Goal: Task Accomplishment & Management: Manage account settings

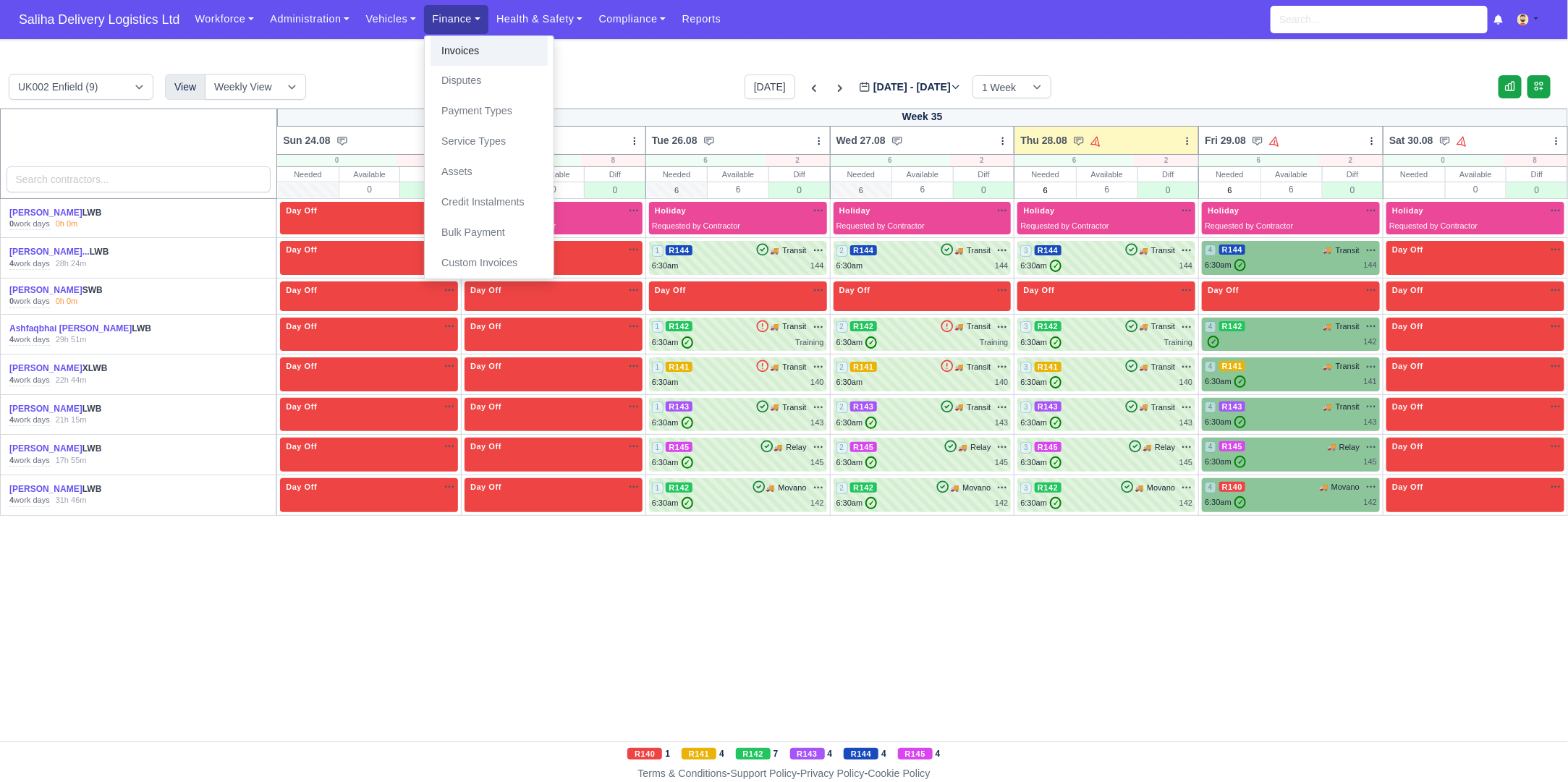
click at [458, 54] on link "Invoices" at bounding box center [489, 51] width 117 height 30
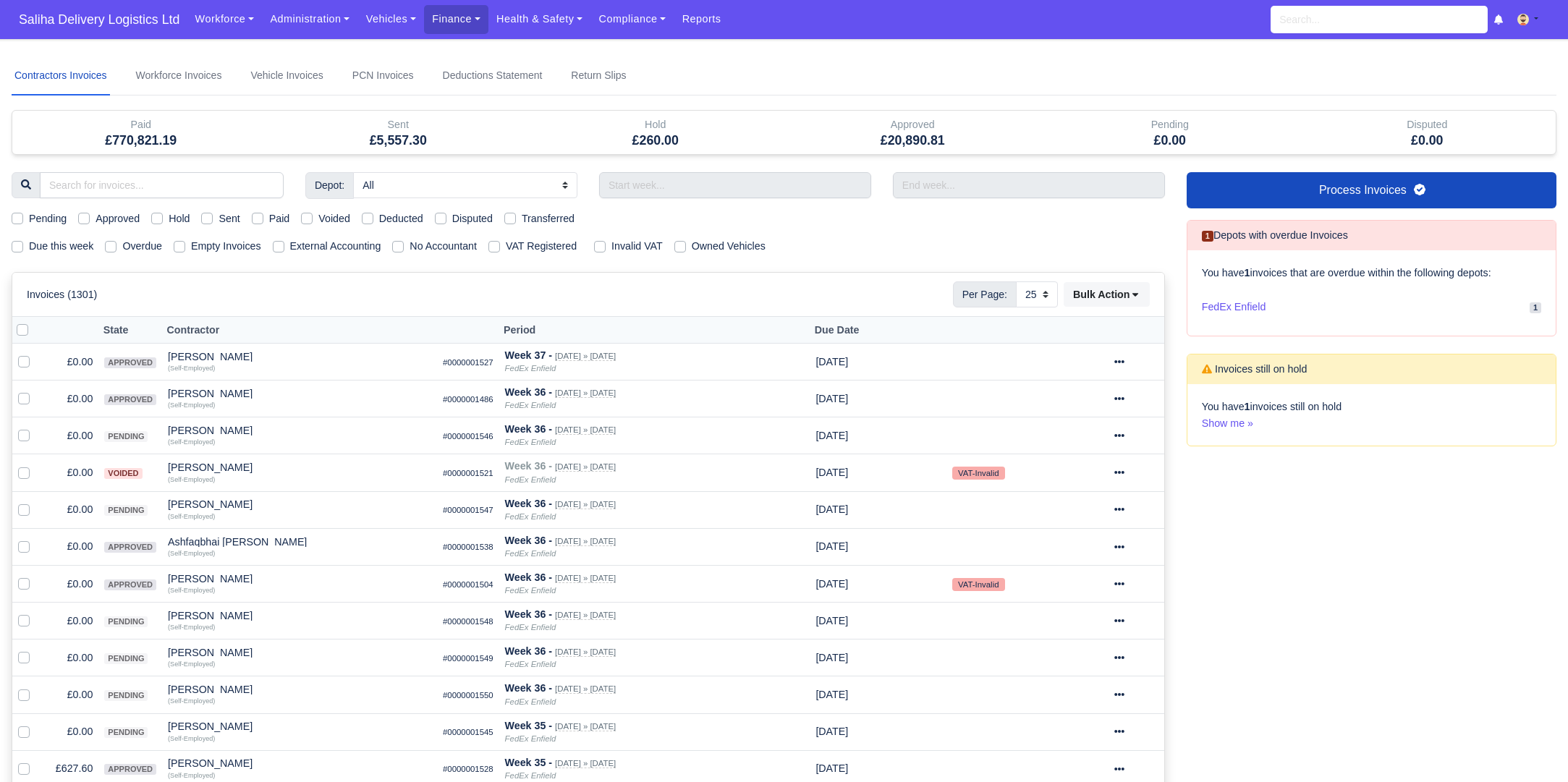
select select "25"
click at [218, 218] on label "Sent" at bounding box center [228, 218] width 21 height 16
click at [209, 218] on input "Sent" at bounding box center [206, 215] width 11 height 11
checkbox input "true"
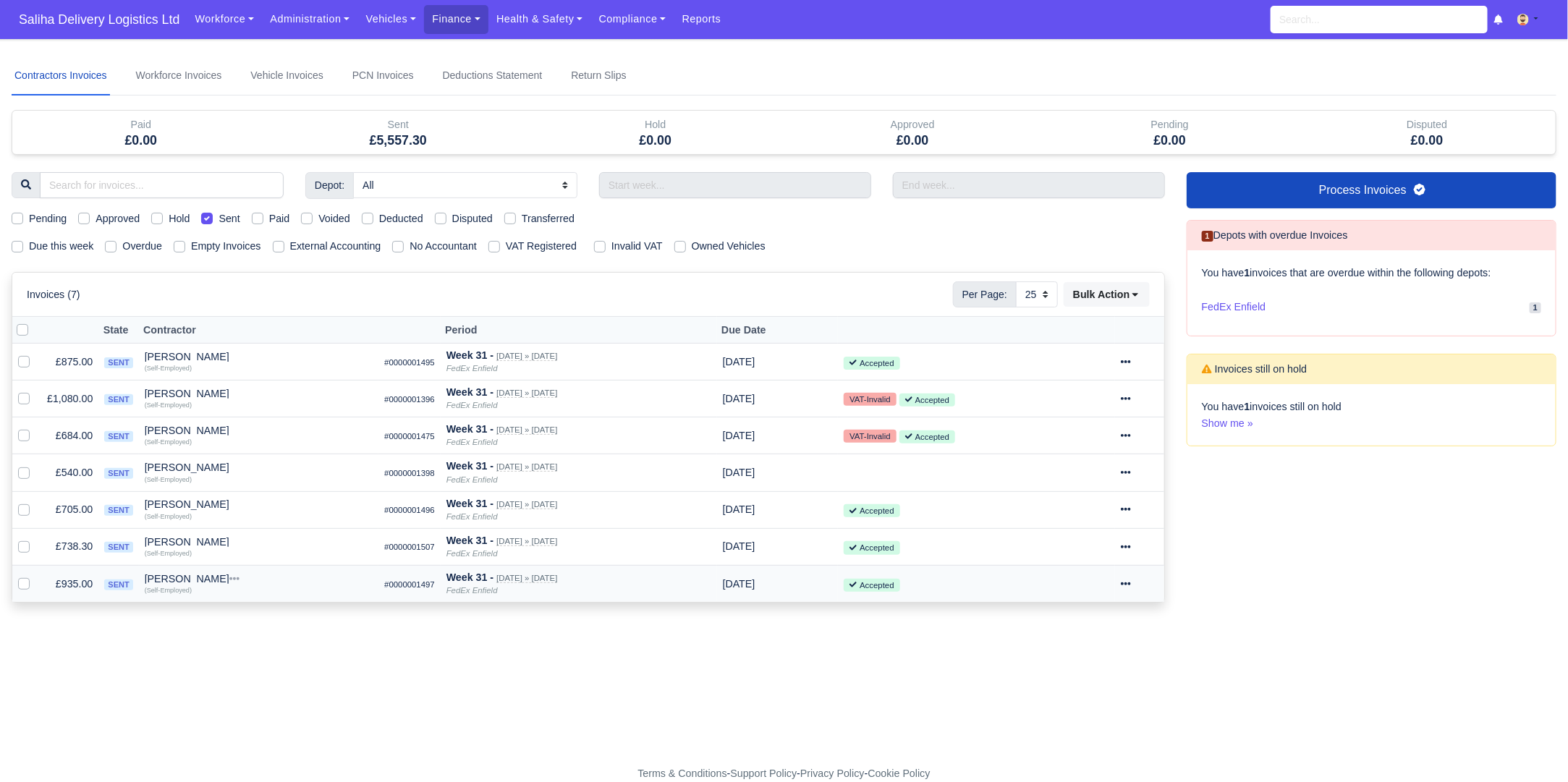
click at [35, 576] on label at bounding box center [35, 576] width 0 height 0
click at [21, 577] on input "checkbox" at bounding box center [23, 581] width 11 height 11
checkbox input "true"
click at [1131, 582] on icon at bounding box center [1126, 583] width 10 height 3
click at [1073, 426] on button "Paid" at bounding box center [1085, 435] width 129 height 22
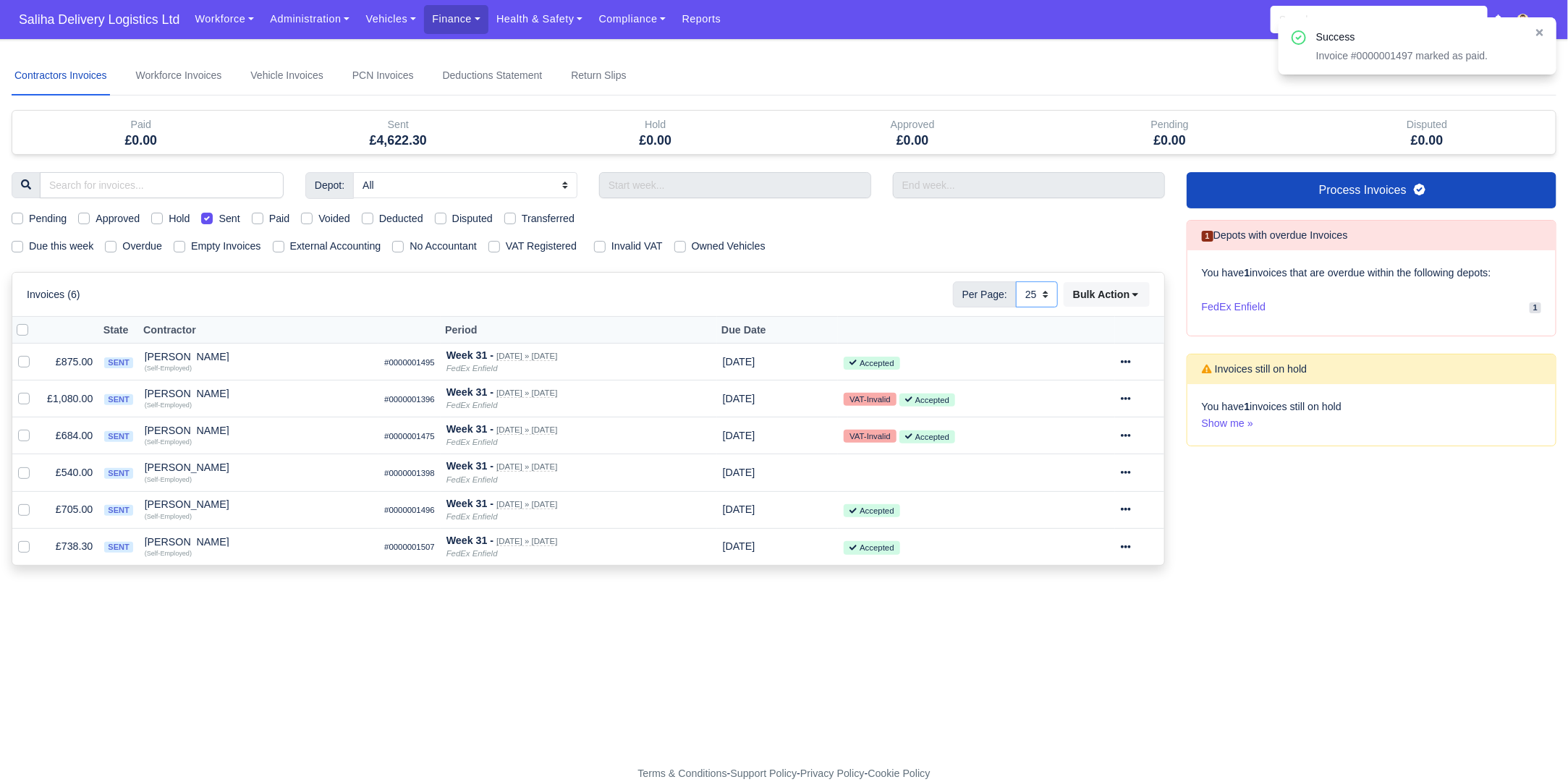
click at [1046, 292] on select "10 25 50" at bounding box center [1036, 294] width 42 height 26
select select "50"
click at [1016, 282] on select "10 25 50" at bounding box center [1036, 294] width 42 height 26
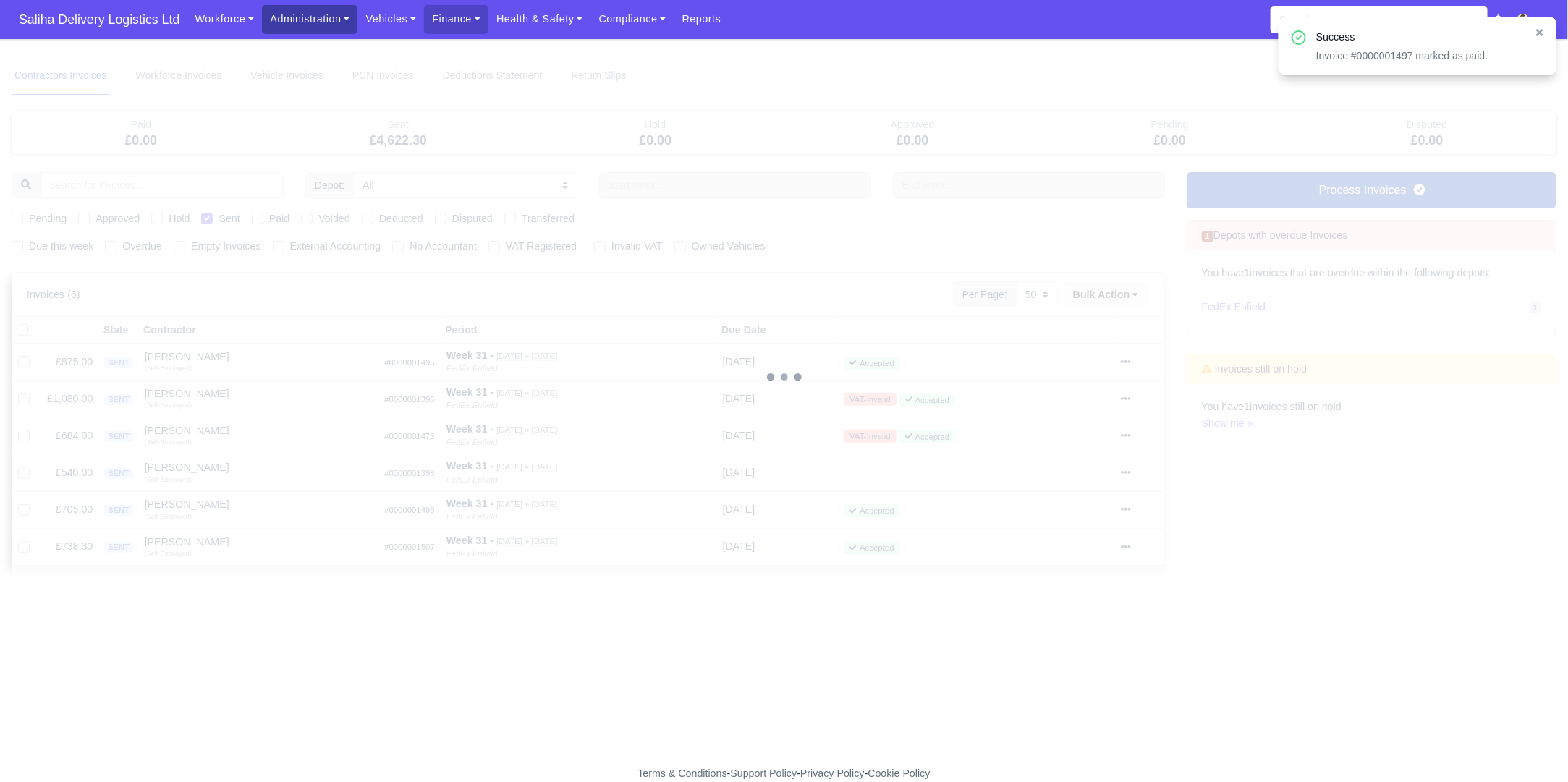
click at [290, 17] on link "Administration" at bounding box center [309, 19] width 95 height 28
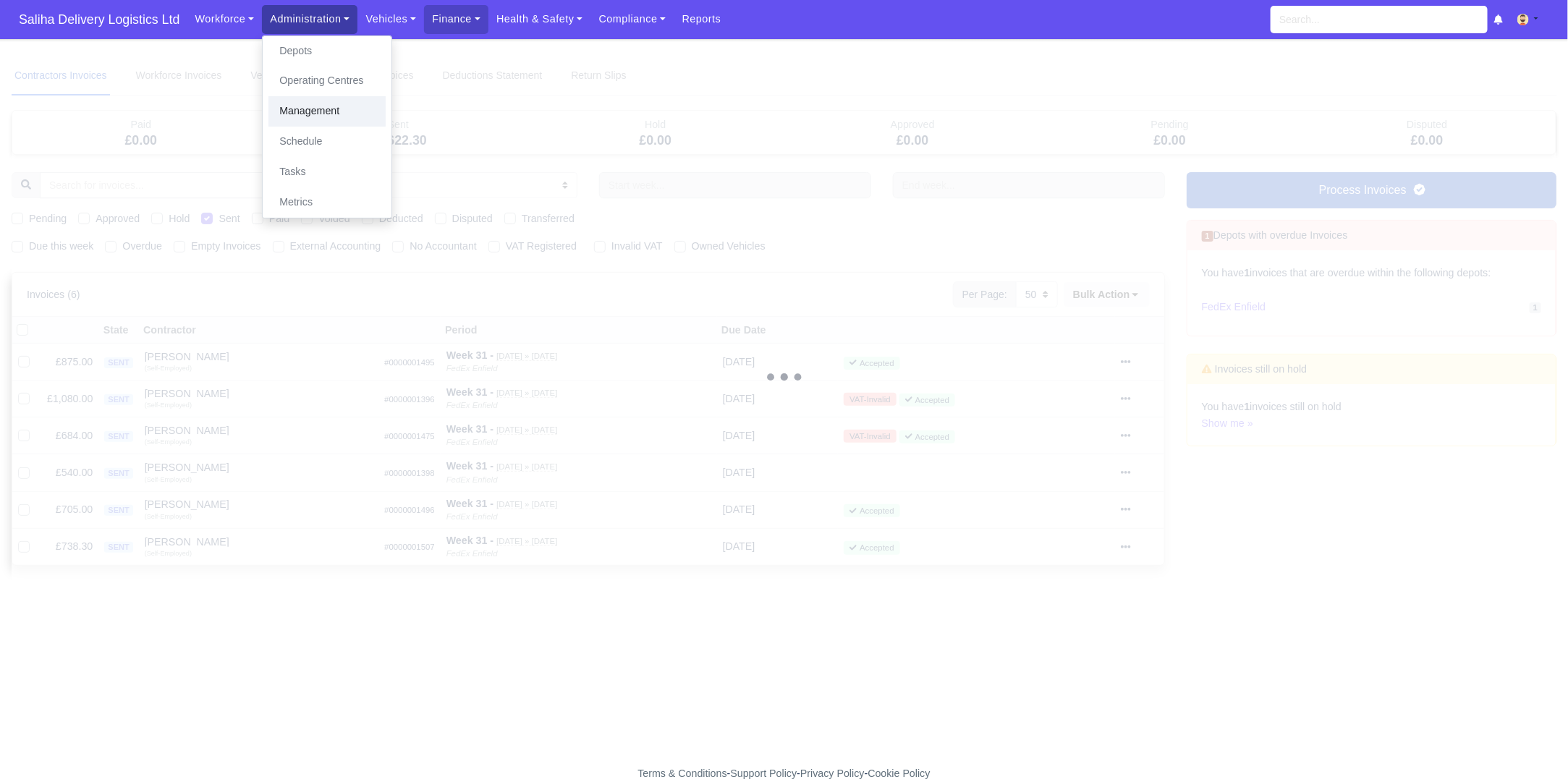
click at [301, 106] on link "Management" at bounding box center [327, 111] width 117 height 30
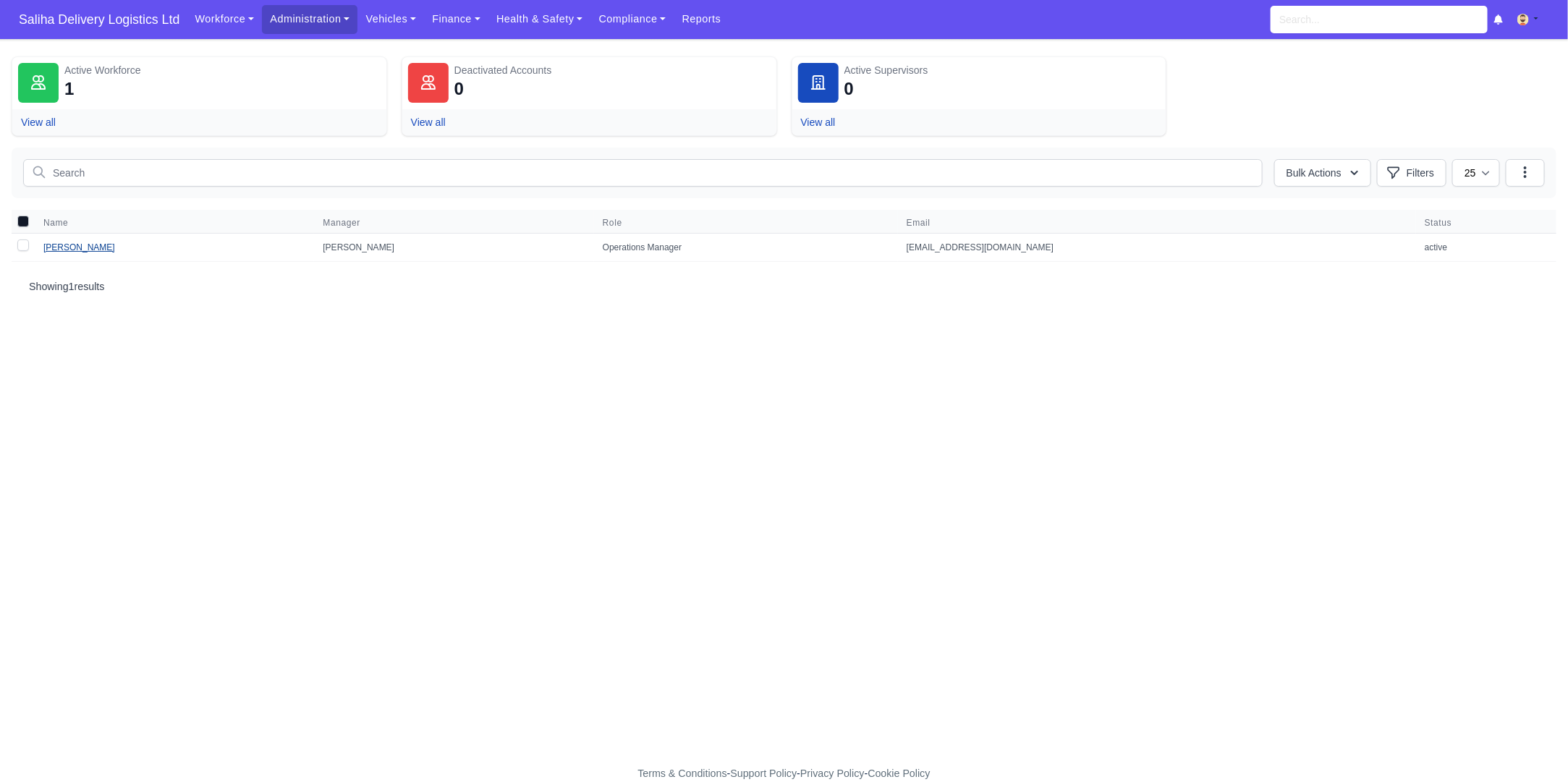
click at [82, 246] on link "Samir Moussaoui" at bounding box center [79, 247] width 71 height 10
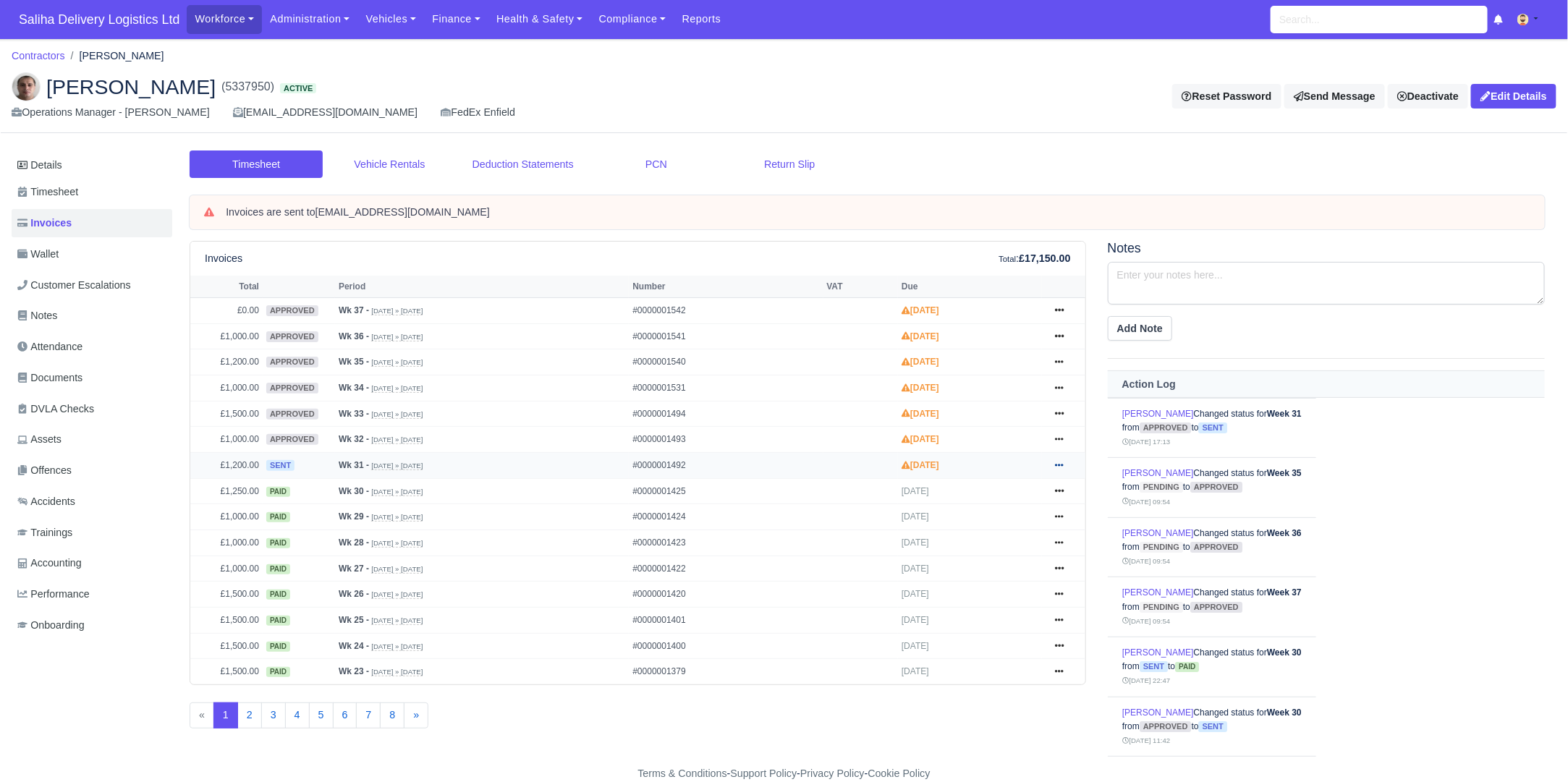
click at [1062, 462] on icon at bounding box center [1059, 465] width 9 height 9
click at [989, 544] on link "Pay" at bounding box center [1005, 553] width 129 height 30
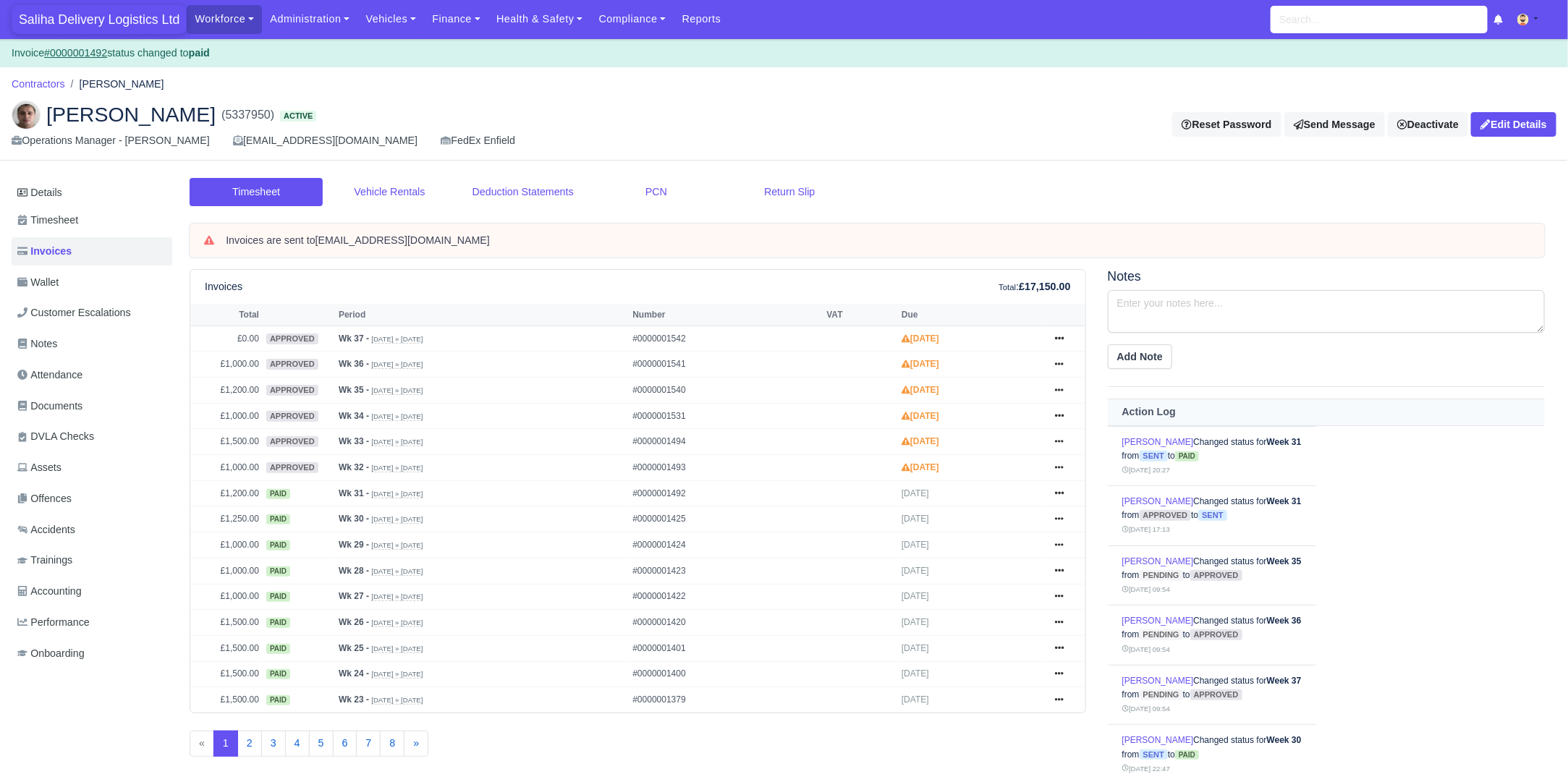
click at [64, 16] on span "Saliha Delivery Logistics Ltd" at bounding box center [99, 20] width 175 height 29
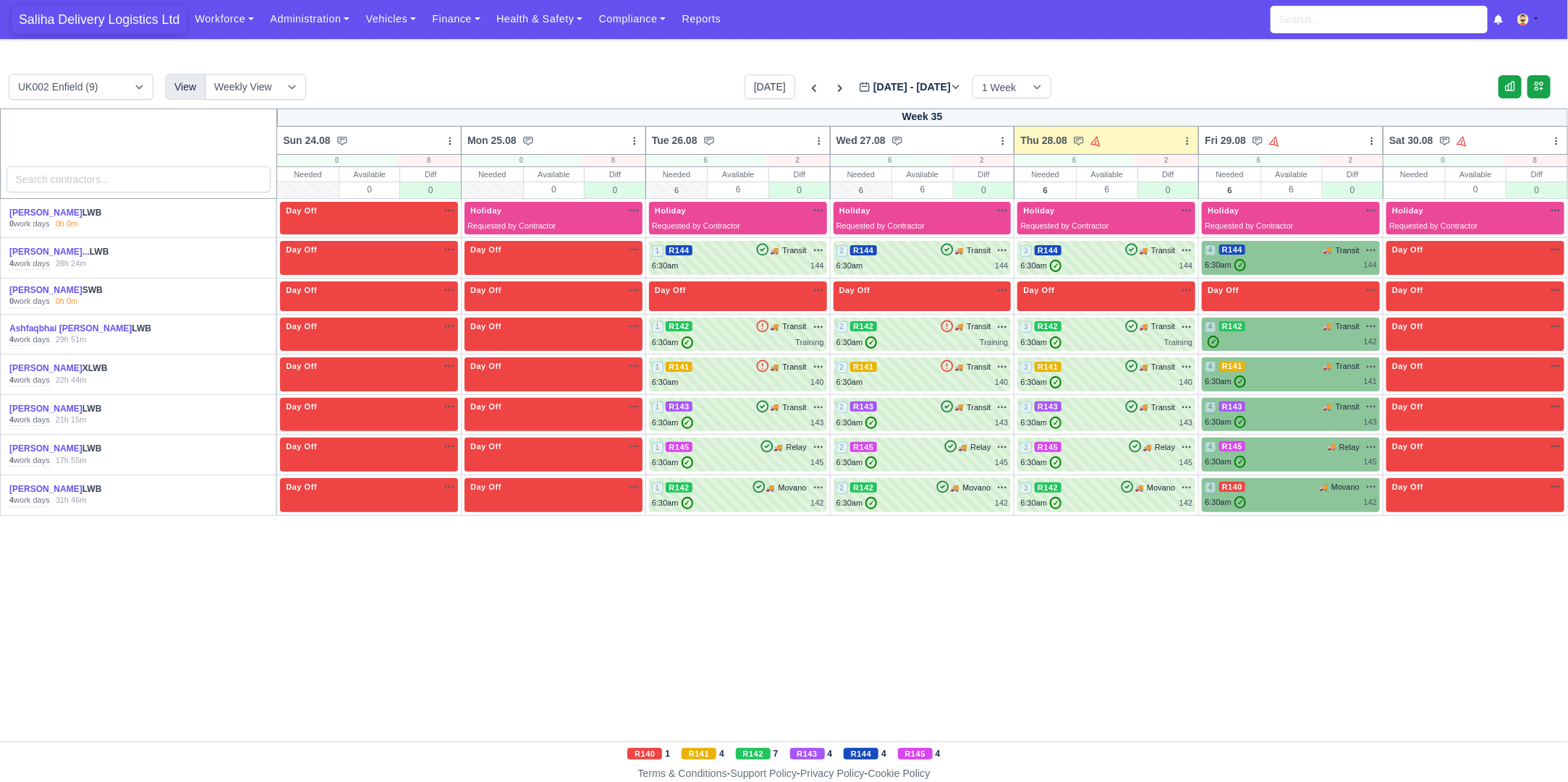
click at [102, 24] on span "Saliha Delivery Logistics Ltd" at bounding box center [99, 20] width 175 height 29
click at [833, 89] on icon at bounding box center [840, 88] width 15 height 15
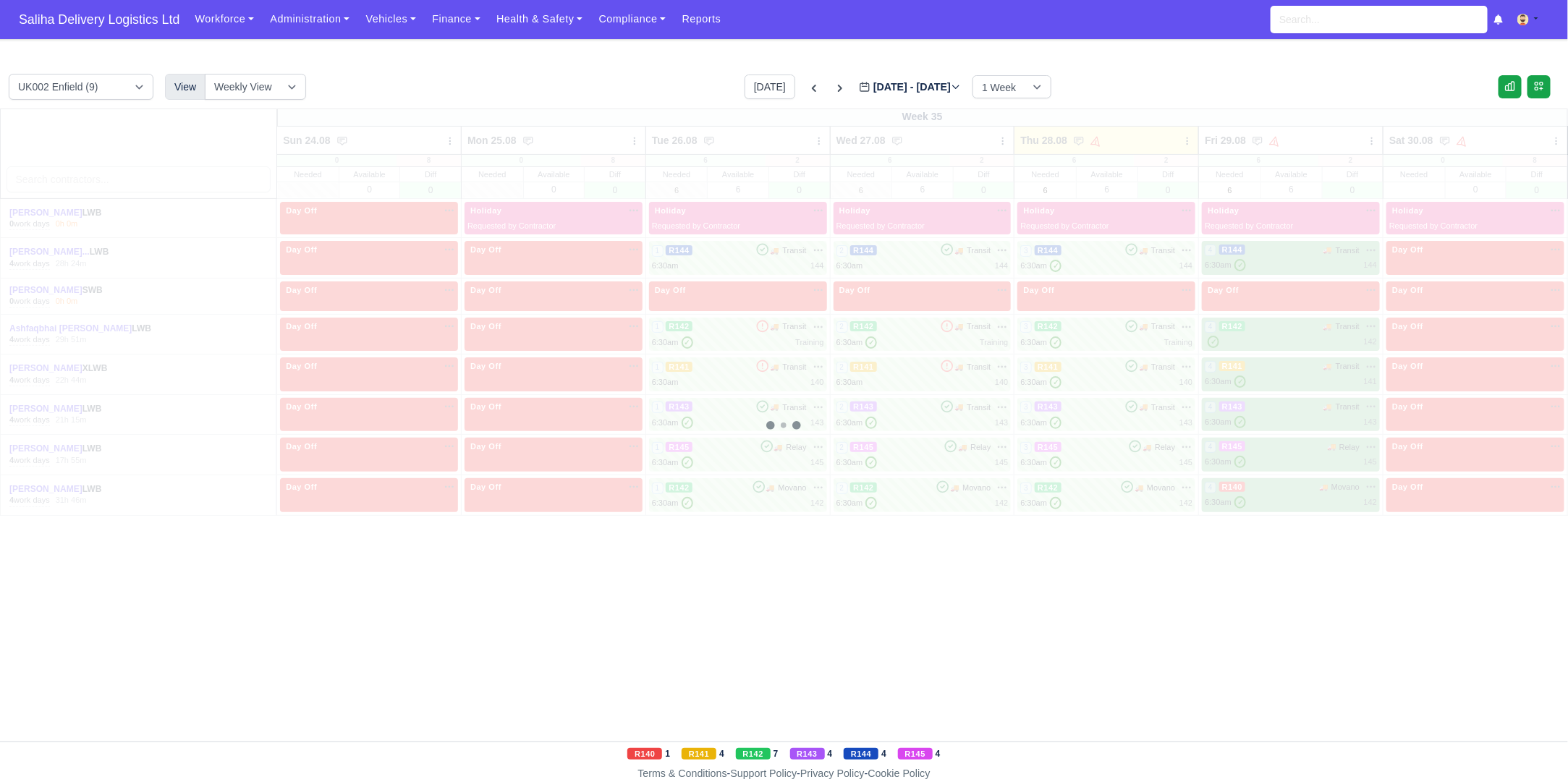
type input "2025-09-04"
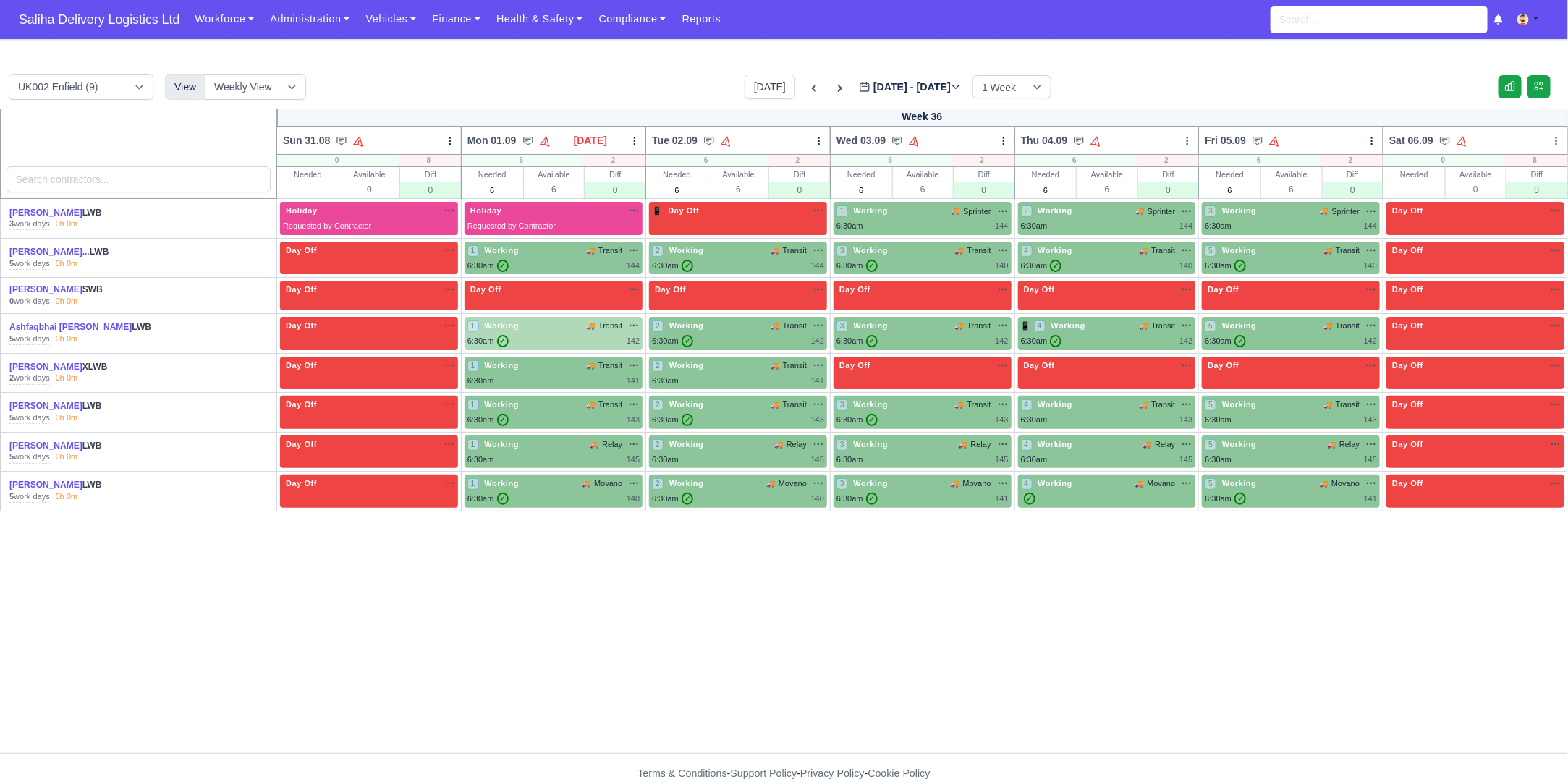
click at [558, 326] on div "1 Working 🚚 Transit" at bounding box center [553, 325] width 173 height 12
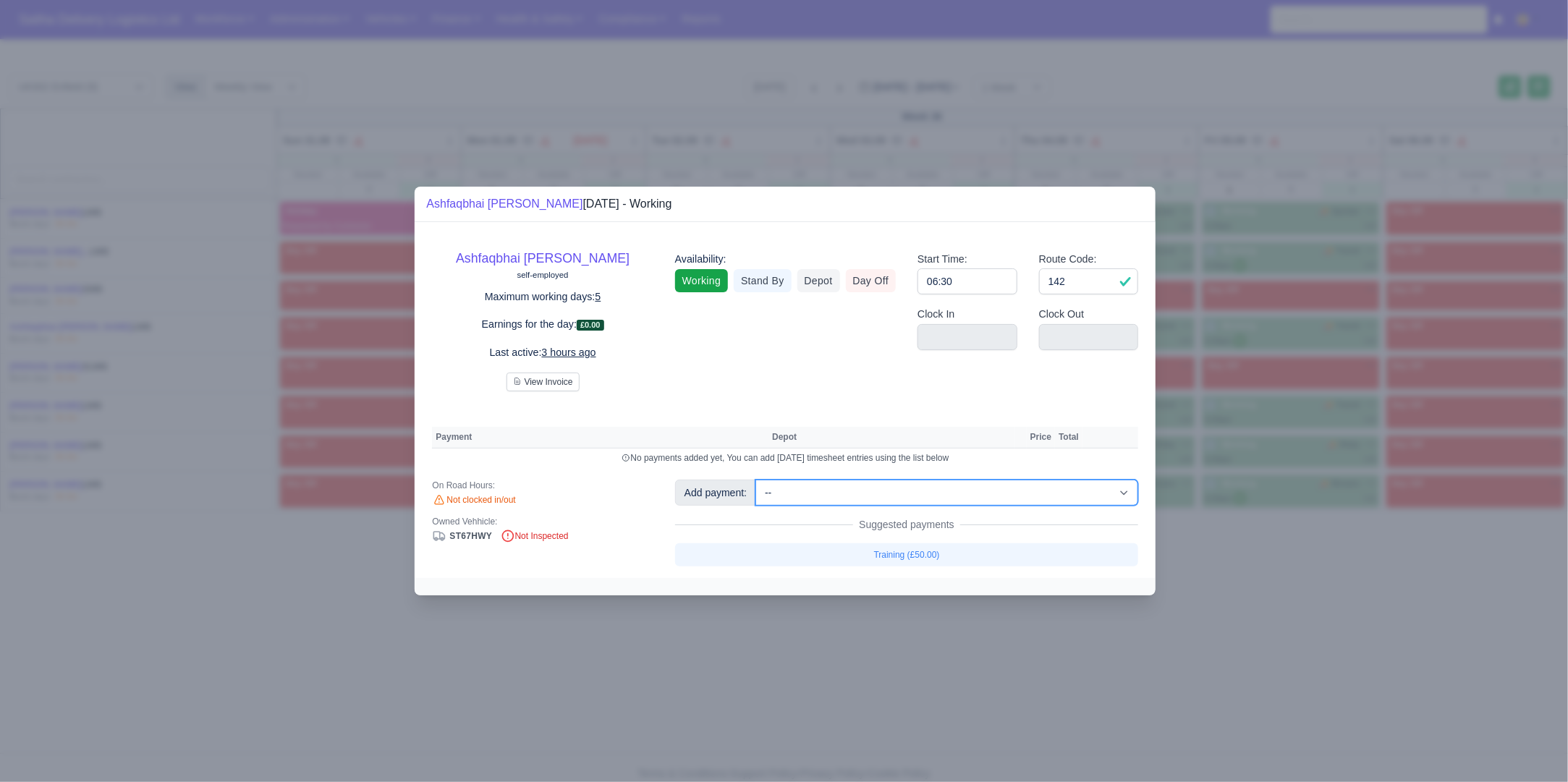
click at [945, 490] on select "-- Ad-Hoc 1 (AD-HO) Ad-Hoc 2 (AD-HO) Ad-Hoc 3 (AD-HO) Ad-Hoc 4 (AD-HO) Ad-Hoc 5…" at bounding box center [947, 493] width 383 height 26
select select "77"
click at [757, 480] on select "-- Ad-Hoc 1 (AD-HO) Ad-Hoc 2 (AD-HO) Ad-Hoc 3 (AD-HO) Ad-Hoc 4 (AD-HO) Ad-Hoc 5…" at bounding box center [947, 493] width 383 height 26
select select "1"
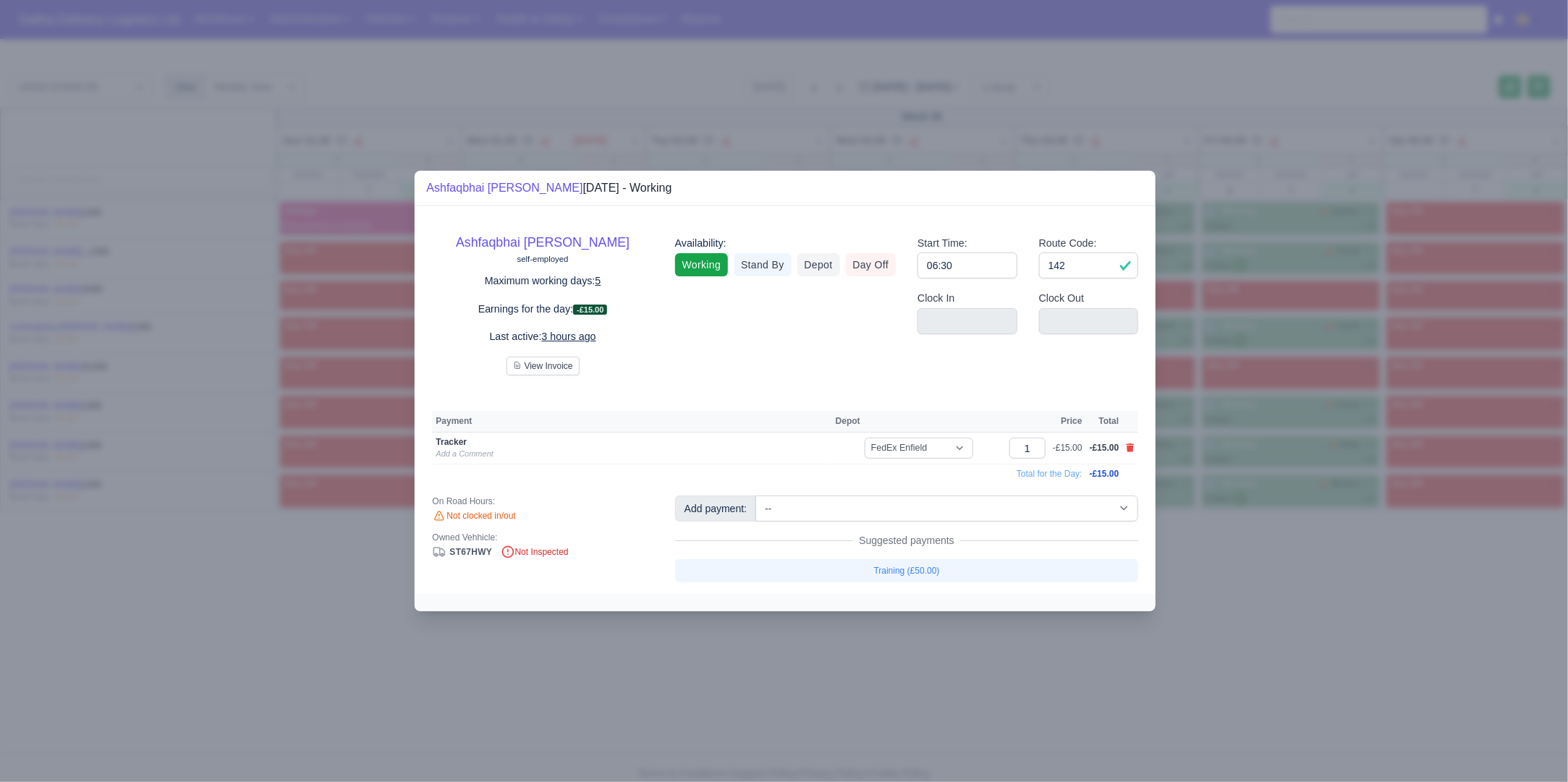
click at [268, 633] on div at bounding box center [784, 391] width 1568 height 782
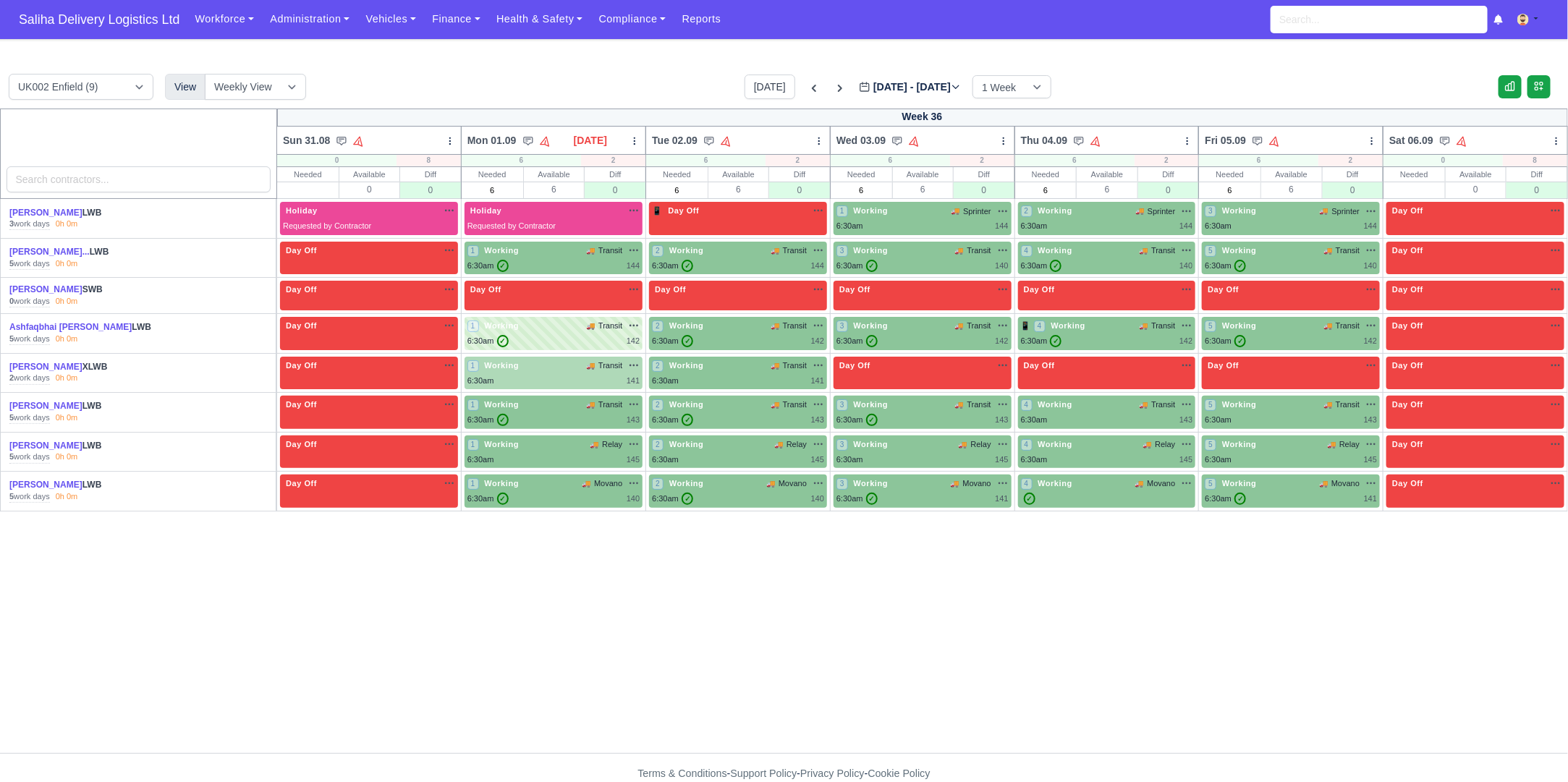
click at [531, 375] on div "6:30am 141" at bounding box center [553, 380] width 173 height 12
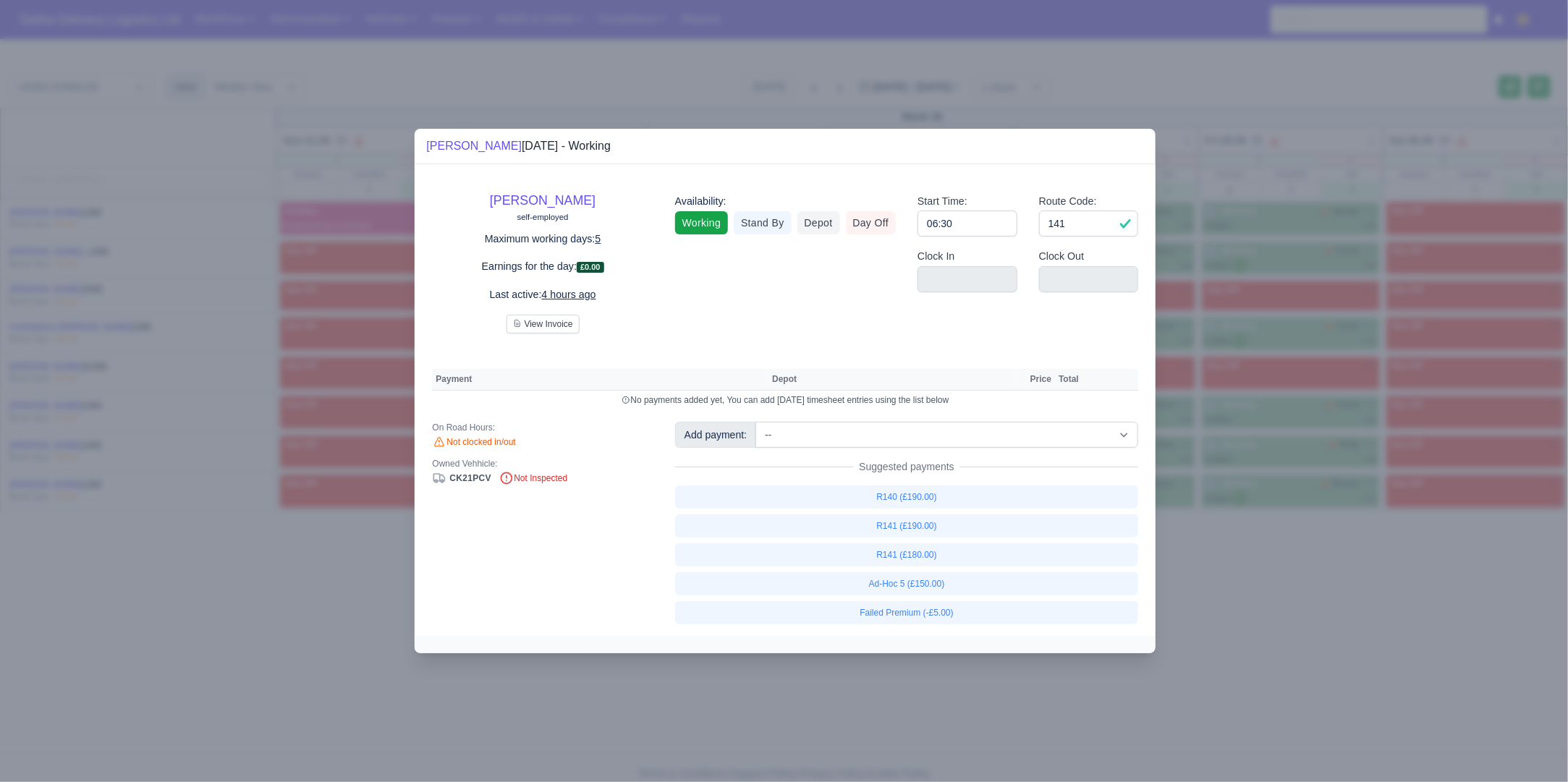
drag, startPoint x: 1271, startPoint y: 615, endPoint x: 1227, endPoint y: 603, distance: 45.6
click at [1266, 614] on div at bounding box center [784, 391] width 1568 height 782
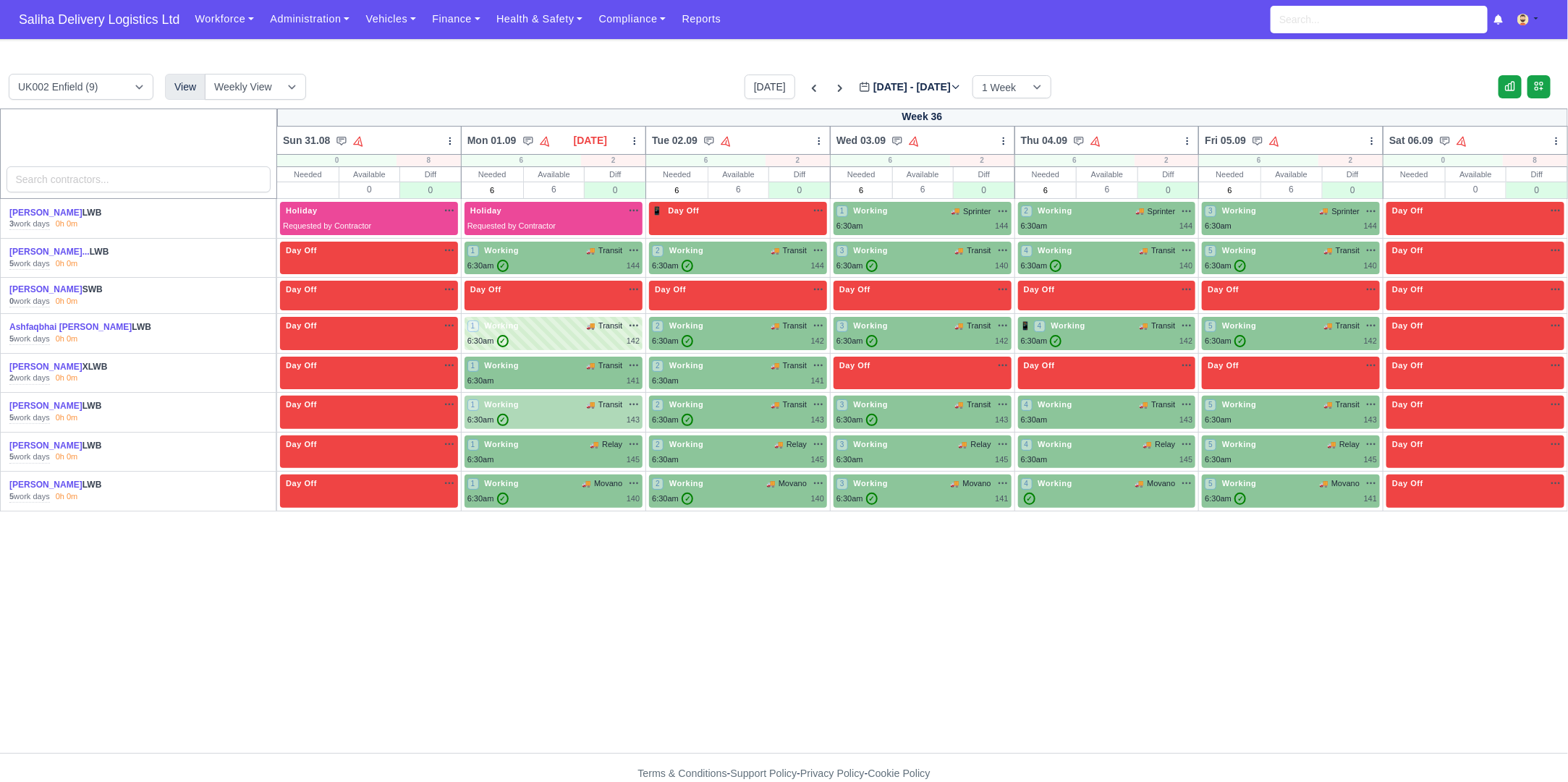
click at [554, 401] on div "1 Working 🚚 Transit" at bounding box center [553, 404] width 173 height 12
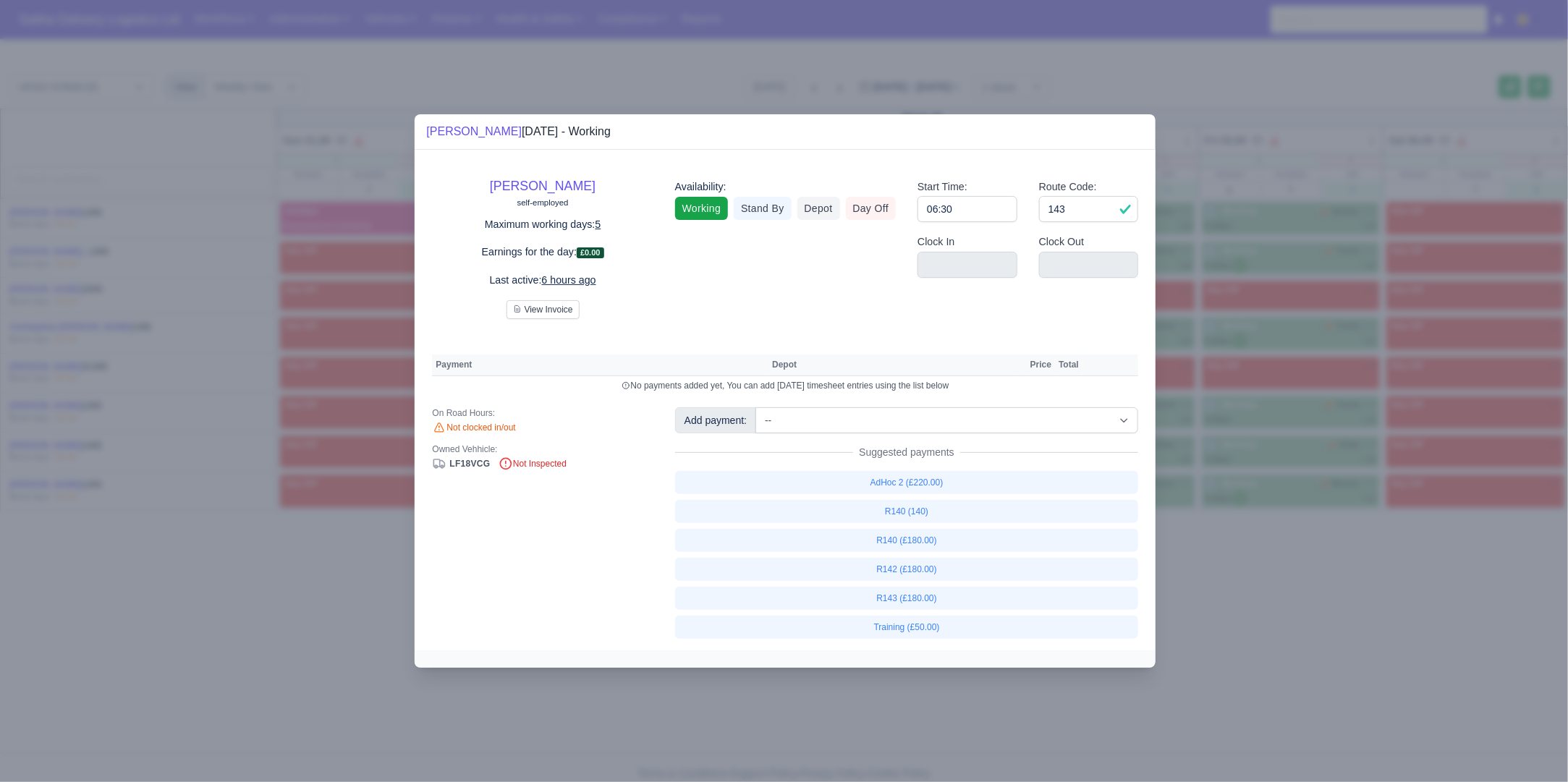
click at [815, 406] on div "Lloyd Barwuah self-employed Maximum working days: 5 Earnings for the day: £0.00…" at bounding box center [785, 400] width 741 height 501
click at [851, 422] on select "-- Ad-Hoc 1 (AD-HO) Ad-Hoc 2 (AD-HO) Ad-Hoc 3 (AD-HO) Ad-Hoc 4 (AD-HO) Ad-Hoc 5…" at bounding box center [947, 420] width 383 height 26
select select "77"
click at [757, 407] on select "-- Ad-Hoc 1 (AD-HO) Ad-Hoc 2 (AD-HO) Ad-Hoc 3 (AD-HO) Ad-Hoc 4 (AD-HO) Ad-Hoc 5…" at bounding box center [947, 420] width 383 height 26
drag, startPoint x: 1308, startPoint y: 667, endPoint x: 1050, endPoint y: 624, distance: 261.6
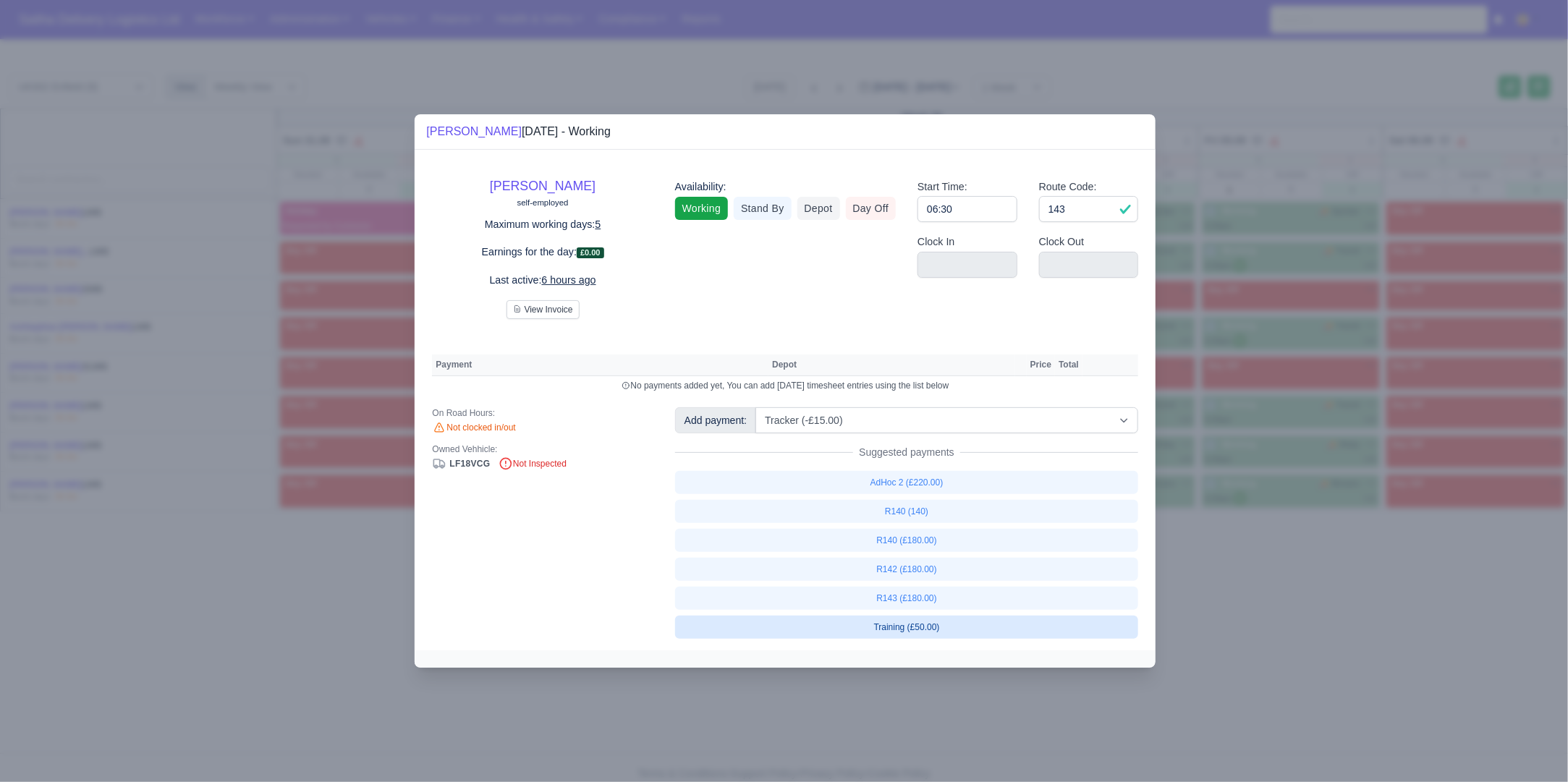
click at [1308, 667] on div at bounding box center [784, 391] width 1568 height 782
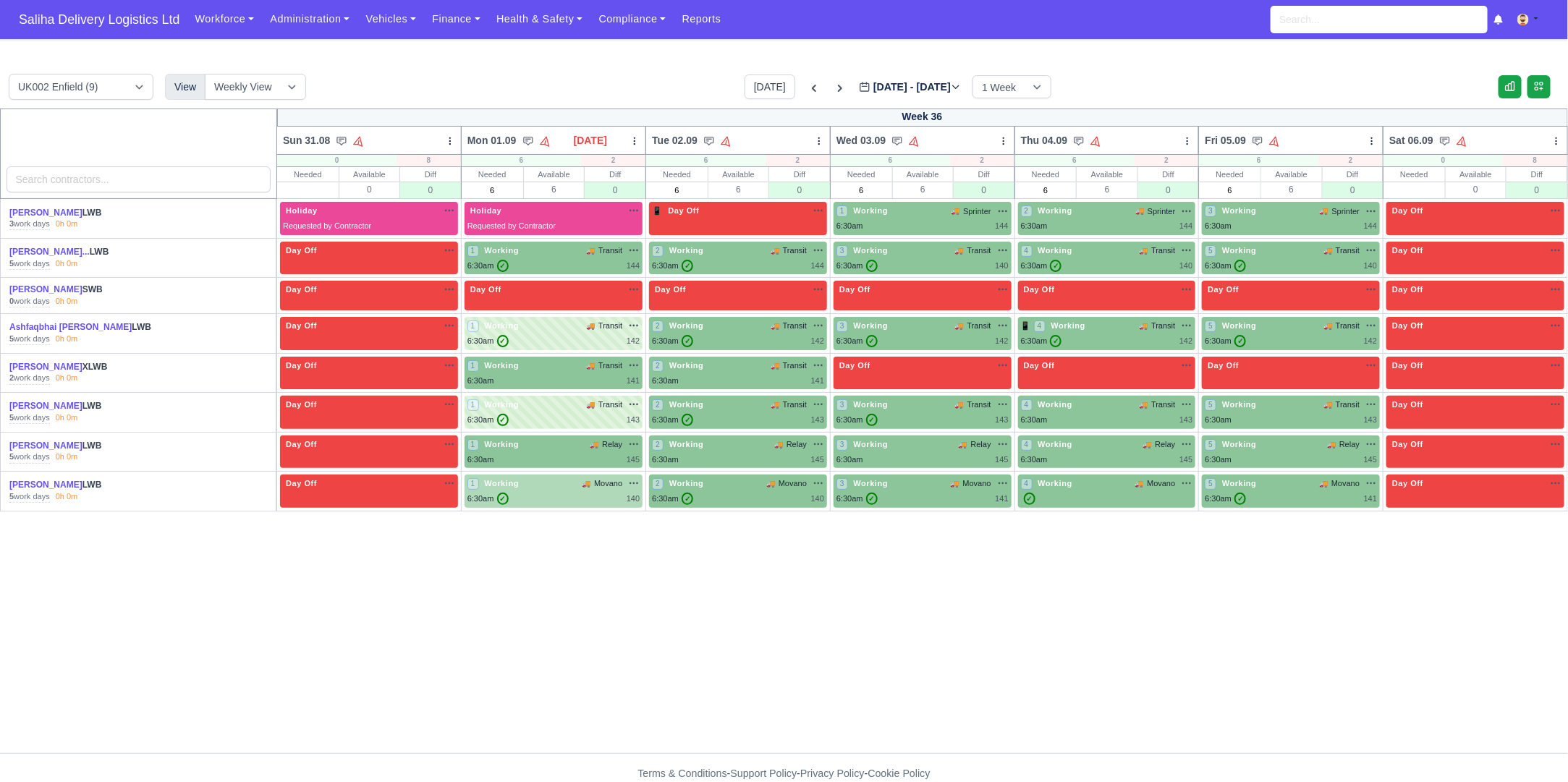
click at [547, 493] on div "6:30am ✓ 140" at bounding box center [553, 499] width 173 height 12
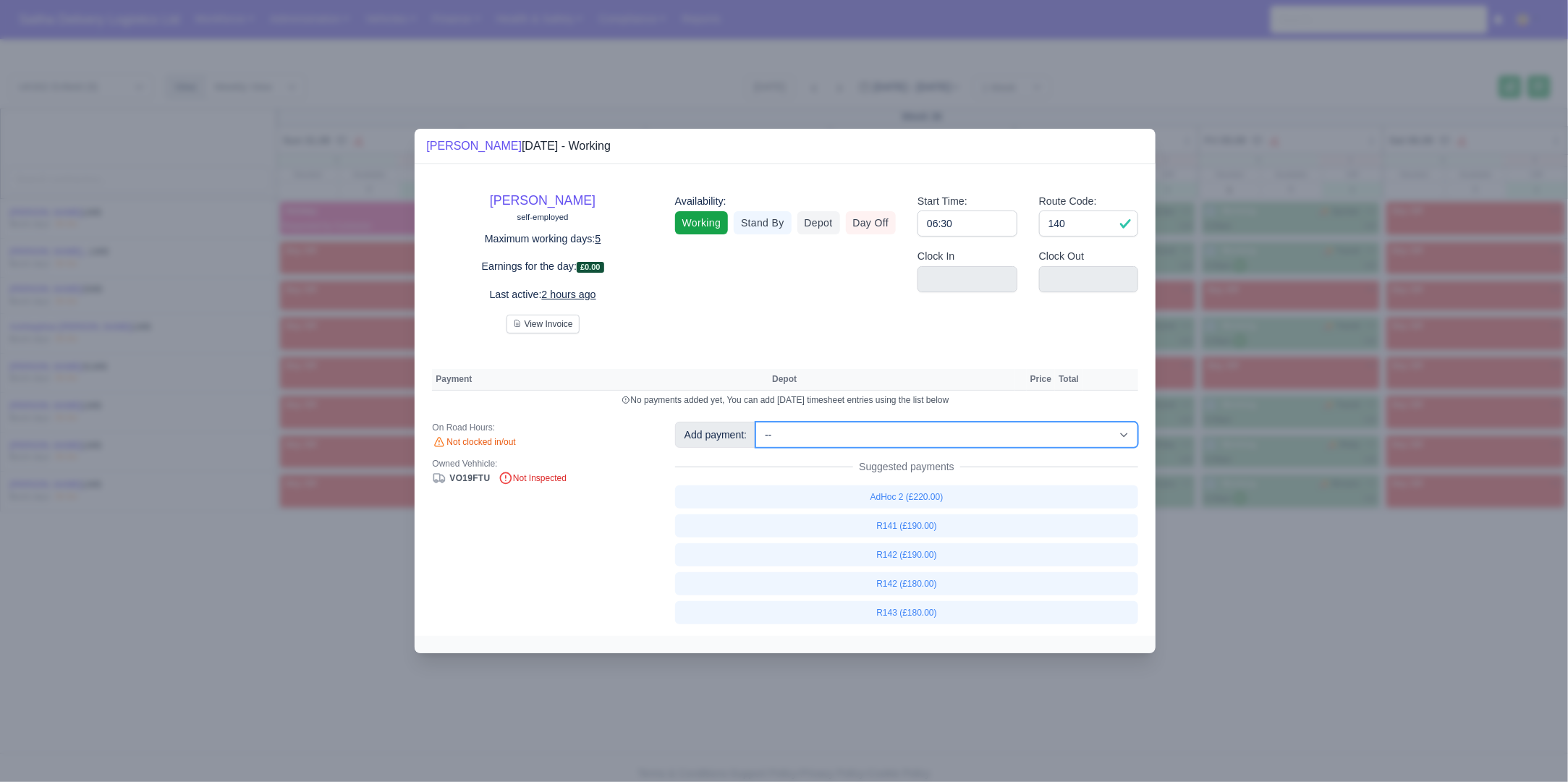
click at [880, 440] on select "-- Ad-Hoc 1 (AD-HO) Ad-Hoc 2 (AD-HO) Ad-Hoc 3 (AD-HO) Ad-Hoc 4 (AD-HO) Ad-Hoc 5…" at bounding box center [947, 434] width 383 height 26
select select "77"
click at [757, 421] on select "-- Ad-Hoc 1 (AD-HO) Ad-Hoc 2 (AD-HO) Ad-Hoc 3 (AD-HO) Ad-Hoc 4 (AD-HO) Ad-Hoc 5…" at bounding box center [947, 434] width 383 height 26
select select "1"
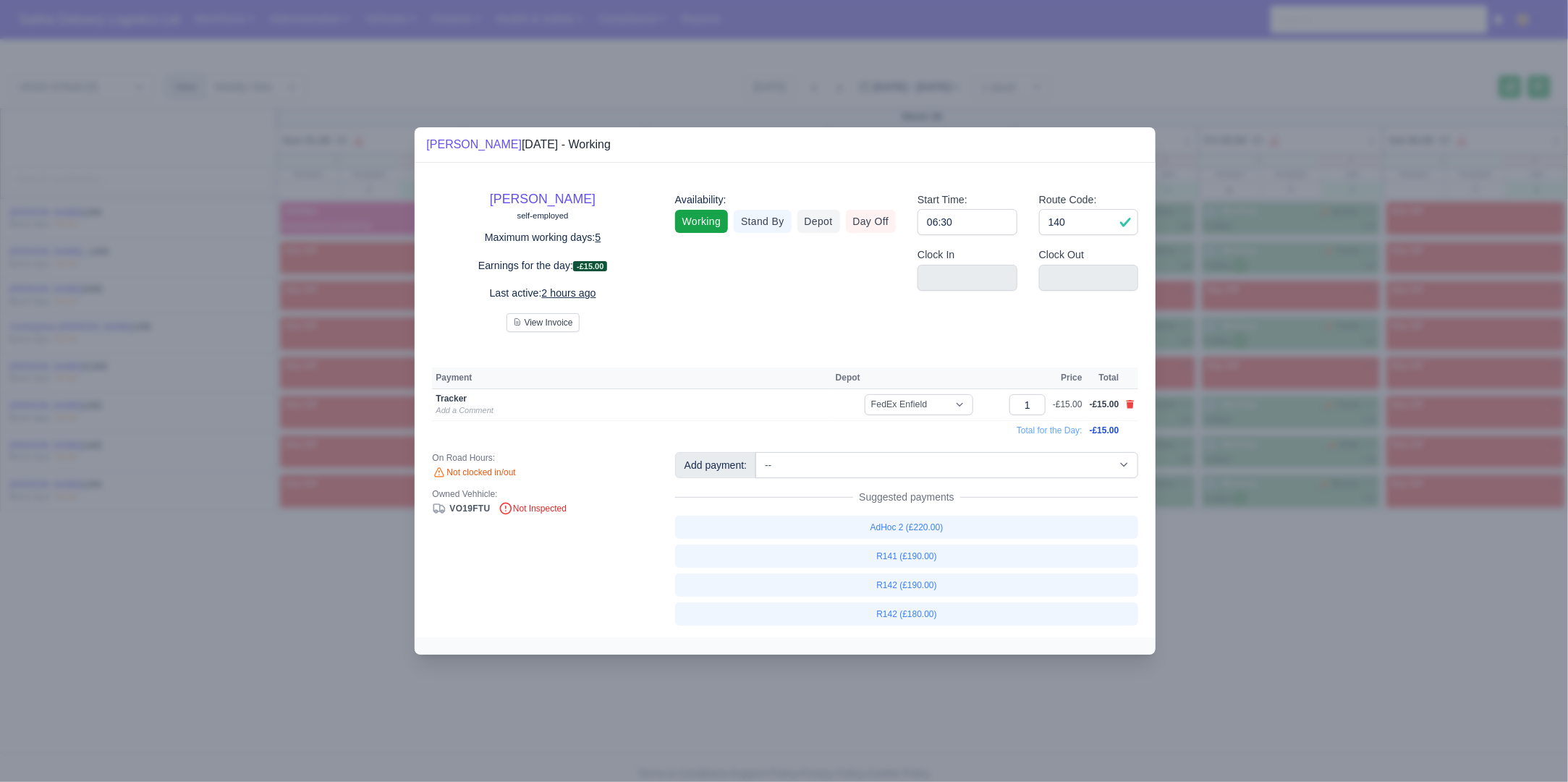
click at [1286, 680] on div at bounding box center [784, 391] width 1568 height 782
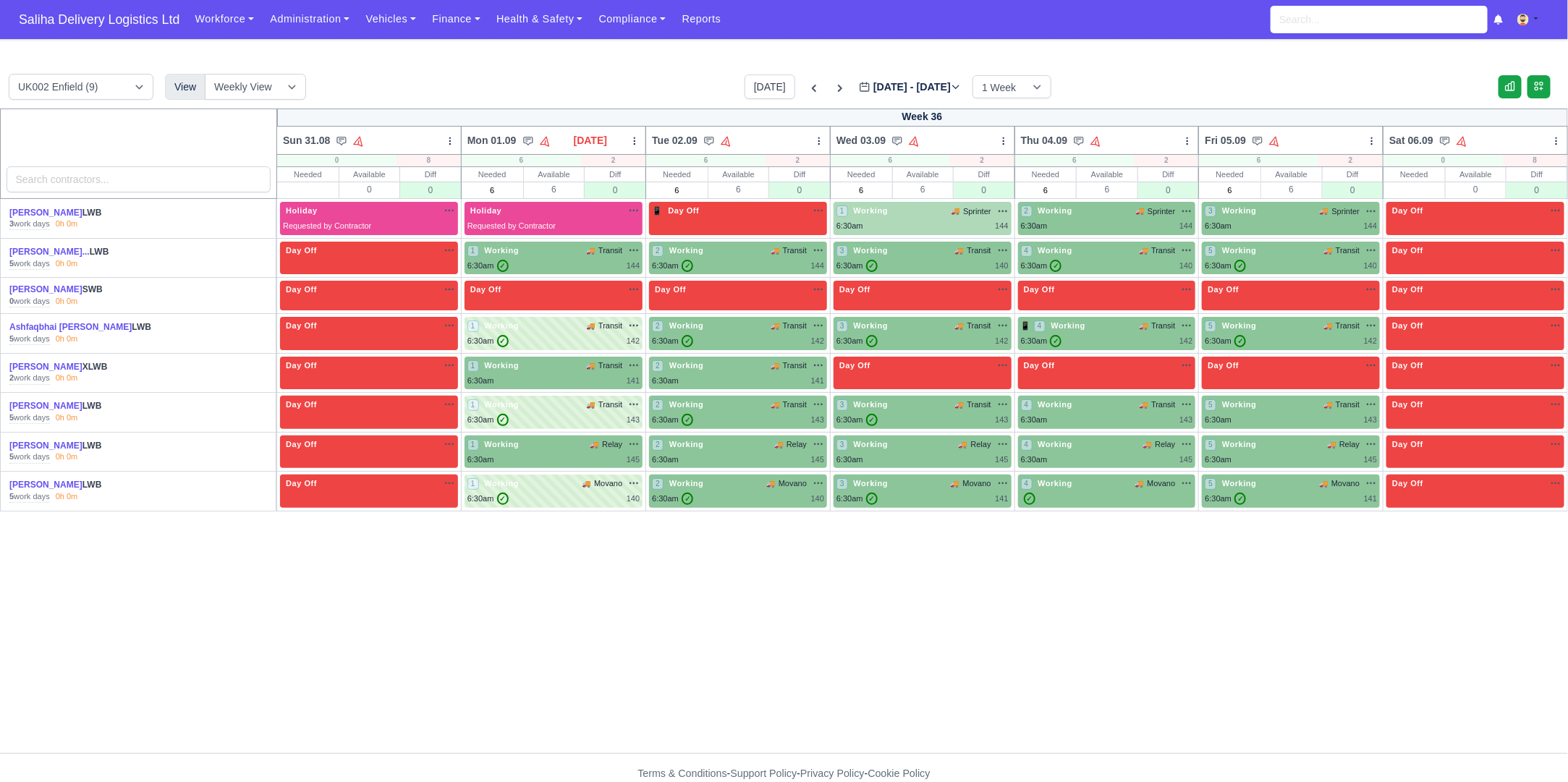
click at [927, 216] on div "1 Working 🚚 Sprinter" at bounding box center [922, 218] width 173 height 27
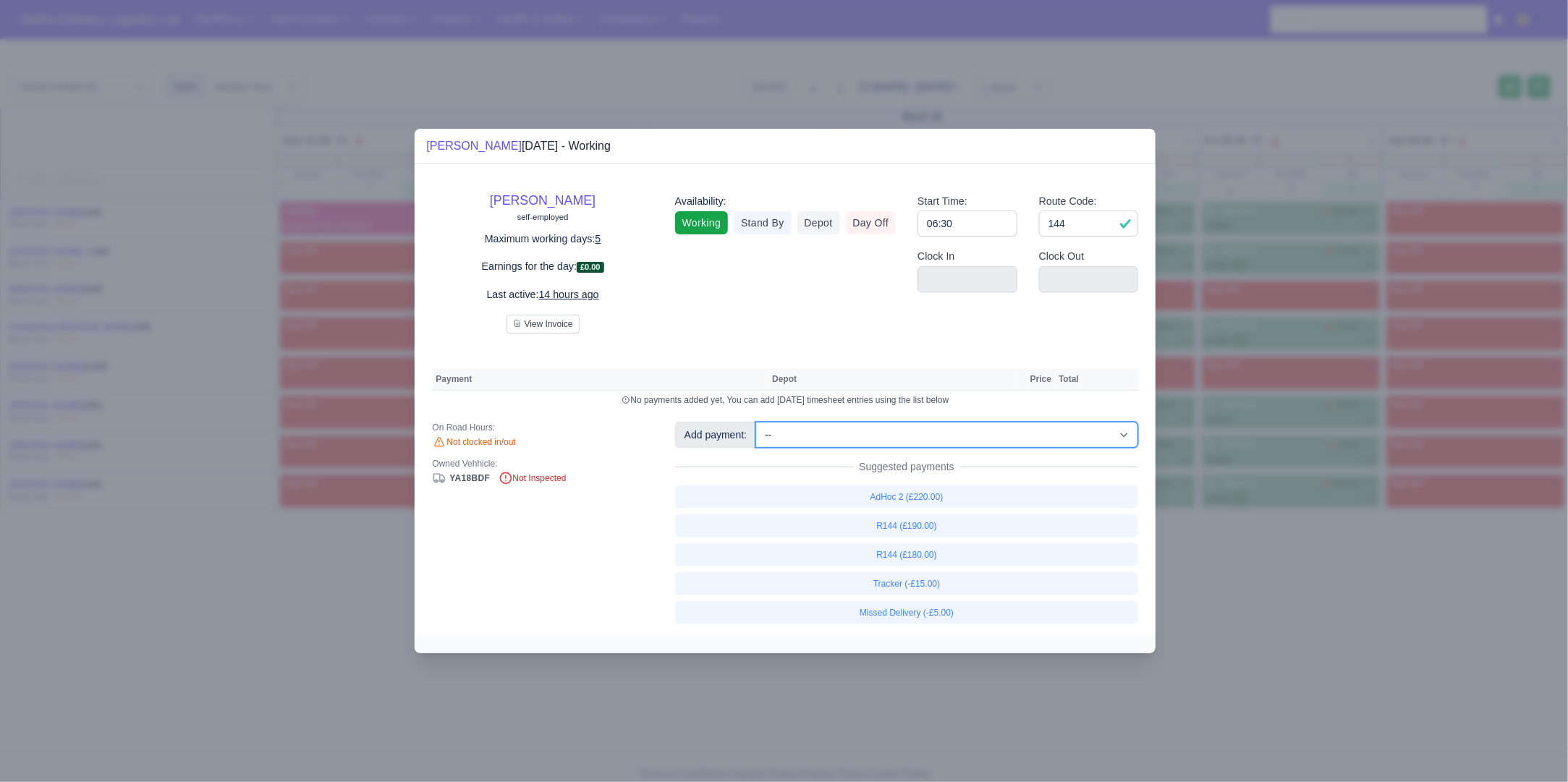
click at [804, 429] on select "-- Ad-Hoc 1 (AD-HO) Ad-Hoc 2 (AD-HO) Ad-Hoc 3 (AD-HO) Ad-Hoc 4 (AD-HO) Ad-Hoc 5…" at bounding box center [947, 434] width 383 height 26
select select "77"
click at [757, 421] on select "-- Ad-Hoc 1 (AD-HO) Ad-Hoc 2 (AD-HO) Ad-Hoc 3 (AD-HO) Ad-Hoc 4 (AD-HO) Ad-Hoc 5…" at bounding box center [947, 434] width 383 height 26
select select "1"
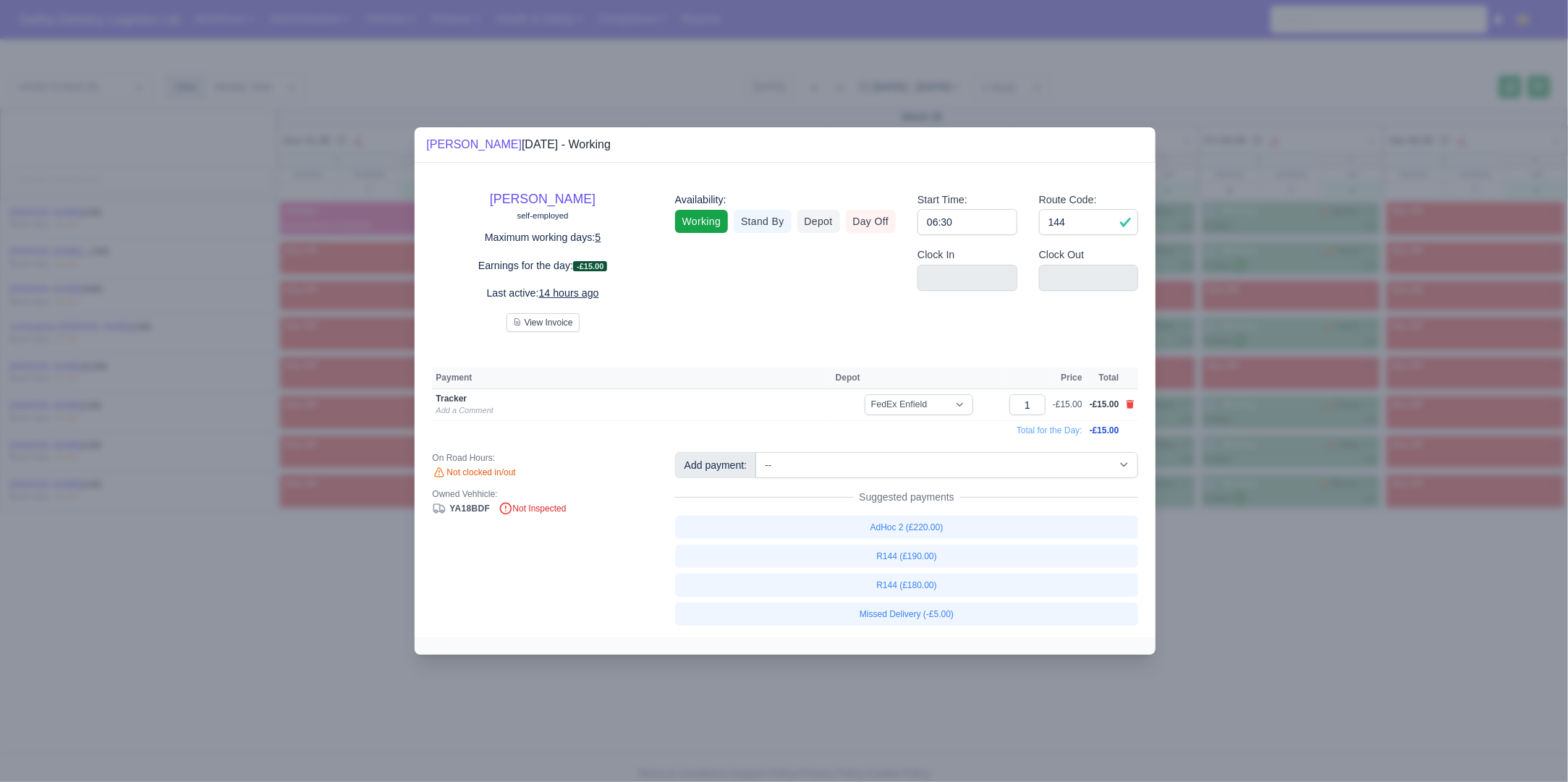
click at [1298, 659] on div at bounding box center [784, 391] width 1568 height 782
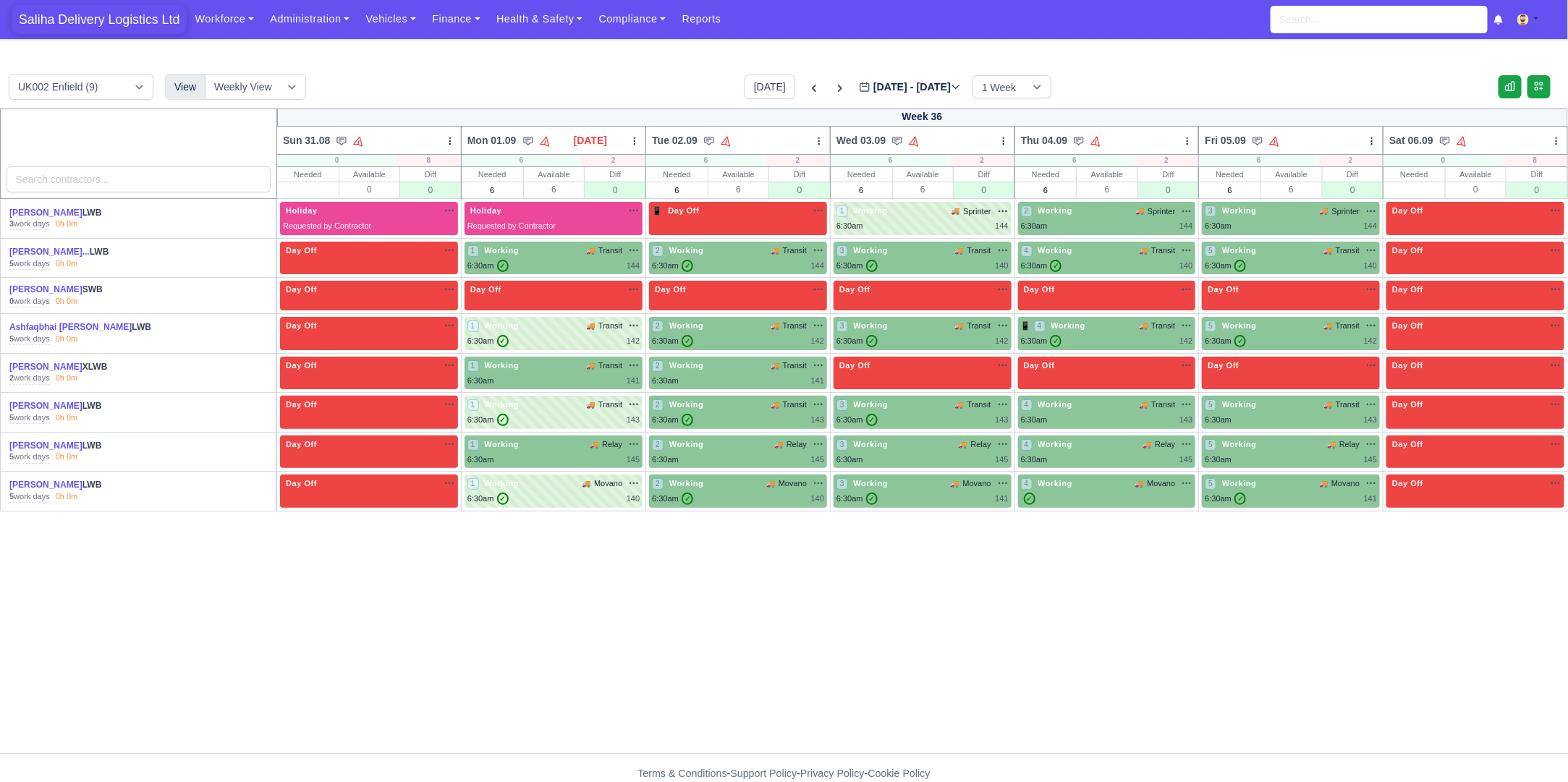
click at [76, 32] on span "Saliha Delivery Logistics Ltd" at bounding box center [99, 20] width 175 height 29
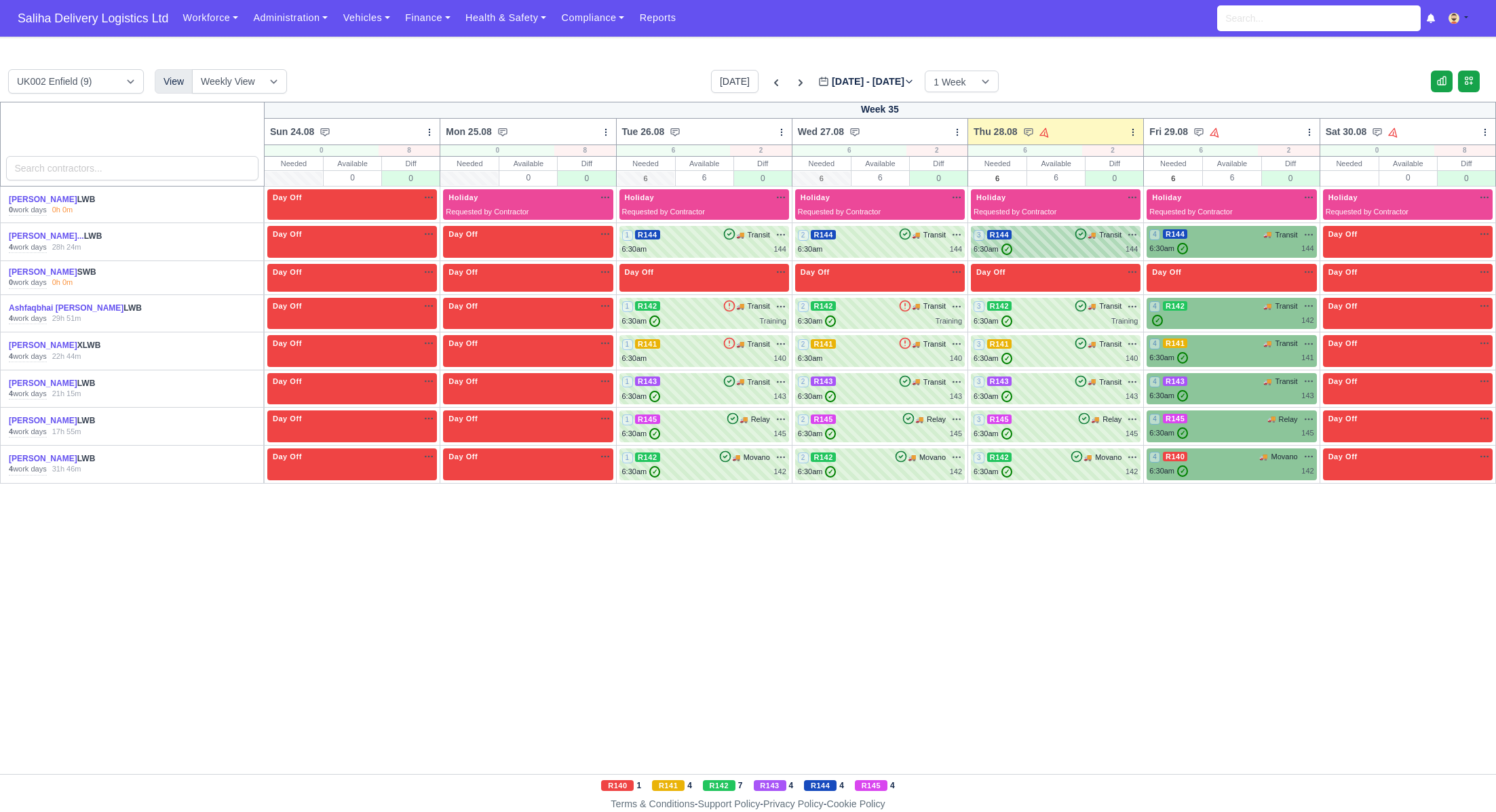
click at [1050, 249] on div "6:30am ✓ 144" at bounding box center [1056, 249] width 164 height 11
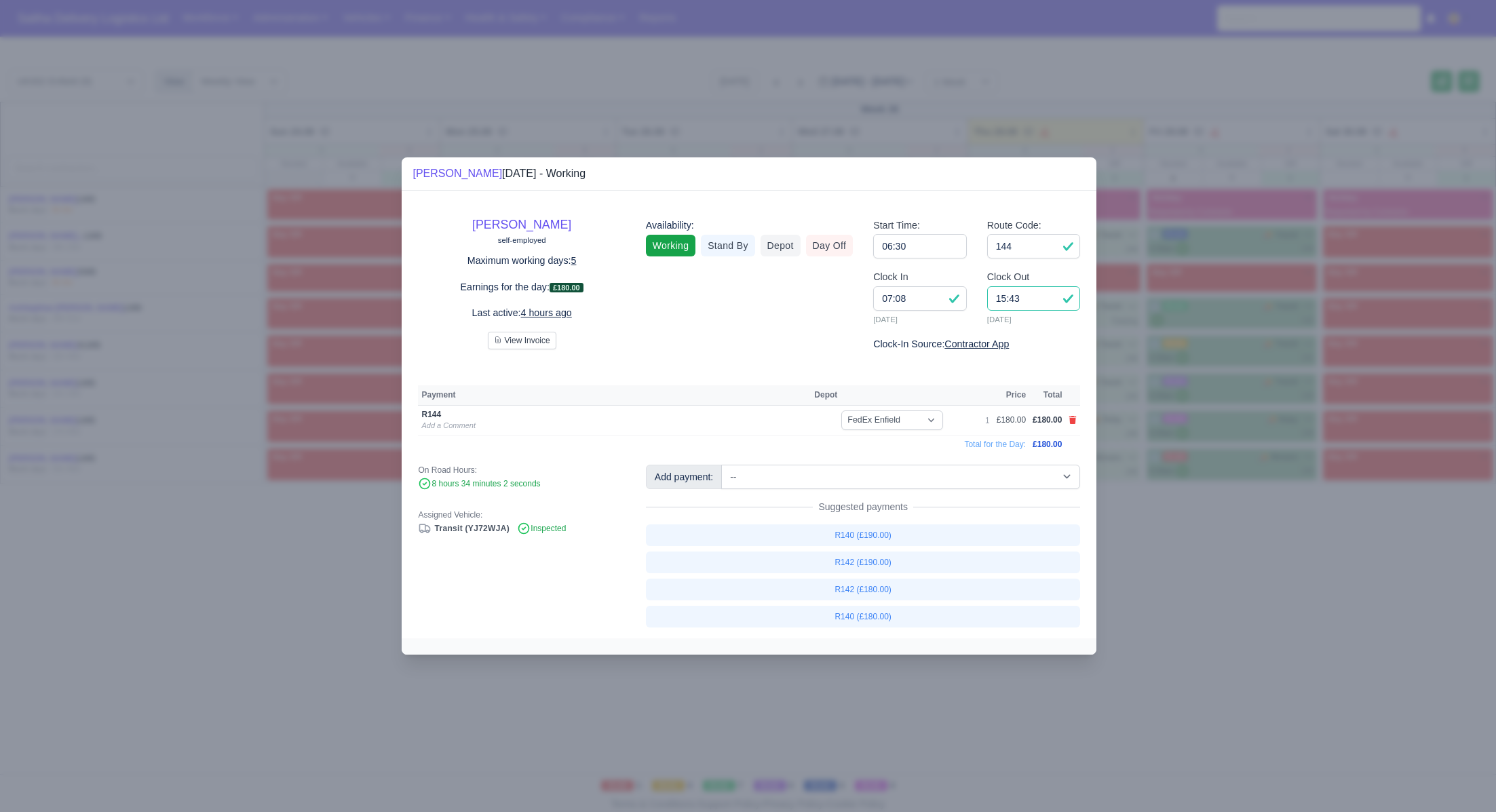
click at [1036, 296] on input "15:43" at bounding box center [1034, 299] width 93 height 24
type input "15:20"
drag, startPoint x: 1347, startPoint y: 615, endPoint x: 1032, endPoint y: 510, distance: 332.0
click at [1333, 608] on div at bounding box center [748, 406] width 1496 height 812
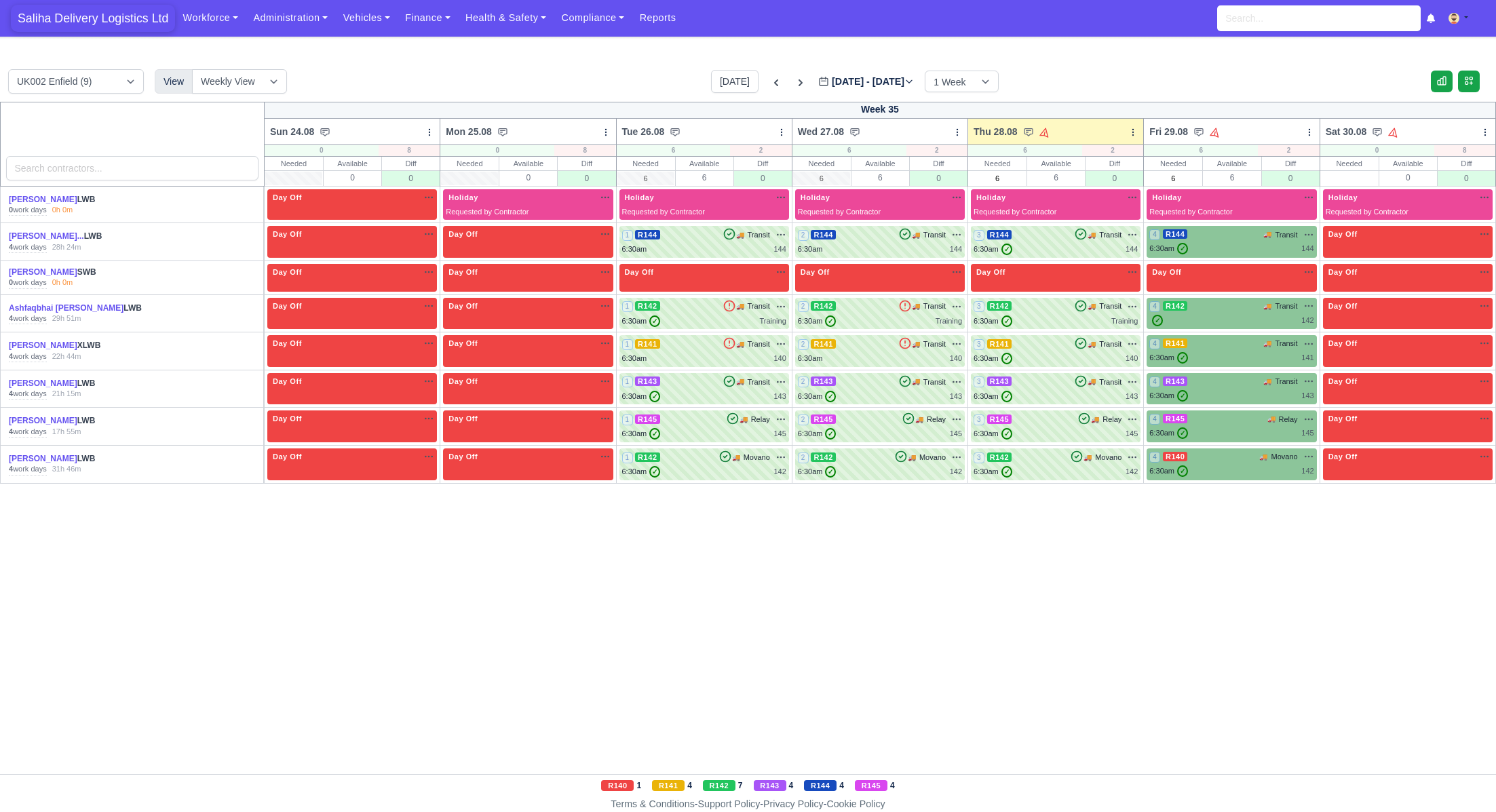
click at [98, 17] on span "Saliha Delivery Logistics Ltd" at bounding box center [93, 19] width 164 height 27
click at [47, 307] on link "Ashfaqbhai [PERSON_NAME]" at bounding box center [66, 308] width 114 height 10
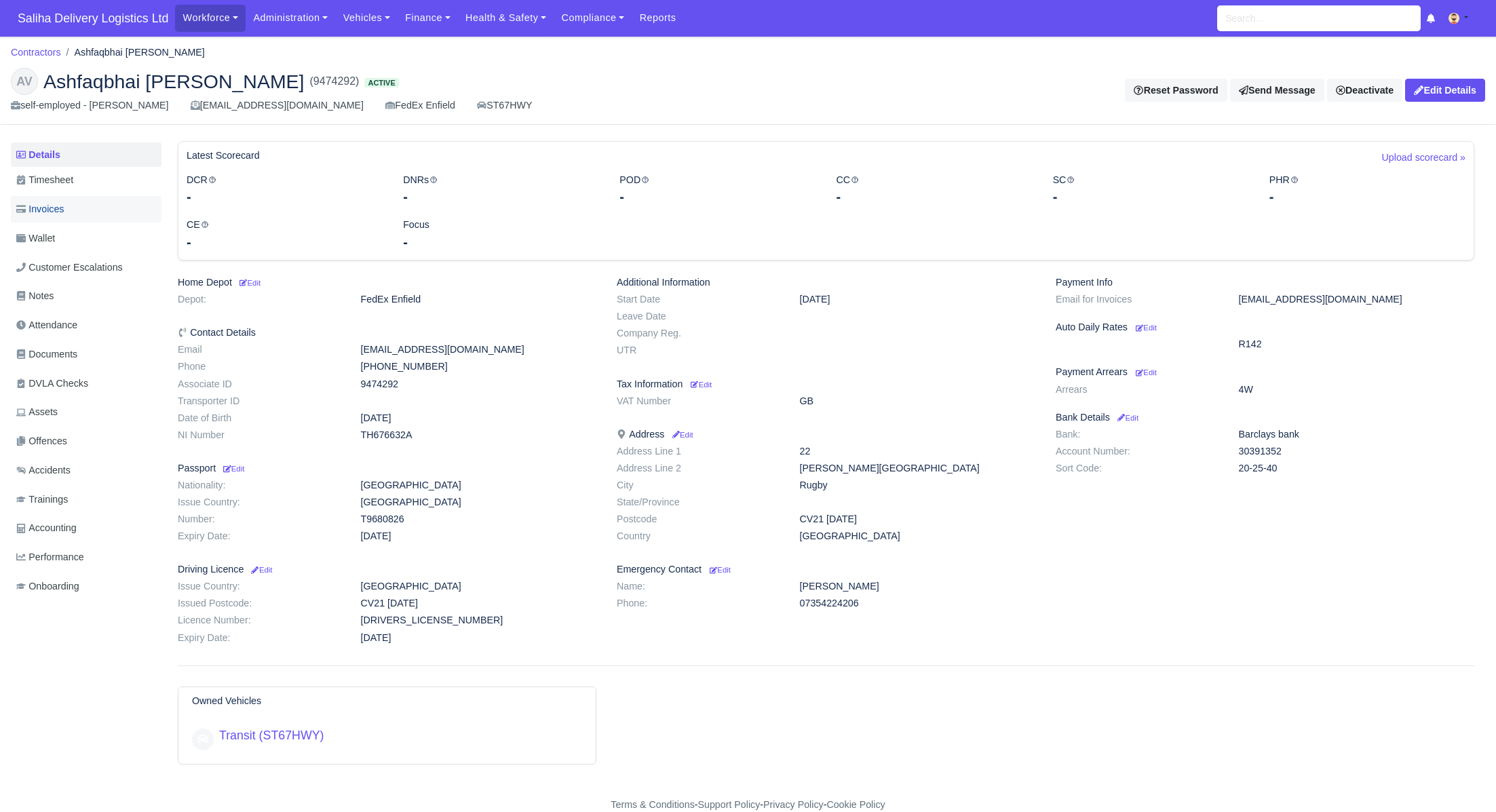
click at [50, 208] on span "Invoices" at bounding box center [39, 208] width 48 height 15
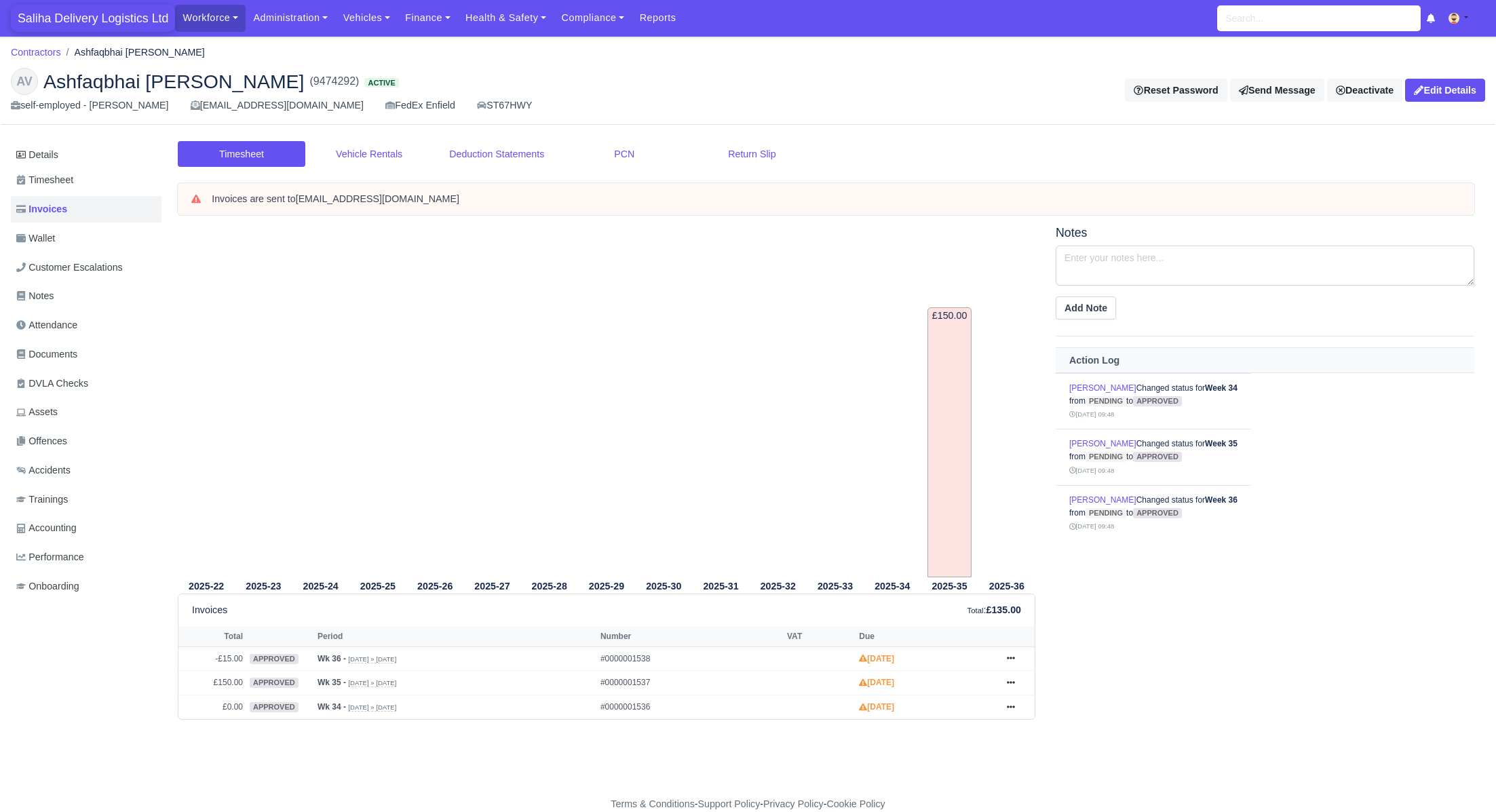
click at [93, 15] on span "Saliha Delivery Logistics Ltd" at bounding box center [93, 19] width 164 height 27
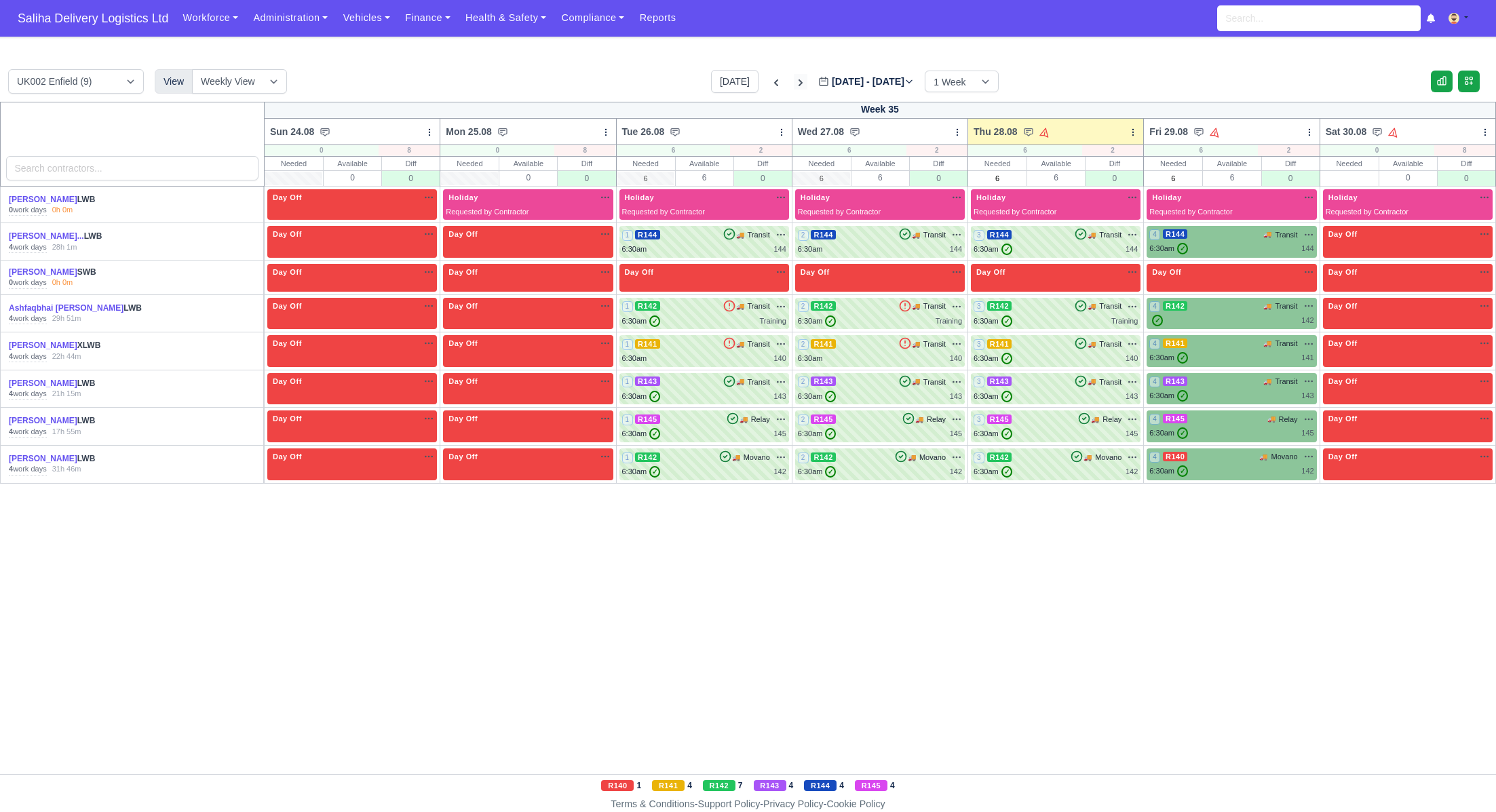
click at [794, 84] on icon at bounding box center [800, 82] width 14 height 14
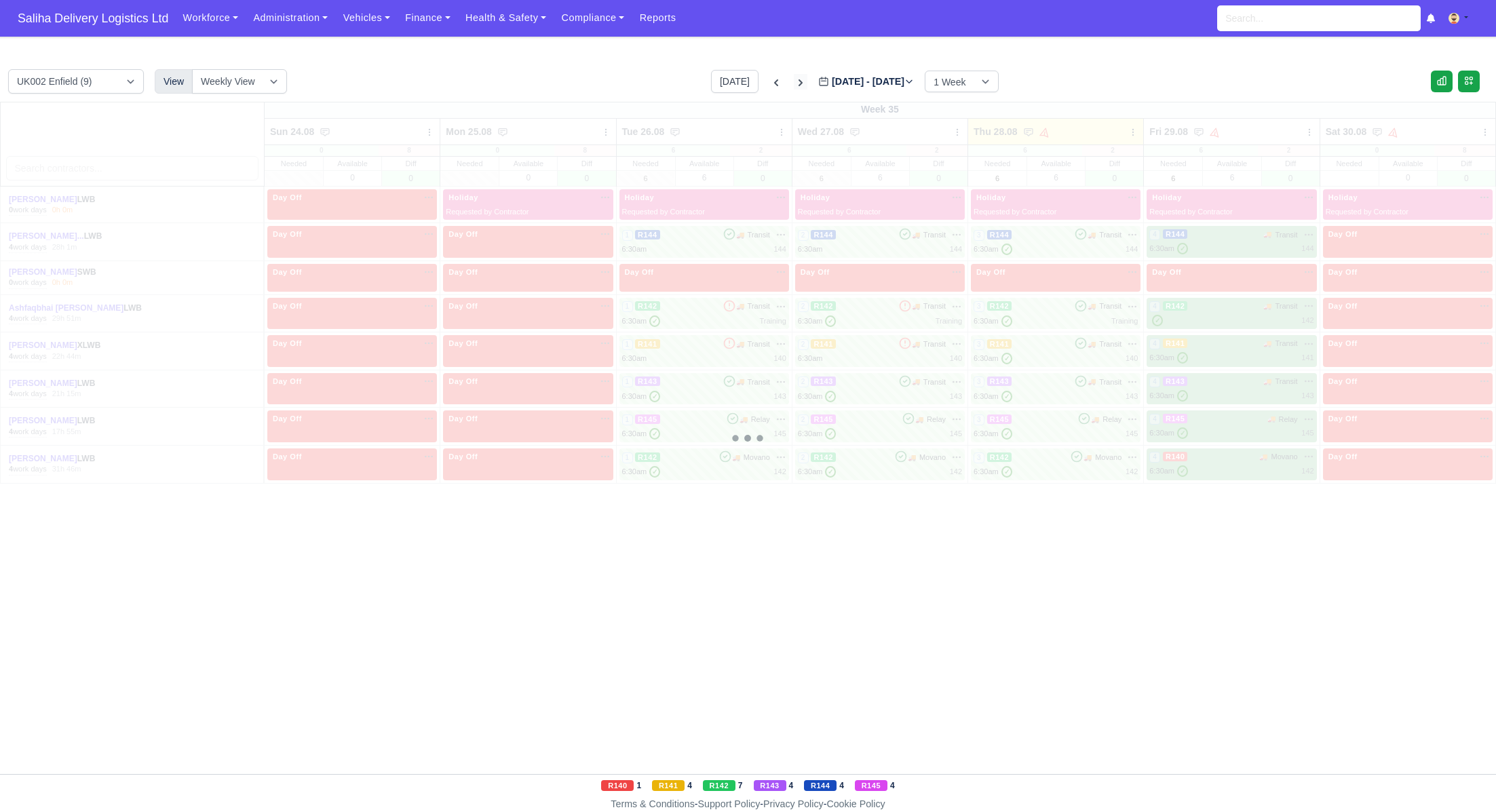
type input "[DATE]"
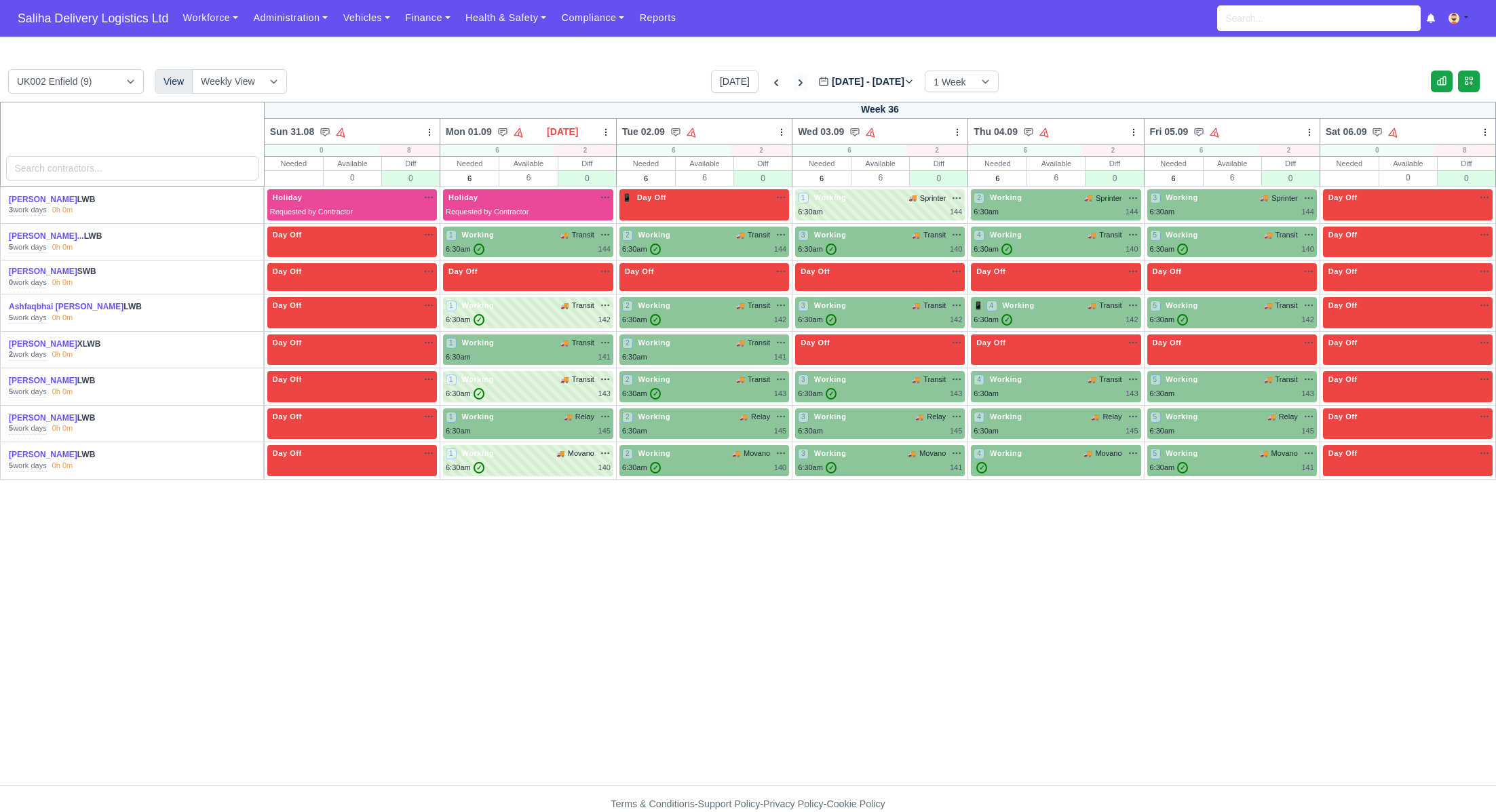
click at [799, 81] on icon at bounding box center [800, 83] width 4 height 6
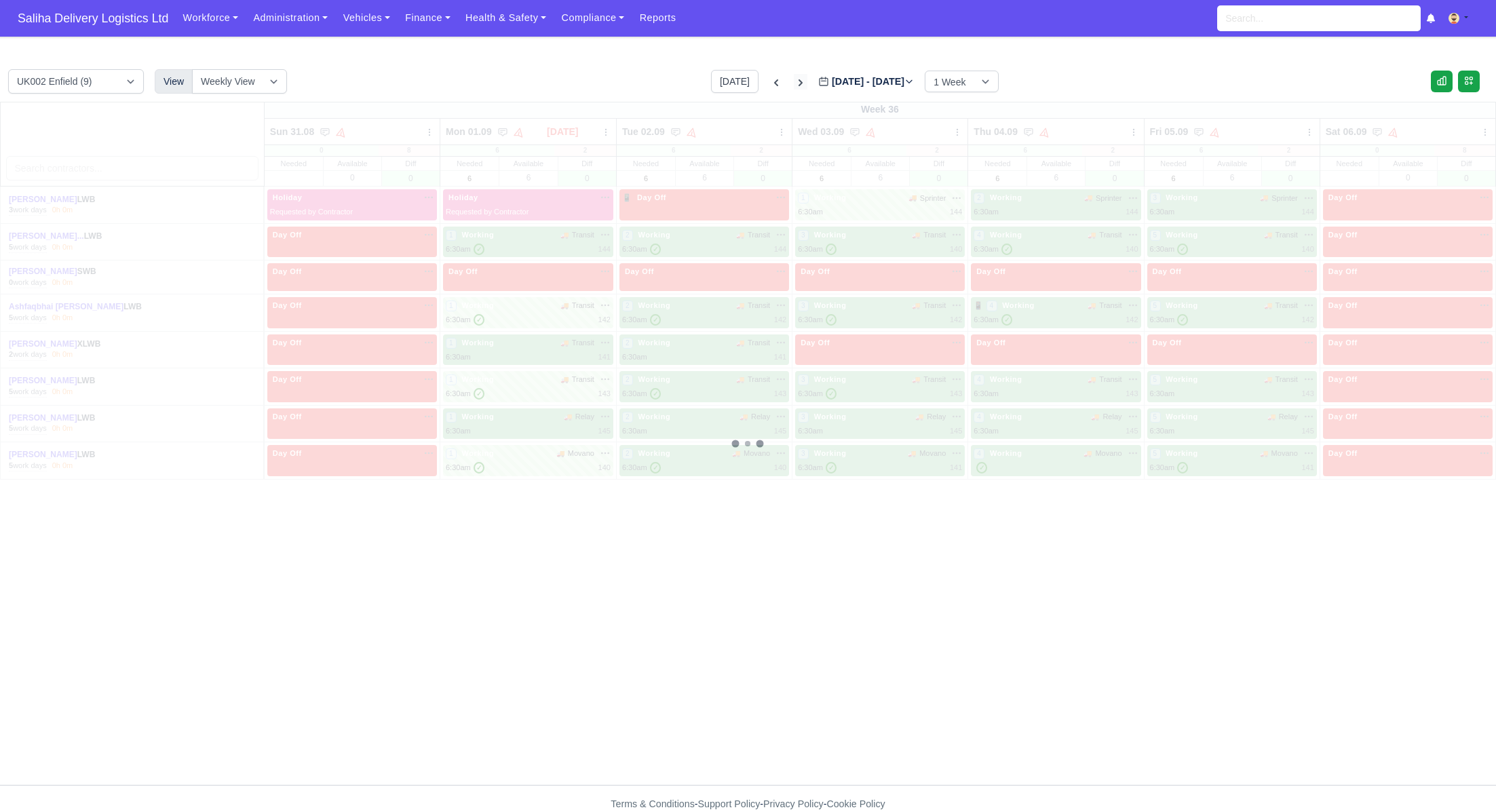
type input "2025-09-11"
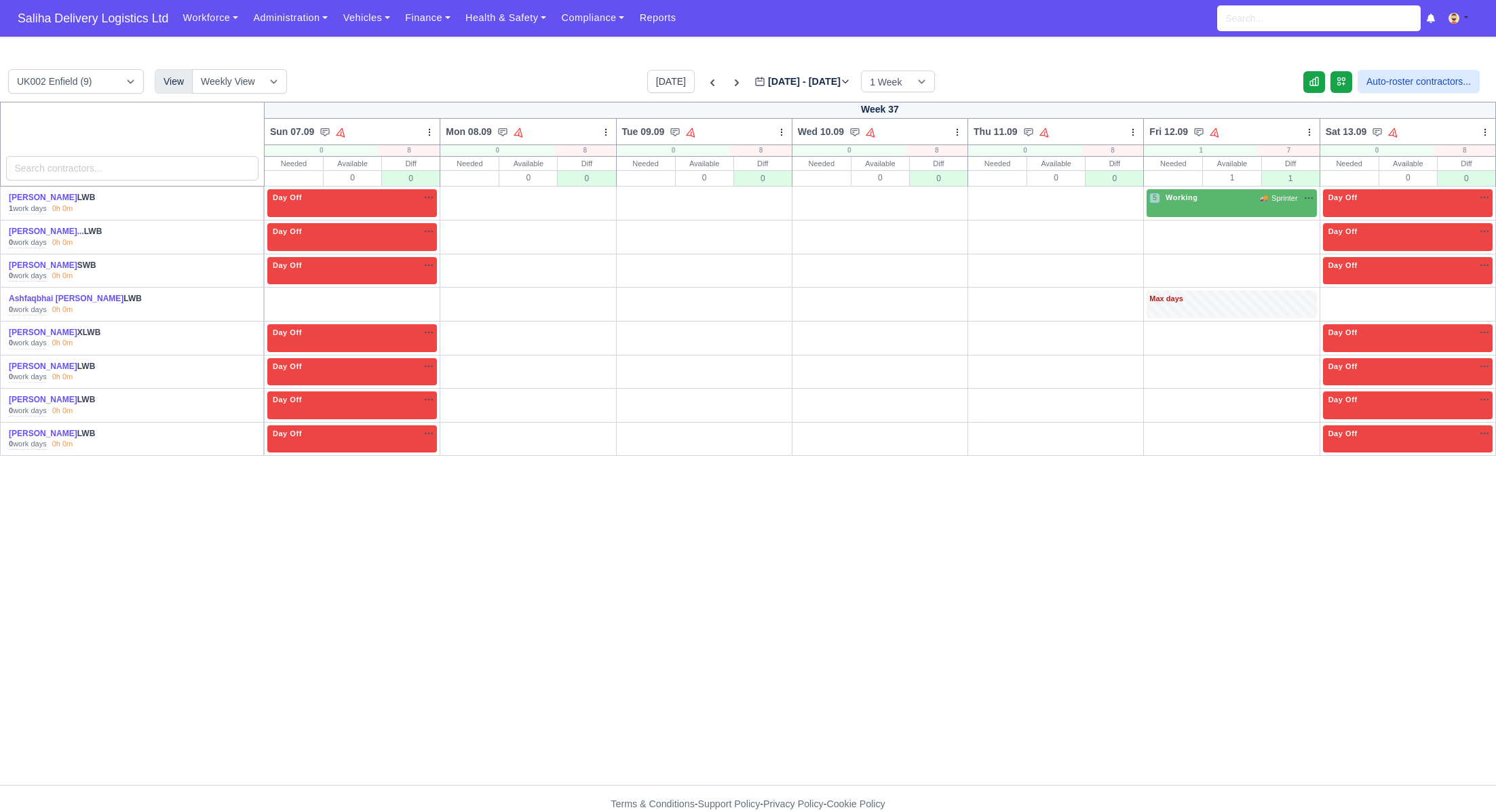
drag, startPoint x: 1480, startPoint y: 294, endPoint x: 1472, endPoint y: 295, distance: 8.1
click at [1479, 295] on link "O" at bounding box center [1476, 295] width 34 height 10
click at [420, 293] on link "O" at bounding box center [419, 295] width 34 height 10
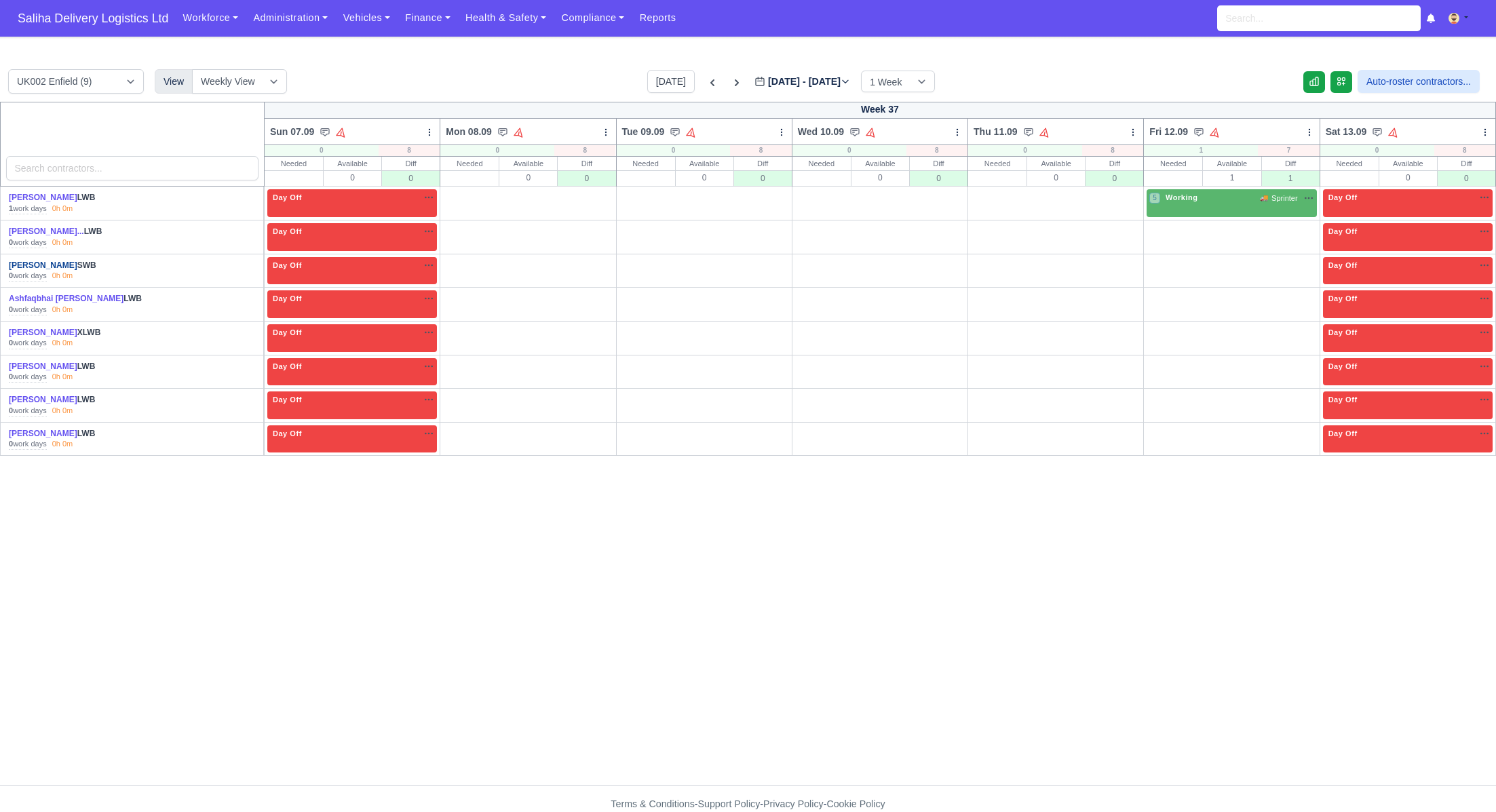
click at [46, 263] on link "[PERSON_NAME]" at bounding box center [43, 266] width 68 height 10
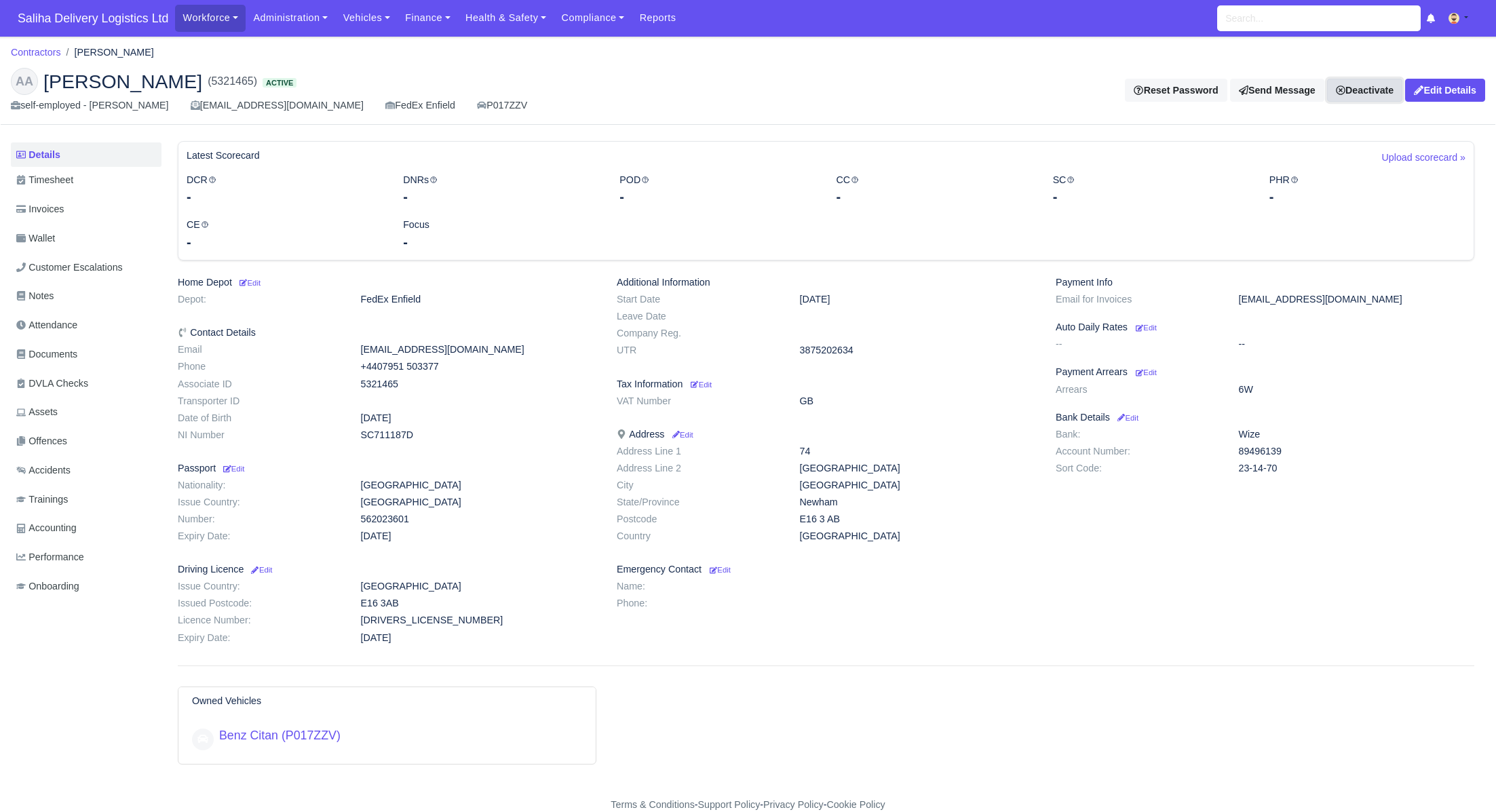
click at [1373, 88] on link "Deactivate" at bounding box center [1365, 90] width 76 height 23
click at [1338, 136] on link "Take off schedule" at bounding box center [1345, 135] width 121 height 21
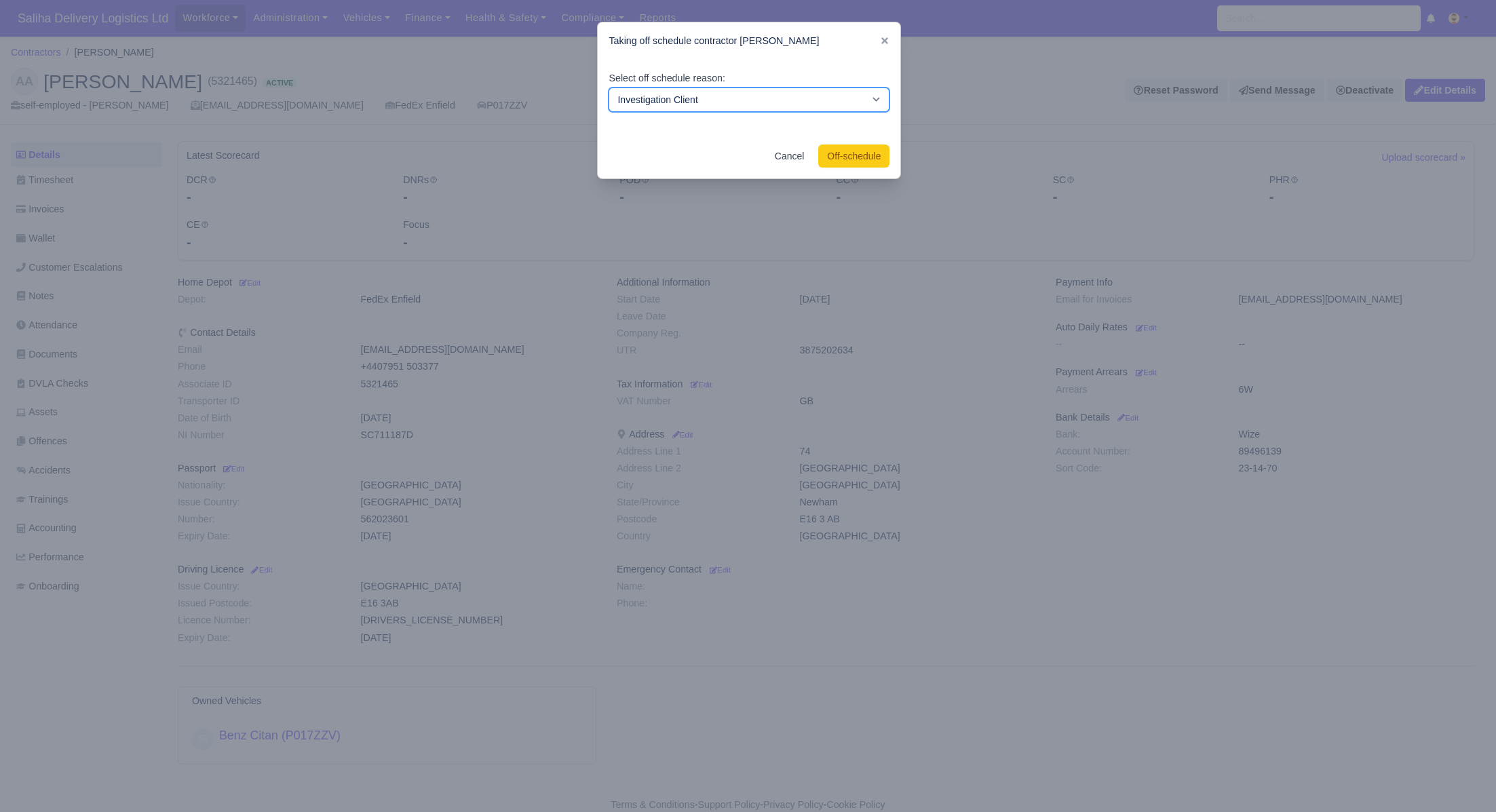
click at [700, 98] on select "Investigation Client Customer Escalation Medical Reason Vacation" at bounding box center [749, 100] width 281 height 24
click at [609, 88] on select "Investigation Client Customer Escalation Medical Reason Vacation" at bounding box center [749, 100] width 281 height 24
click at [708, 97] on select "Investigation Client Customer Escalation Medical Reason Vacation" at bounding box center [749, 100] width 281 height 24
select select "medical-reason"
click at [609, 88] on select "Investigation Client Customer Escalation Medical Reason Vacation" at bounding box center [749, 100] width 281 height 24
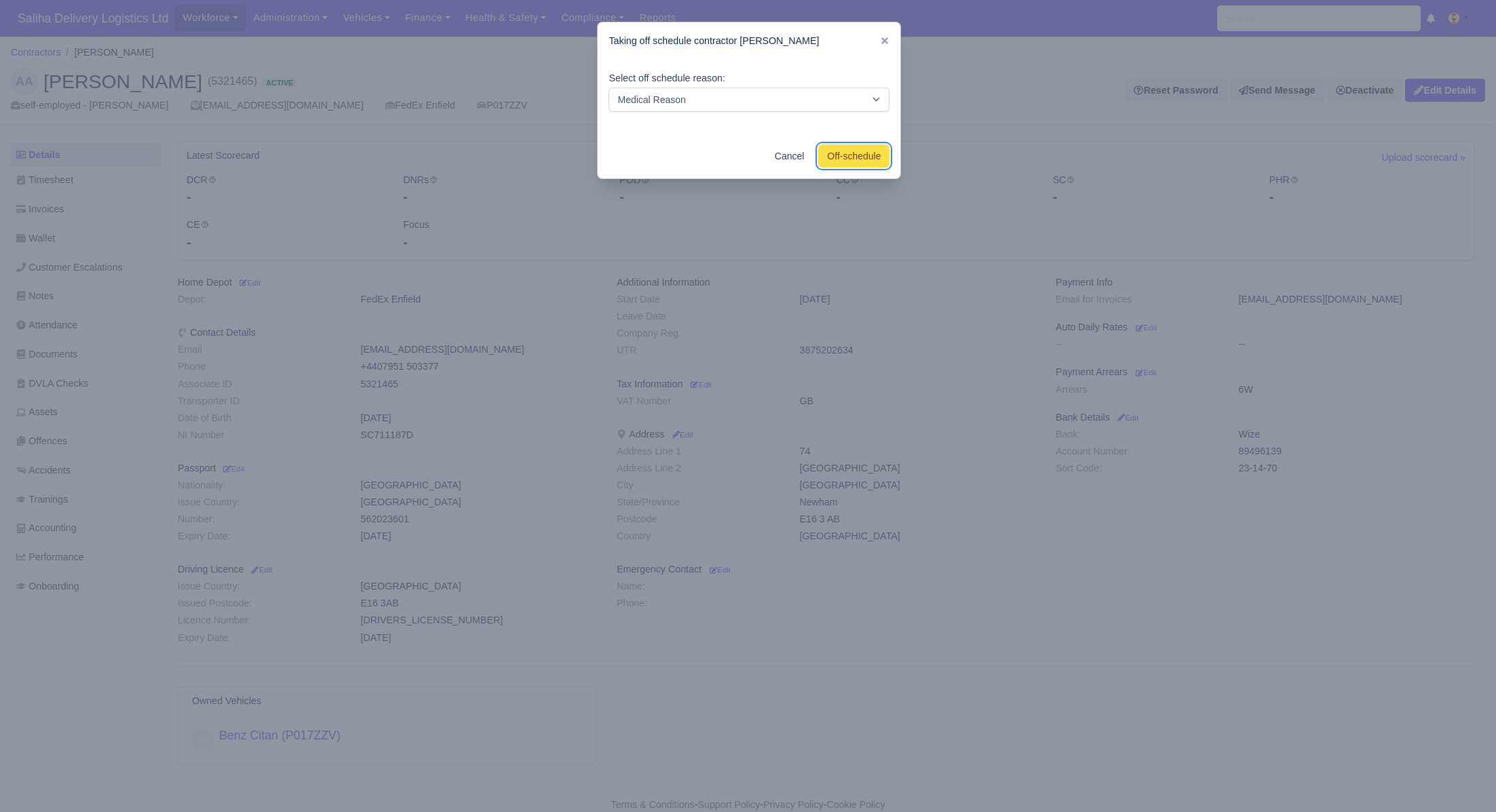
click at [847, 156] on button "Off-schedule" at bounding box center [853, 155] width 71 height 23
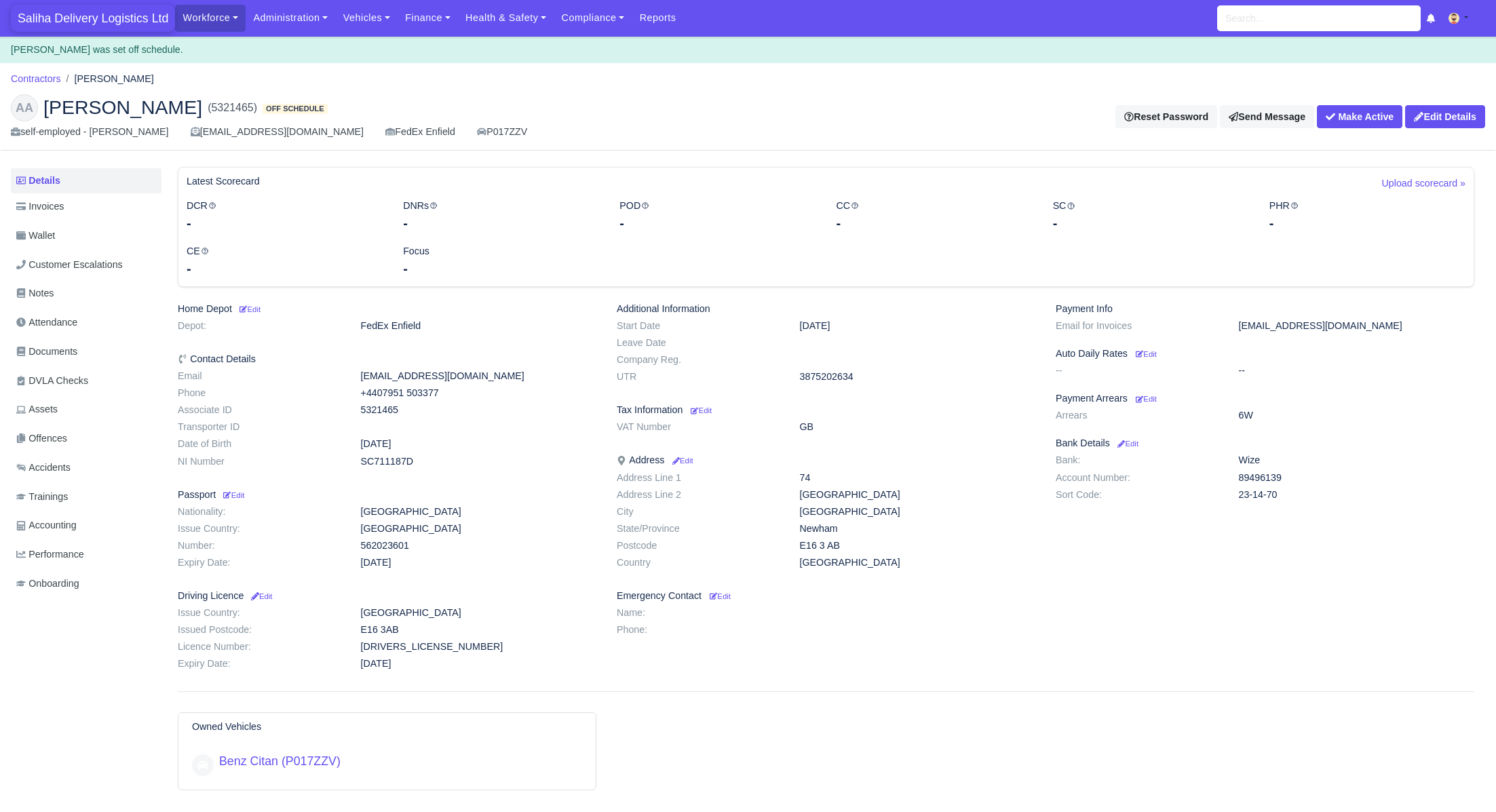
click at [100, 19] on span "Saliha Delivery Logistics Ltd" at bounding box center [93, 19] width 164 height 27
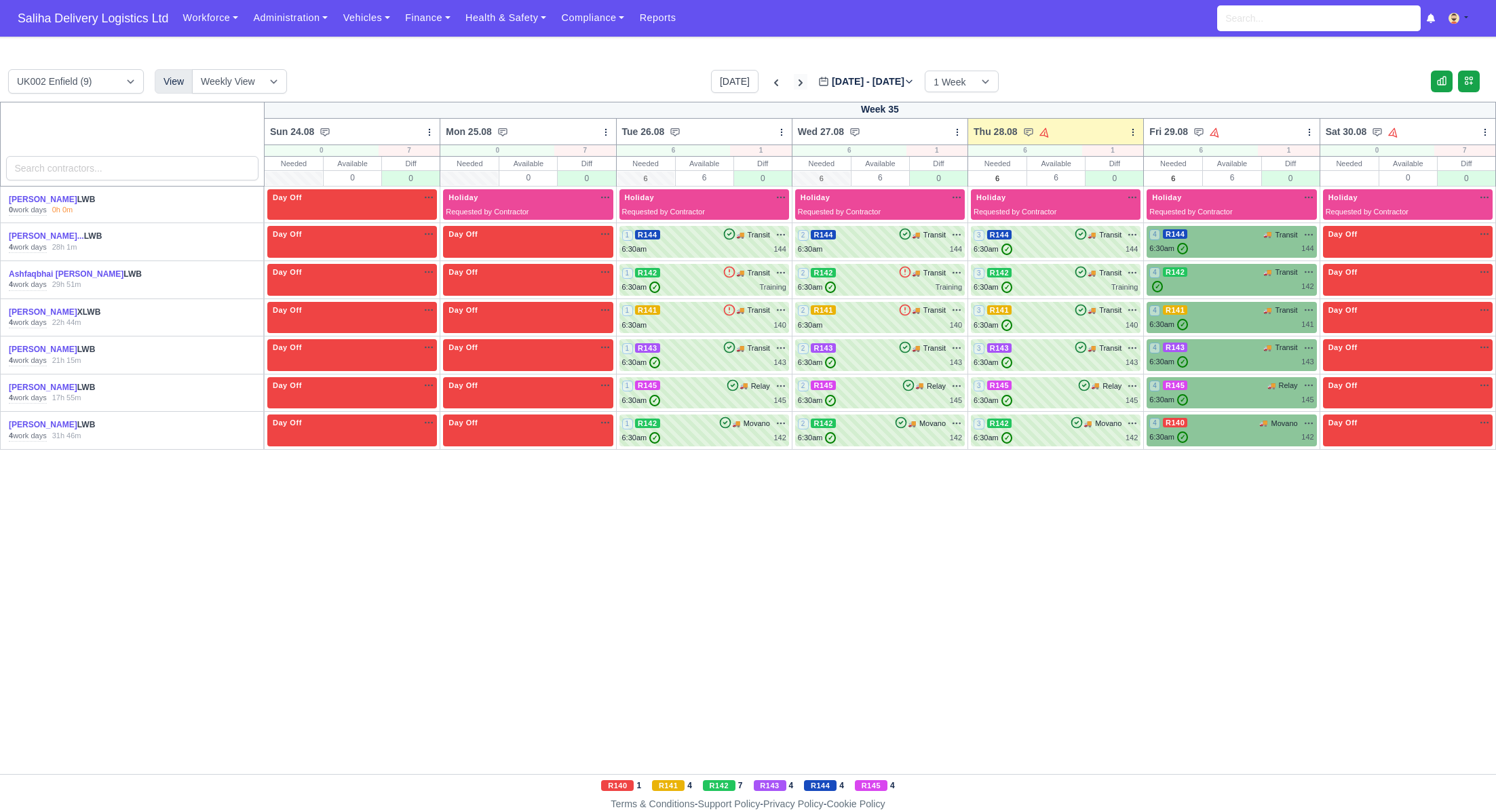
click at [794, 82] on icon at bounding box center [800, 82] width 14 height 14
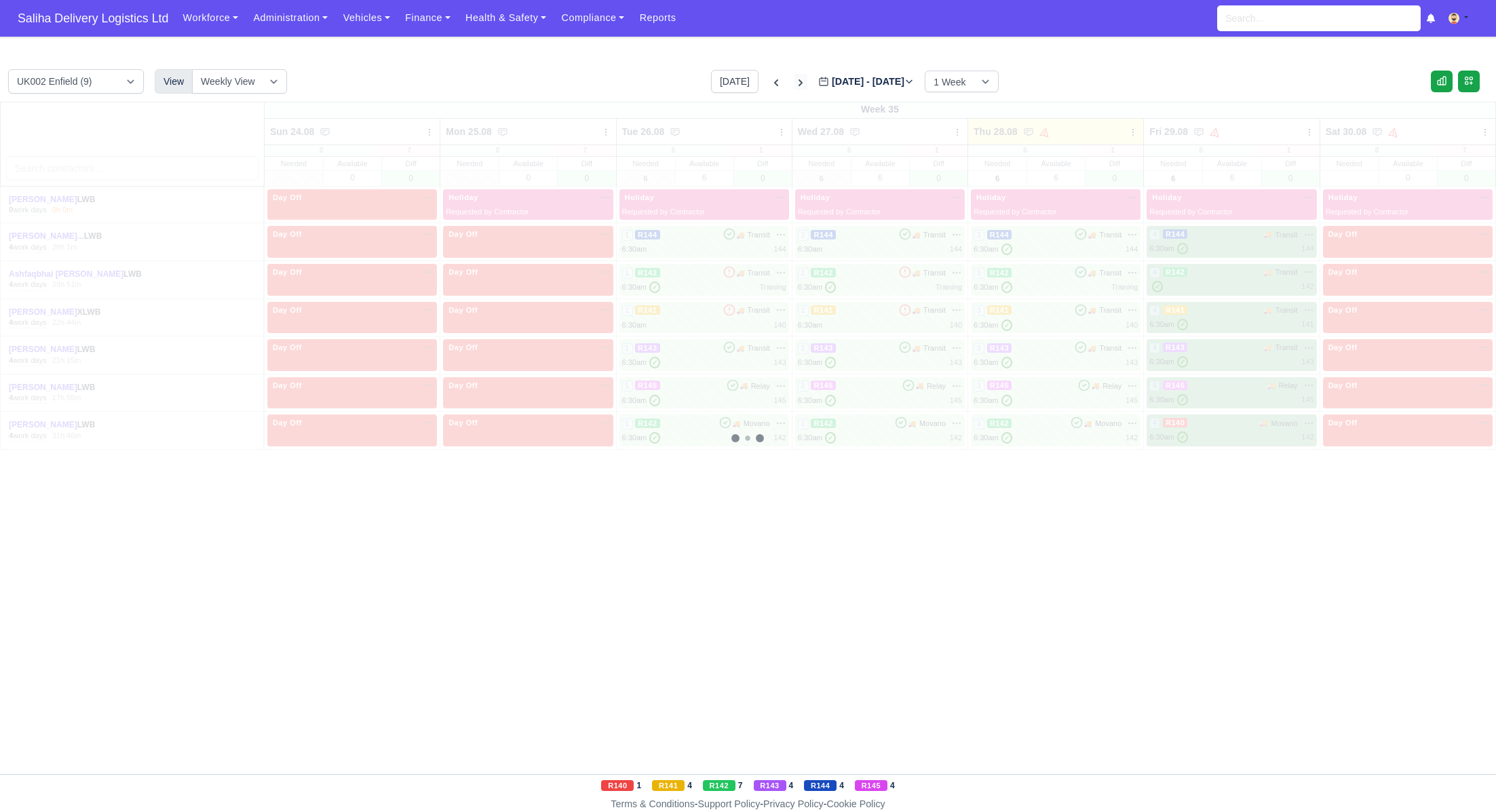
type input "[DATE]"
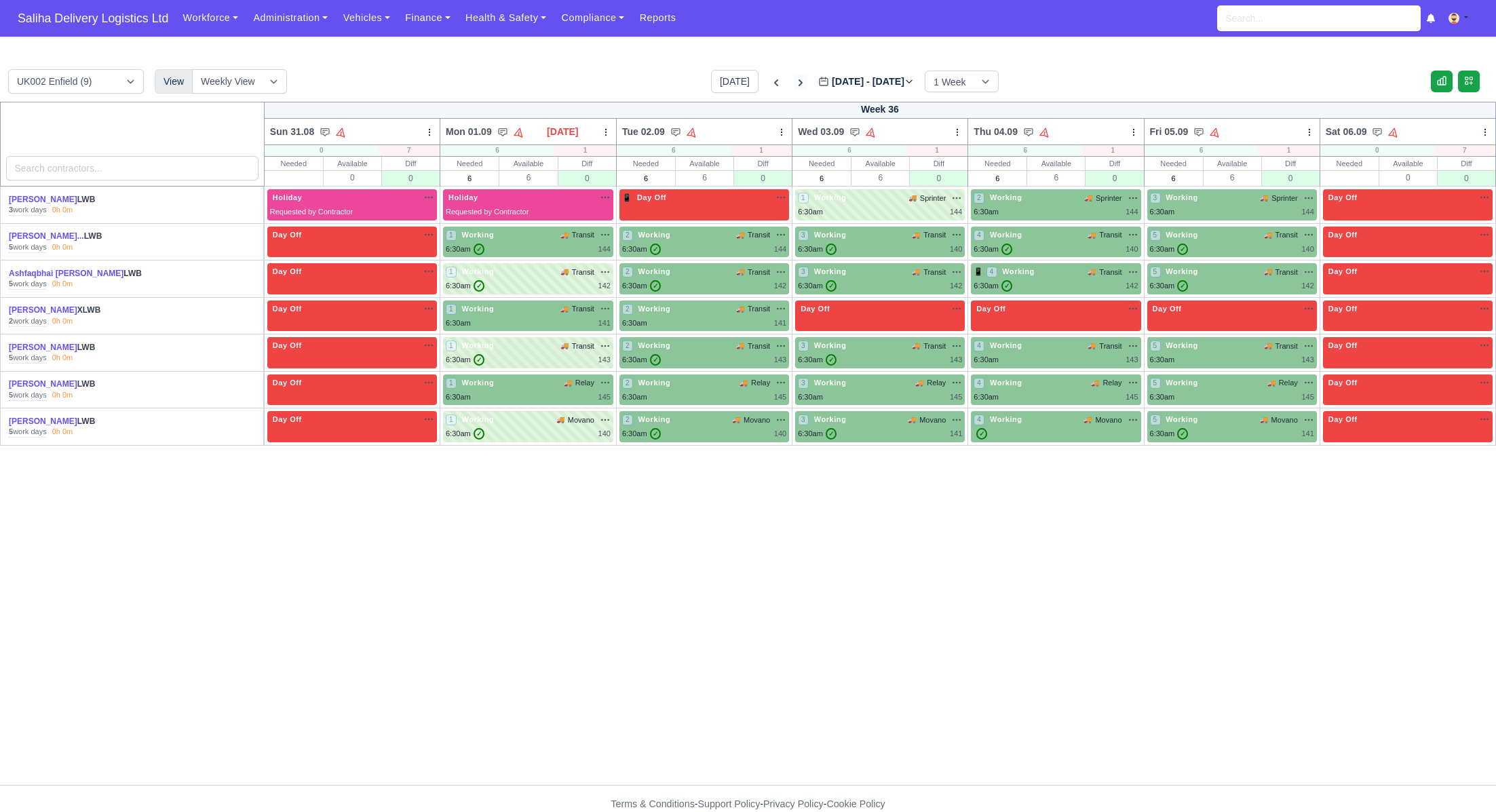
click at [799, 82] on icon at bounding box center [800, 83] width 4 height 6
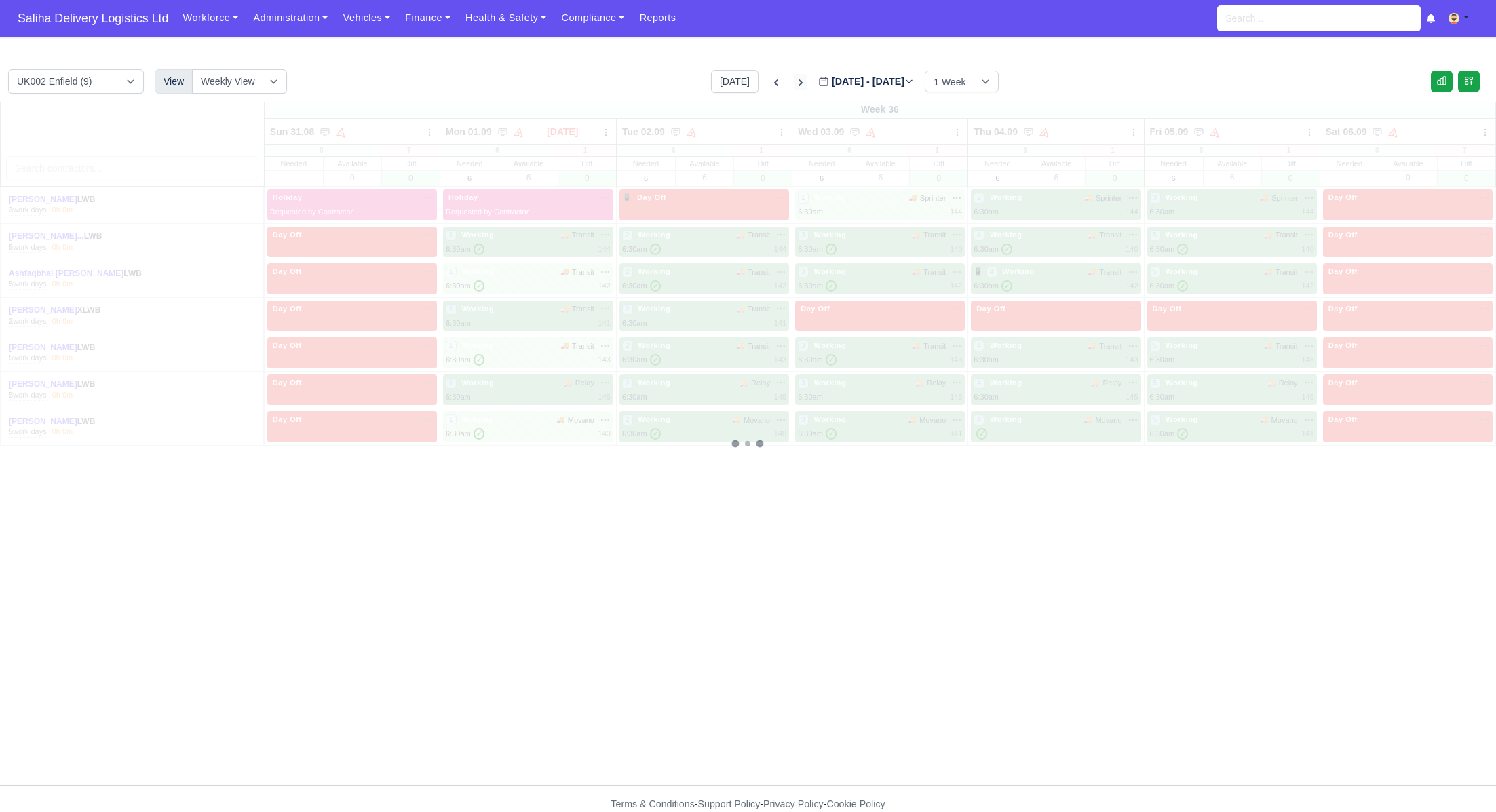
type input "[DATE]"
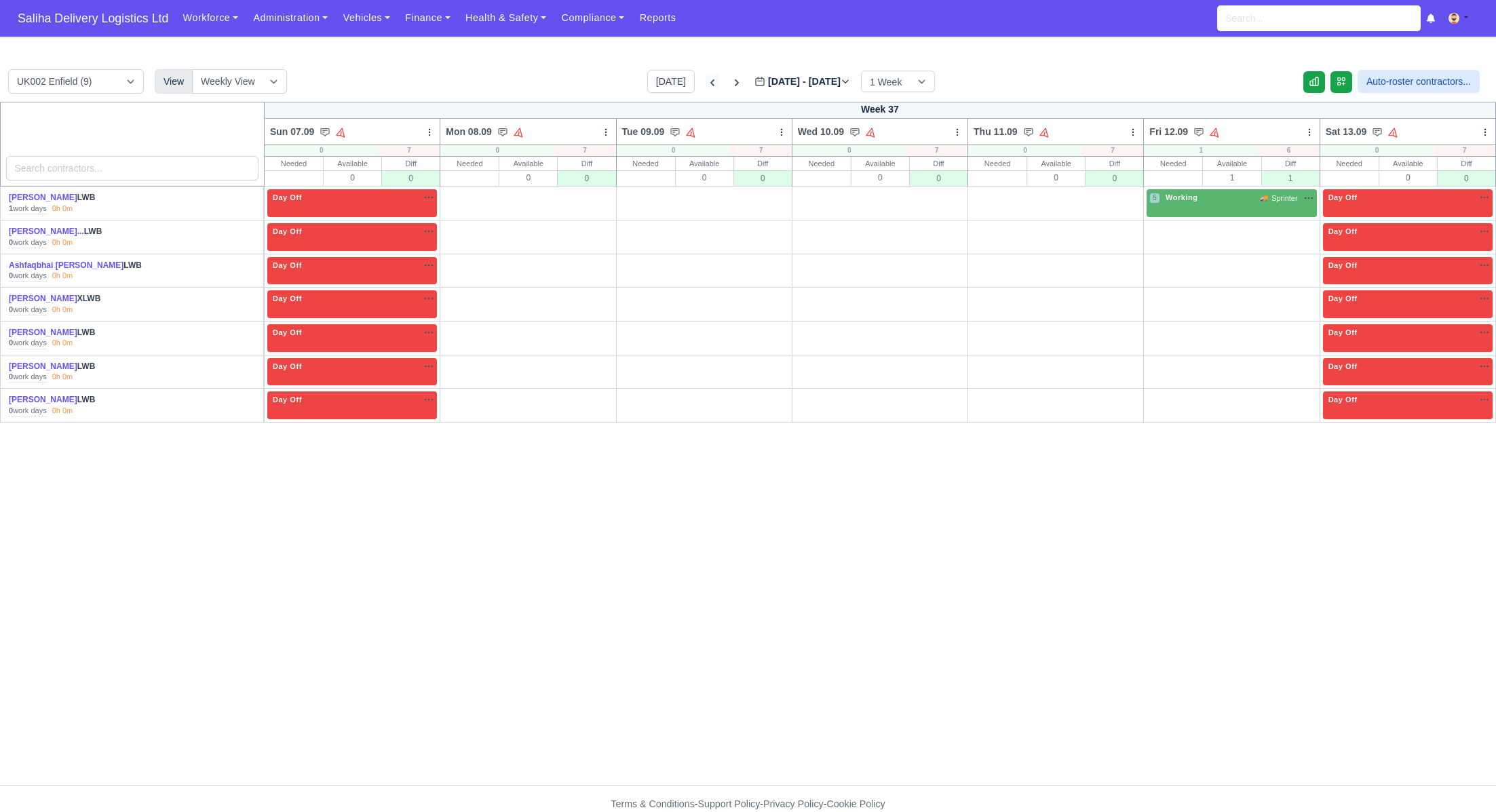
click at [705, 79] on icon at bounding box center [712, 82] width 14 height 14
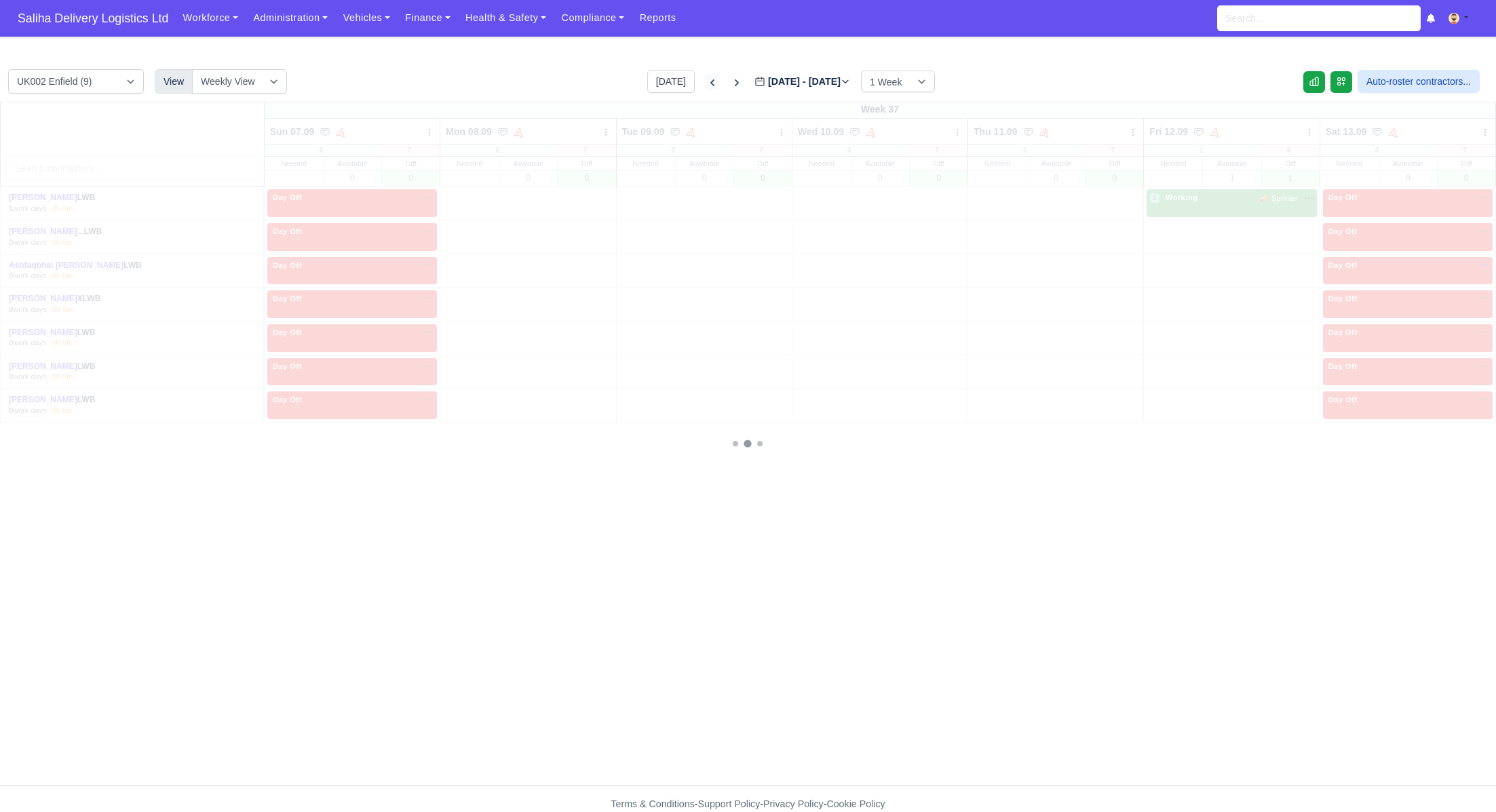
type input "[DATE]"
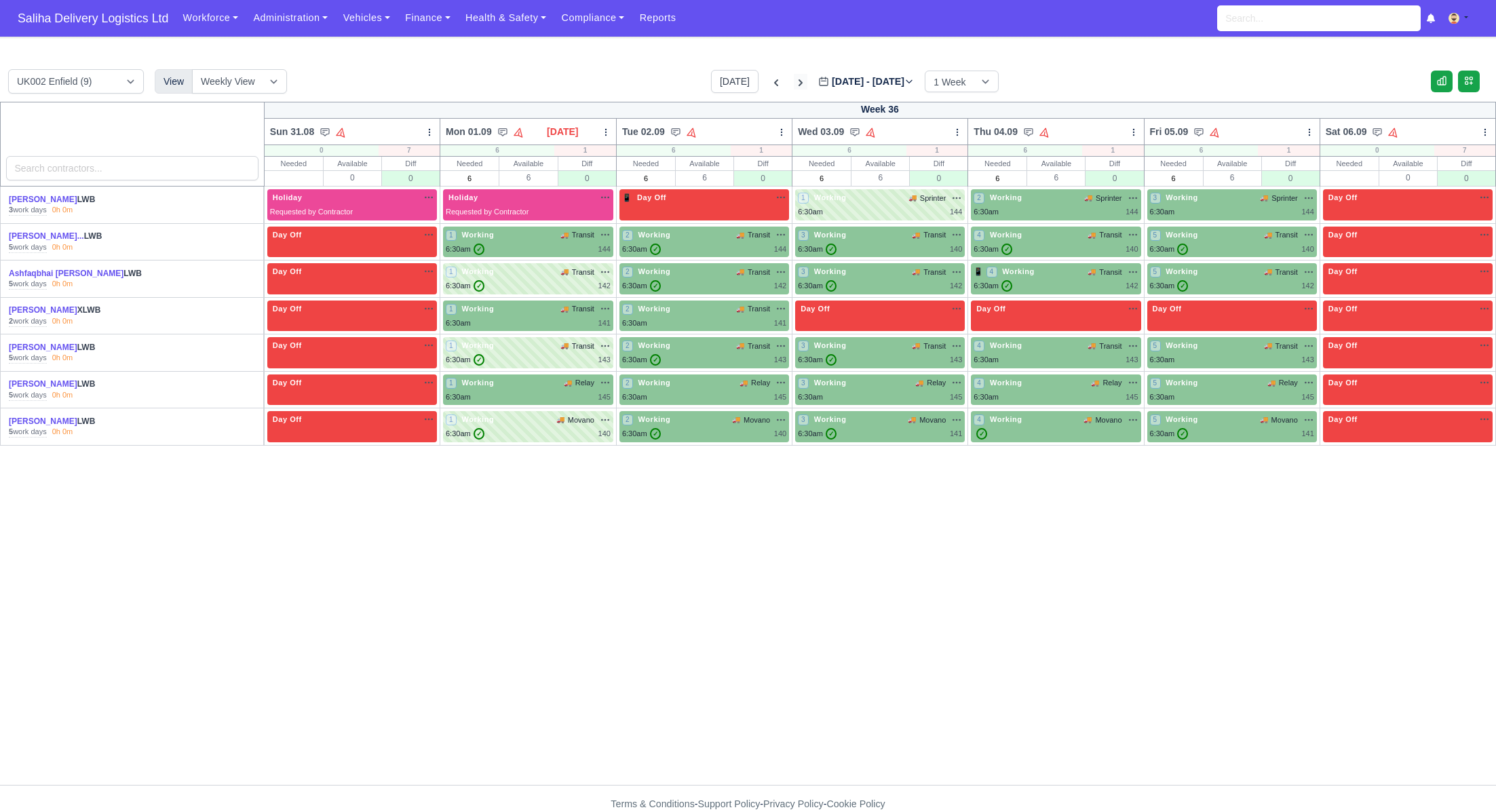
click at [794, 83] on icon at bounding box center [800, 82] width 14 height 14
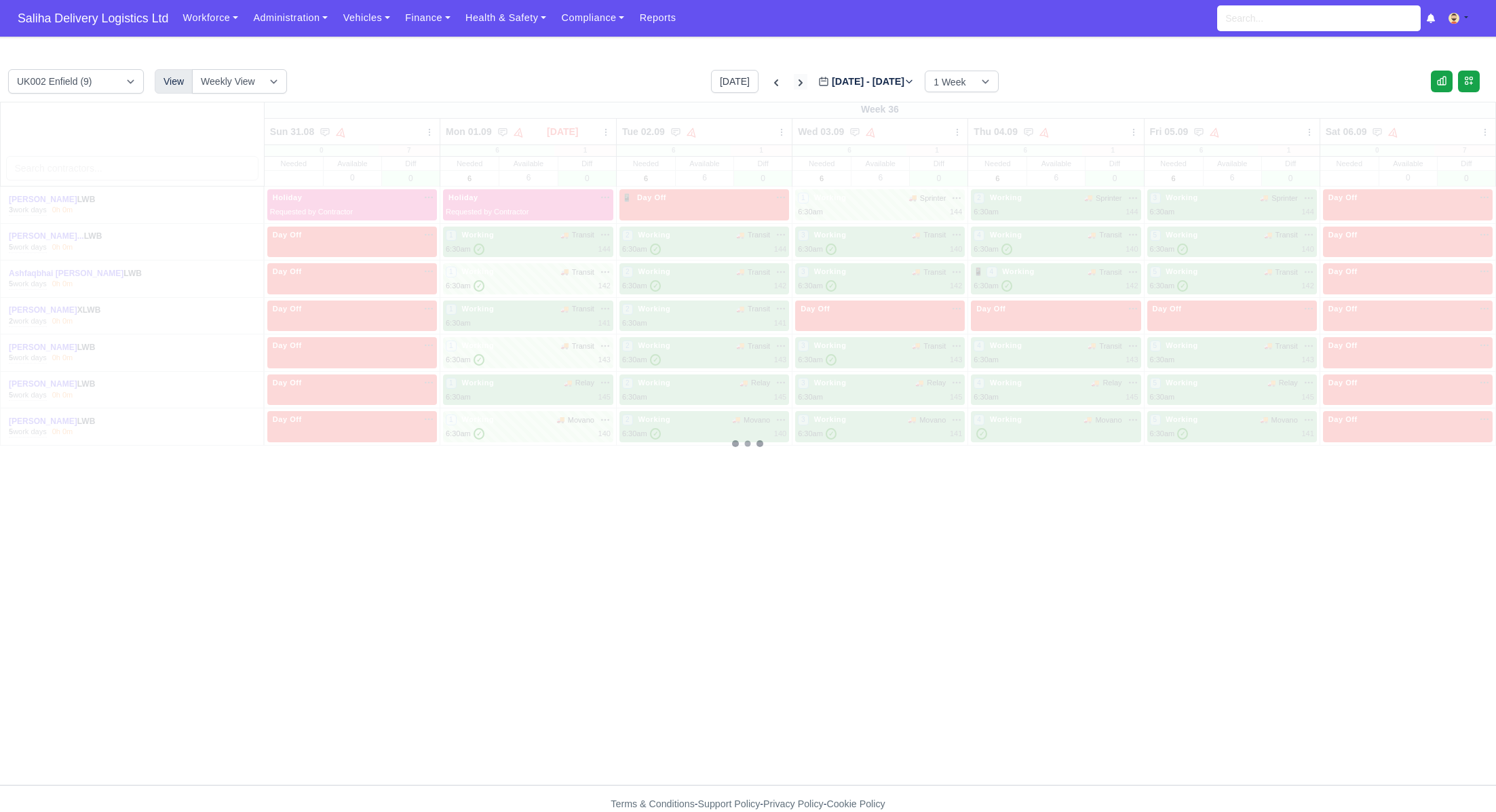
type input "[DATE]"
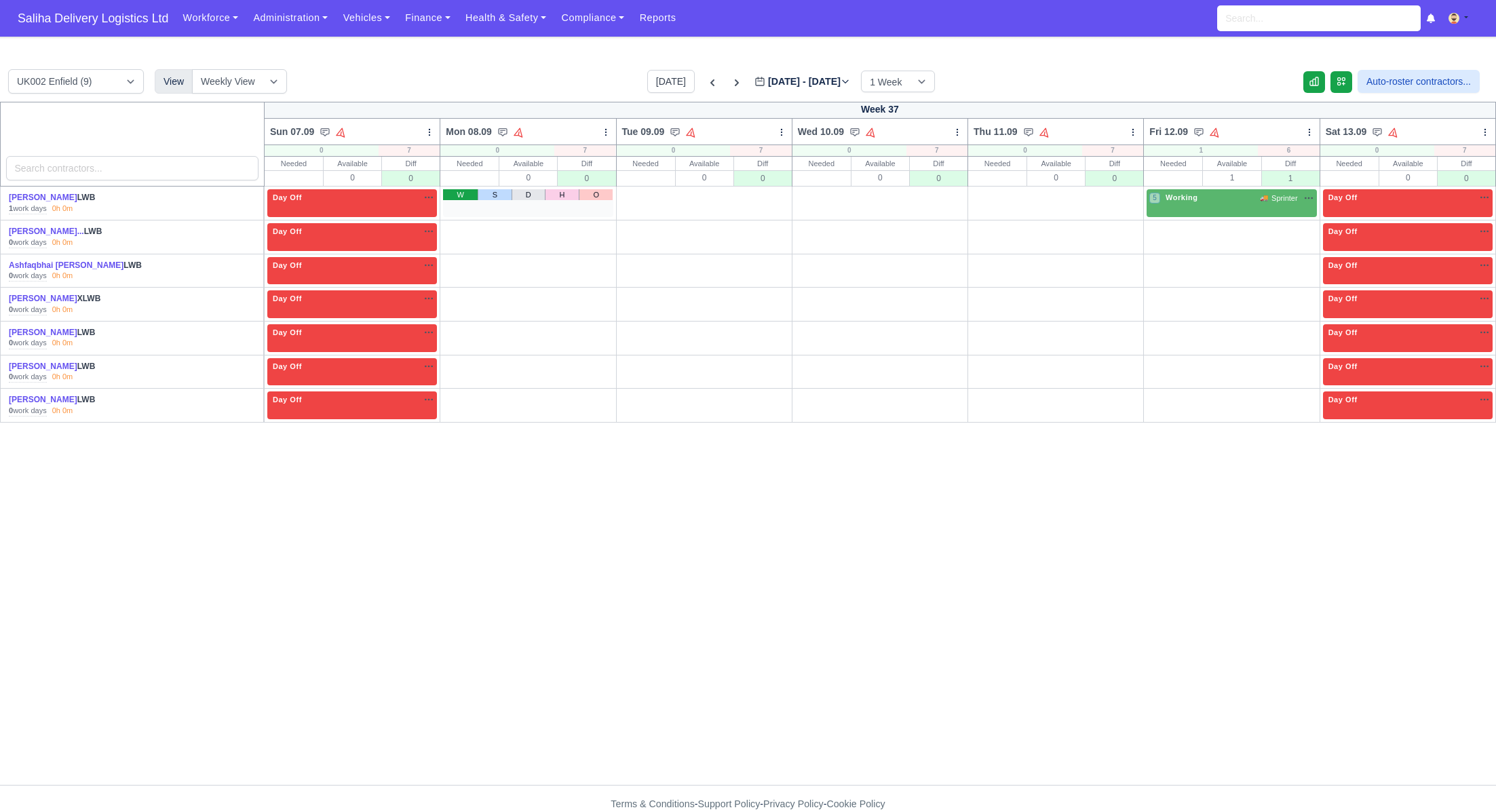
click at [463, 192] on link "W" at bounding box center [460, 194] width 35 height 10
click at [457, 229] on link "W" at bounding box center [460, 228] width 35 height 10
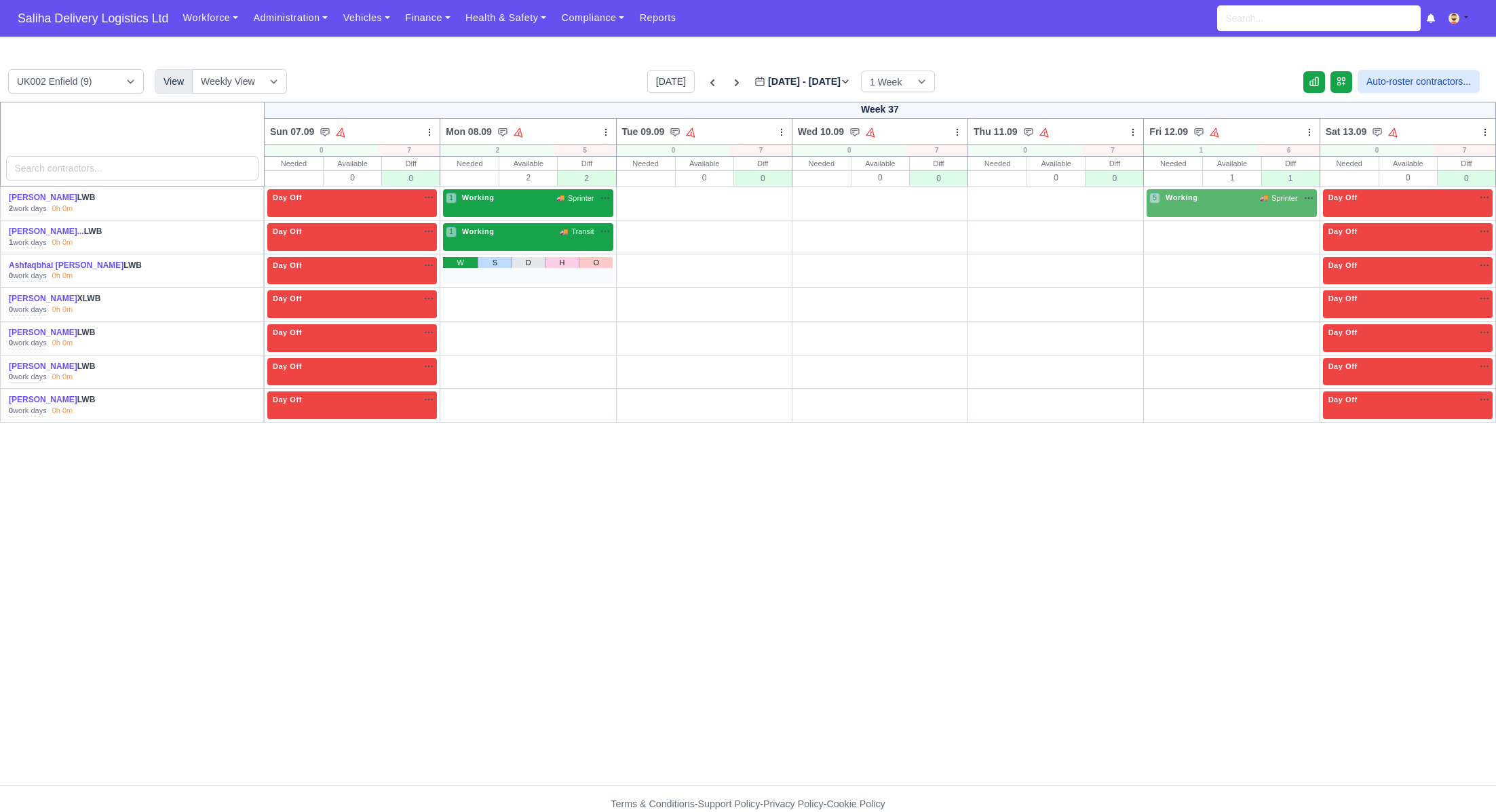
click at [456, 258] on link "W" at bounding box center [460, 262] width 35 height 10
click at [459, 293] on link "W" at bounding box center [460, 295] width 35 height 10
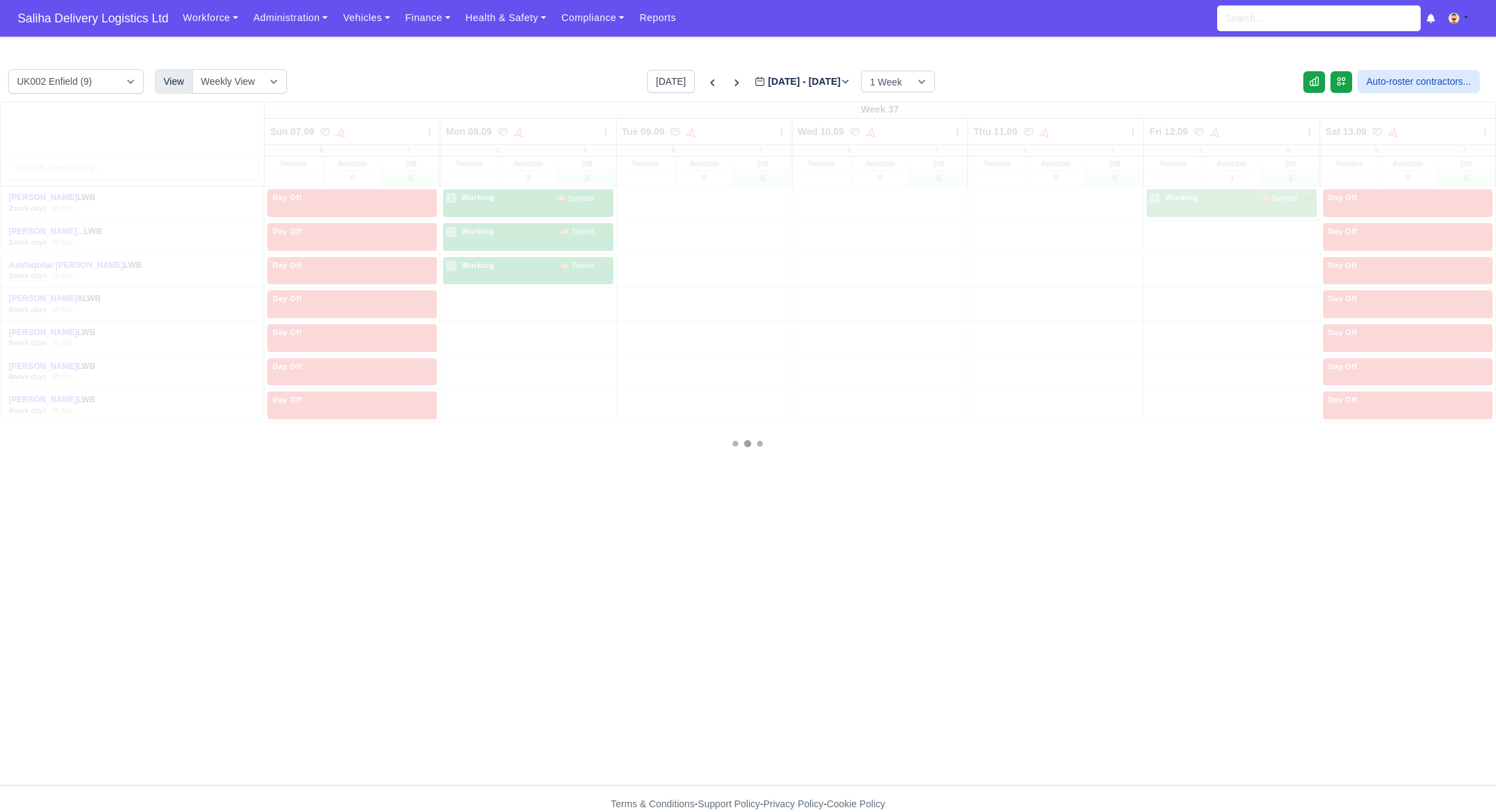
click at [463, 325] on div at bounding box center [748, 443] width 1496 height 682
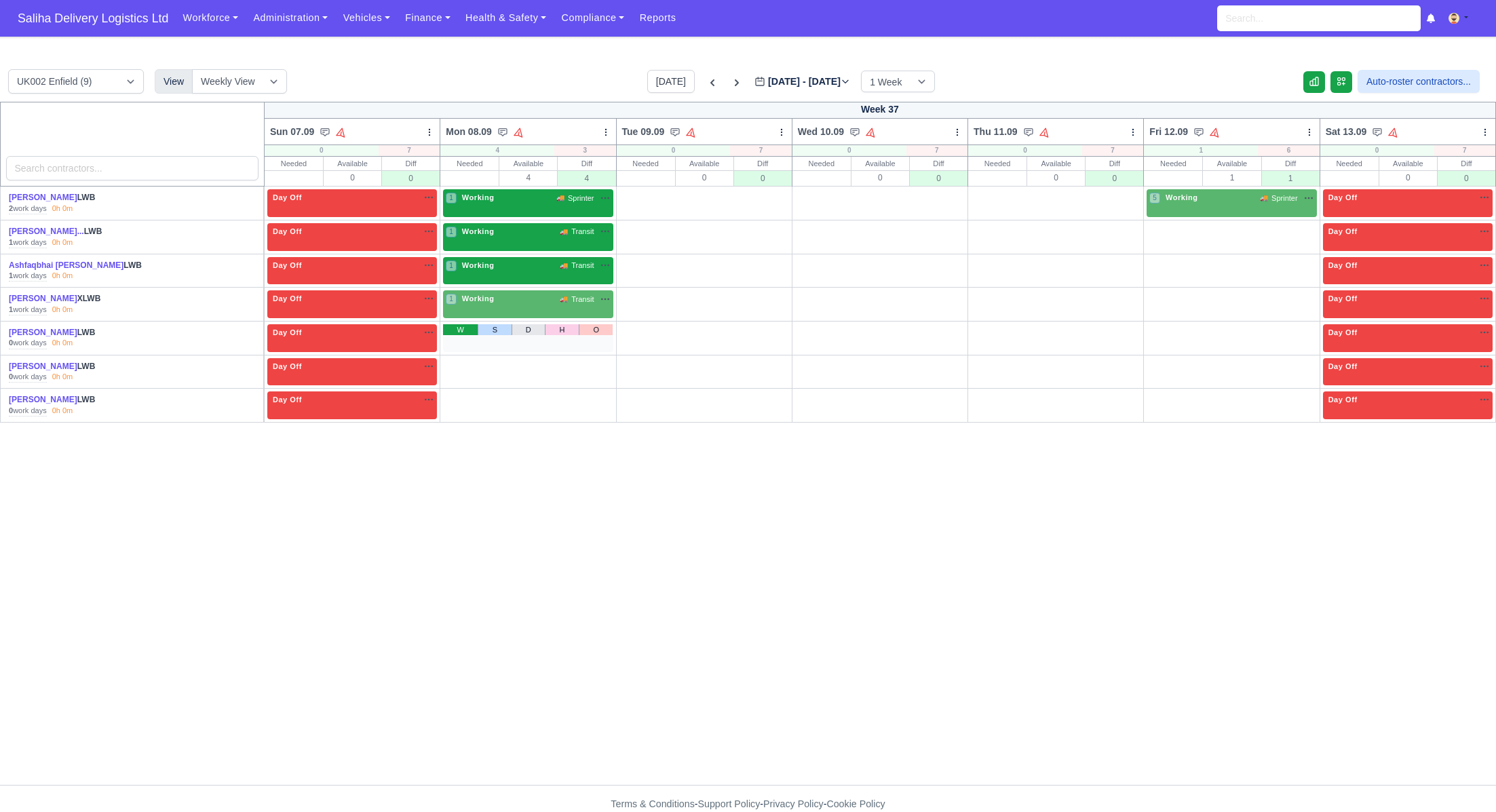
click at [455, 326] on link "W" at bounding box center [460, 329] width 35 height 10
click at [465, 363] on link "W" at bounding box center [460, 363] width 35 height 10
click at [461, 394] on link "W" at bounding box center [460, 396] width 35 height 10
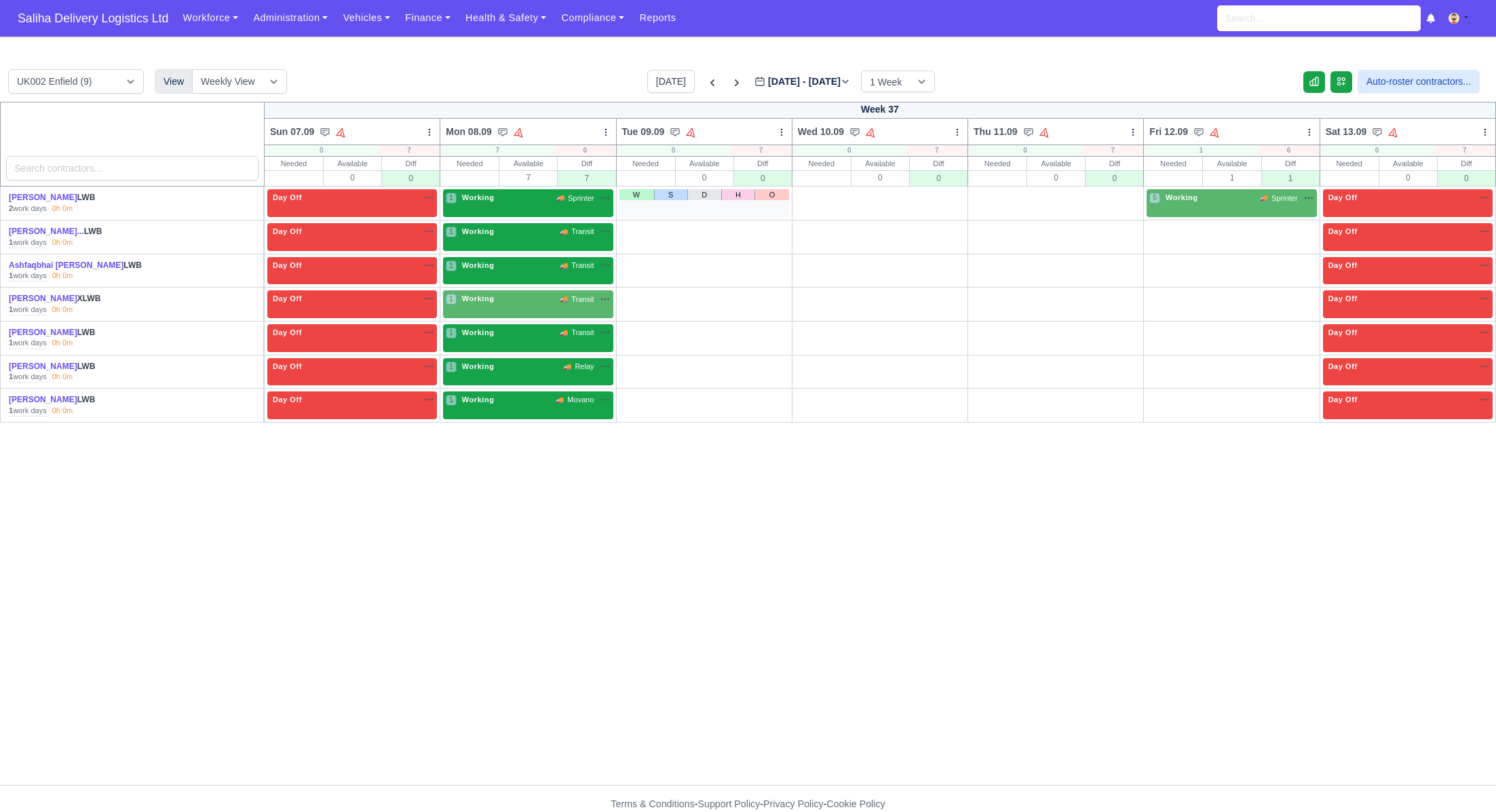
click at [636, 200] on div "W S D H O" at bounding box center [704, 203] width 170 height 28
click at [636, 196] on link "W" at bounding box center [636, 194] width 35 height 10
click at [636, 223] on link "W" at bounding box center [636, 228] width 35 height 10
click at [638, 252] on td "2 Working 🚚 Transit" at bounding box center [704, 237] width 176 height 34
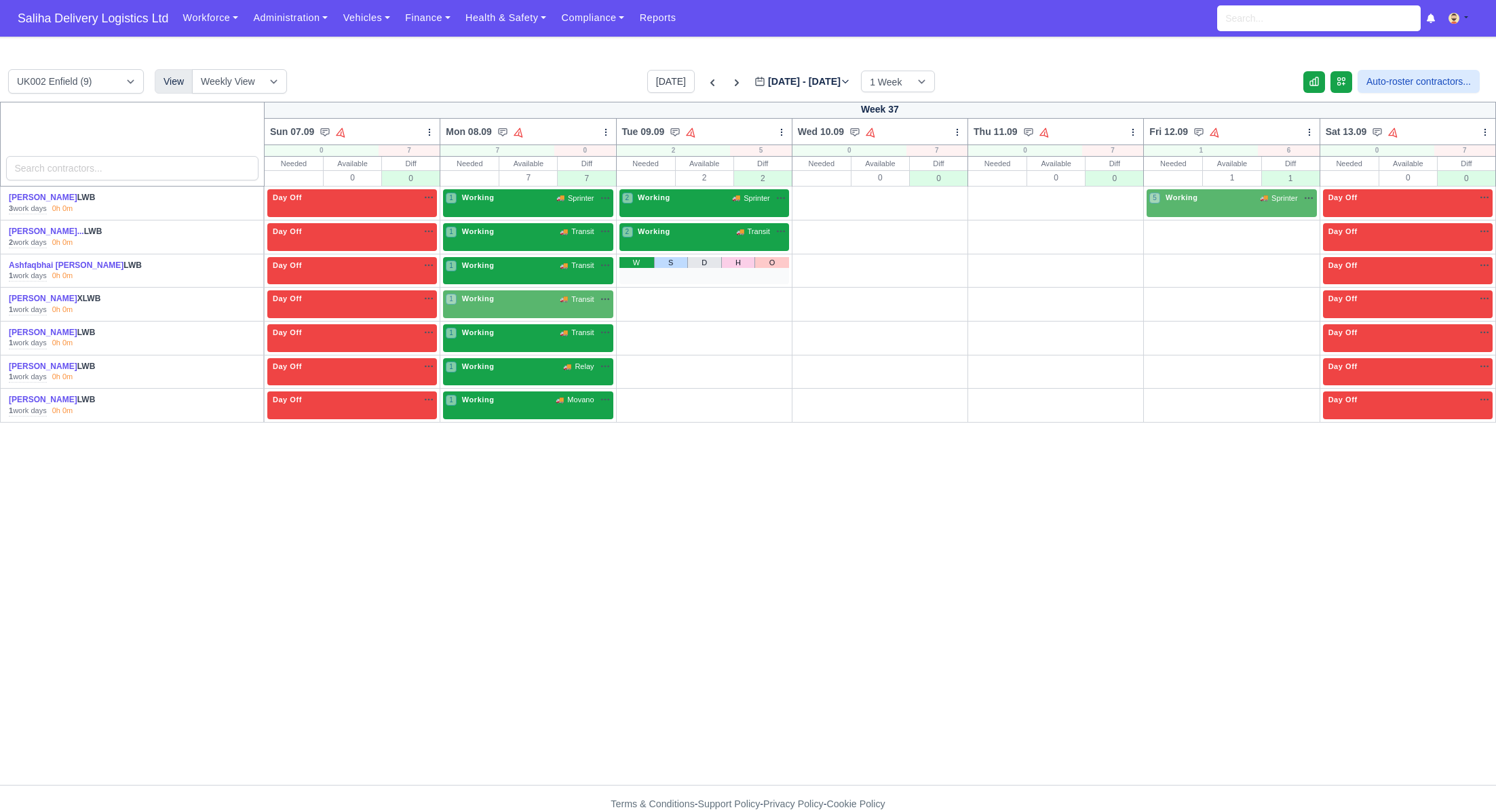
click at [638, 260] on link "W" at bounding box center [636, 262] width 35 height 10
click at [636, 291] on link "W" at bounding box center [636, 295] width 35 height 10
click at [638, 328] on link "W" at bounding box center [636, 329] width 35 height 10
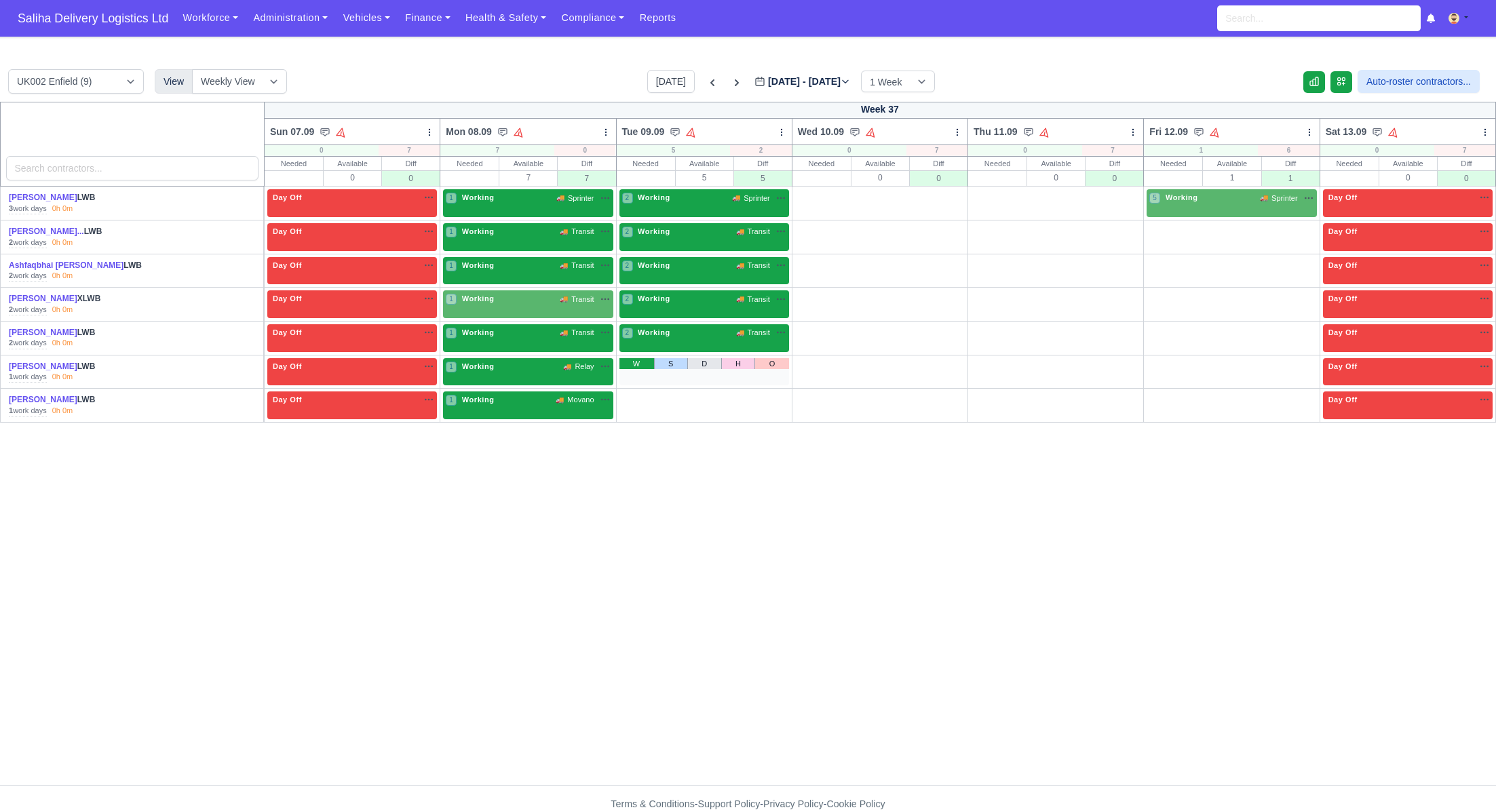
click at [631, 362] on link "W" at bounding box center [636, 363] width 35 height 10
click at [631, 398] on link "W" at bounding box center [636, 396] width 35 height 10
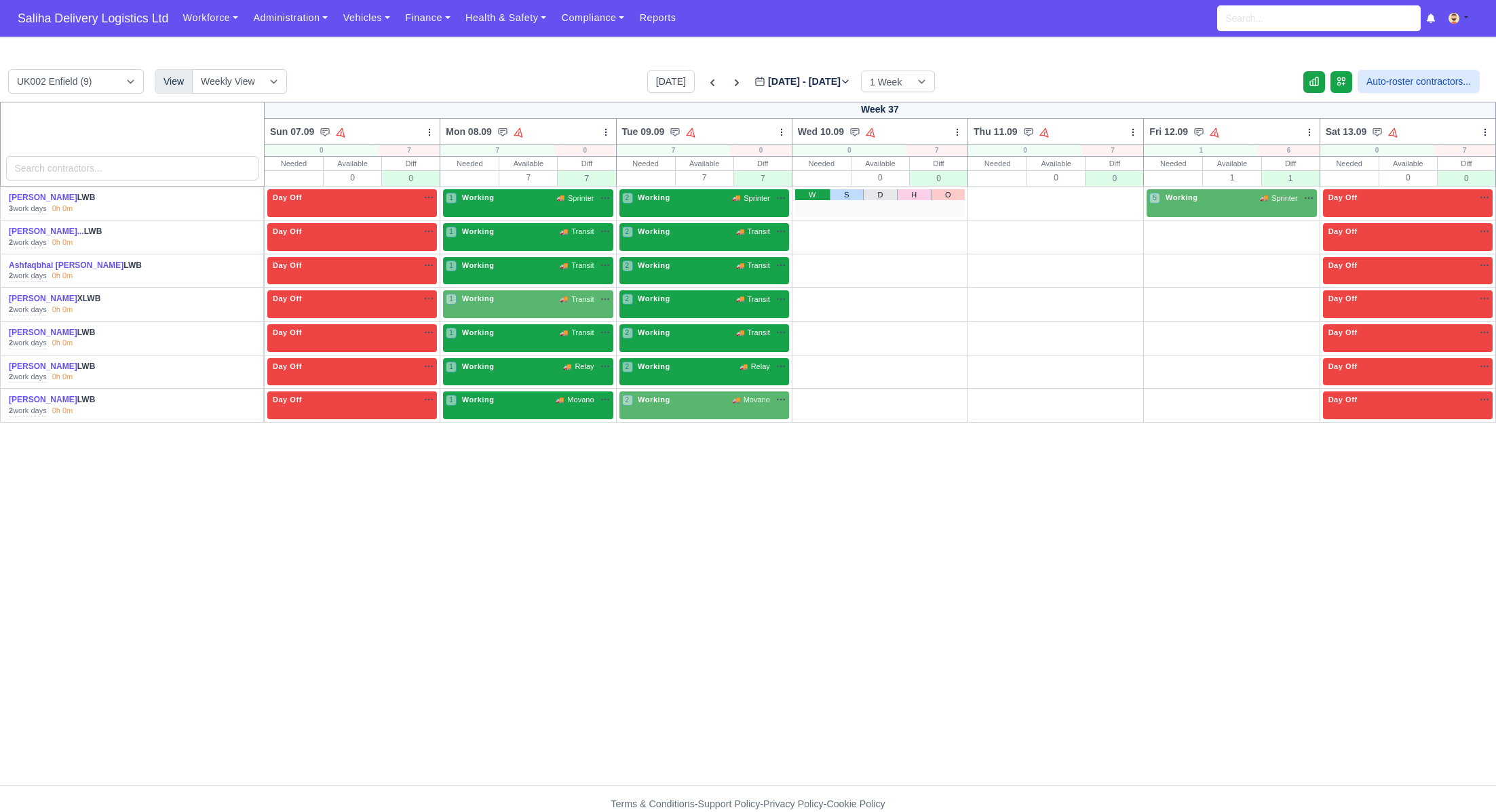
click at [811, 199] on link "W" at bounding box center [812, 194] width 35 height 10
click at [817, 230] on link "W" at bounding box center [812, 228] width 35 height 10
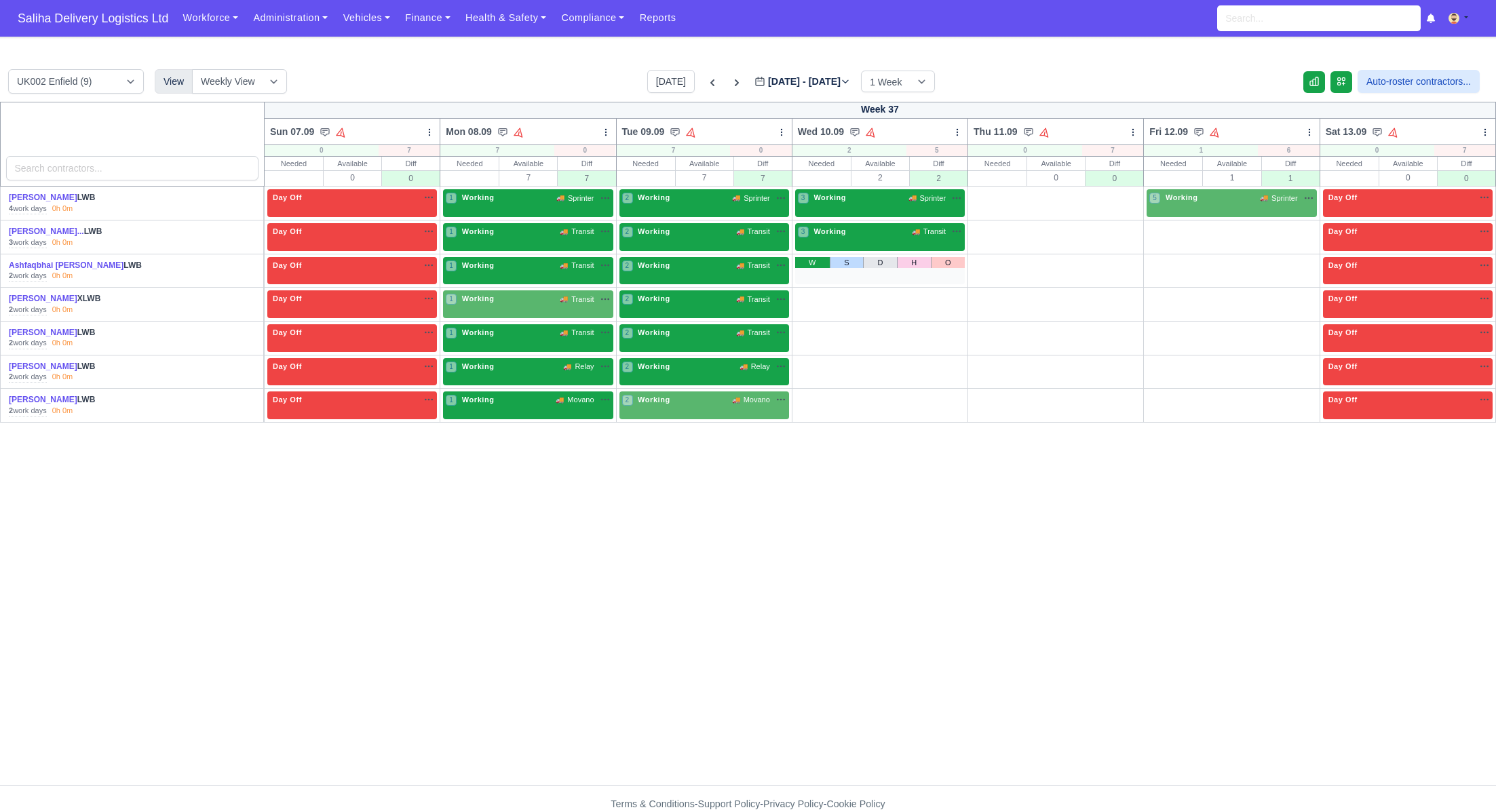
click at [812, 260] on link "W" at bounding box center [812, 262] width 35 height 10
click at [812, 294] on link "W" at bounding box center [812, 295] width 35 height 10
click at [811, 330] on link "W" at bounding box center [812, 329] width 35 height 10
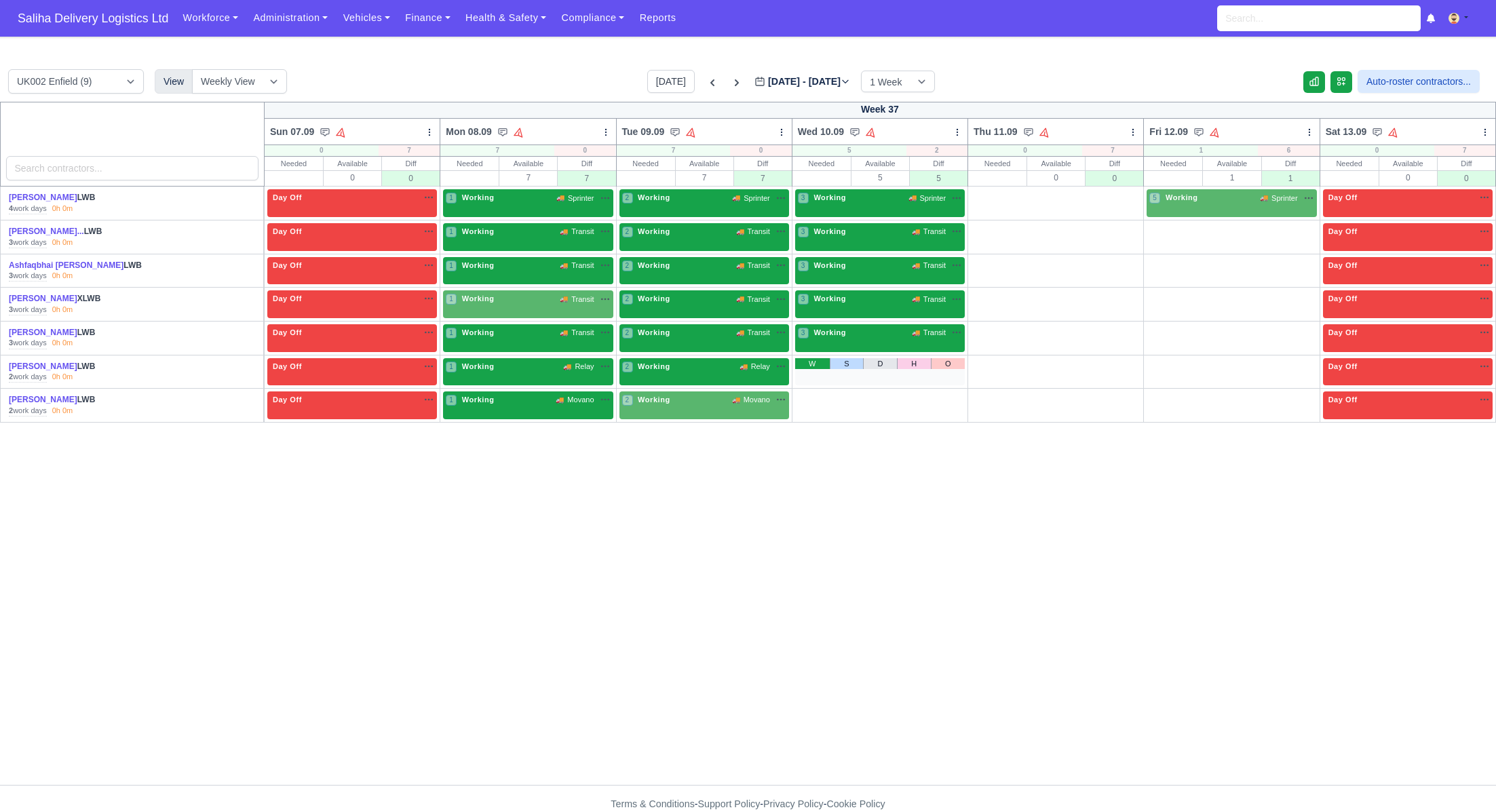
click at [812, 363] on link "W" at bounding box center [812, 363] width 35 height 10
click at [808, 399] on link "W" at bounding box center [812, 396] width 35 height 10
click at [985, 200] on div "W S D H O" at bounding box center [1056, 203] width 170 height 28
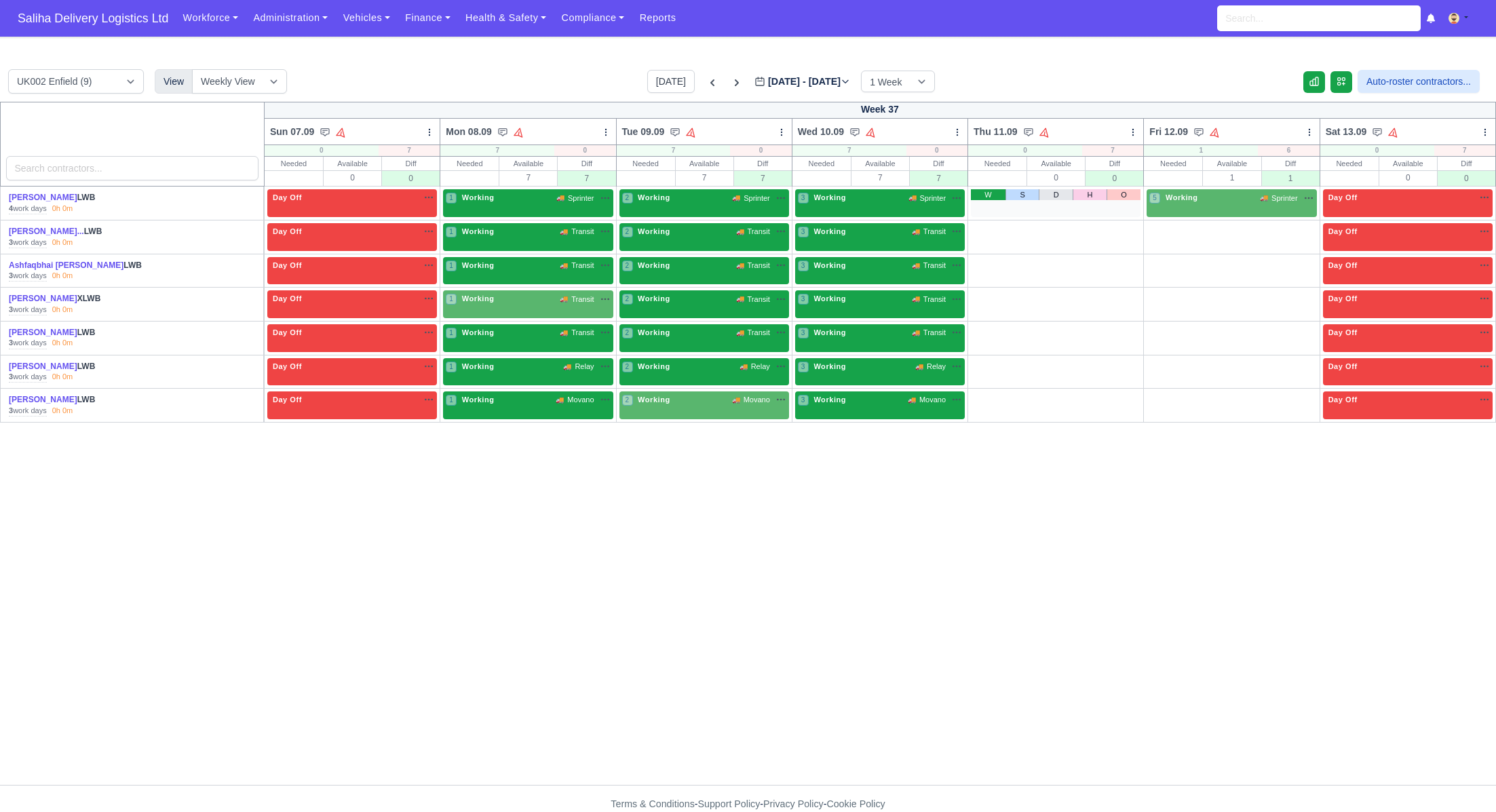
click at [985, 196] on link "W" at bounding box center [988, 194] width 35 height 10
click at [985, 236] on div "W S D H O" at bounding box center [1056, 237] width 170 height 28
click at [984, 225] on link "W" at bounding box center [988, 228] width 35 height 10
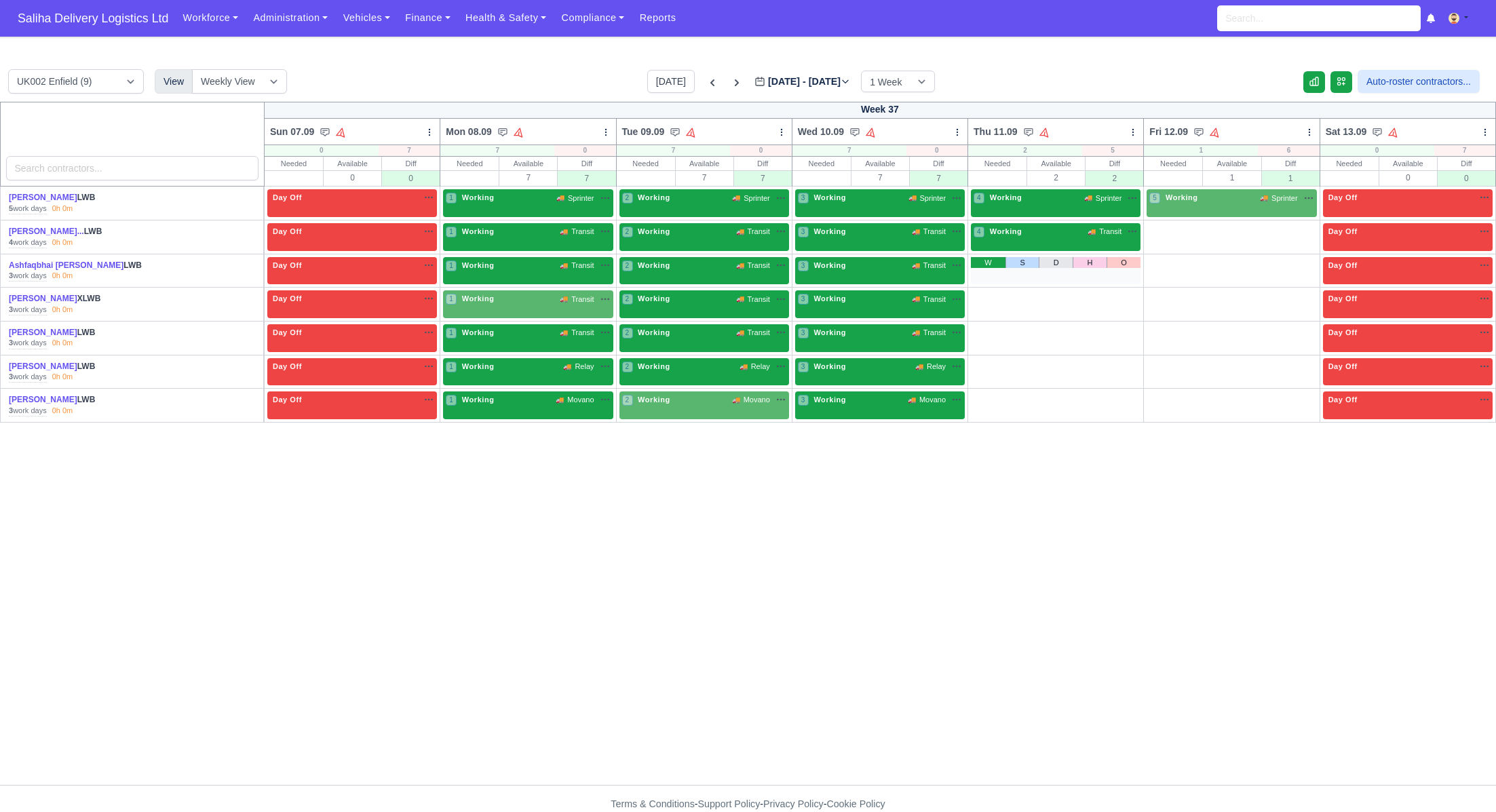
click at [983, 257] on link "W" at bounding box center [988, 262] width 35 height 10
click at [984, 293] on link "W" at bounding box center [988, 295] width 35 height 10
drag, startPoint x: 983, startPoint y: 325, endPoint x: 973, endPoint y: 321, distance: 10.8
click at [983, 325] on link "W" at bounding box center [988, 329] width 35 height 10
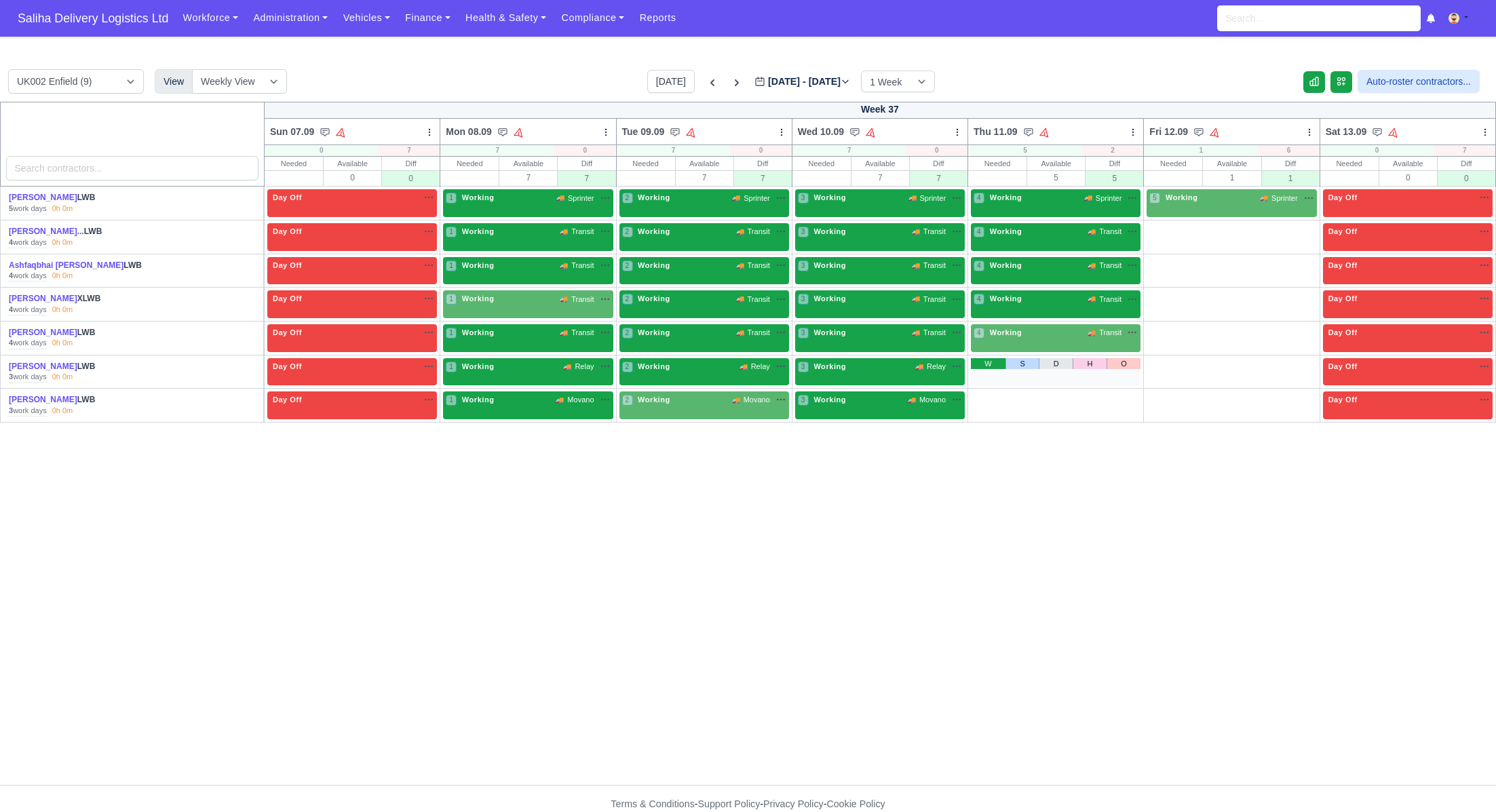
click at [985, 364] on link "W" at bounding box center [988, 363] width 35 height 10
click at [990, 395] on link "W" at bounding box center [988, 396] width 35 height 10
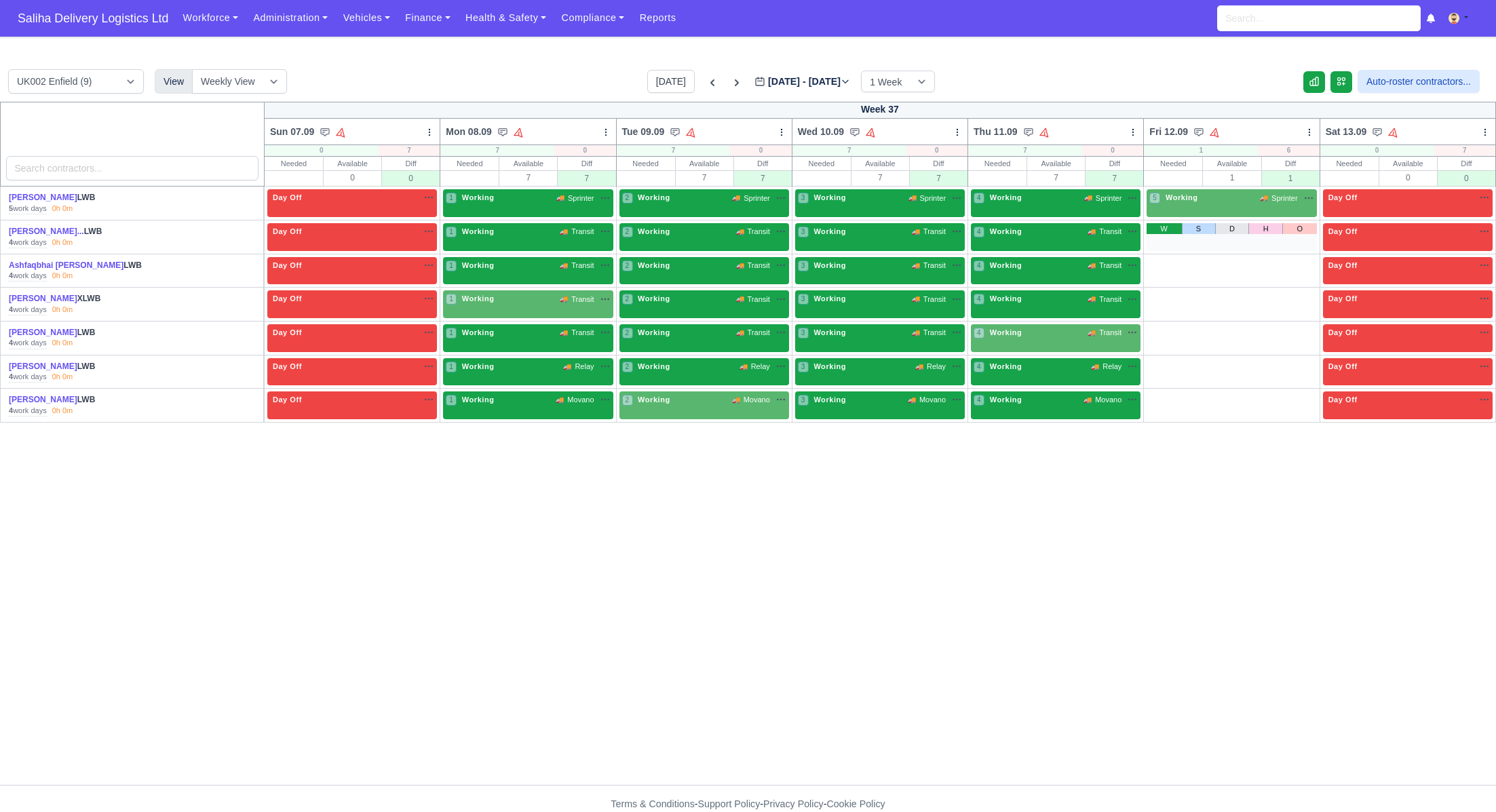
click at [1167, 229] on link "W" at bounding box center [1163, 228] width 35 height 10
click at [1158, 264] on link "W" at bounding box center [1163, 262] width 35 height 10
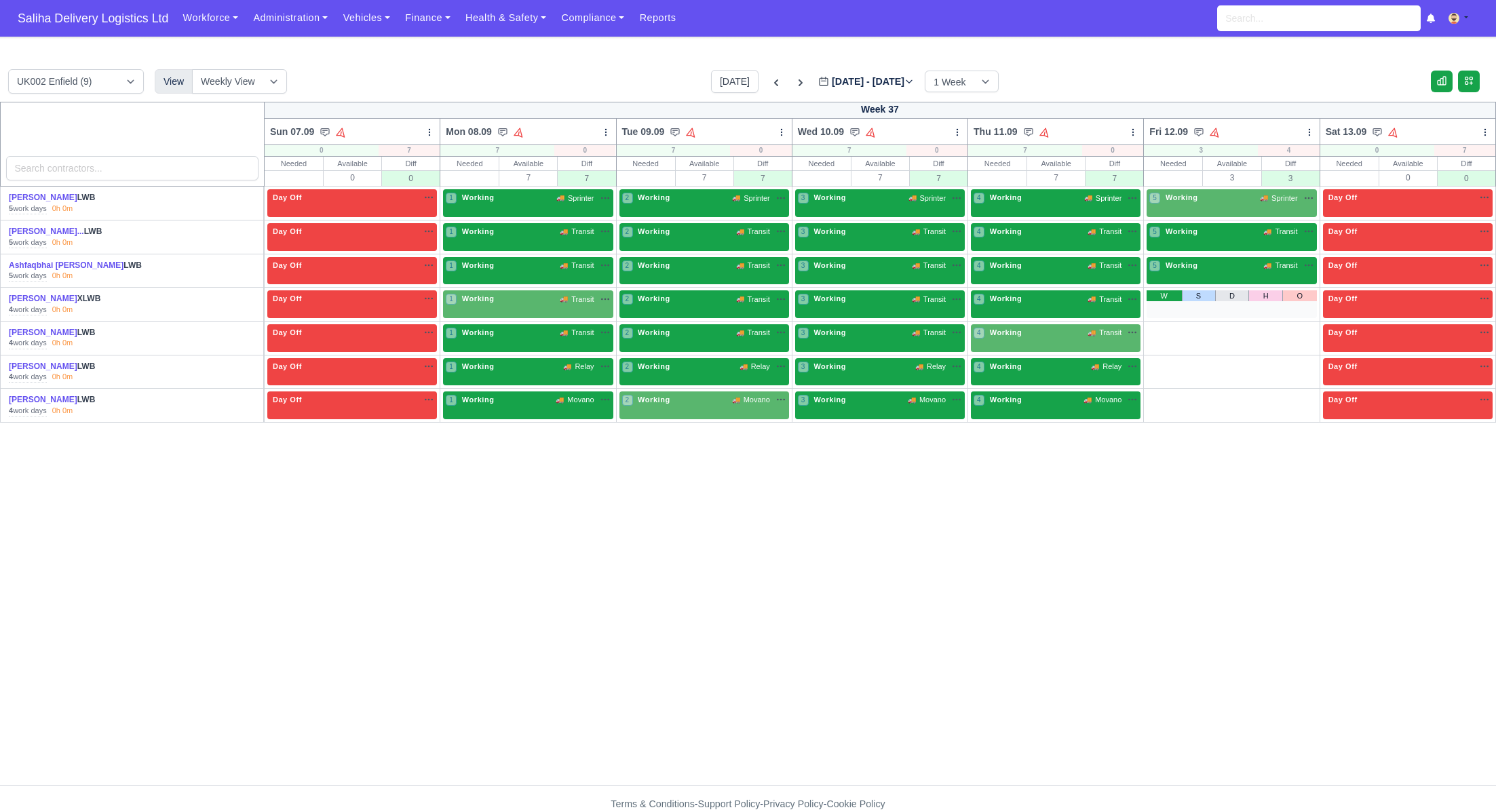
click at [1159, 299] on link "W" at bounding box center [1163, 295] width 35 height 10
click at [1163, 332] on link "W" at bounding box center [1163, 329] width 35 height 10
click at [1161, 363] on link "W" at bounding box center [1163, 363] width 35 height 10
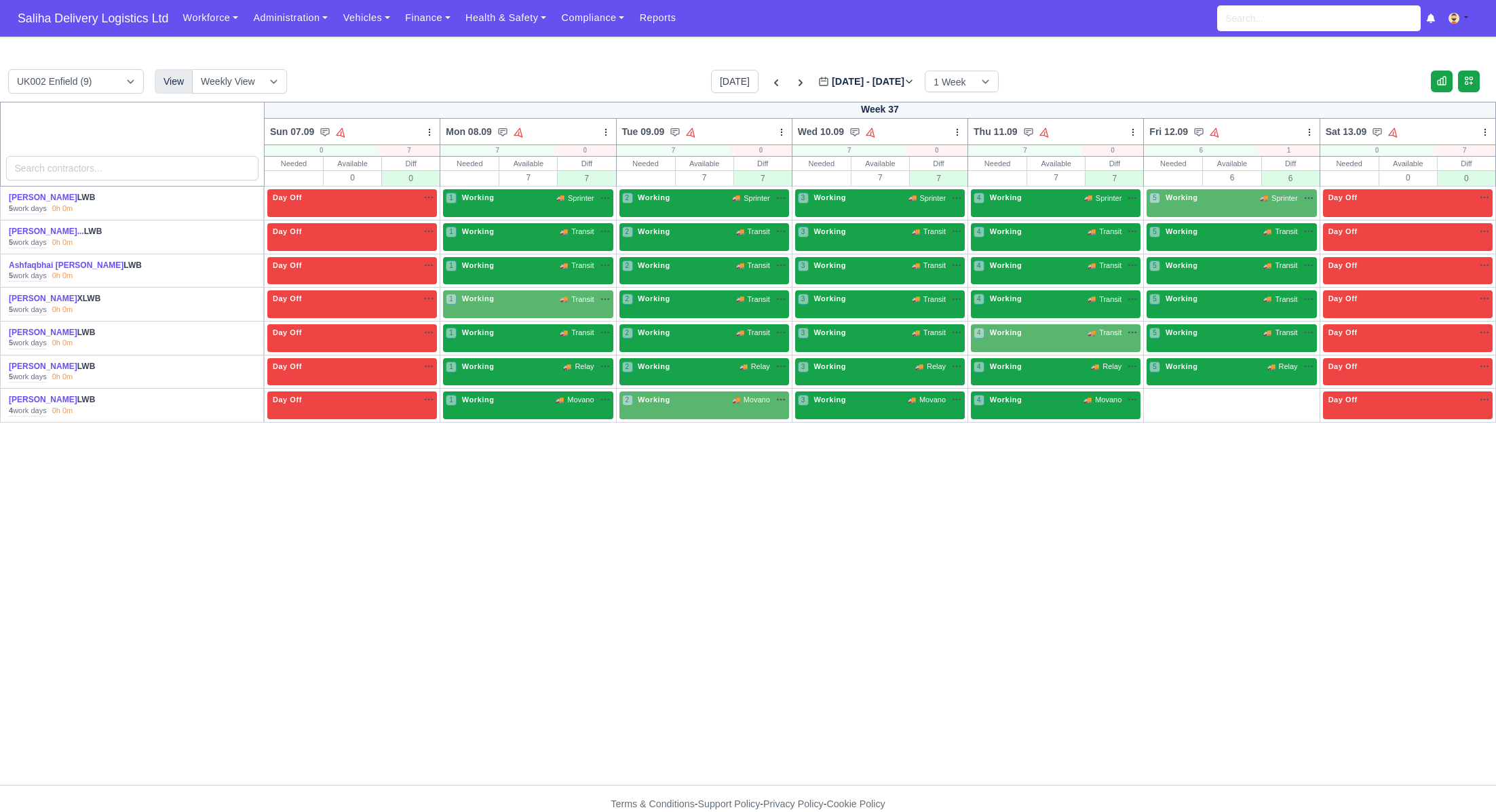
click at [1162, 394] on link "W" at bounding box center [1163, 396] width 35 height 10
click at [269, 76] on select "Weekly View Wave times Daily Roster" at bounding box center [239, 81] width 95 height 24
select select "roster"
click at [192, 69] on select "Weekly View Wave times Daily Roster" at bounding box center [239, 81] width 95 height 24
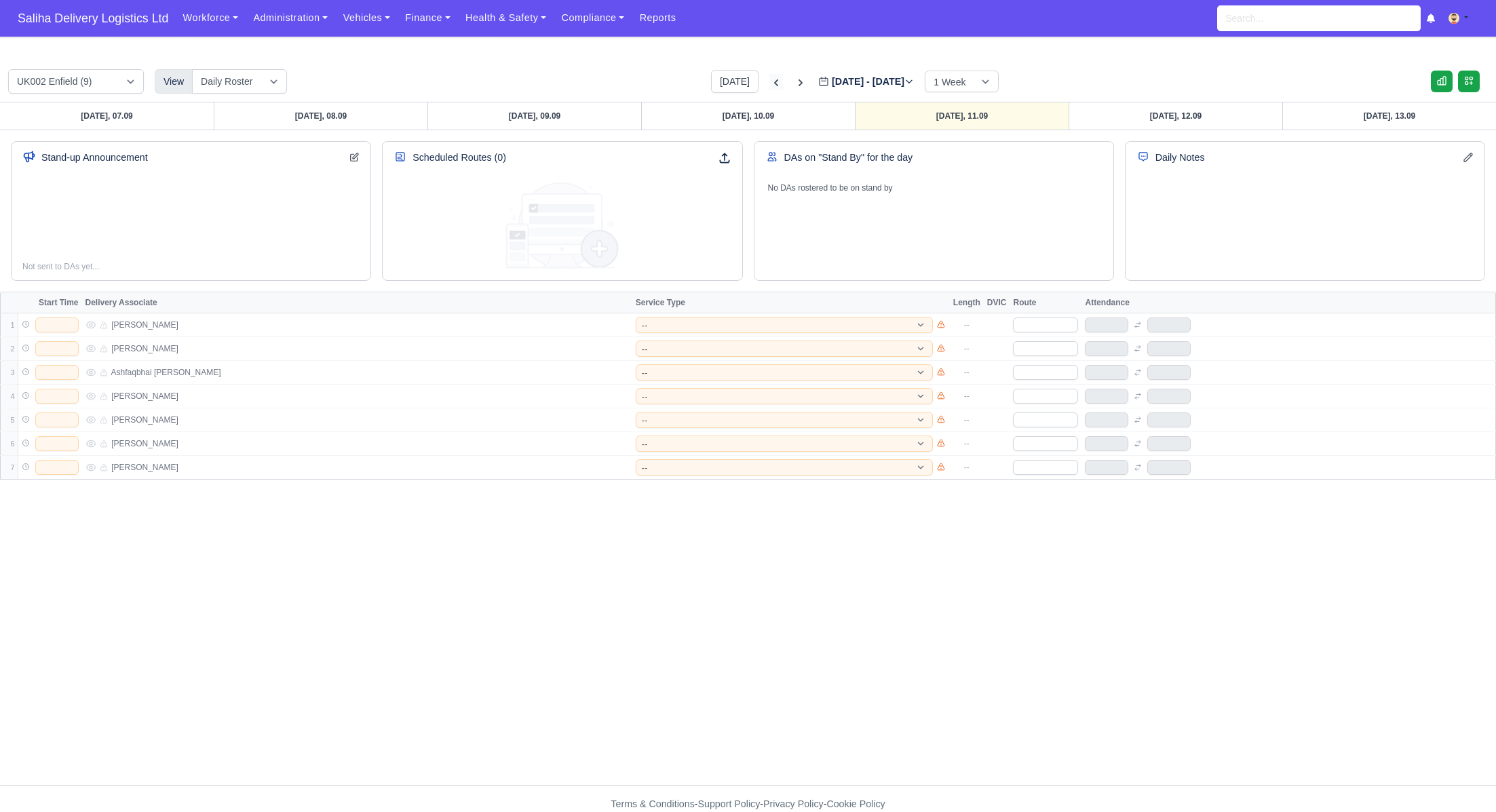
click at [769, 82] on icon at bounding box center [775, 82] width 14 height 14
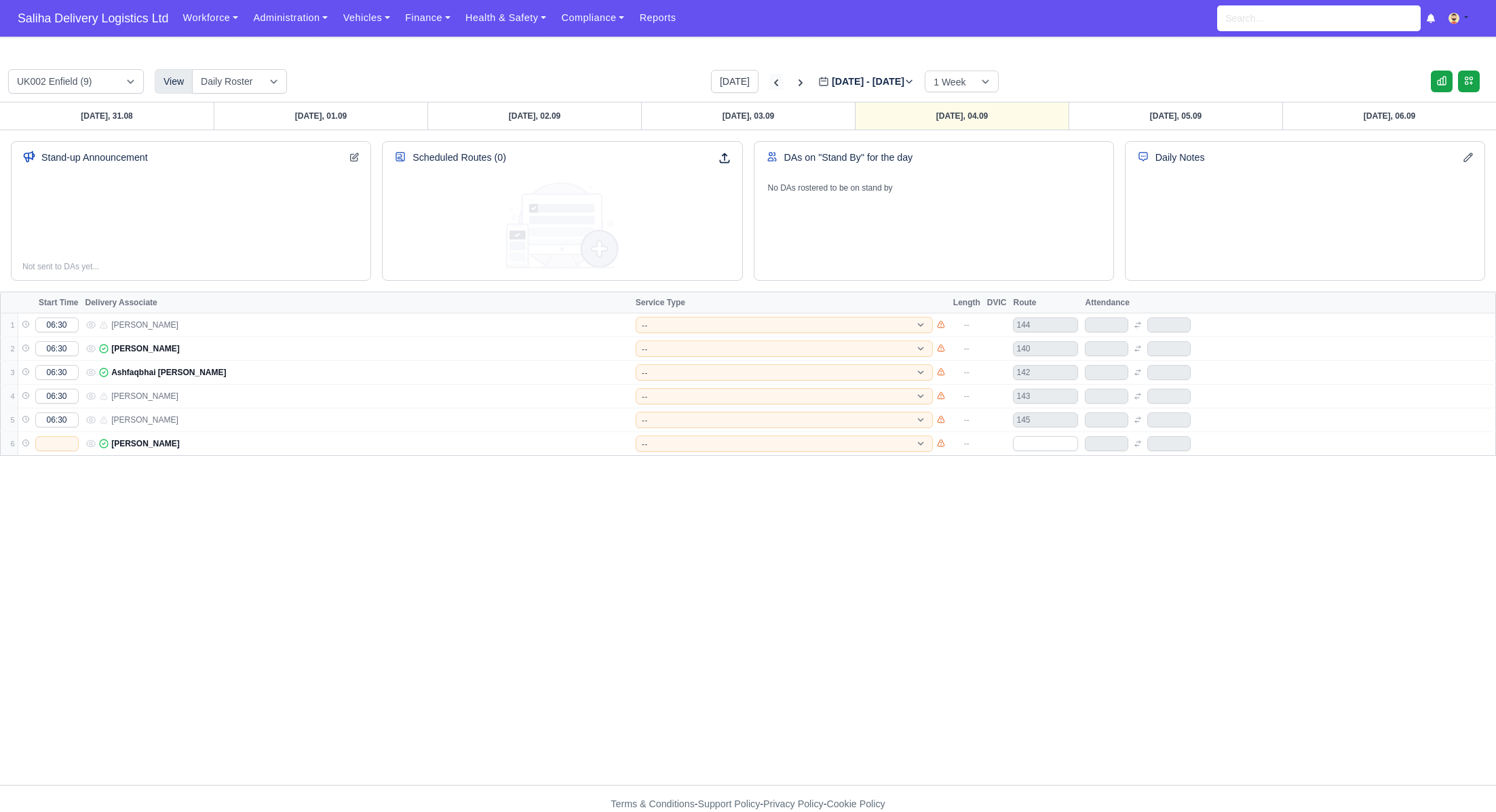
click at [769, 82] on icon at bounding box center [775, 82] width 14 height 14
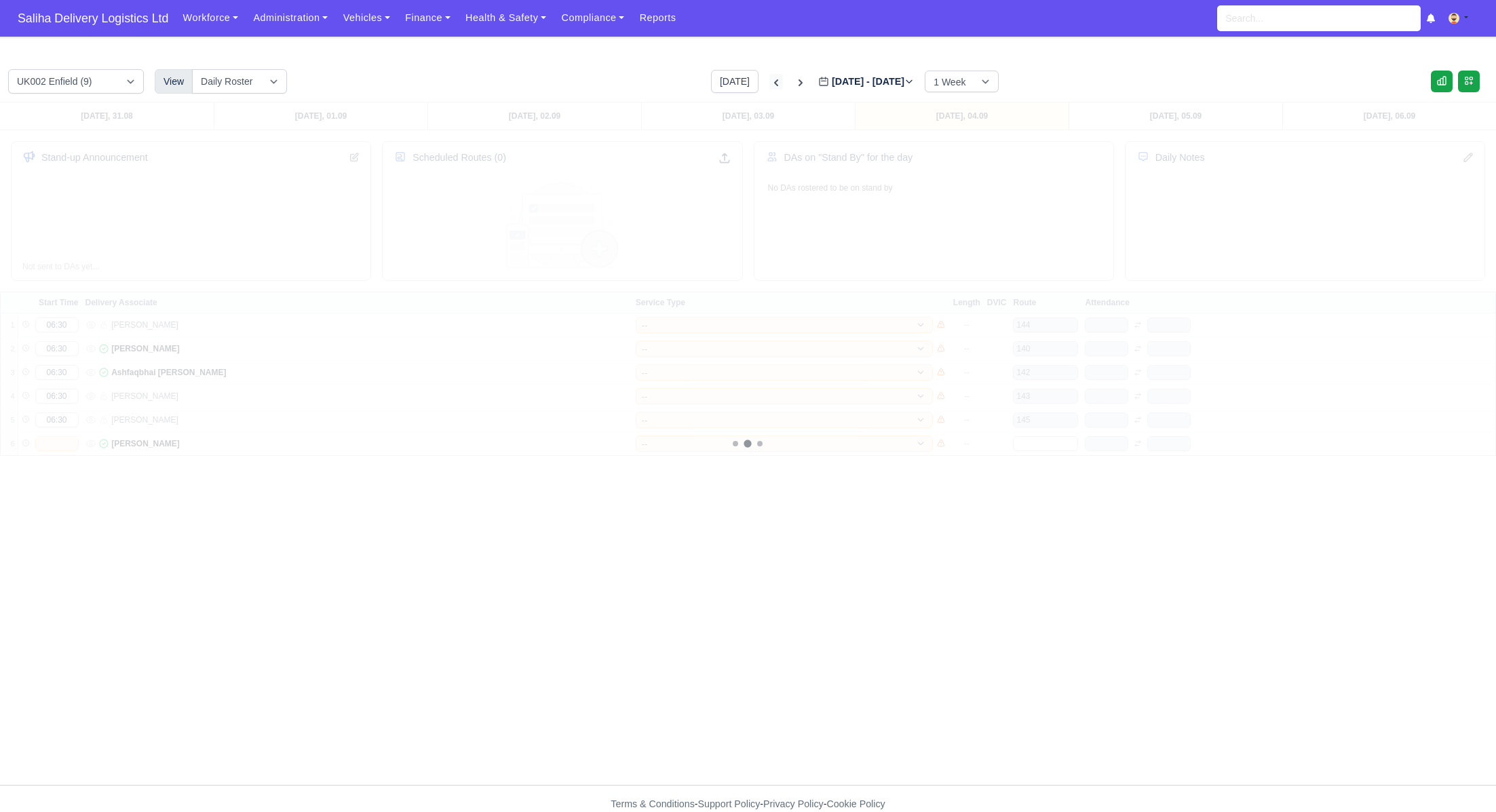
type input "[DATE]"
select select "5"
select select "12"
select select "1"
select select "4"
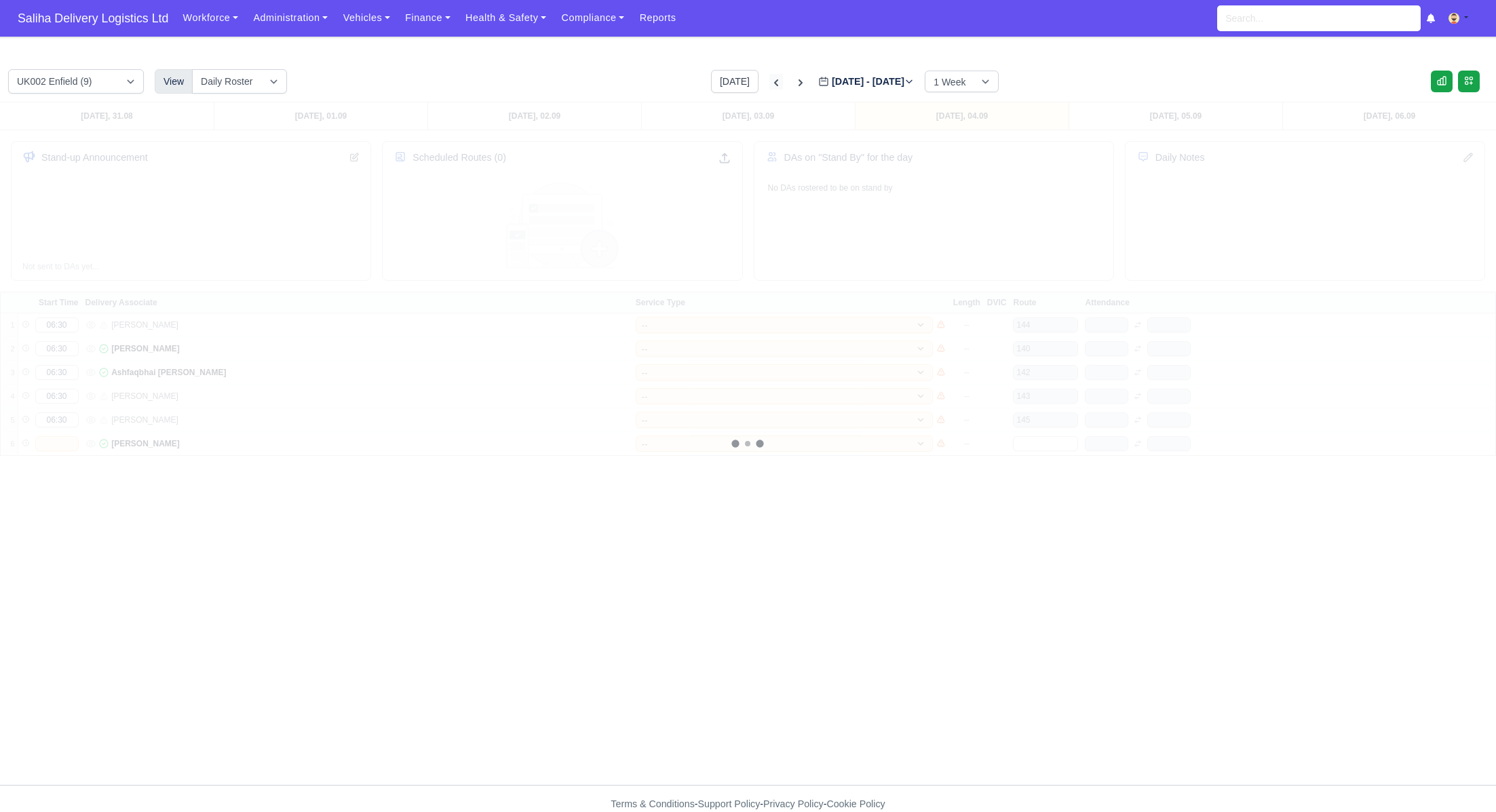
select select "17"
select select "12"
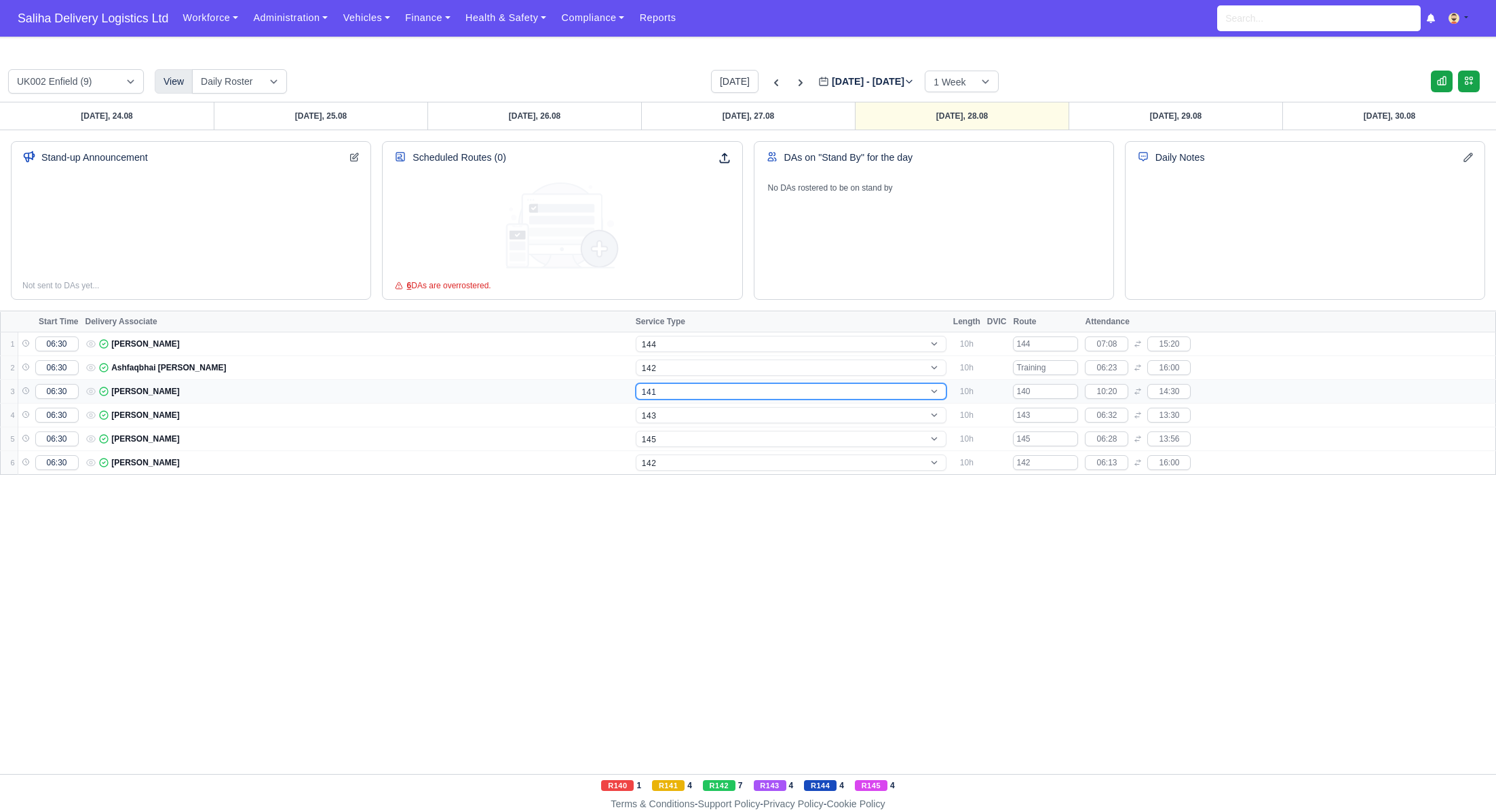
click at [713, 391] on select "-- 141 143 144 AdHoc 142 140 Supervisor 145" at bounding box center [791, 391] width 311 height 16
select select "15"
click at [636, 383] on select "-- 141 143 144 AdHoc 142 140 Supervisor 145" at bounding box center [791, 391] width 311 height 16
select select "15"
click at [753, 119] on link "[DATE], 27.08" at bounding box center [747, 116] width 213 height 27
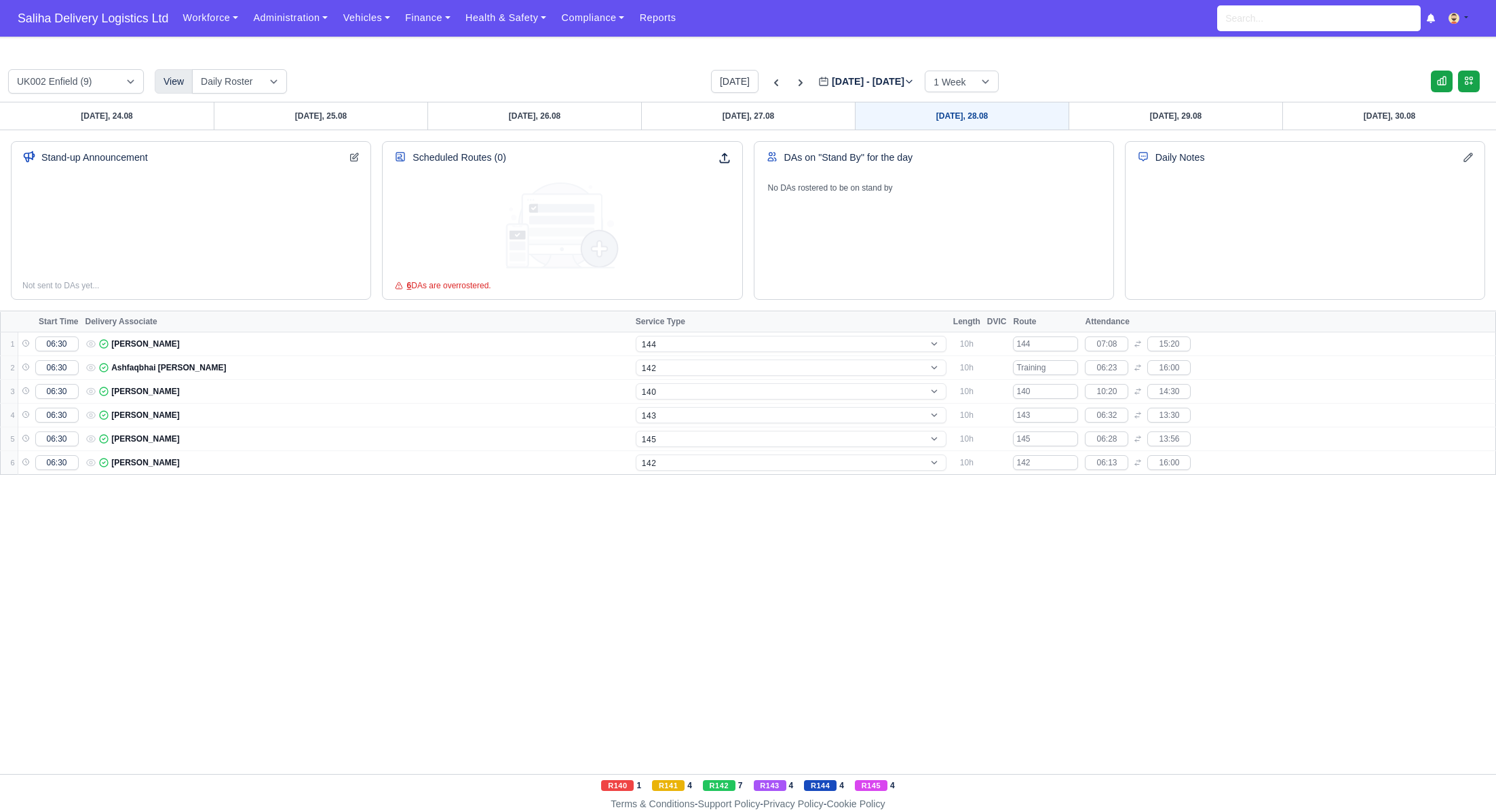
type input "[DATE]"
select select "5"
select select "12"
select select "1"
select select "4"
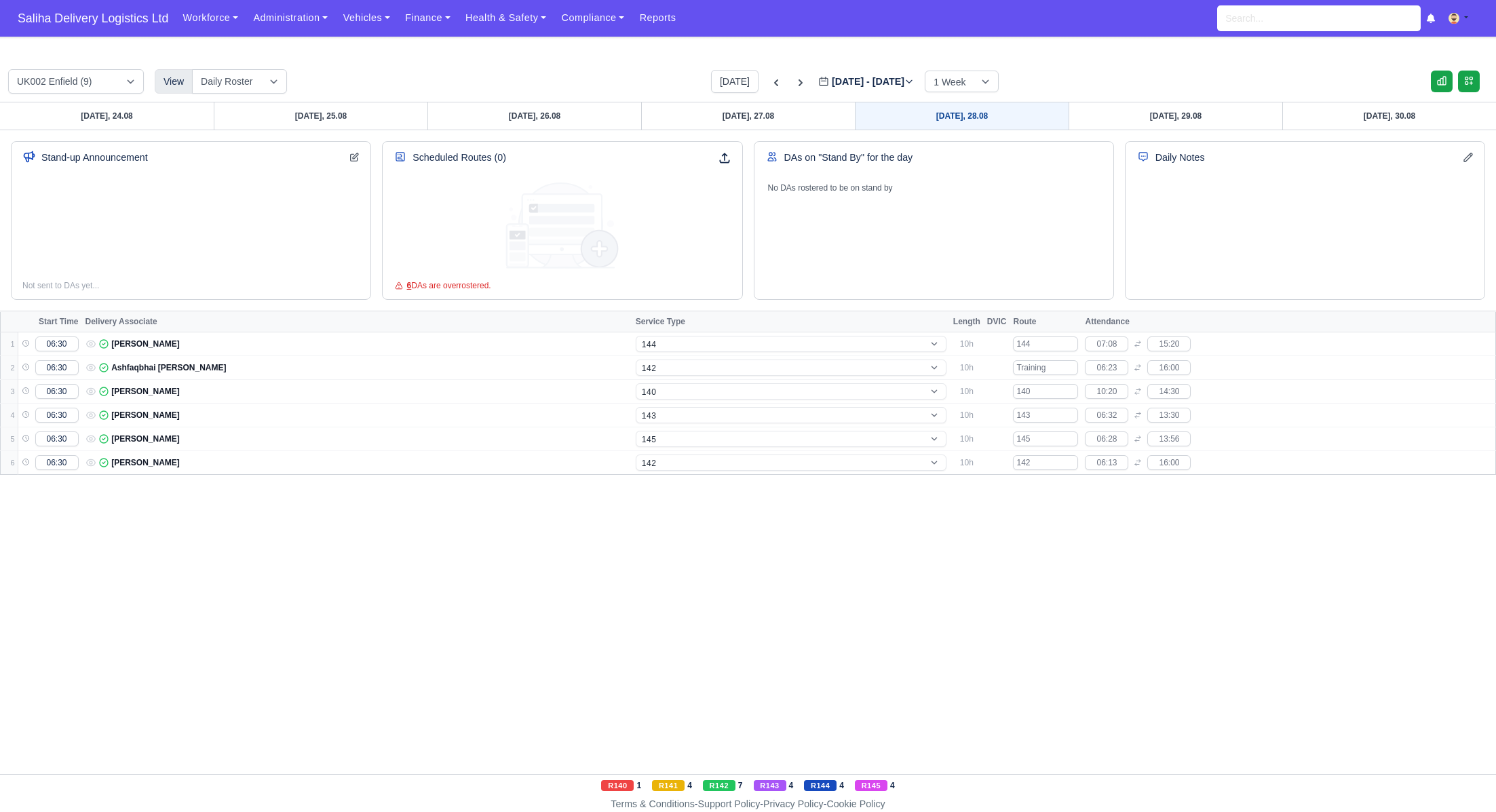
select select "17"
select select "12"
click at [581, 114] on link "[DATE], 26.08" at bounding box center [534, 116] width 213 height 27
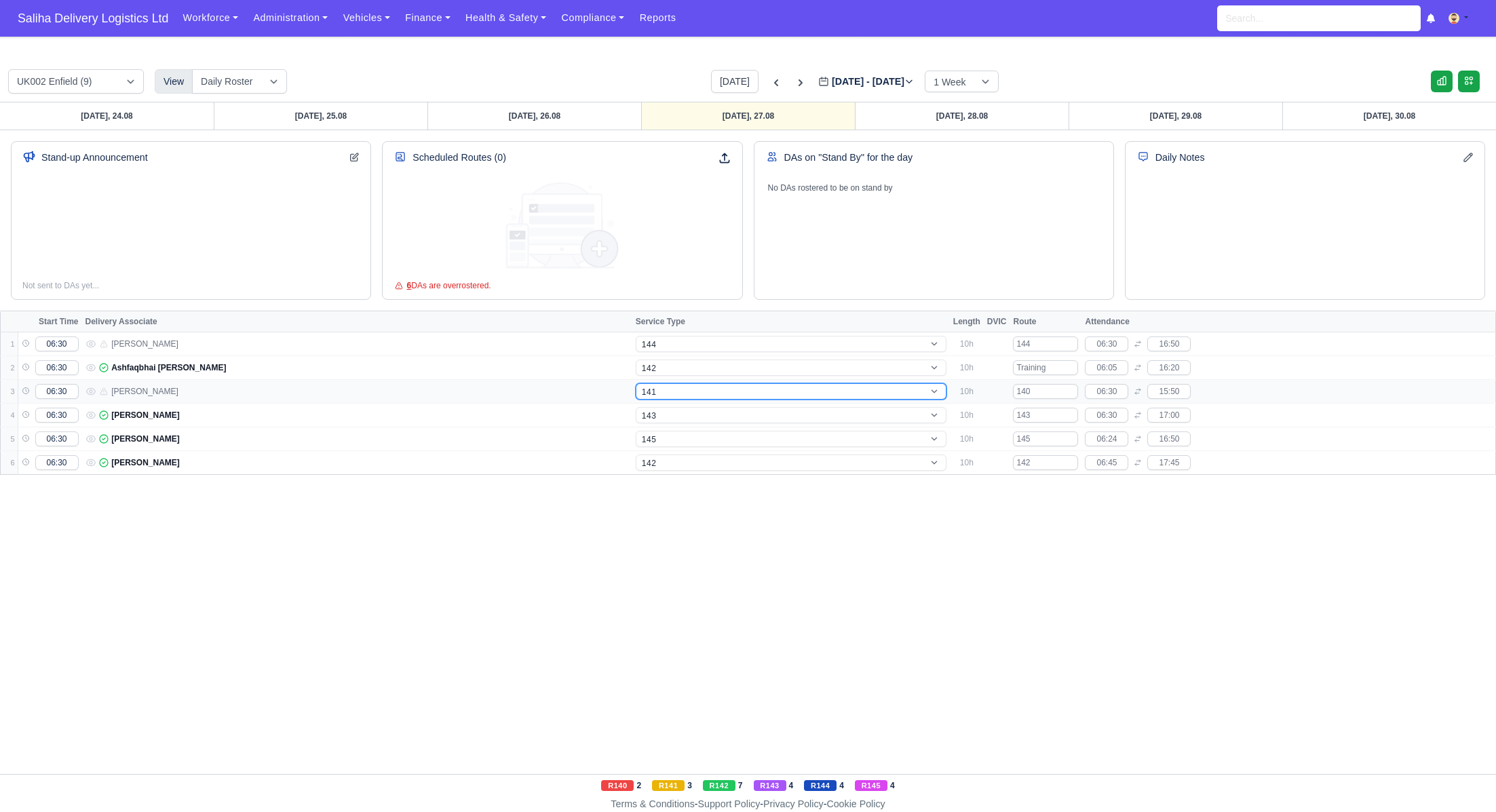
click at [661, 391] on select "-- 141 143 144 AdHoc 142 140 Supervisor 145" at bounding box center [791, 391] width 311 height 16
type input "[DATE]"
select select "5"
select select "12"
select select "1"
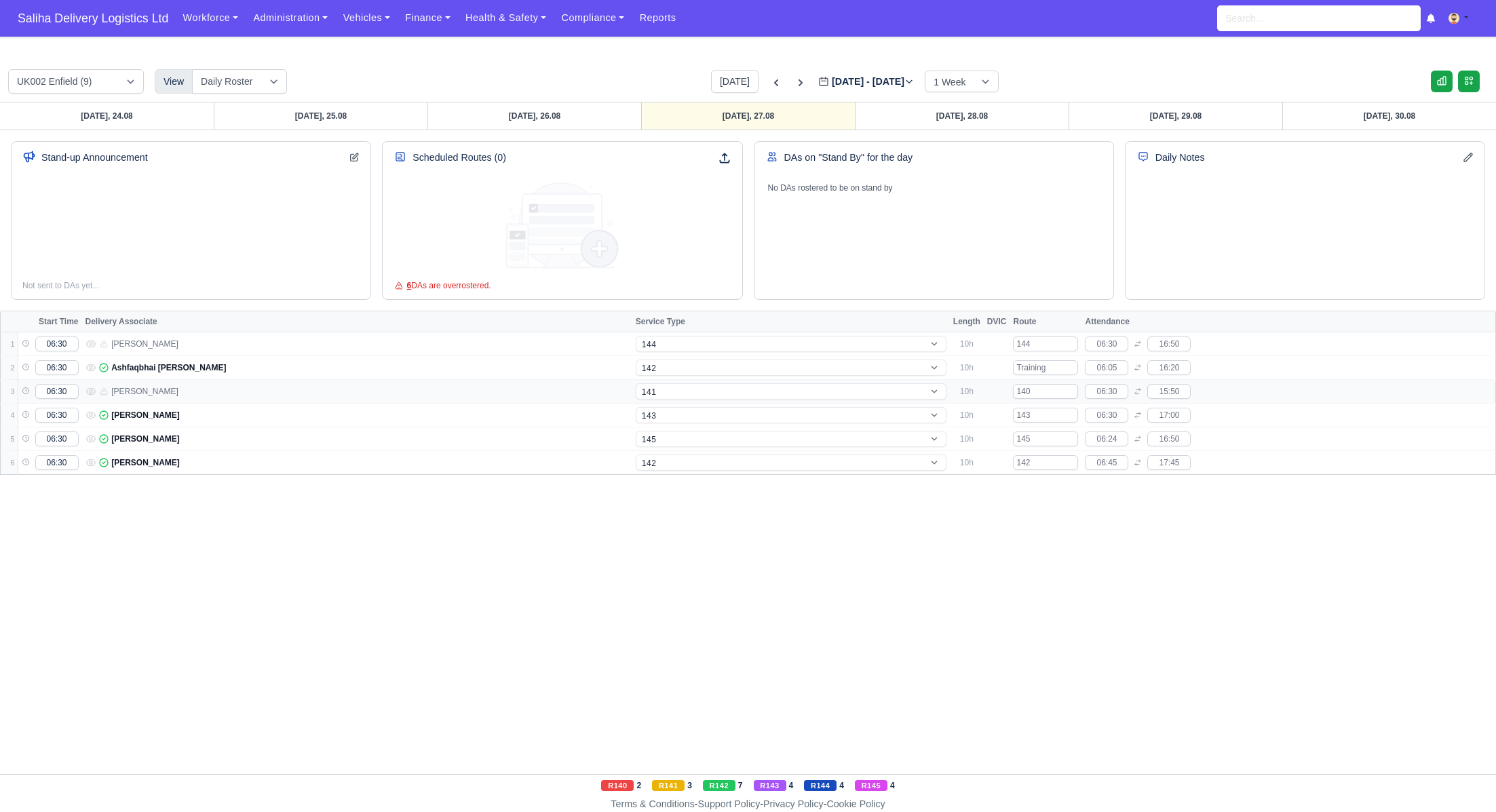
select select "4"
select select "17"
select select "12"
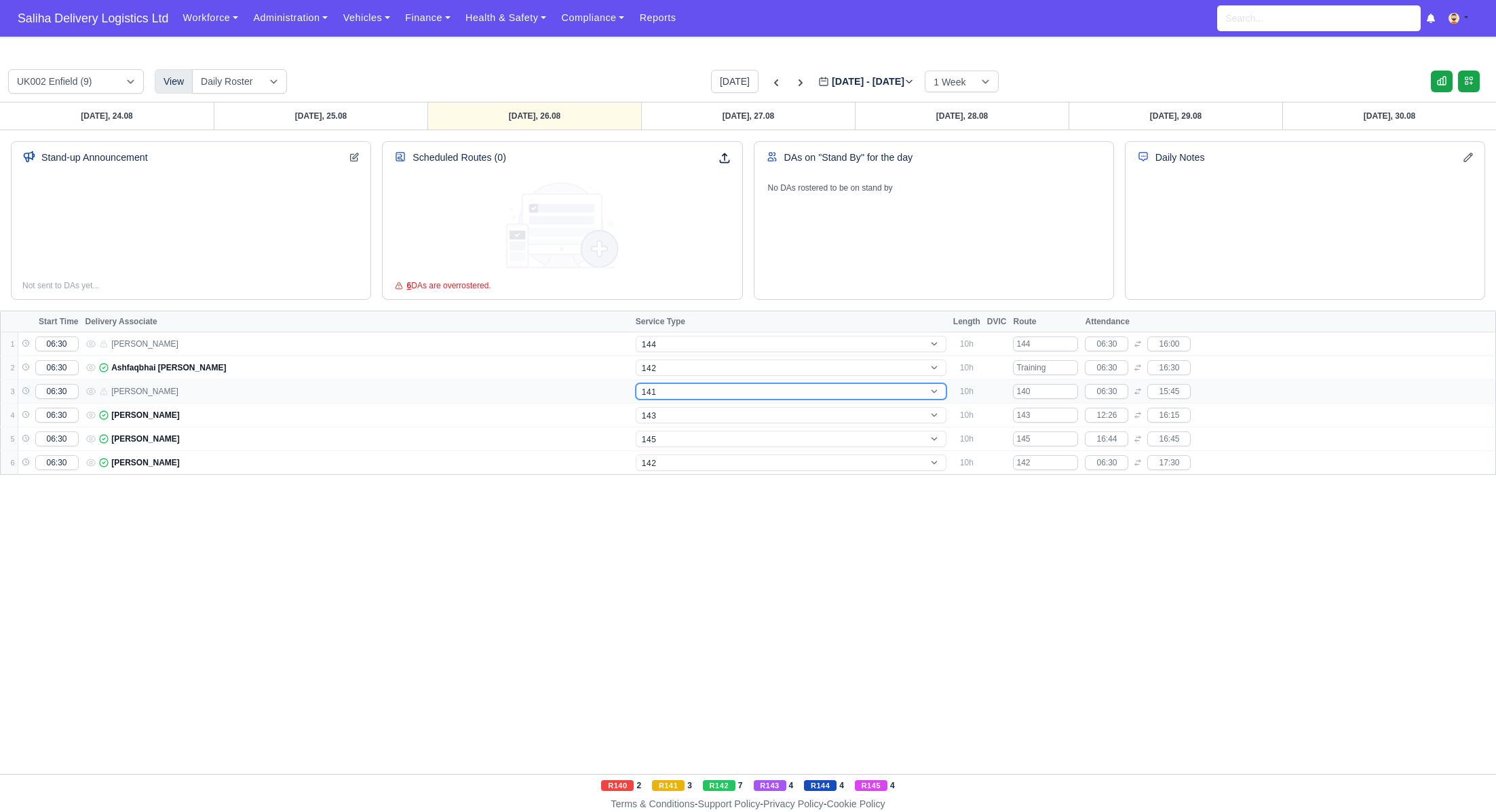
click at [665, 385] on select "-- 141 143 144 AdHoc 142 140 Supervisor 145" at bounding box center [791, 391] width 311 height 16
select select "15"
click at [636, 383] on select "-- 141 143 144 AdHoc 142 140 Supervisor 145" at bounding box center [791, 391] width 311 height 16
select select "15"
drag, startPoint x: 1138, startPoint y: 418, endPoint x: 1130, endPoint y: 411, distance: 10.6
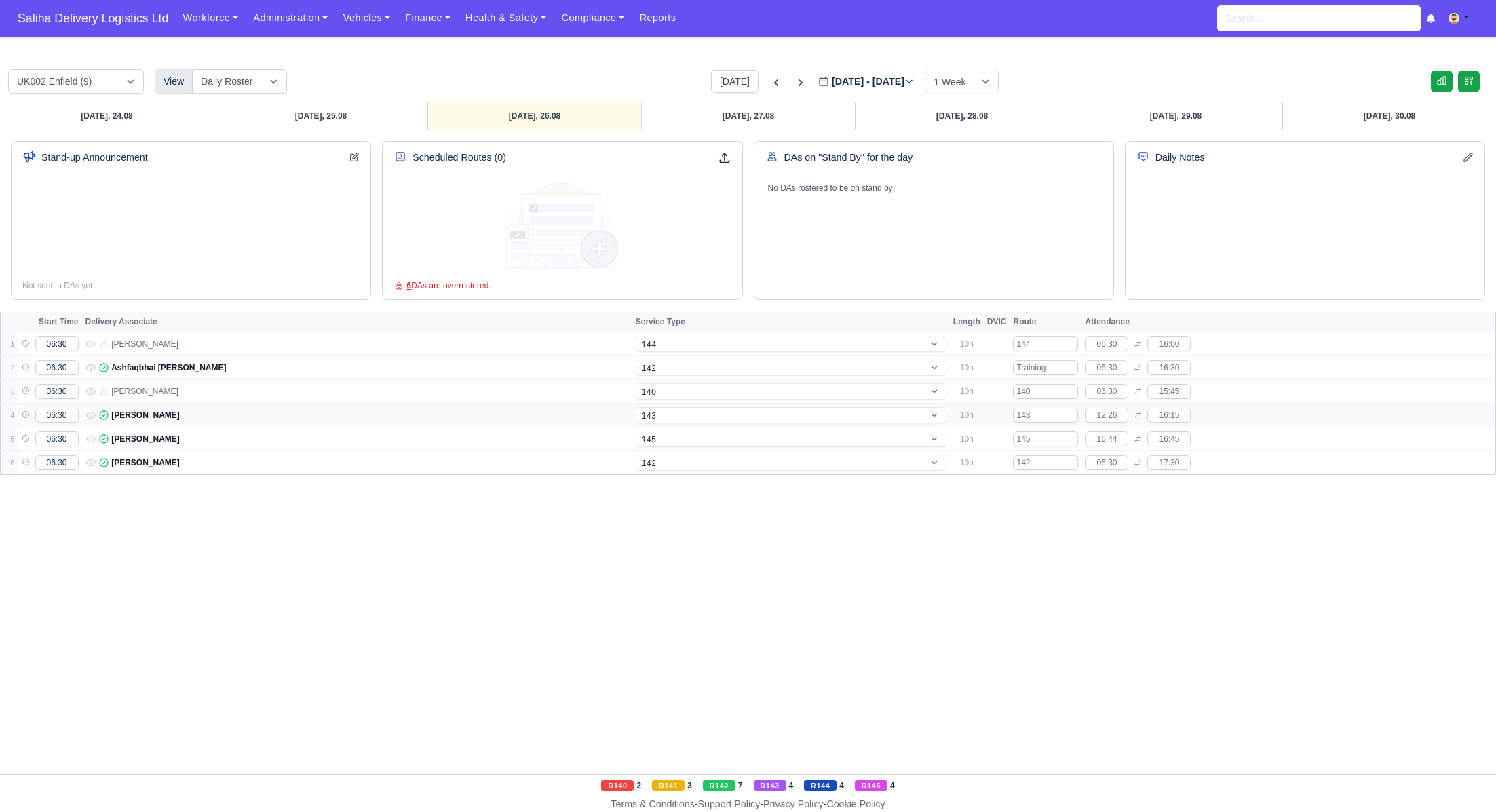
click at [1131, 413] on div "12:26 16:15" at bounding box center [1261, 414] width 353 height 15
click at [1124, 407] on input "12:26" at bounding box center [1106, 414] width 43 height 15
type input "1"
type input "06:30"
select select "4"
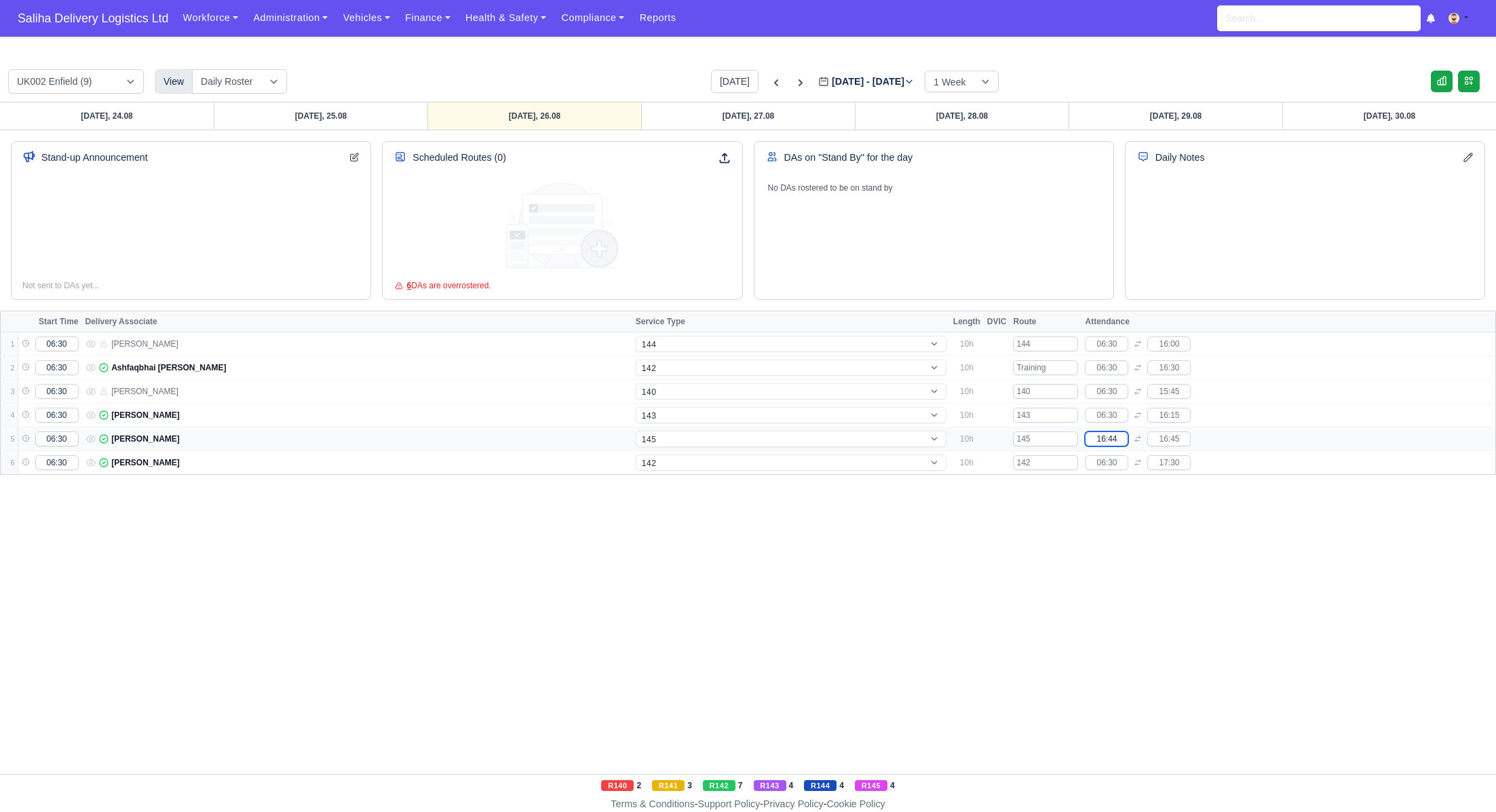
drag, startPoint x: 1125, startPoint y: 439, endPoint x: 1072, endPoint y: 436, distance: 53.1
click at [1072, 436] on tr "5 06:30 [PERSON_NAME] -- 141 143 144 AdHoc 142 140 Supervisor 145 10h 145 16:44…" at bounding box center [748, 439] width 1495 height 23
type input "06:30"
drag, startPoint x: 783, startPoint y: 118, endPoint x: 874, endPoint y: 119, distance: 91.0
click at [783, 118] on link "[DATE], 27.08" at bounding box center [747, 116] width 213 height 27
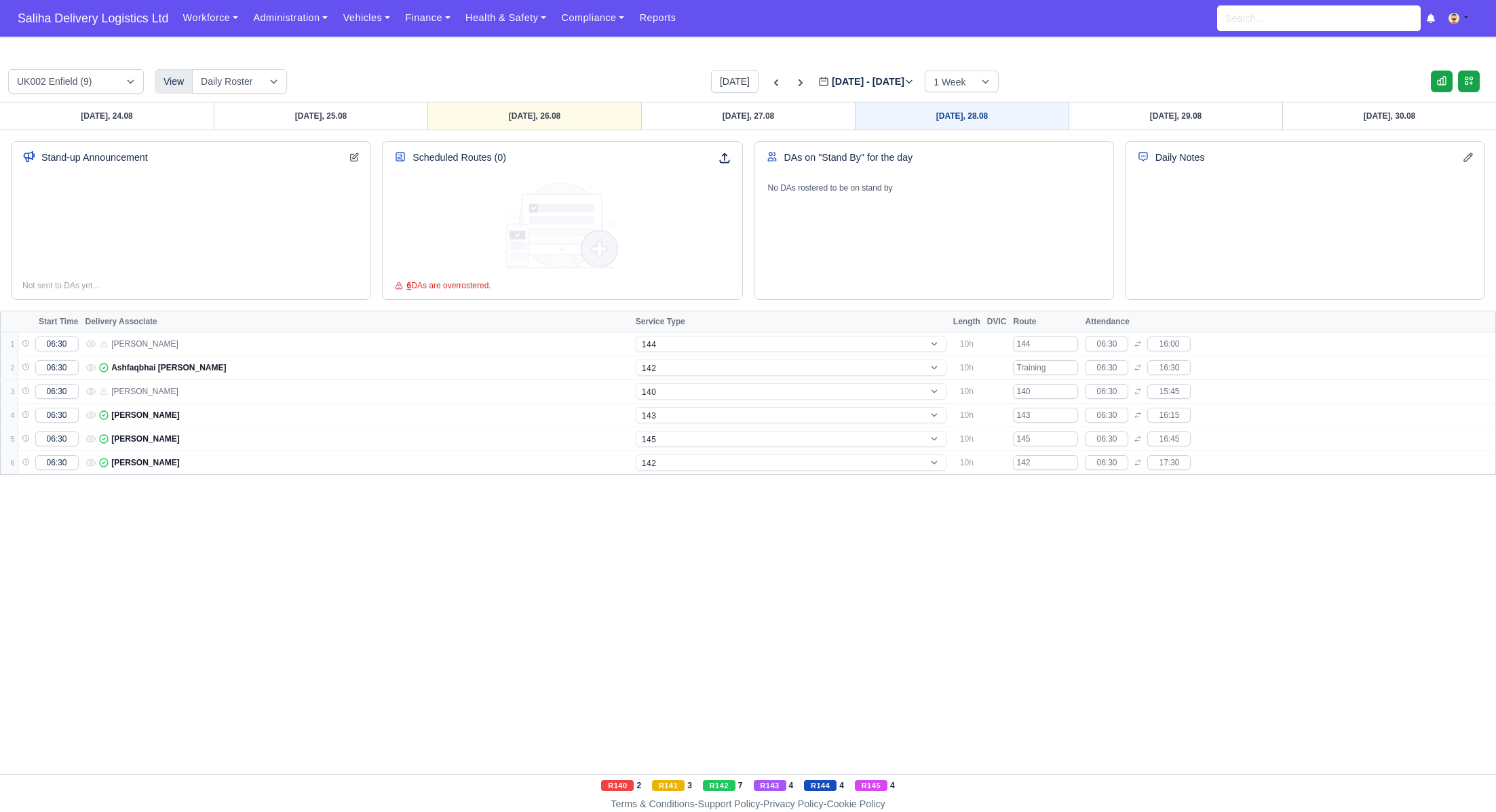
select select "17"
click at [1201, 126] on link "[DATE], 29.08" at bounding box center [1175, 116] width 213 height 27
type input "[DATE]"
select select "5"
select select "12"
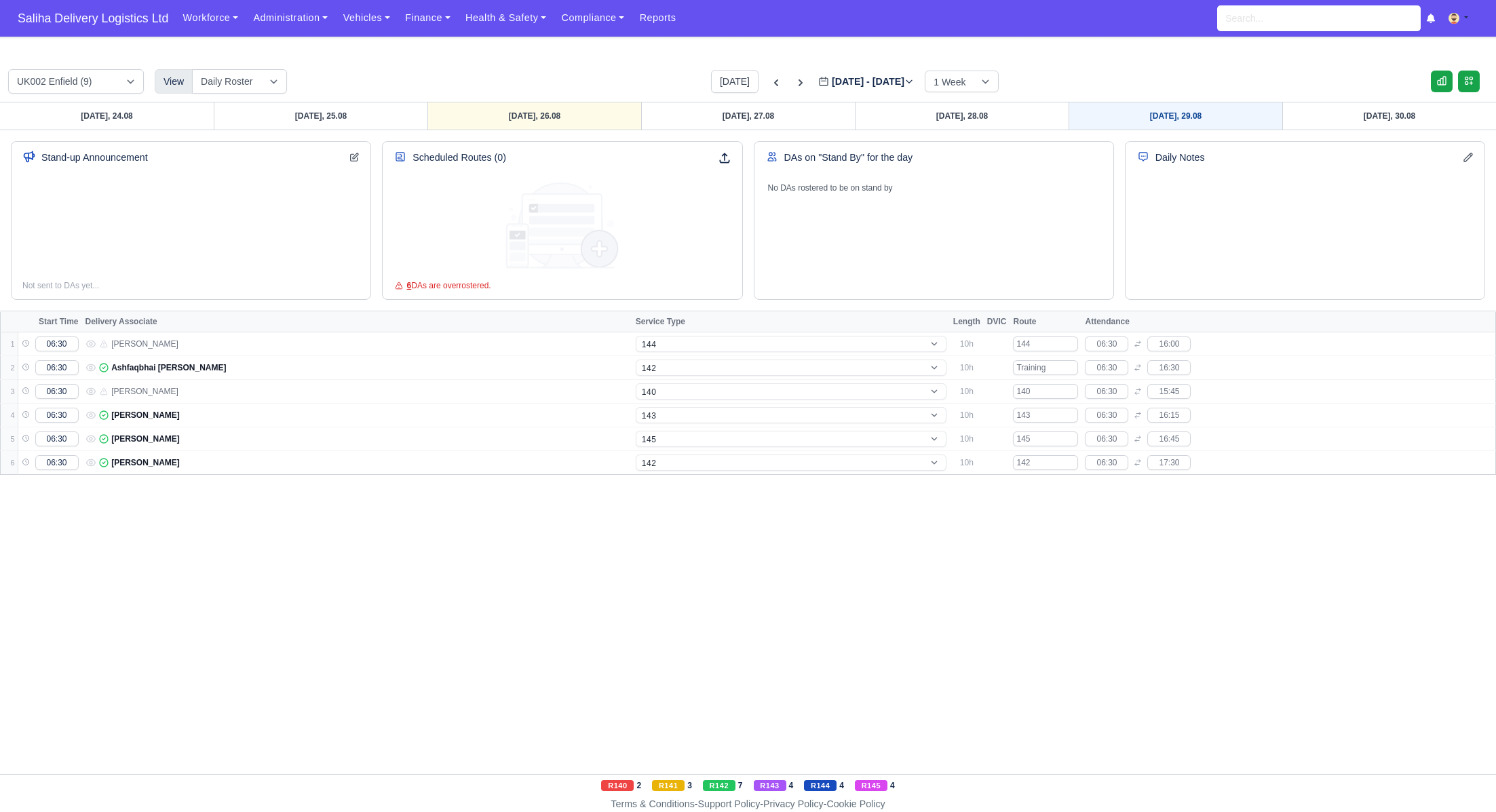
select select "1"
select select "4"
select select "17"
select select "12"
click at [1166, 109] on link "[DATE], 29.08" at bounding box center [1175, 116] width 213 height 27
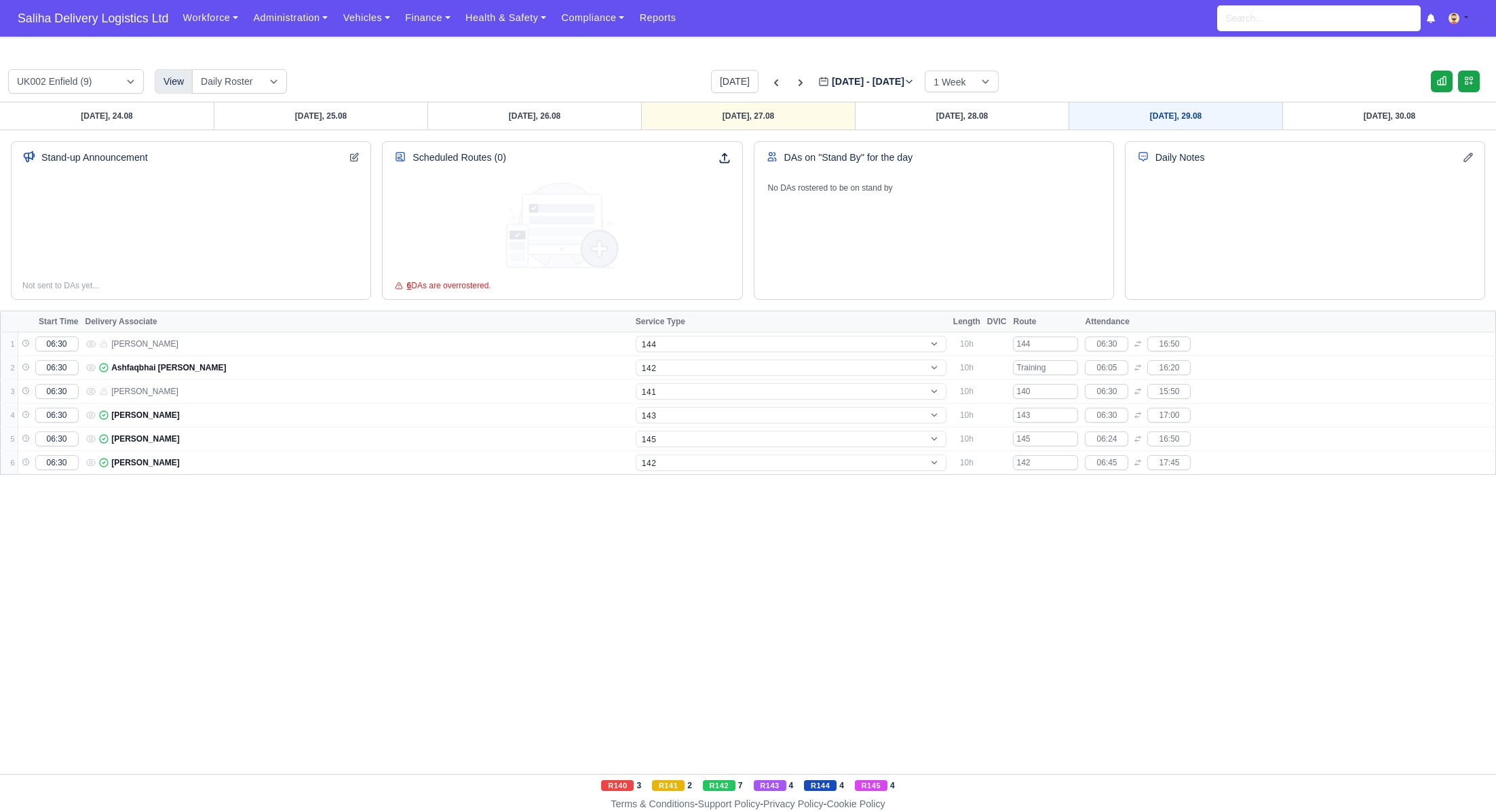
type input "[DATE]"
select select "5"
select select "12"
select select "1"
select select "4"
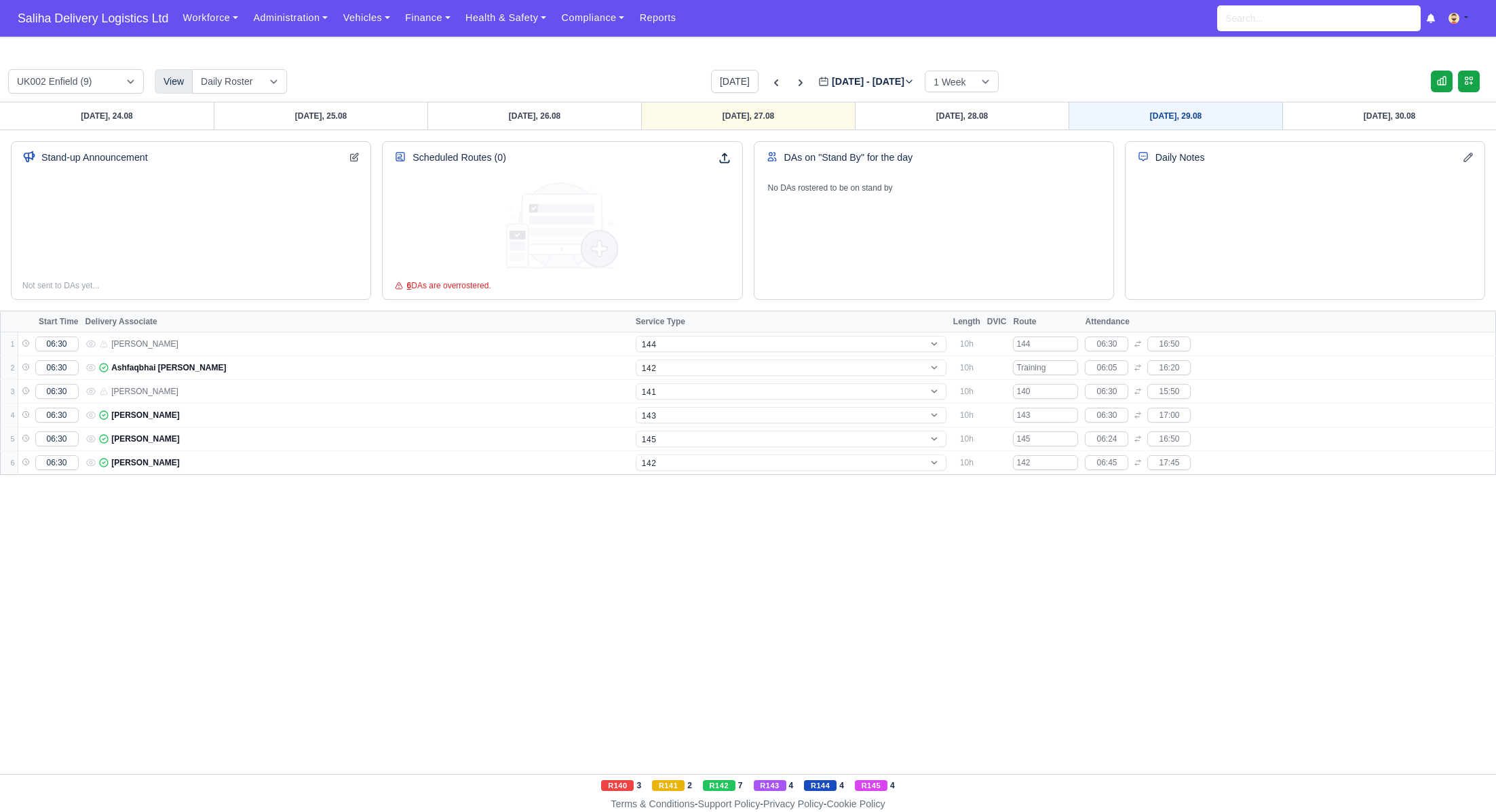
select select "17"
select select "15"
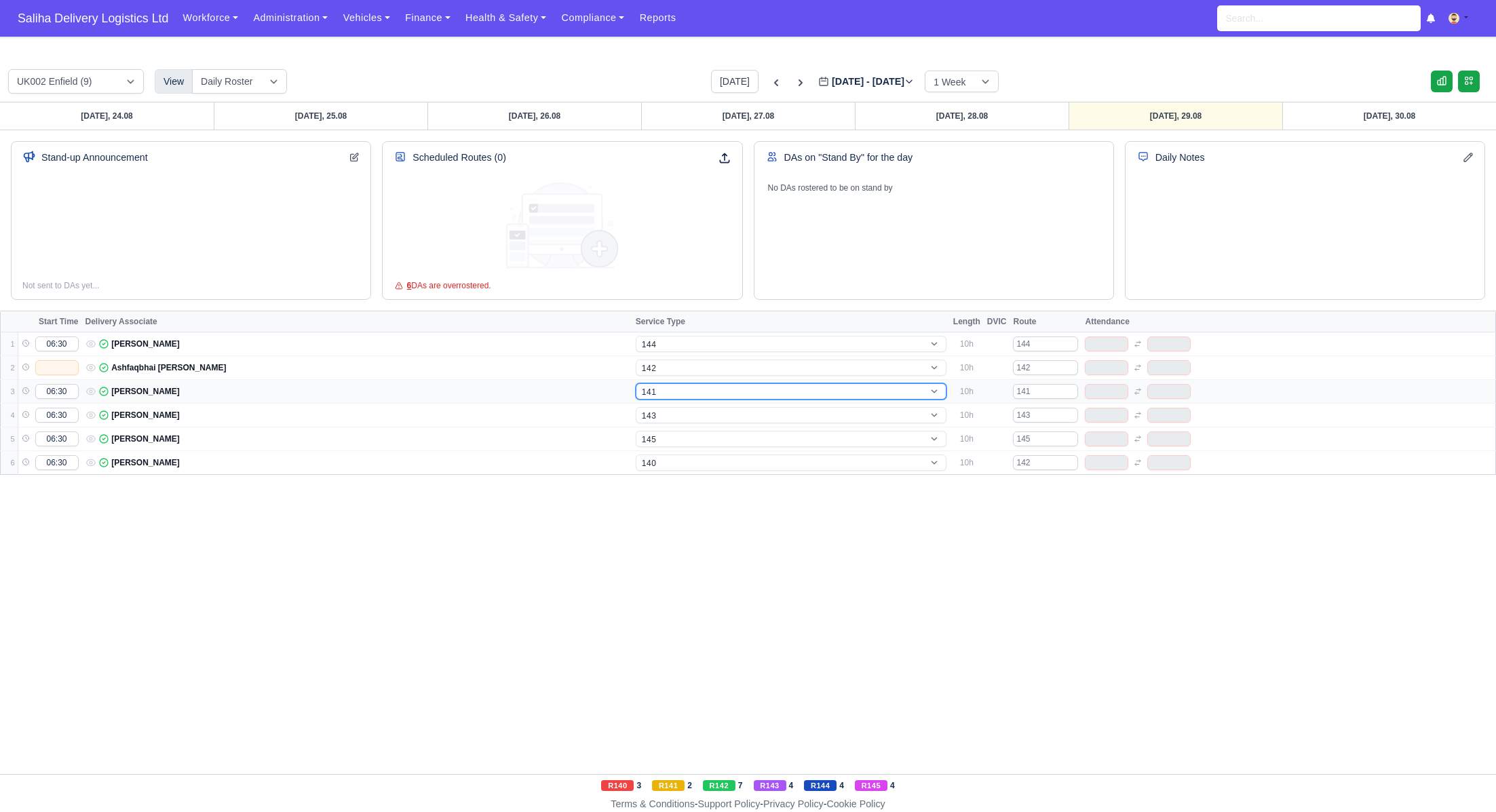
click at [655, 394] on select "-- 141 143 144 AdHoc 142 140 Supervisor 145" at bounding box center [791, 391] width 311 height 16
select select "15"
click at [636, 383] on select "-- 141 143 144 AdHoc 142 140 Supervisor 145" at bounding box center [791, 391] width 311 height 16
select select "15"
click at [1050, 392] on input "141" at bounding box center [1045, 391] width 65 height 15
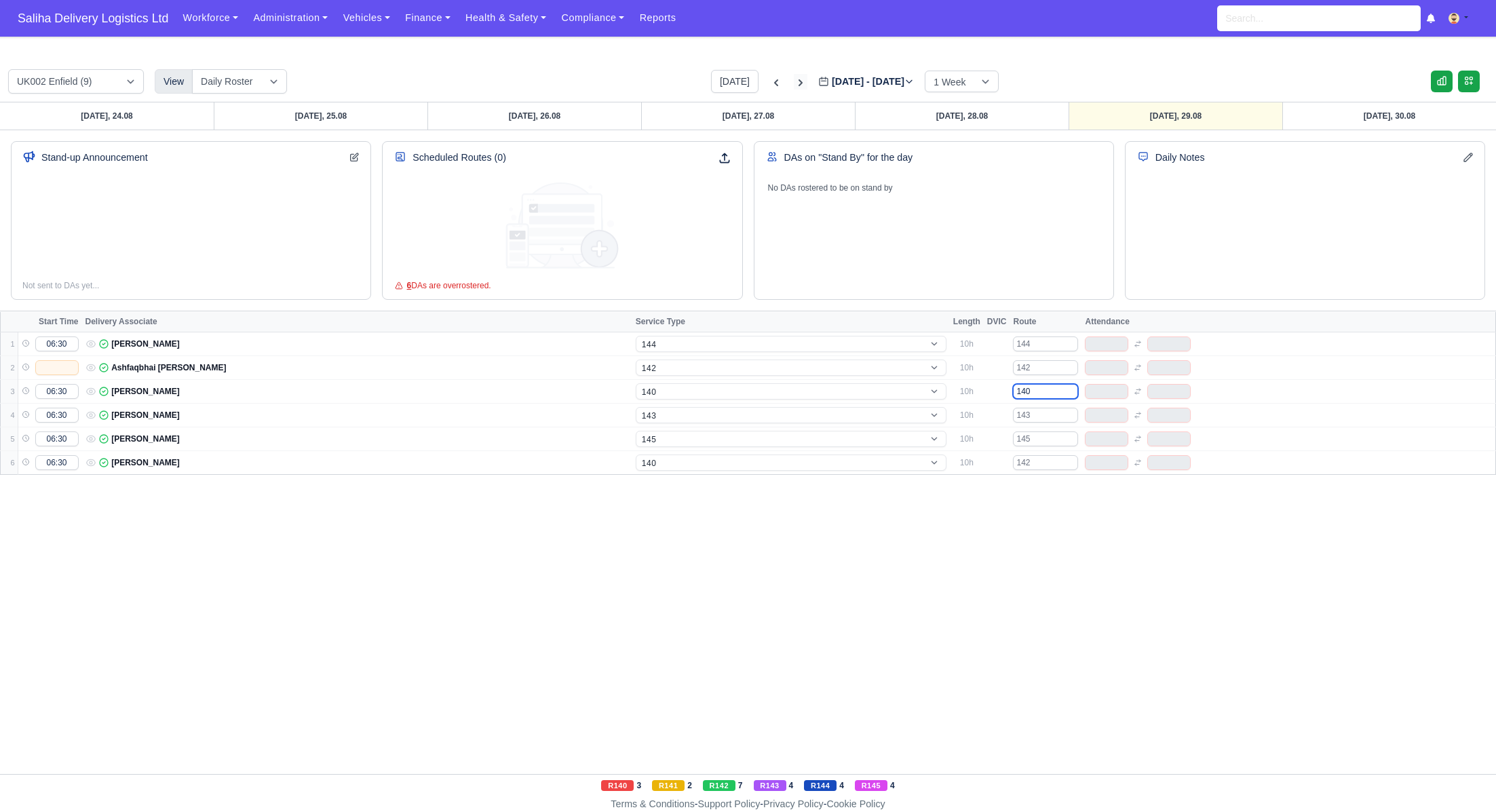
type input "140"
click at [794, 86] on icon at bounding box center [800, 82] width 14 height 14
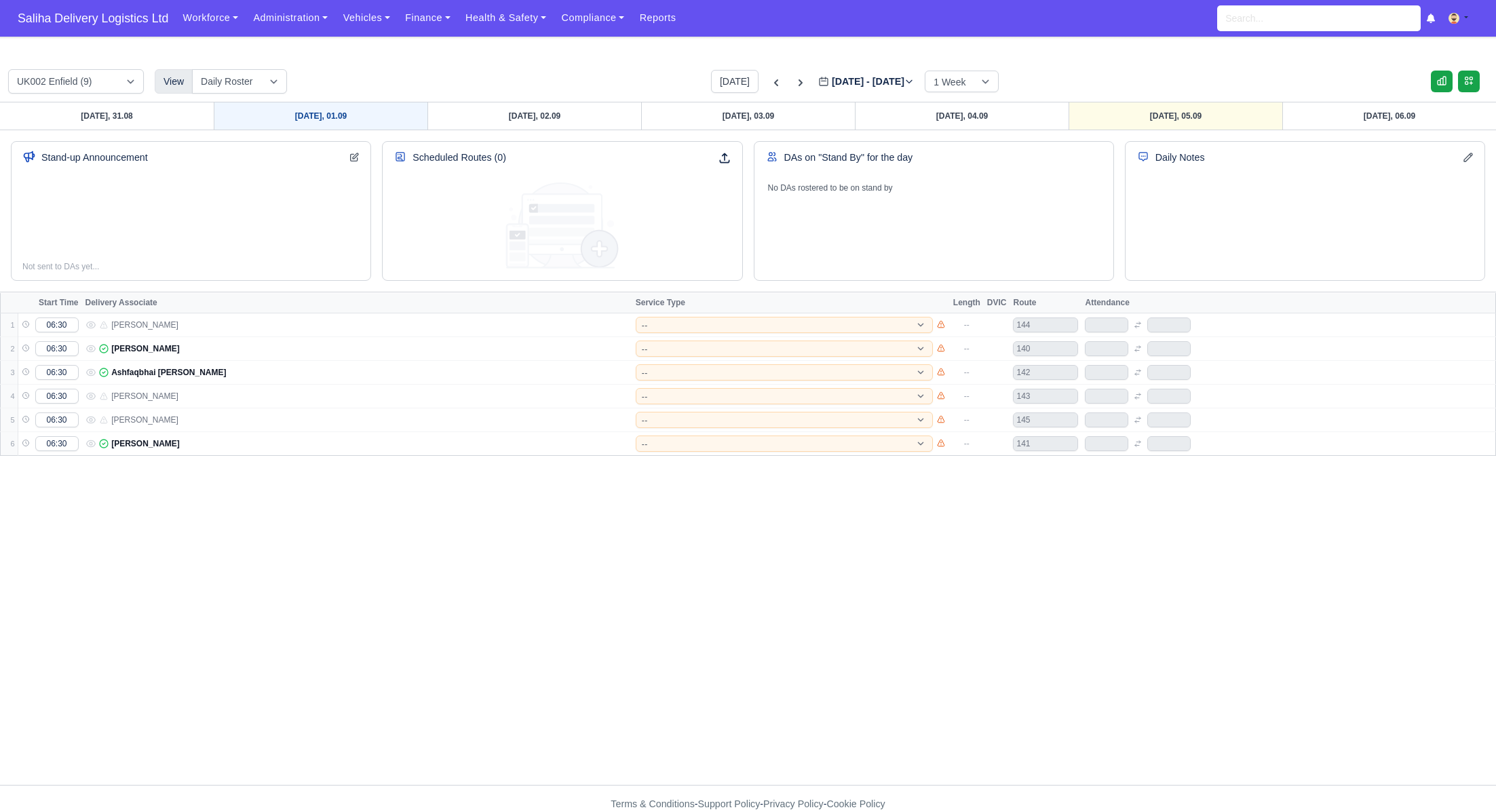
click at [366, 115] on link "[DATE], 01.09" at bounding box center [320, 116] width 213 height 27
type input "[DATE]"
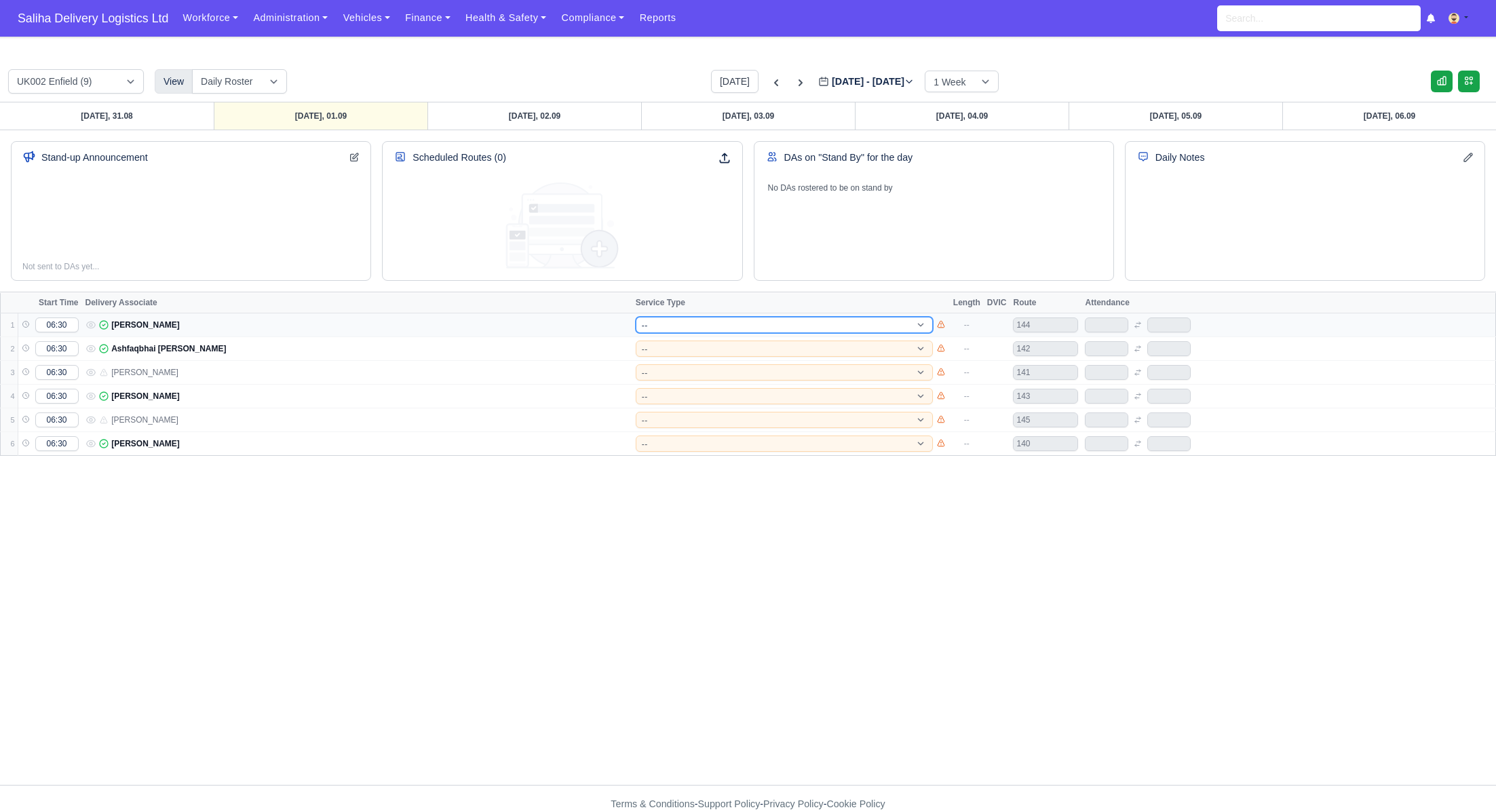
click at [669, 326] on select "-- 141 143 144 AdHoc 142 140 Supervisor 145" at bounding box center [784, 324] width 297 height 16
select select "5"
click at [636, 316] on select "-- 141 143 144 AdHoc 142 140 Supervisor 145" at bounding box center [784, 324] width 297 height 16
click at [661, 352] on select "-- 141 143 144 AdHoc 142 140 Supervisor 145" at bounding box center [784, 348] width 297 height 16
select select "5"
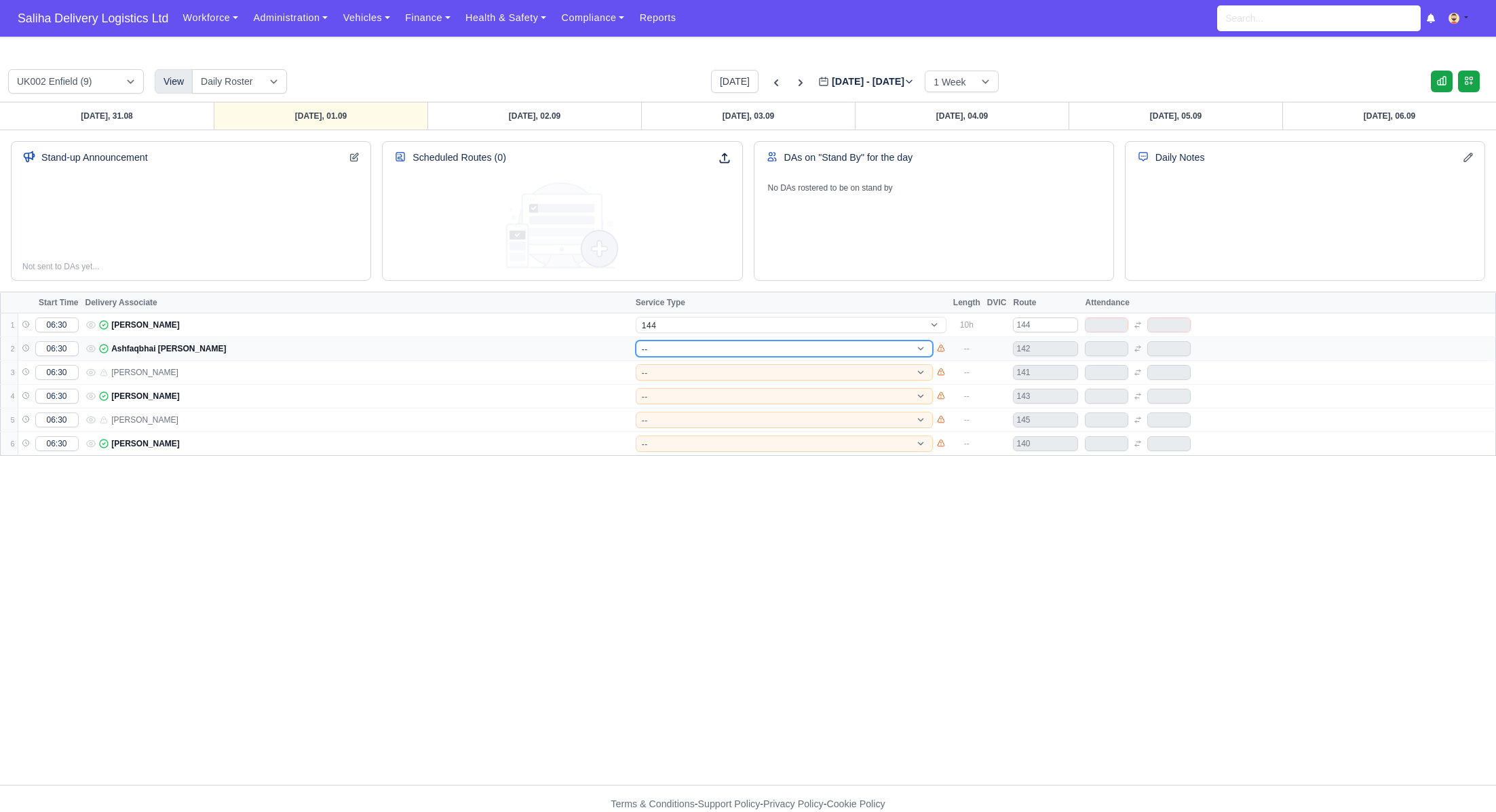
select select "12"
click at [636, 340] on select "-- 141 143 144 AdHoc 142 140 Supervisor 145" at bounding box center [784, 348] width 297 height 16
select select "12"
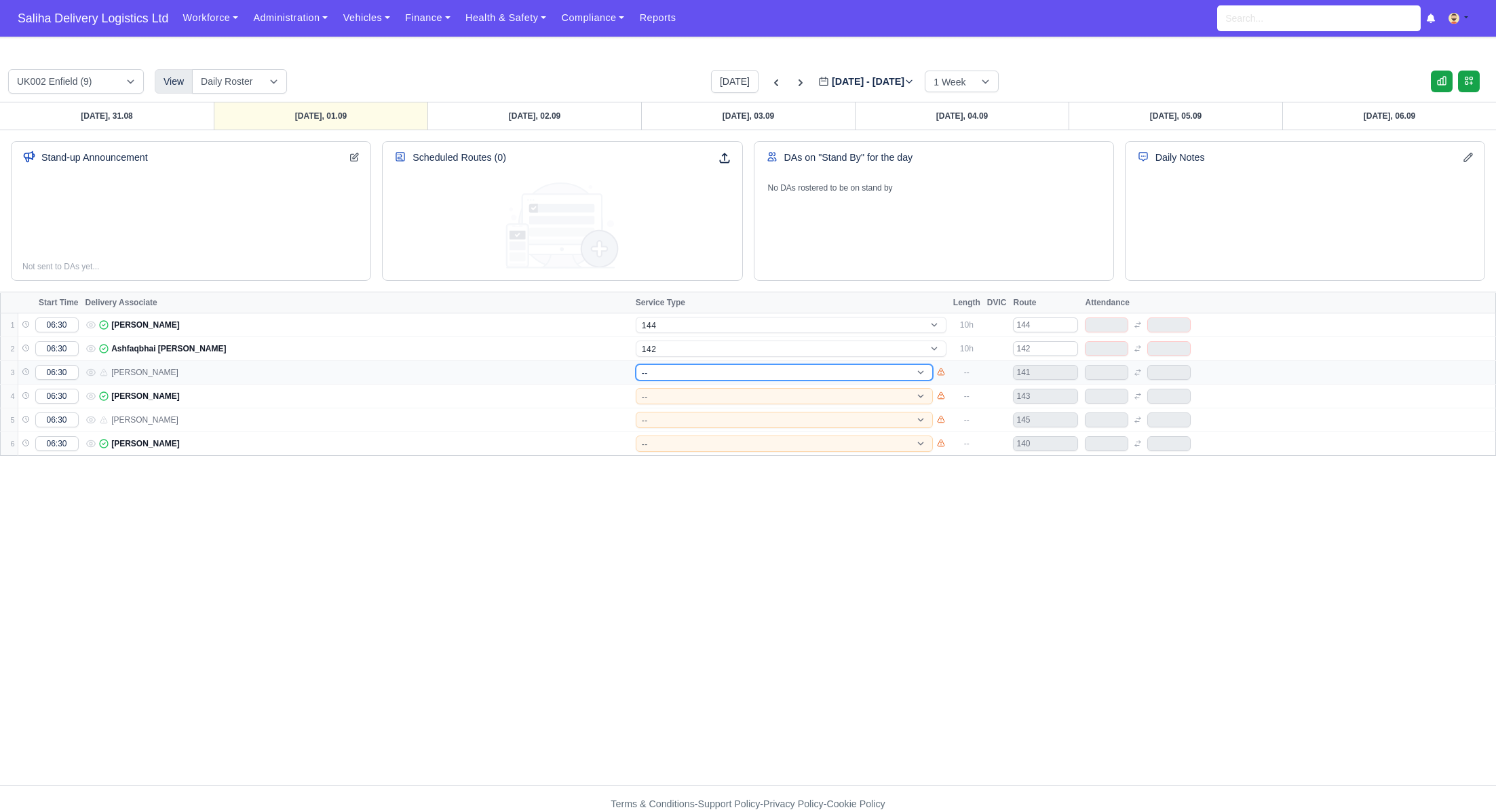
click at [657, 372] on select "-- 141 143 144 AdHoc 142 140 Supervisor 145" at bounding box center [784, 372] width 297 height 16
select select "1"
click at [636, 364] on select "-- 141 143 144 AdHoc 142 140 Supervisor 145" at bounding box center [784, 372] width 297 height 16
click at [663, 395] on select "-- 141 143 144 AdHoc 142 140 Supervisor 145" at bounding box center [784, 396] width 297 height 16
select select "1"
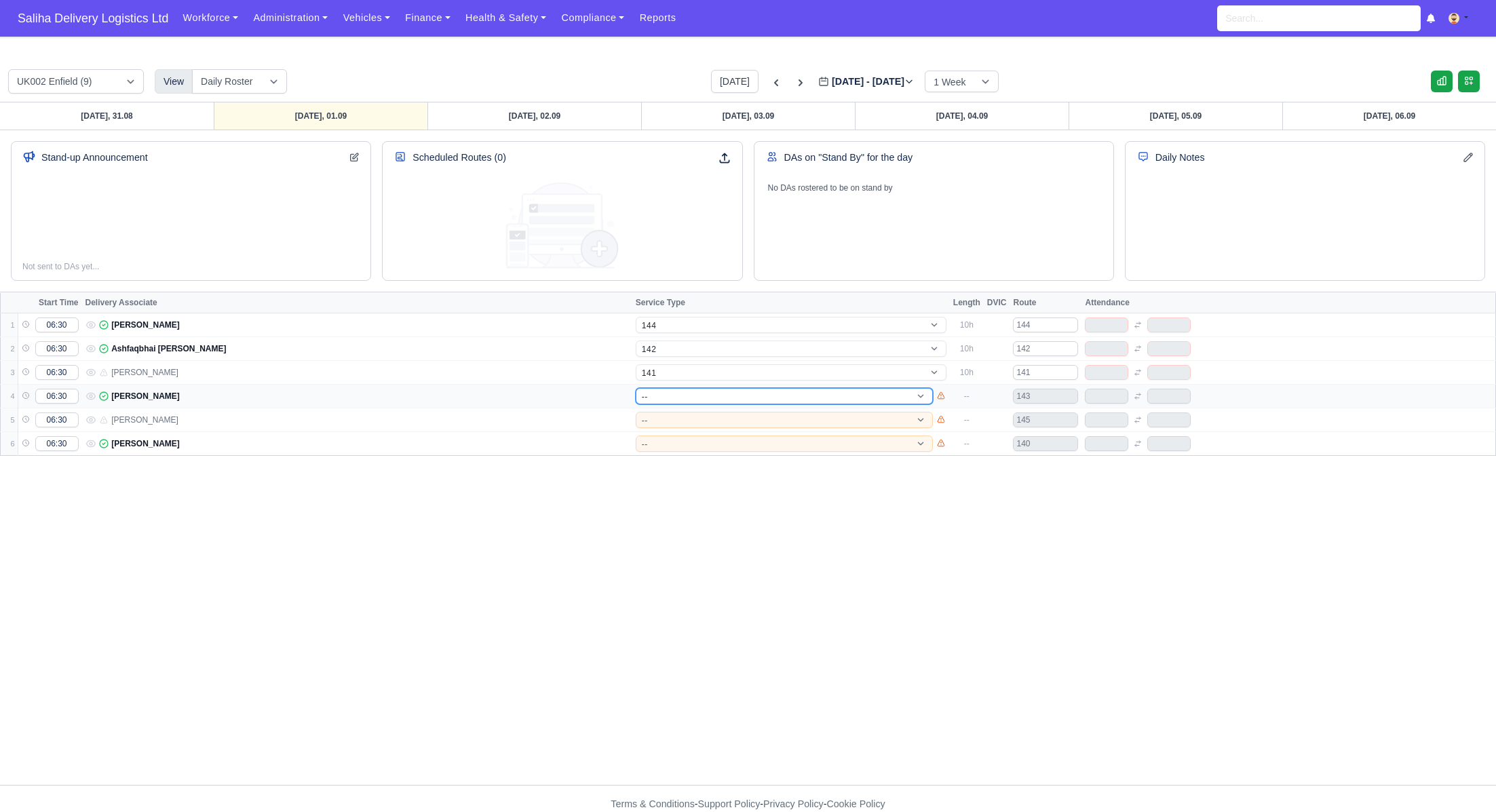
select select "4"
click at [636, 388] on select "-- 141 143 144 AdHoc 142 140 Supervisor 145" at bounding box center [784, 396] width 297 height 16
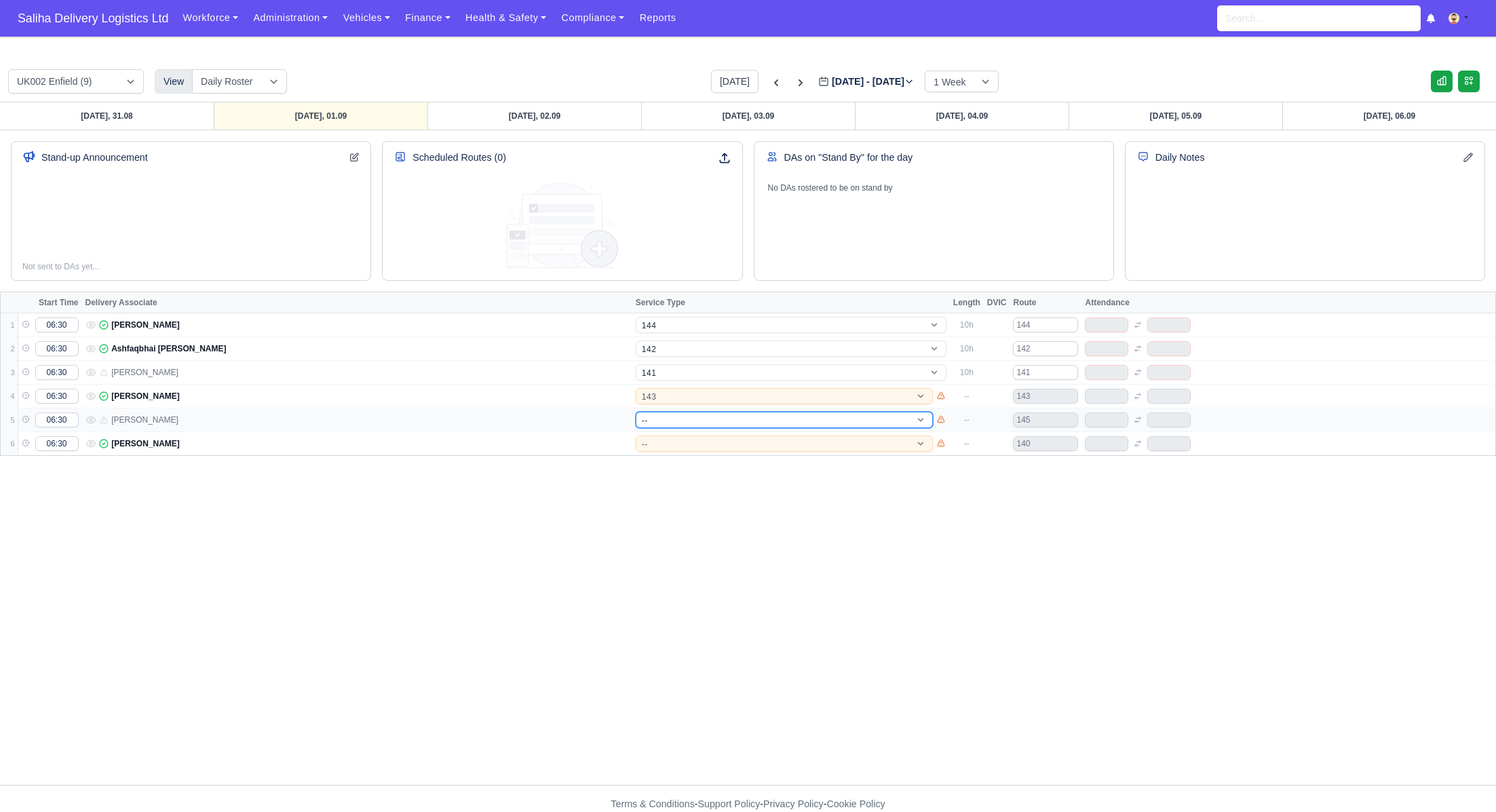
click at [665, 422] on select "-- 141 143 144 AdHoc 142 140 Supervisor 145" at bounding box center [784, 419] width 297 height 16
select select "4"
select select "17"
click at [636, 411] on select "-- 141 143 144 AdHoc 142 140 Supervisor 145" at bounding box center [784, 419] width 297 height 16
click at [659, 443] on select "-- 141 143 144 AdHoc 142 140 Supervisor 145" at bounding box center [784, 443] width 297 height 16
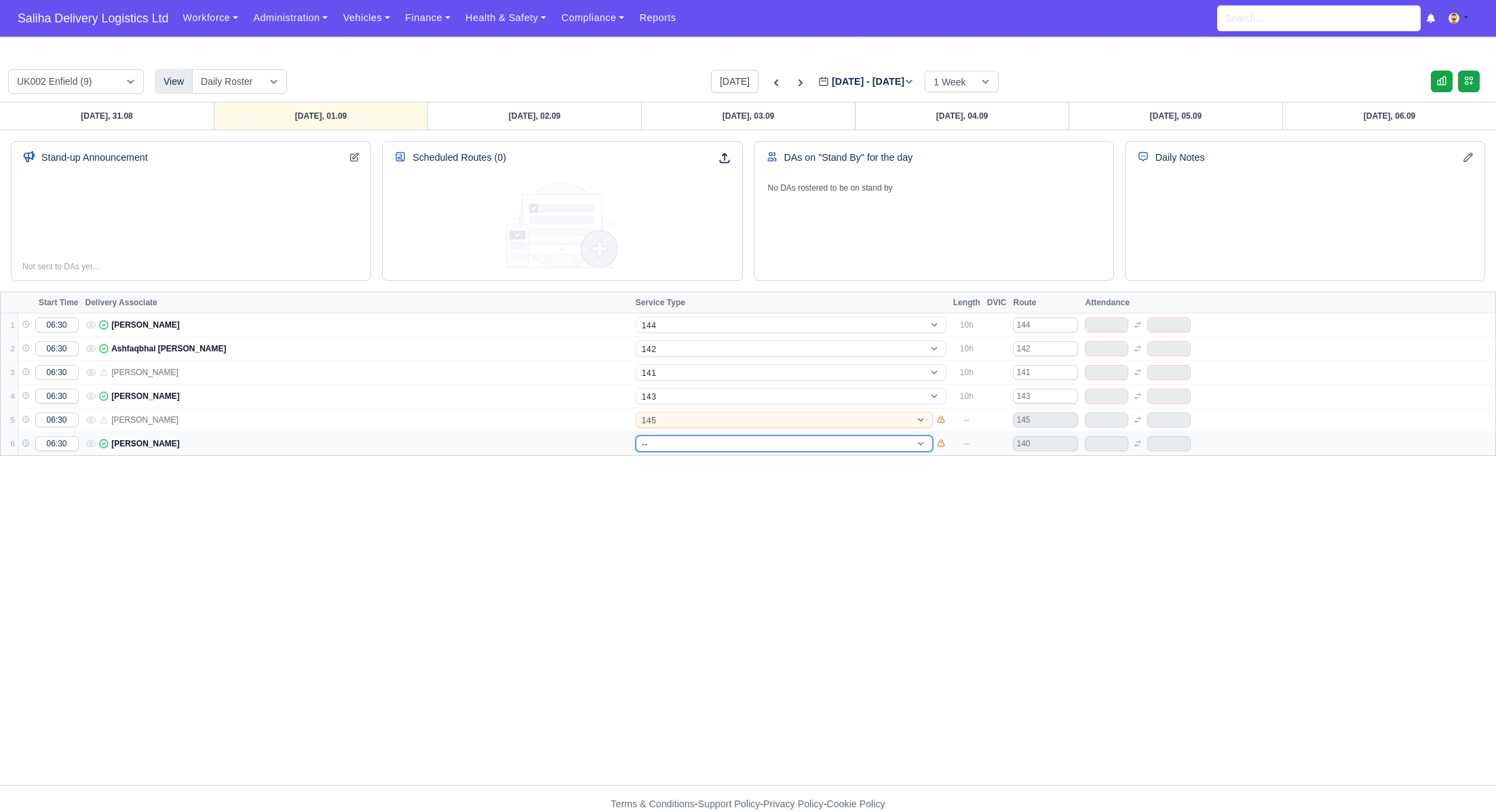
select select "17"
select select "15"
click at [636, 435] on select "-- 141 143 144 AdHoc 142 140 Supervisor 145" at bounding box center [784, 443] width 297 height 16
select select "15"
click at [590, 119] on link "[DATE], 02.09" at bounding box center [534, 116] width 213 height 27
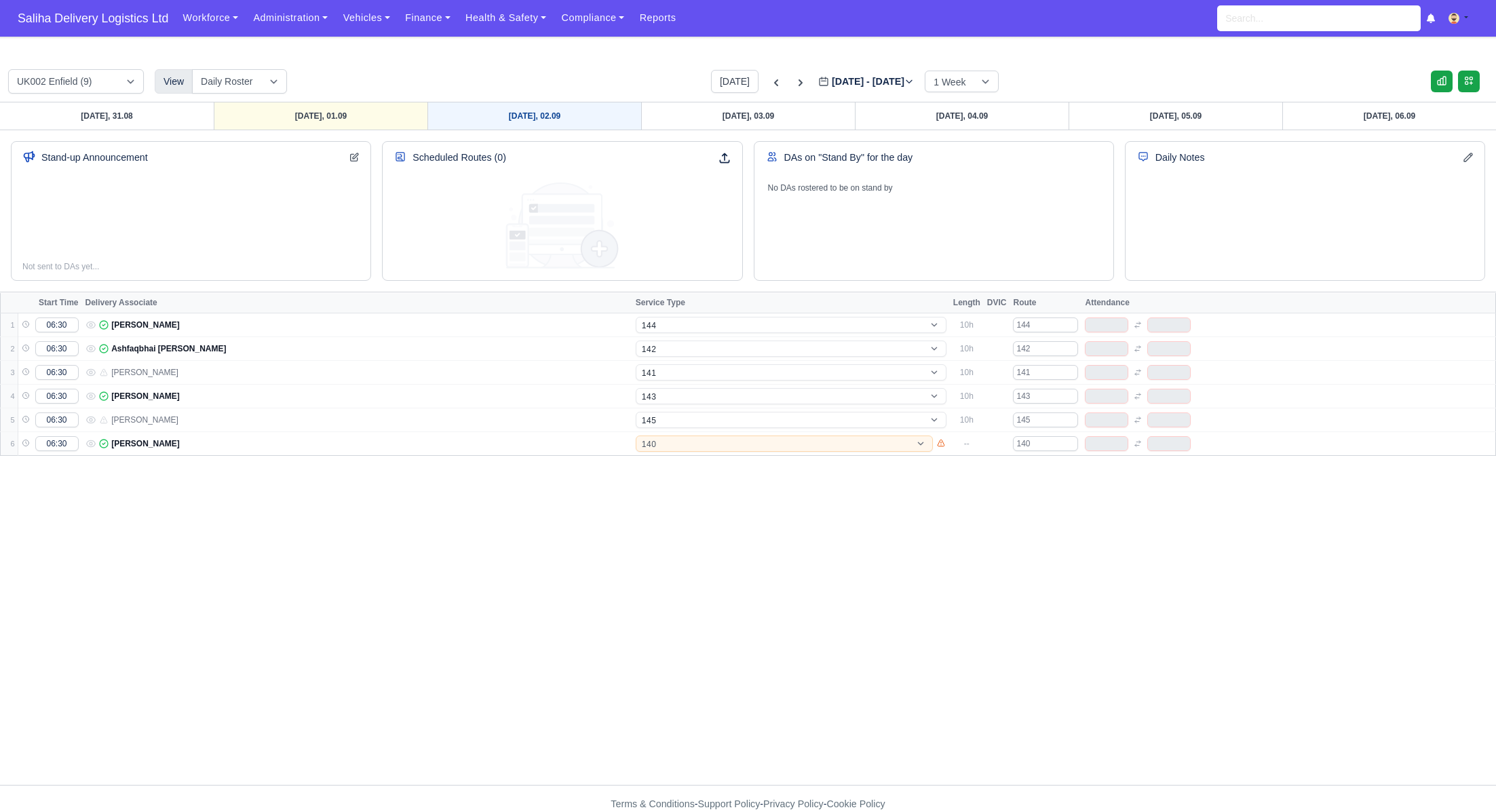
type input "[DATE]"
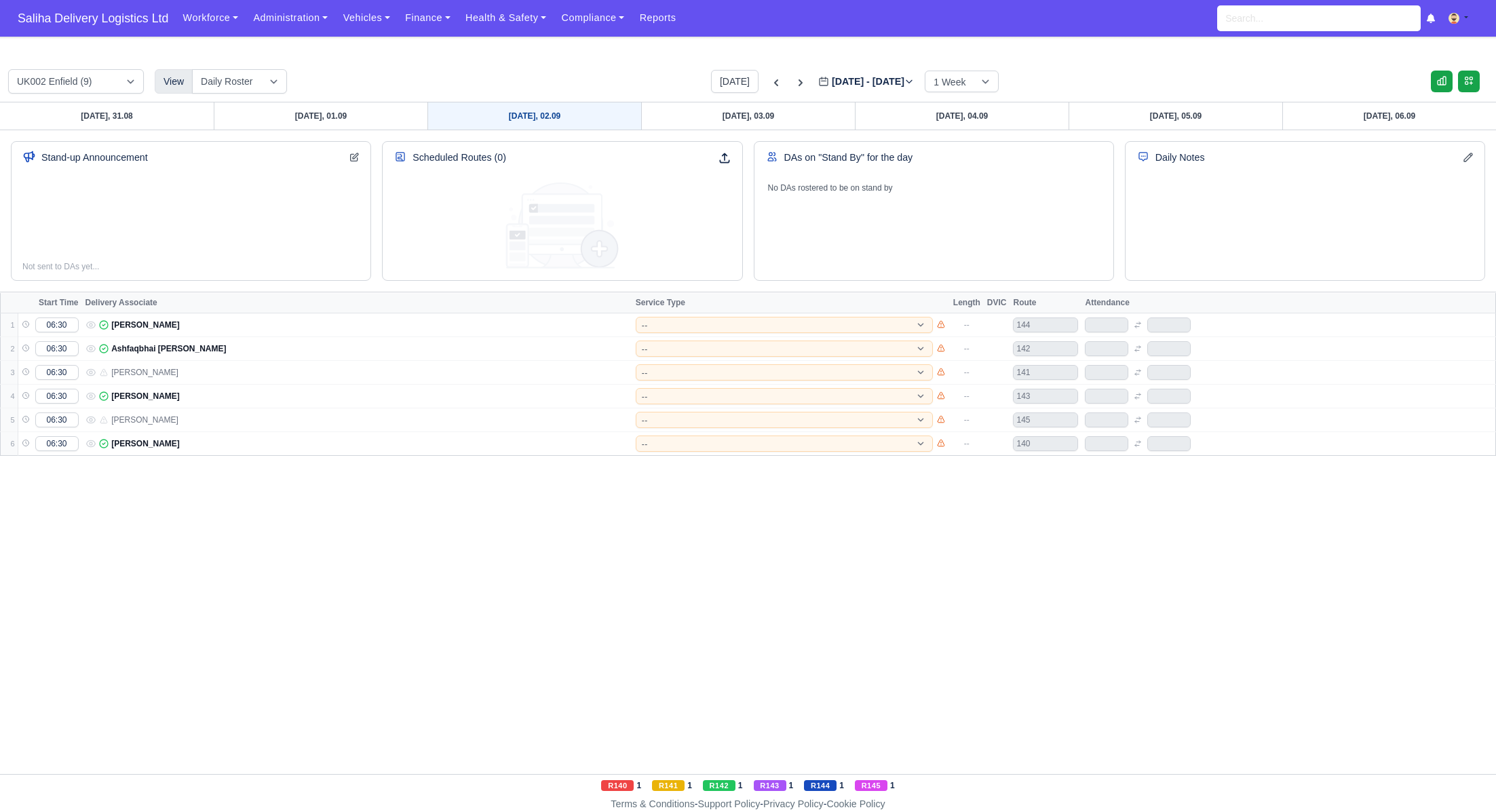
click at [550, 109] on link "[DATE], 02.09" at bounding box center [534, 116] width 213 height 27
click at [678, 327] on select "-- 141 143 144 AdHoc 142 140 Supervisor 145" at bounding box center [784, 324] width 297 height 16
select select "5"
click at [636, 316] on select "-- 141 143 144 AdHoc 142 140 Supervisor 145" at bounding box center [784, 324] width 297 height 16
select select "5"
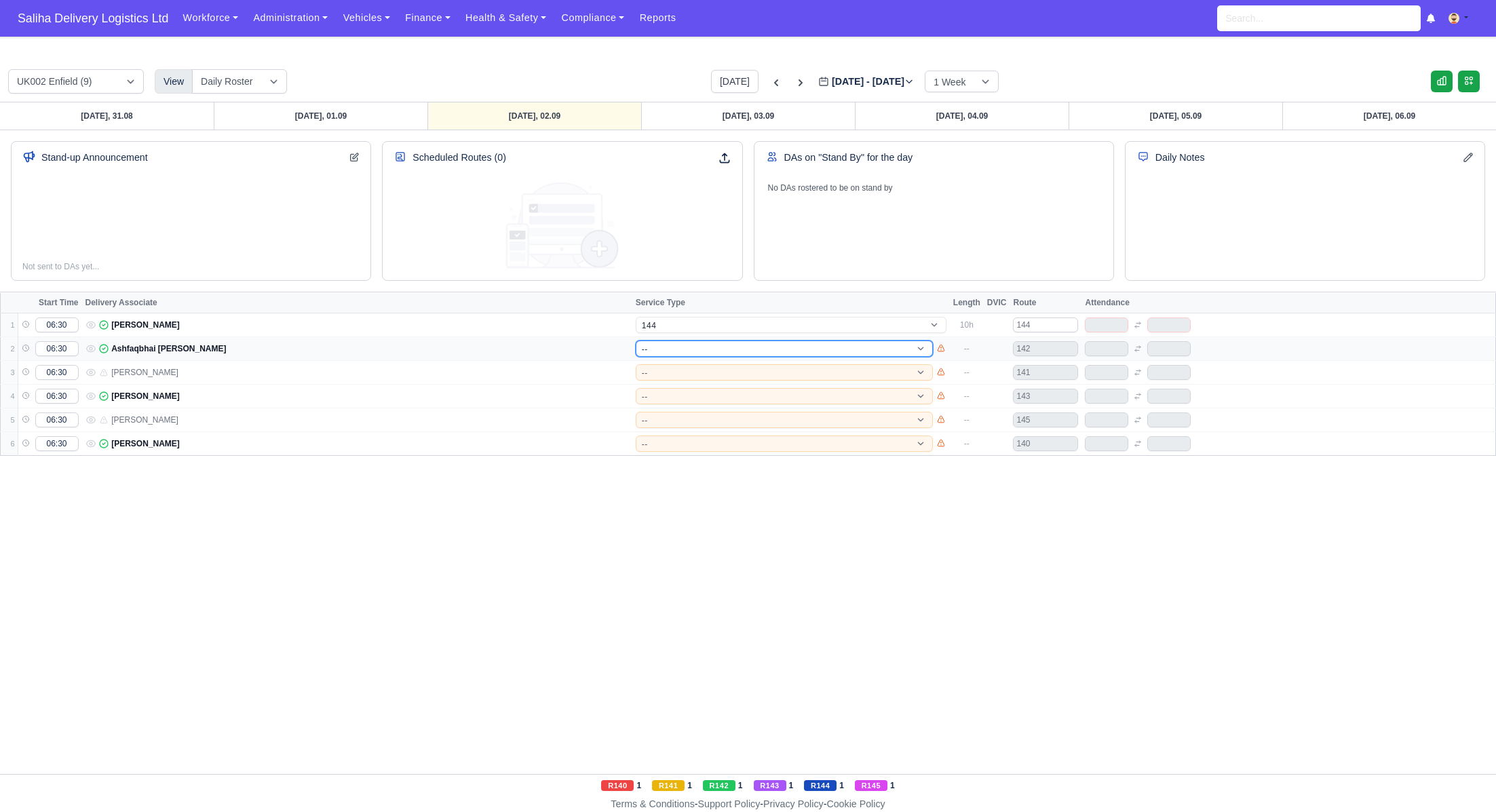
click at [647, 344] on select "-- 141 143 144 AdHoc 142 140 Supervisor 145" at bounding box center [784, 348] width 297 height 16
select select "12"
click at [636, 340] on select "-- 141 143 144 AdHoc 142 140 Supervisor 145" at bounding box center [784, 348] width 297 height 16
select select "12"
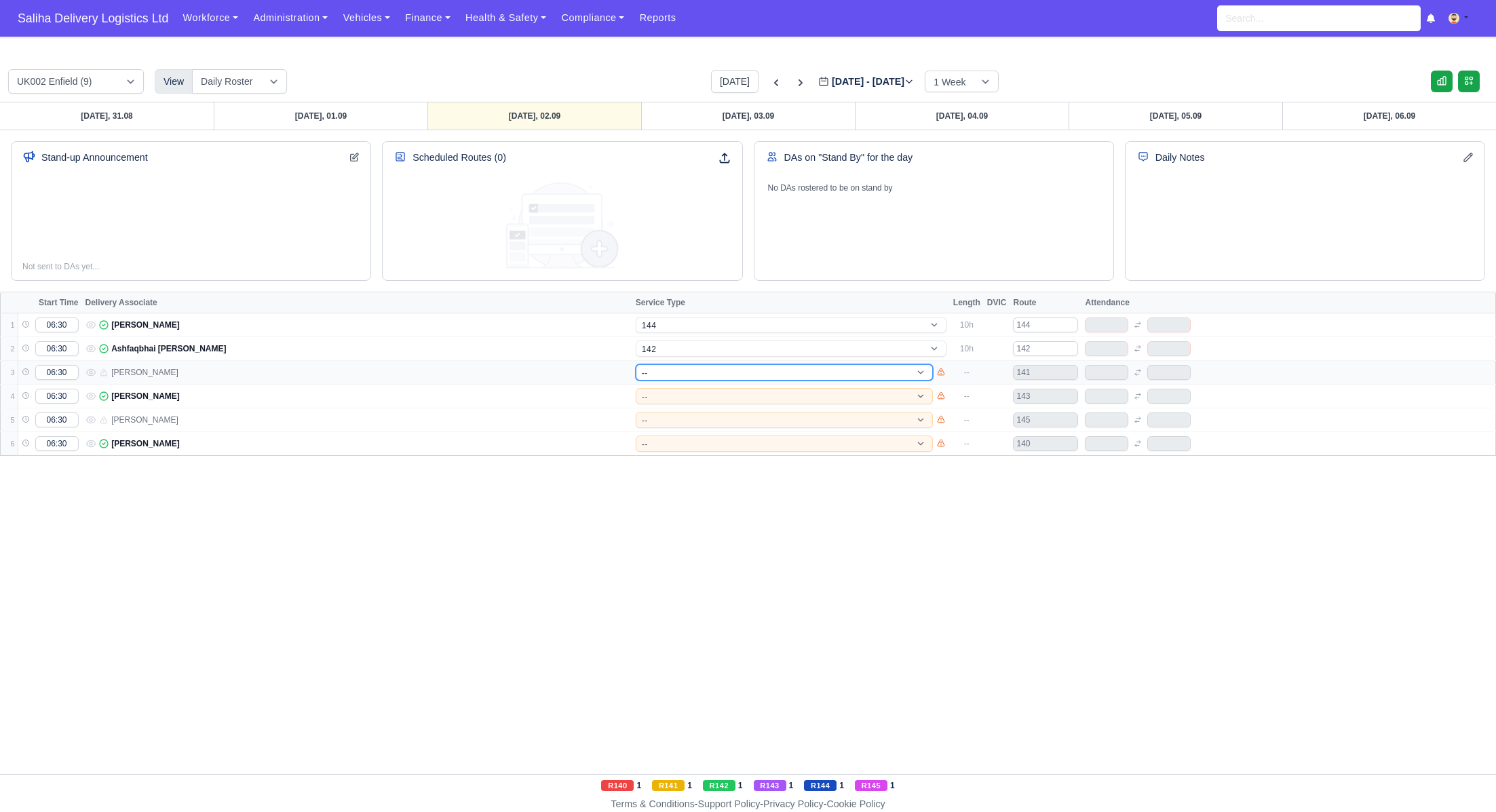
click at [667, 369] on select "-- 141 143 144 AdHoc 142 140 Supervisor 145" at bounding box center [784, 372] width 297 height 16
select select "1"
click at [636, 364] on select "-- 141 143 144 AdHoc 142 140 Supervisor 145" at bounding box center [784, 372] width 297 height 16
click at [670, 394] on select "-- 141 143 144 AdHoc 142 140 Supervisor 145" at bounding box center [784, 396] width 297 height 16
select select "1"
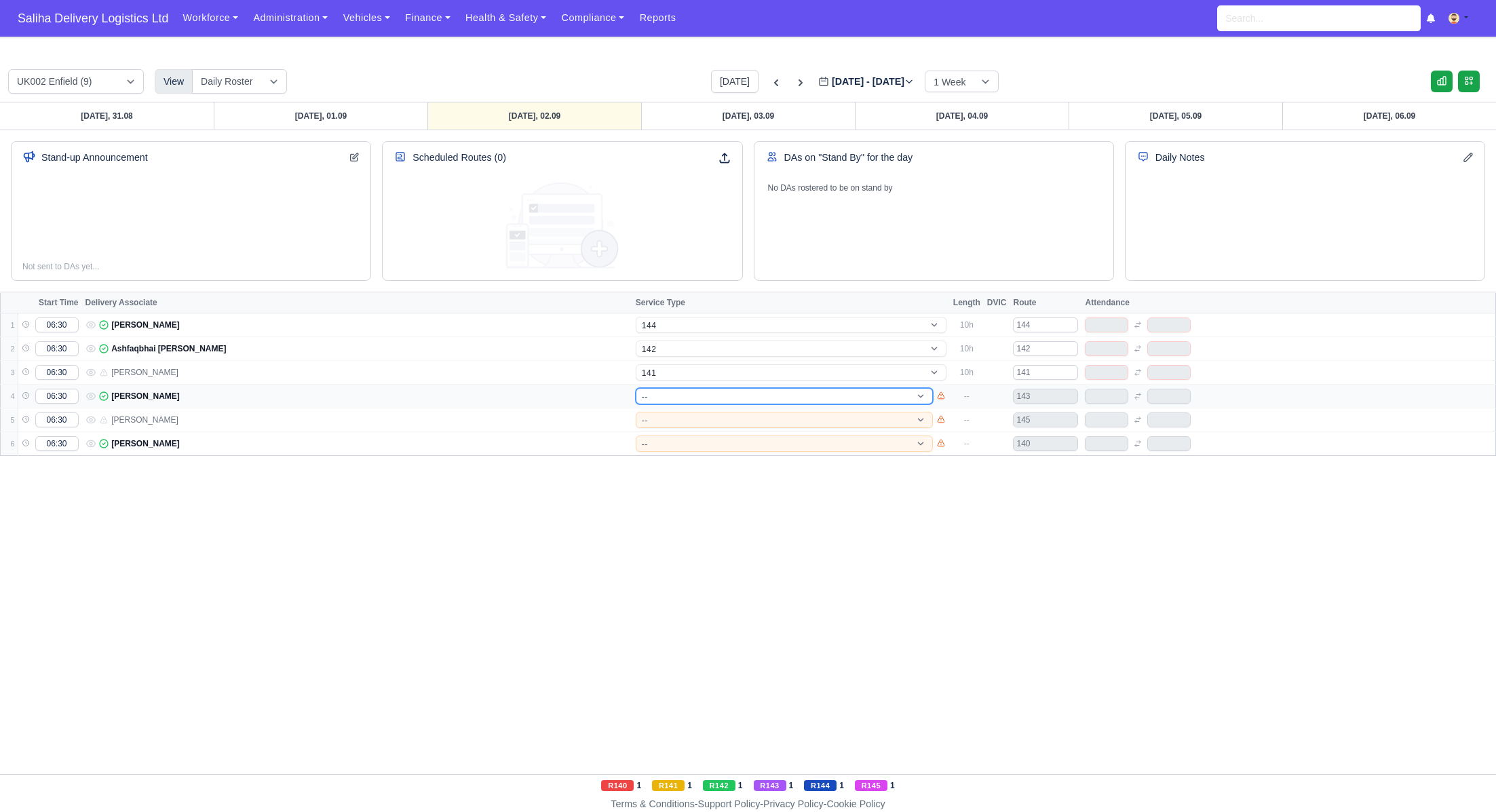
select select "4"
click at [636, 388] on select "-- 141 143 144 AdHoc 142 140 Supervisor 145" at bounding box center [784, 396] width 297 height 16
select select "4"
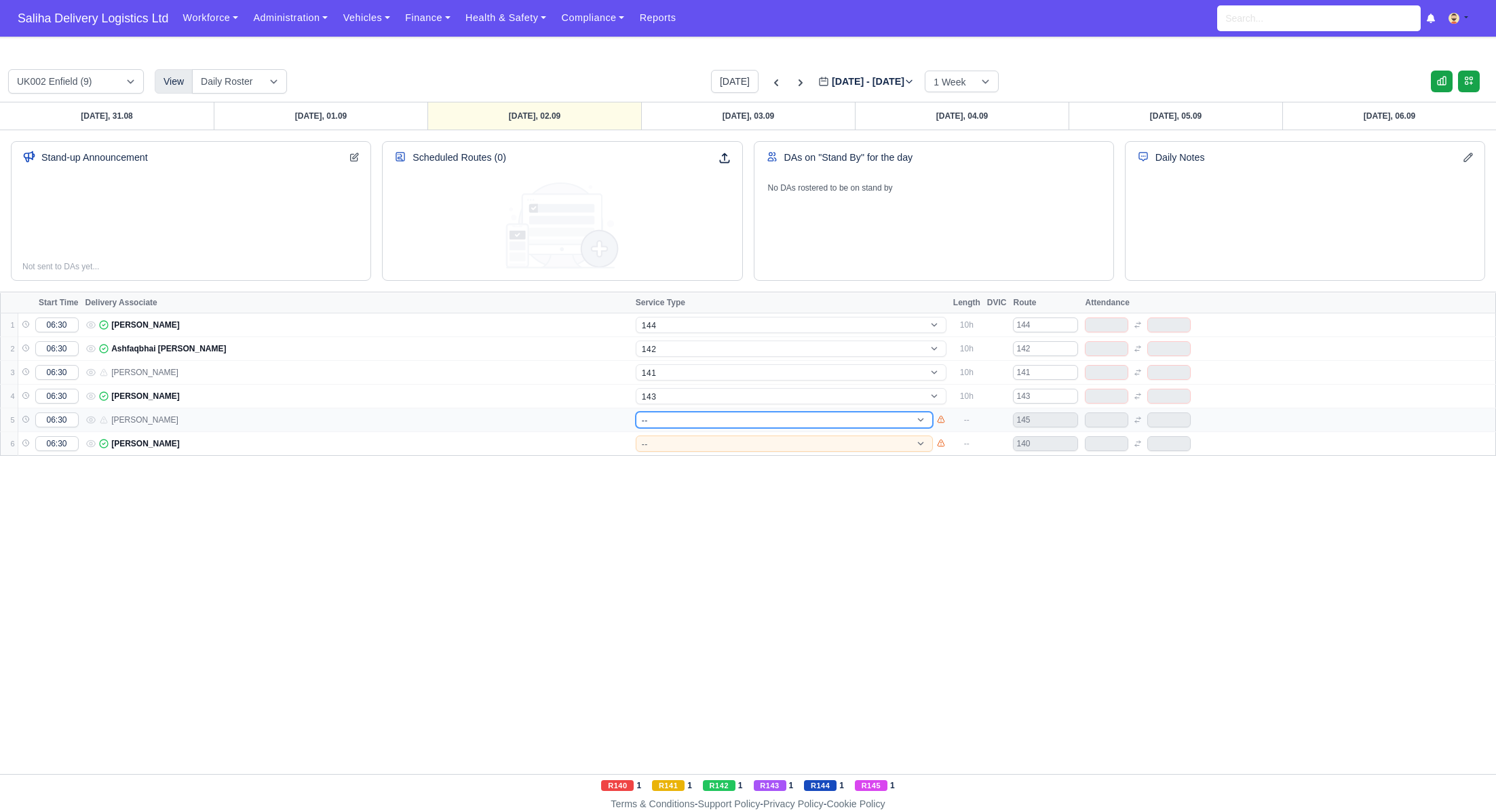
click at [667, 418] on select "-- 141 143 144 AdHoc 142 140 Supervisor 145" at bounding box center [784, 419] width 297 height 16
select select "17"
click at [636, 411] on select "-- 141 143 144 AdHoc 142 140 Supervisor 145" at bounding box center [784, 419] width 297 height 16
click at [670, 444] on select "-- 141 143 144 AdHoc 142 140 Supervisor 145" at bounding box center [784, 443] width 297 height 16
select select "17"
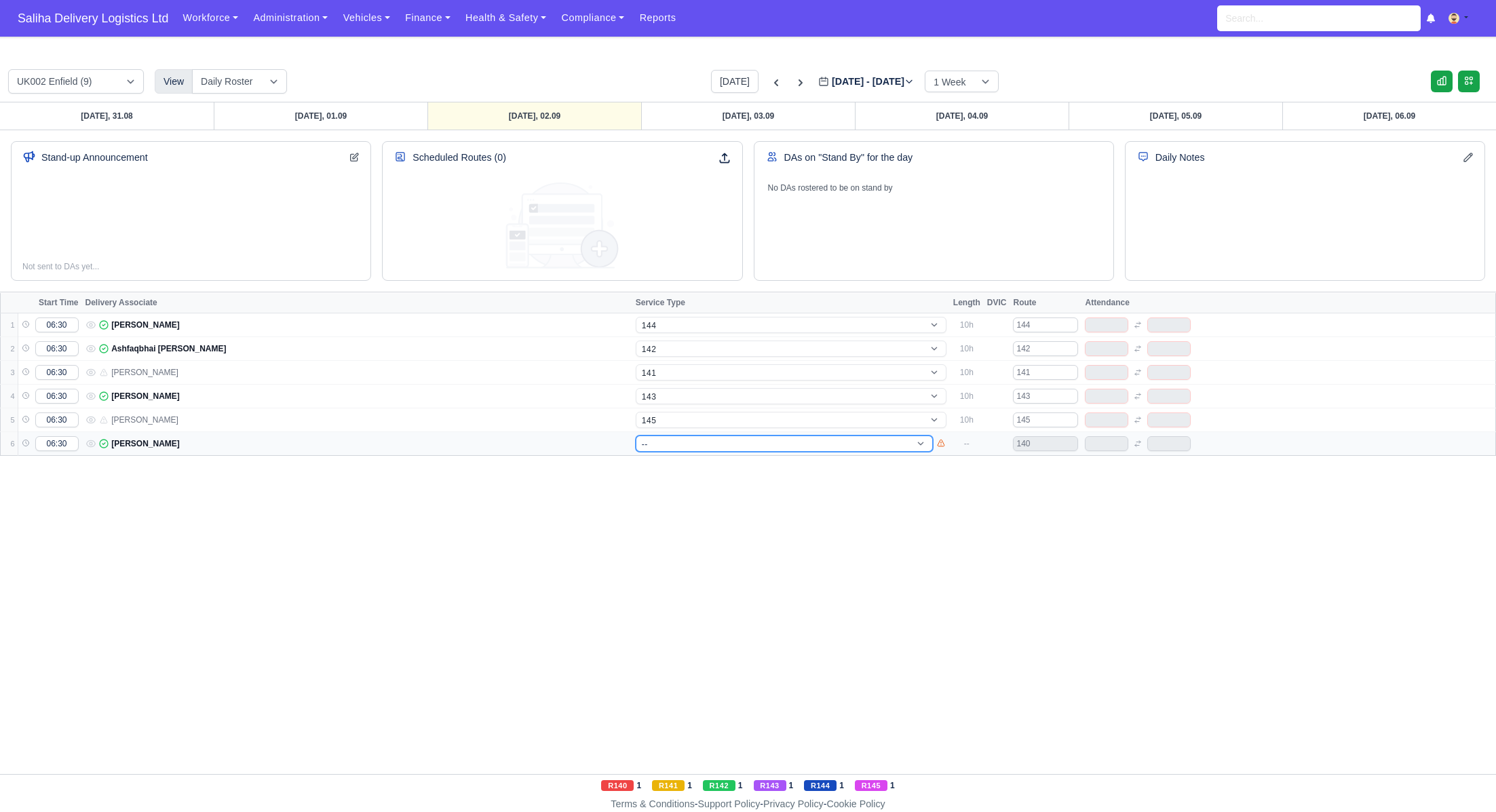
select select "15"
click at [636, 435] on select "-- 141 143 144 AdHoc 142 140 Supervisor 145" at bounding box center [784, 443] width 297 height 16
select select "15"
click at [757, 122] on link "[DATE], 03.09" at bounding box center [747, 116] width 213 height 27
type input "[DATE]"
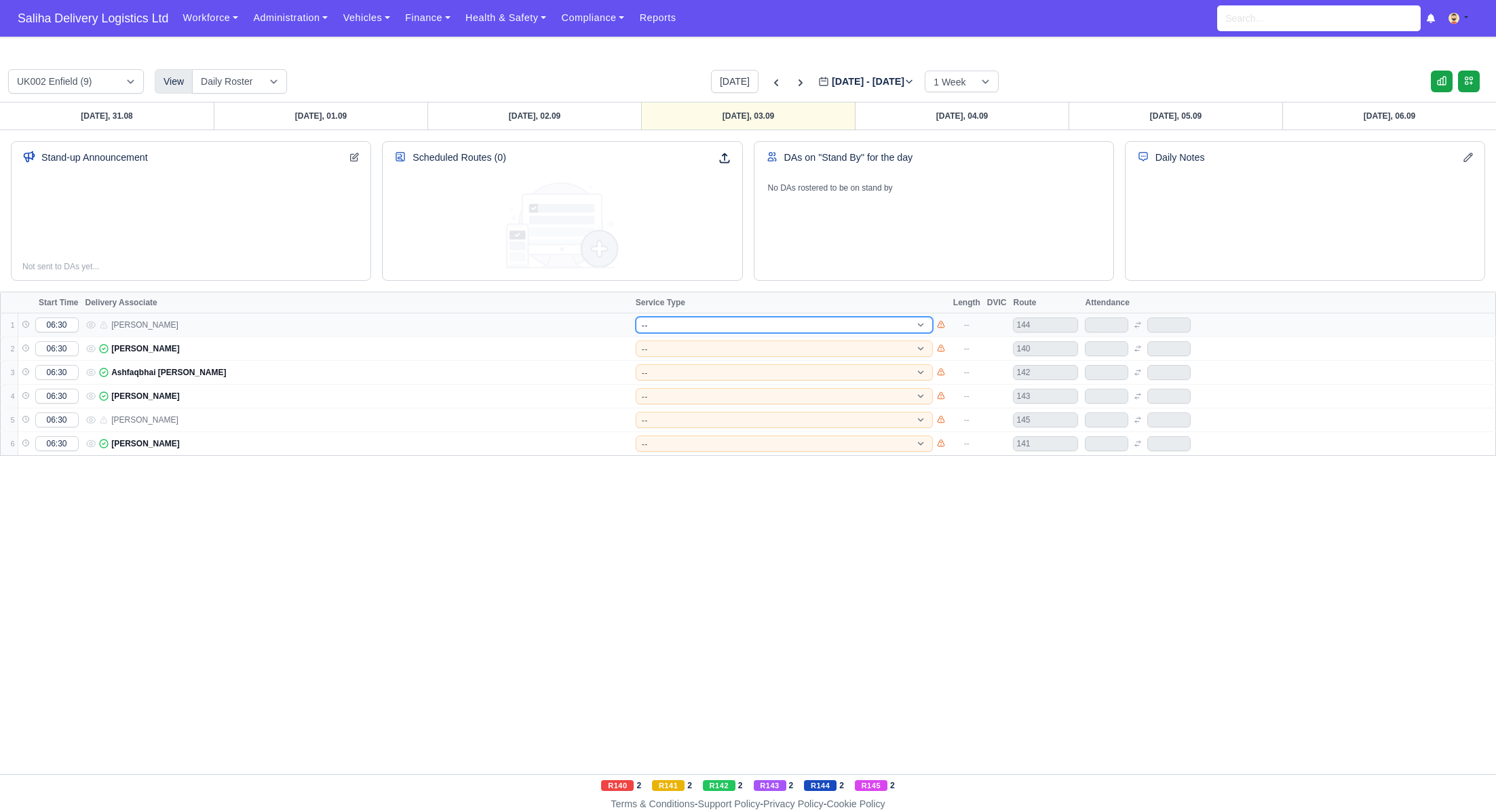
click at [664, 327] on select "-- 141 143 144 AdHoc 142 140 Supervisor 145" at bounding box center [784, 324] width 297 height 16
select select "5"
click at [636, 316] on select "-- 141 143 144 AdHoc 142 140 Supervisor 145" at bounding box center [784, 324] width 297 height 16
click at [663, 345] on select "-- 141 143 144 AdHoc 142 140 Supervisor 145" at bounding box center [784, 348] width 297 height 16
select select "5"
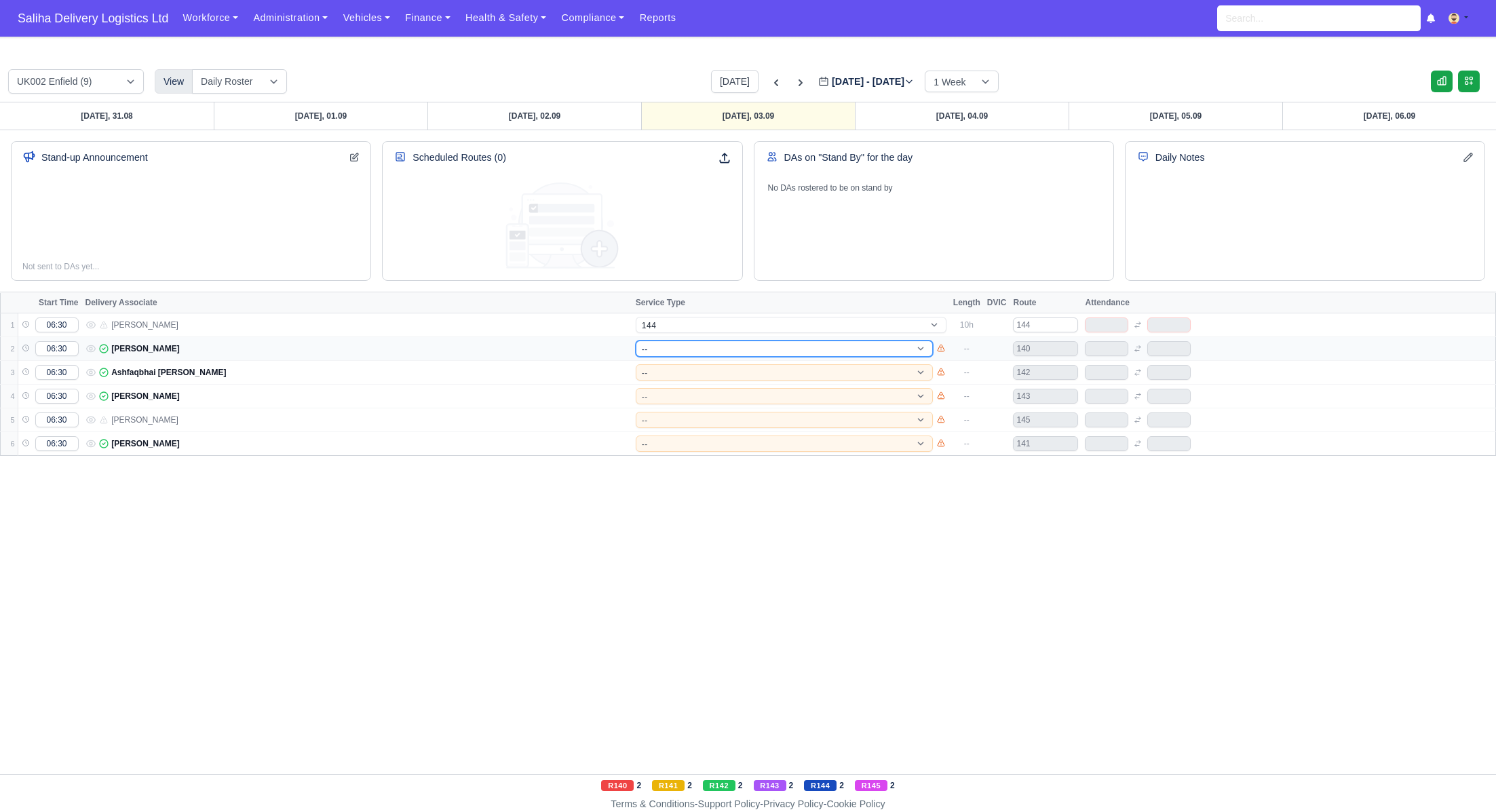
select select "15"
click at [636, 340] on select "-- 141 143 144 AdHoc 142 140 Supervisor 145" at bounding box center [784, 348] width 297 height 16
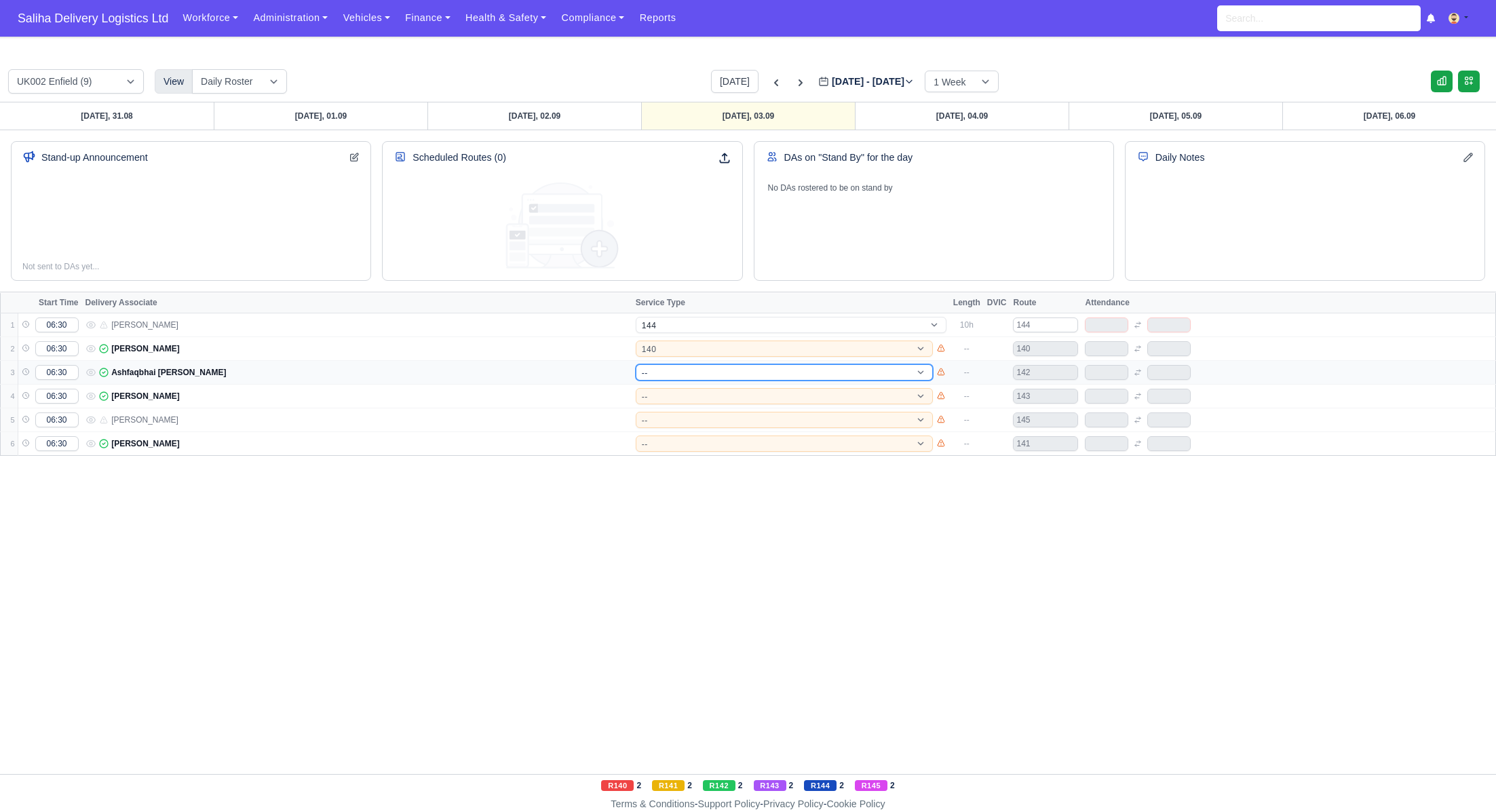
click at [665, 369] on select "-- 141 143 144 AdHoc 142 140 Supervisor 145" at bounding box center [784, 372] width 297 height 16
select select "15"
select select "12"
click at [636, 364] on select "-- 141 143 144 AdHoc 142 140 Supervisor 145" at bounding box center [784, 372] width 297 height 16
click at [664, 397] on select "-- 141 143 144 AdHoc 142 140 Supervisor 145" at bounding box center [784, 396] width 297 height 16
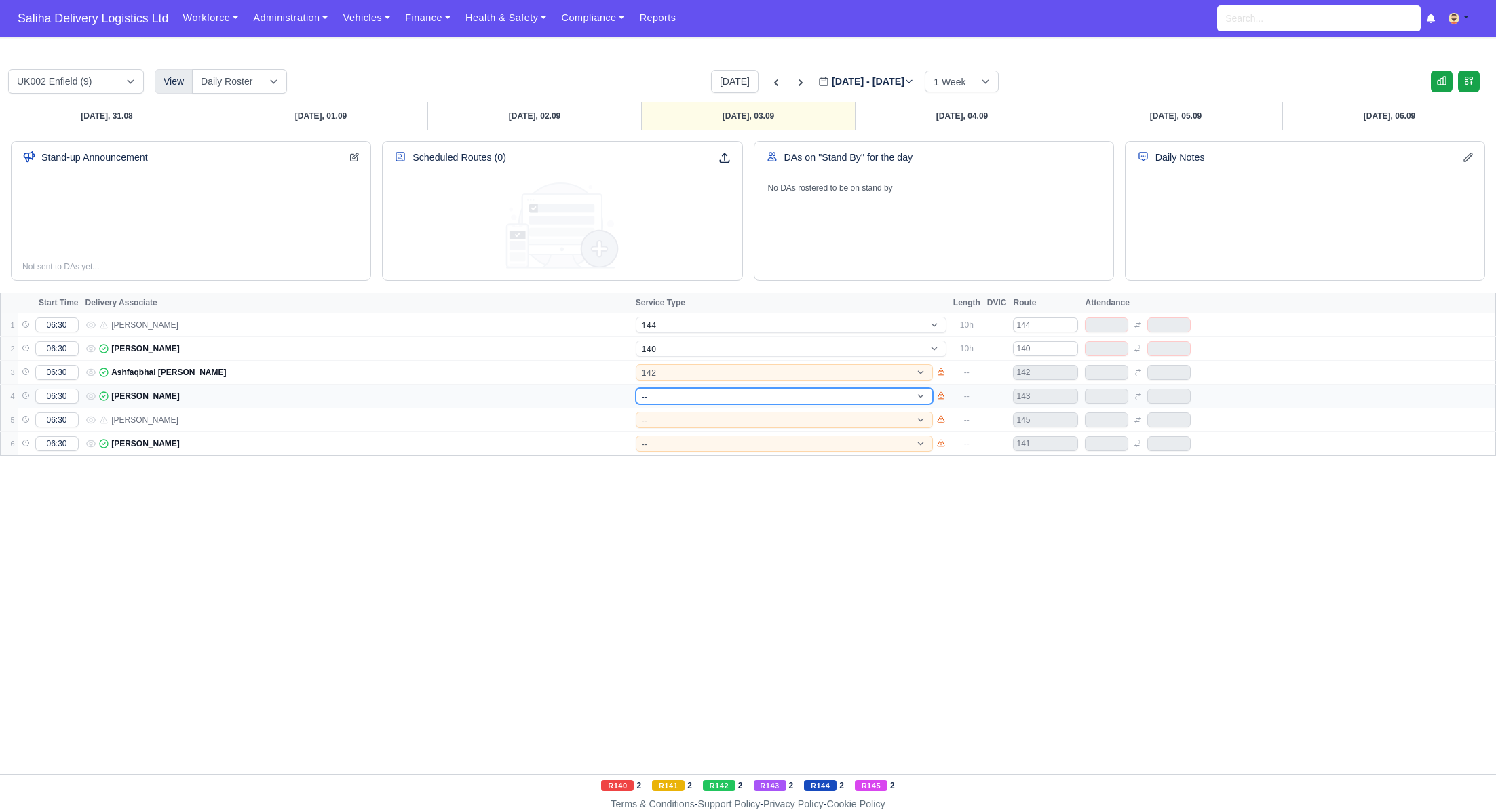
select select "12"
select select "4"
click at [636, 388] on select "-- 141 143 144 AdHoc 142 140 Supervisor 145" at bounding box center [784, 396] width 297 height 16
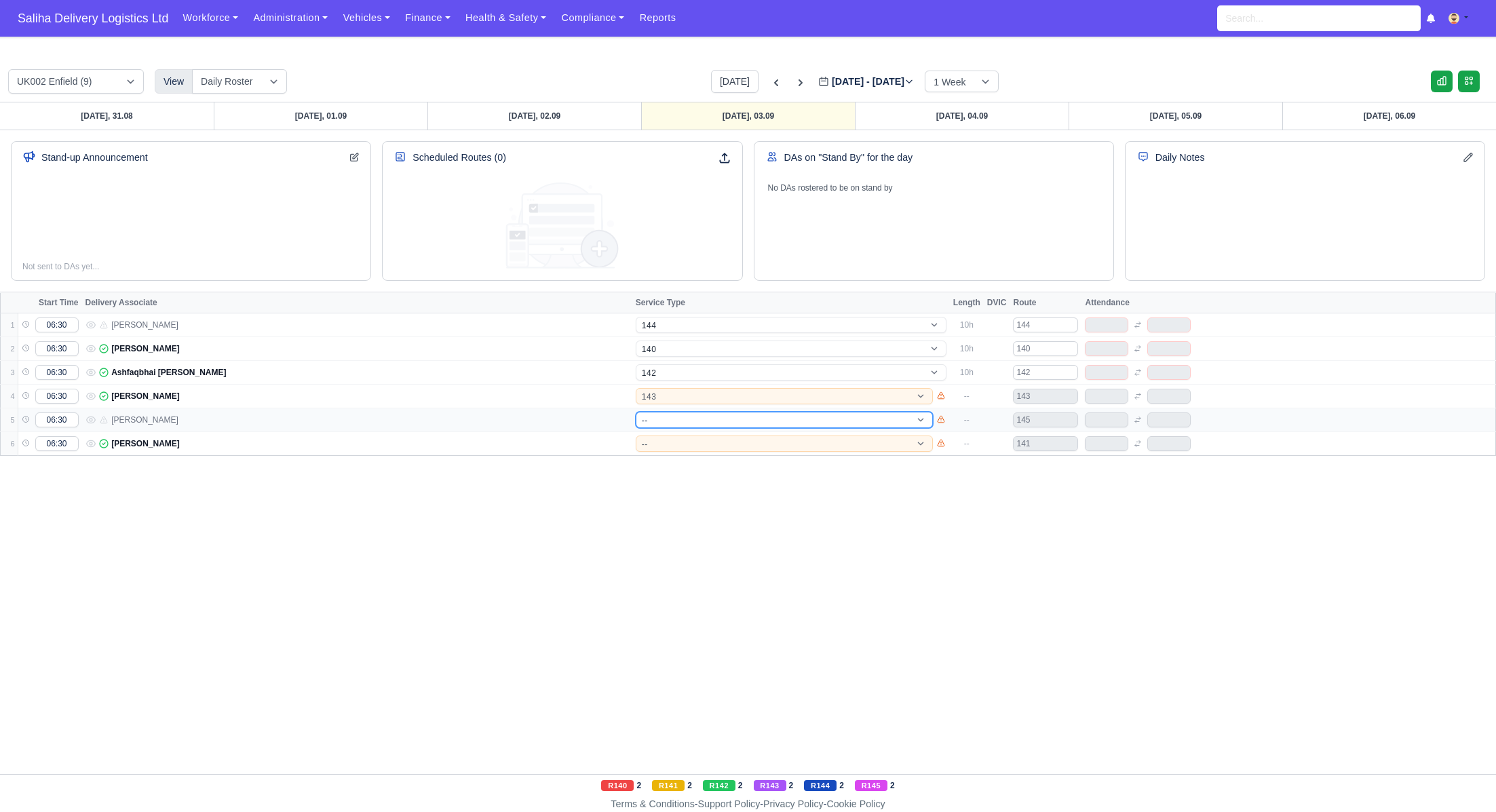
click at [655, 417] on select "-- 141 143 144 AdHoc 142 140 Supervisor 145" at bounding box center [784, 419] width 297 height 16
select select "17"
click at [636, 411] on select "-- 141 143 144 AdHoc 142 140 Supervisor 145" at bounding box center [784, 419] width 297 height 16
select select "4"
click at [664, 444] on select "-- 141 143 144 AdHoc 142 140 Supervisor 145" at bounding box center [784, 443] width 297 height 16
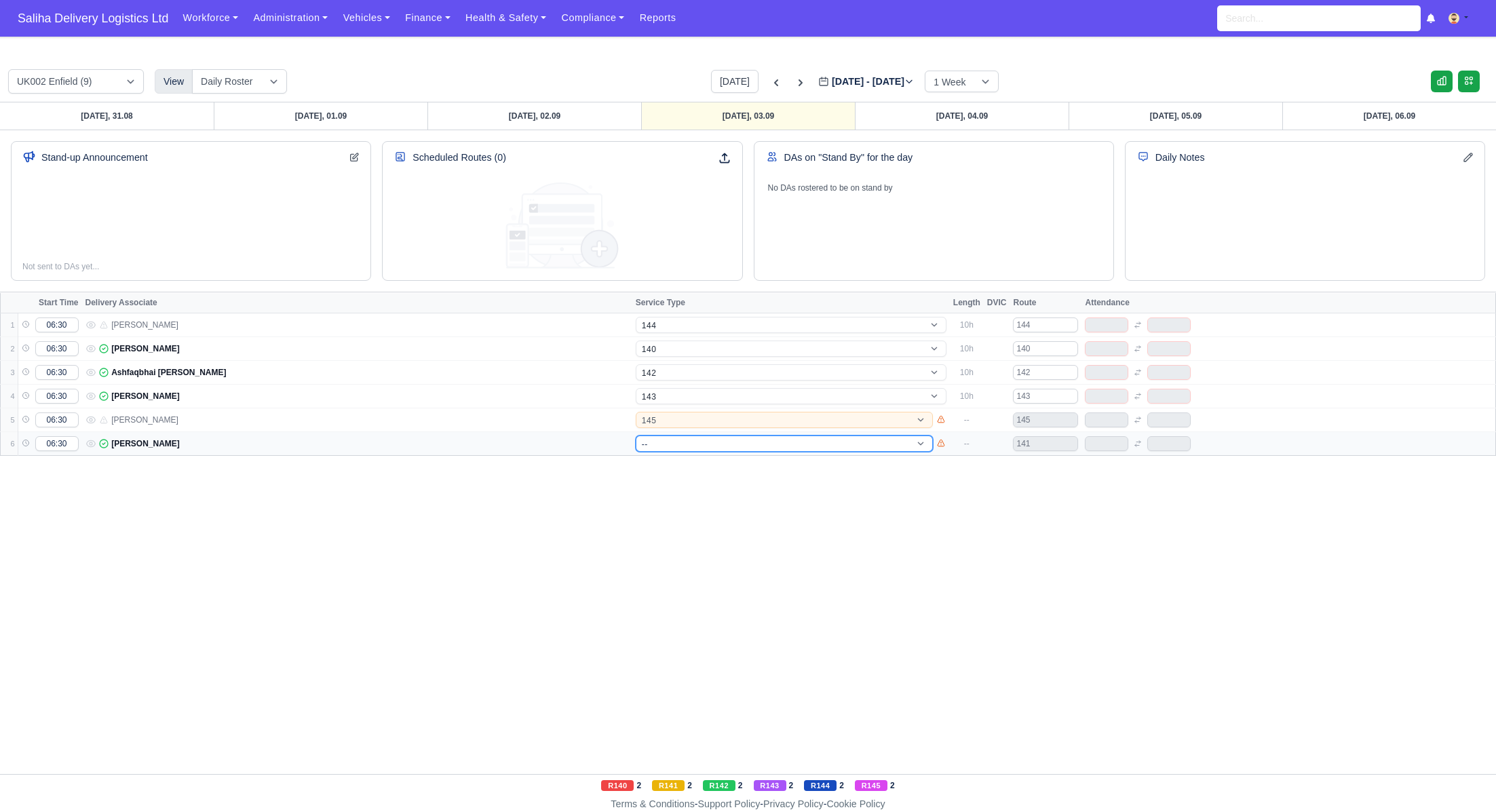
select select "17"
select select "15"
click at [636, 435] on select "-- 141 143 144 AdHoc 142 140 Supervisor 145" at bounding box center [784, 443] width 297 height 16
click at [659, 443] on select "-- 141 143 144 AdHoc 142 140 Supervisor 145" at bounding box center [784, 443] width 297 height 16
select select "1"
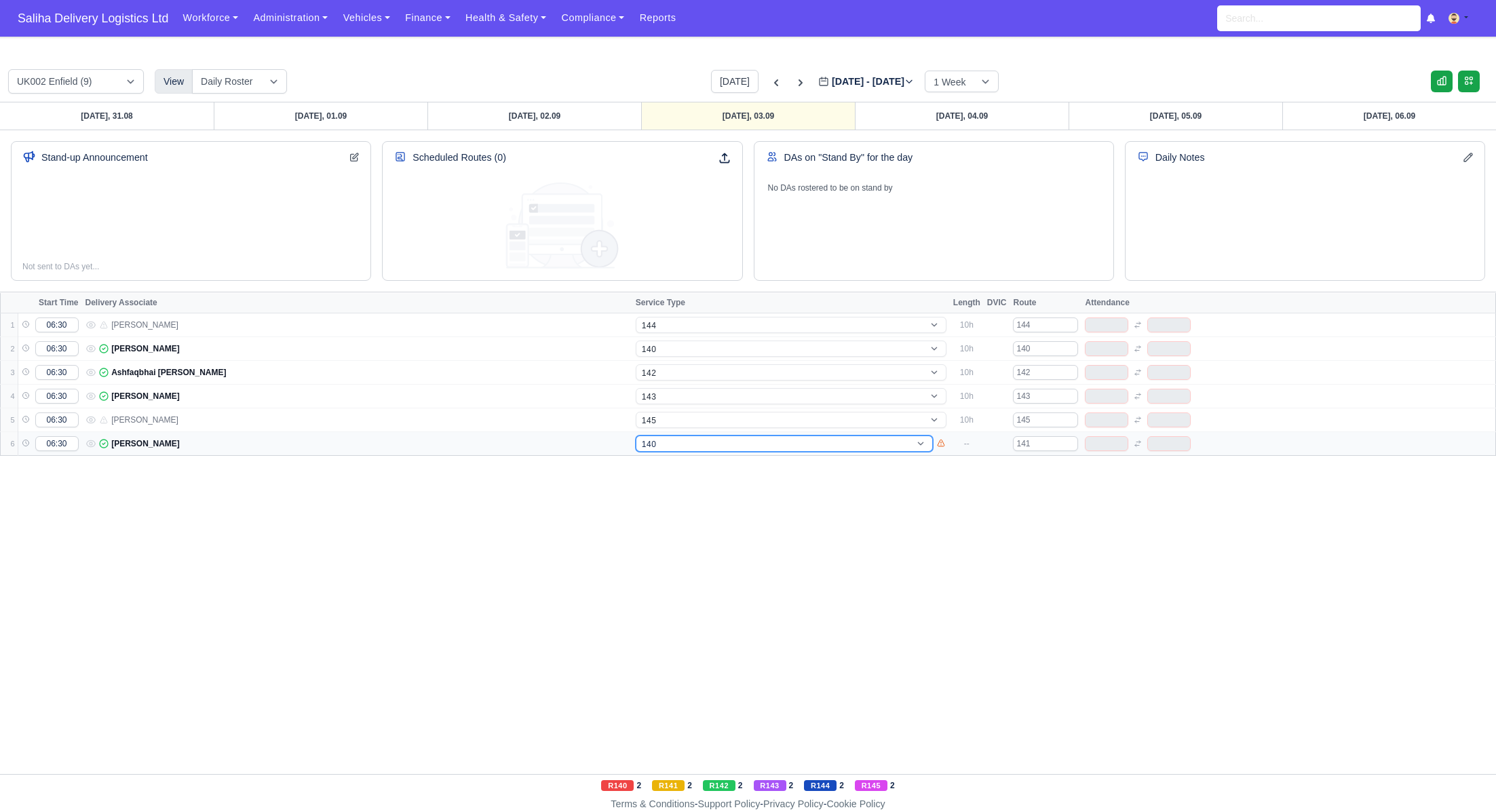
click at [636, 435] on select "-- 141 143 144 AdHoc 142 140 Supervisor 145" at bounding box center [784, 443] width 297 height 16
click at [961, 114] on link "[DATE], 04.09" at bounding box center [961, 116] width 213 height 27
type input "[DATE]"
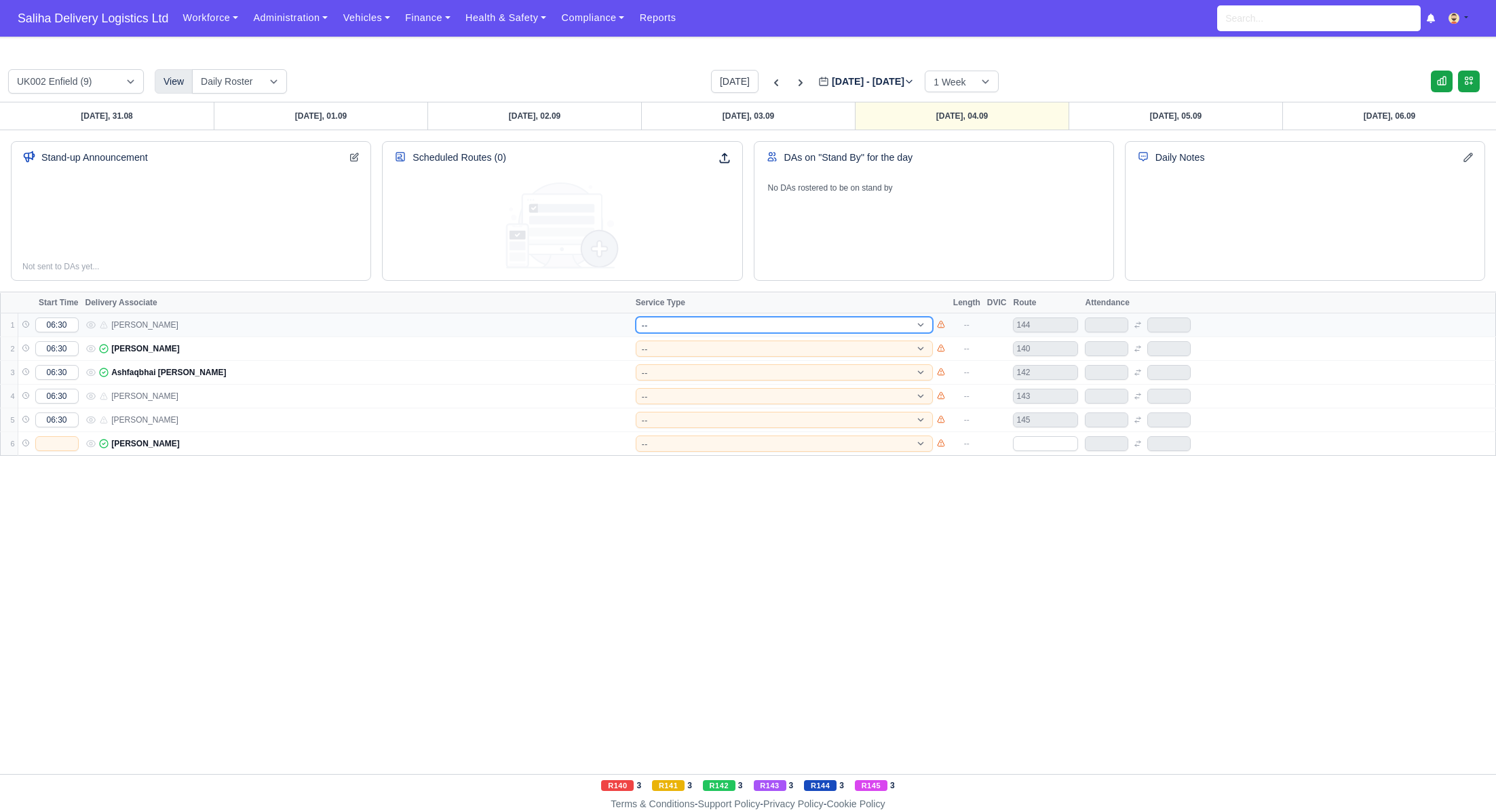
click at [667, 325] on select "-- 141 143 144 AdHoc 142 140 Supervisor 145" at bounding box center [784, 324] width 297 height 16
select select "5"
click at [636, 316] on select "-- 141 143 144 AdHoc 142 140 Supervisor 145" at bounding box center [784, 324] width 297 height 16
click at [669, 344] on select "-- 141 143 144 AdHoc 142 140 Supervisor 145" at bounding box center [784, 348] width 297 height 16
select select "5"
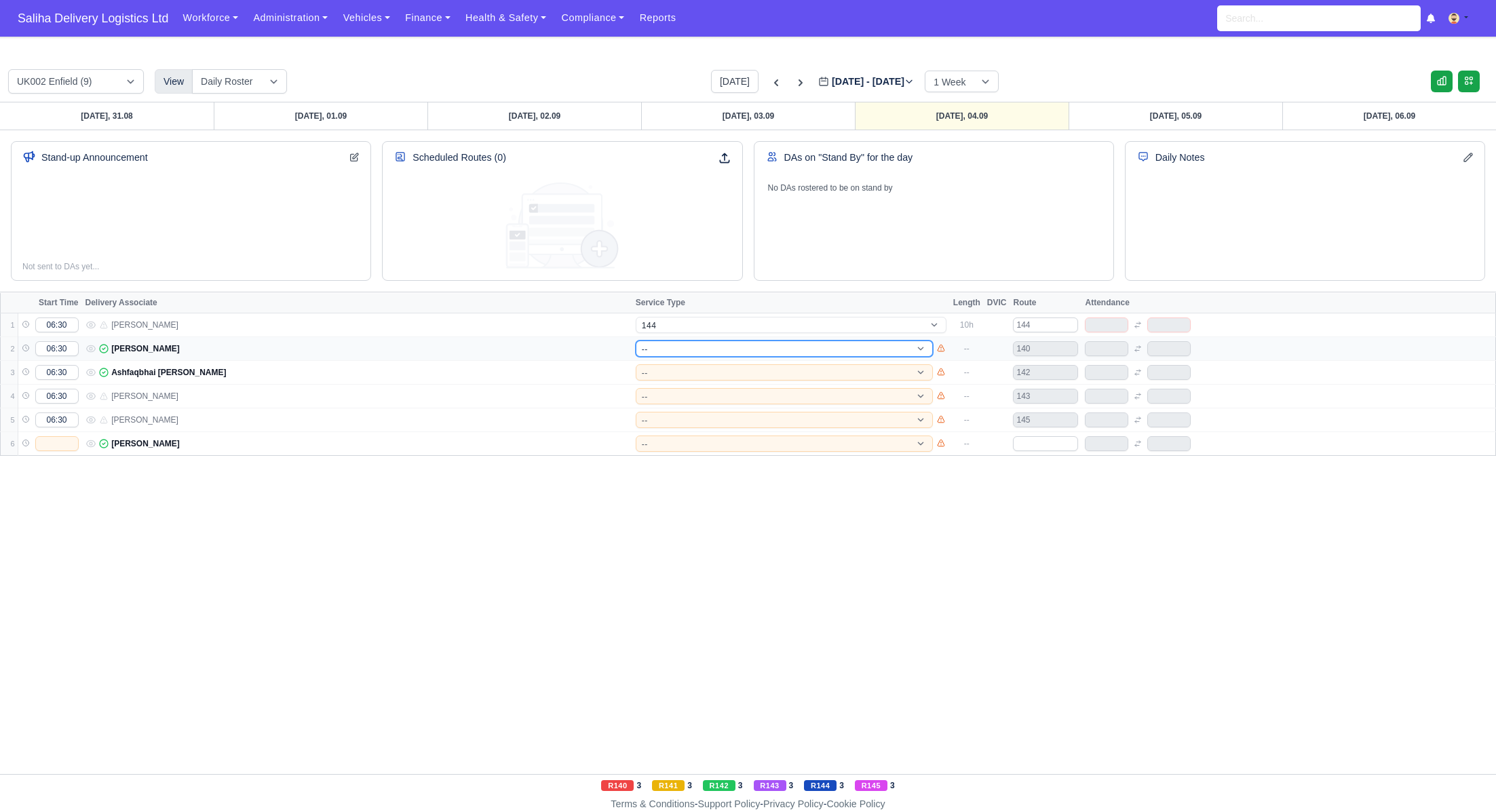
select select "15"
click at [636, 340] on select "-- 141 143 144 AdHoc 142 140 Supervisor 145" at bounding box center [784, 348] width 297 height 16
select select "15"
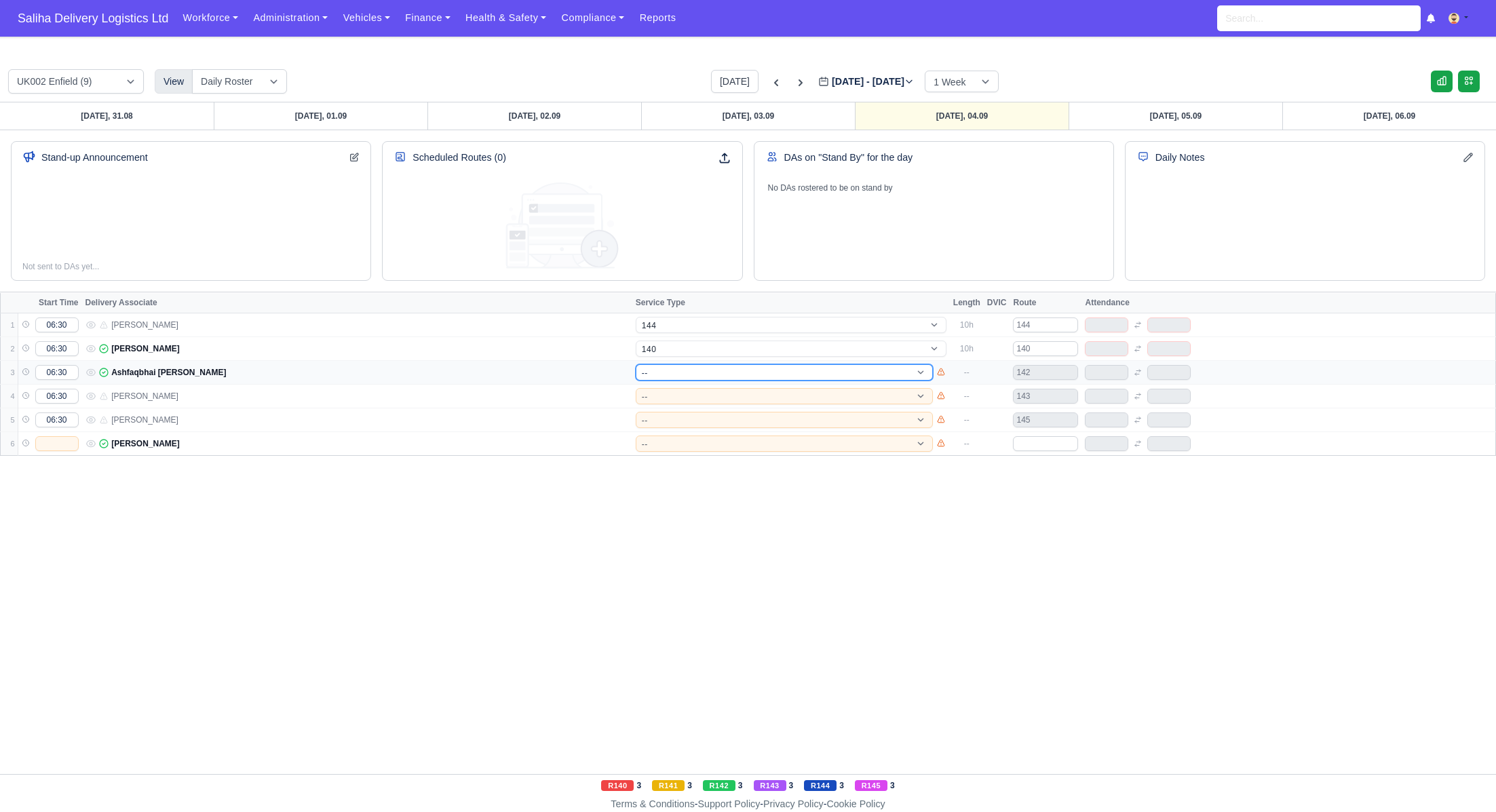
click at [675, 371] on select "-- 141 143 144 AdHoc 142 140 Supervisor 145" at bounding box center [784, 372] width 297 height 16
select select "12"
click at [636, 364] on select "-- 141 143 144 AdHoc 142 140 Supervisor 145" at bounding box center [784, 372] width 297 height 16
select select "12"
click at [681, 396] on select "-- 141 143 144 AdHoc 142 140 Supervisor 145" at bounding box center [784, 396] width 297 height 16
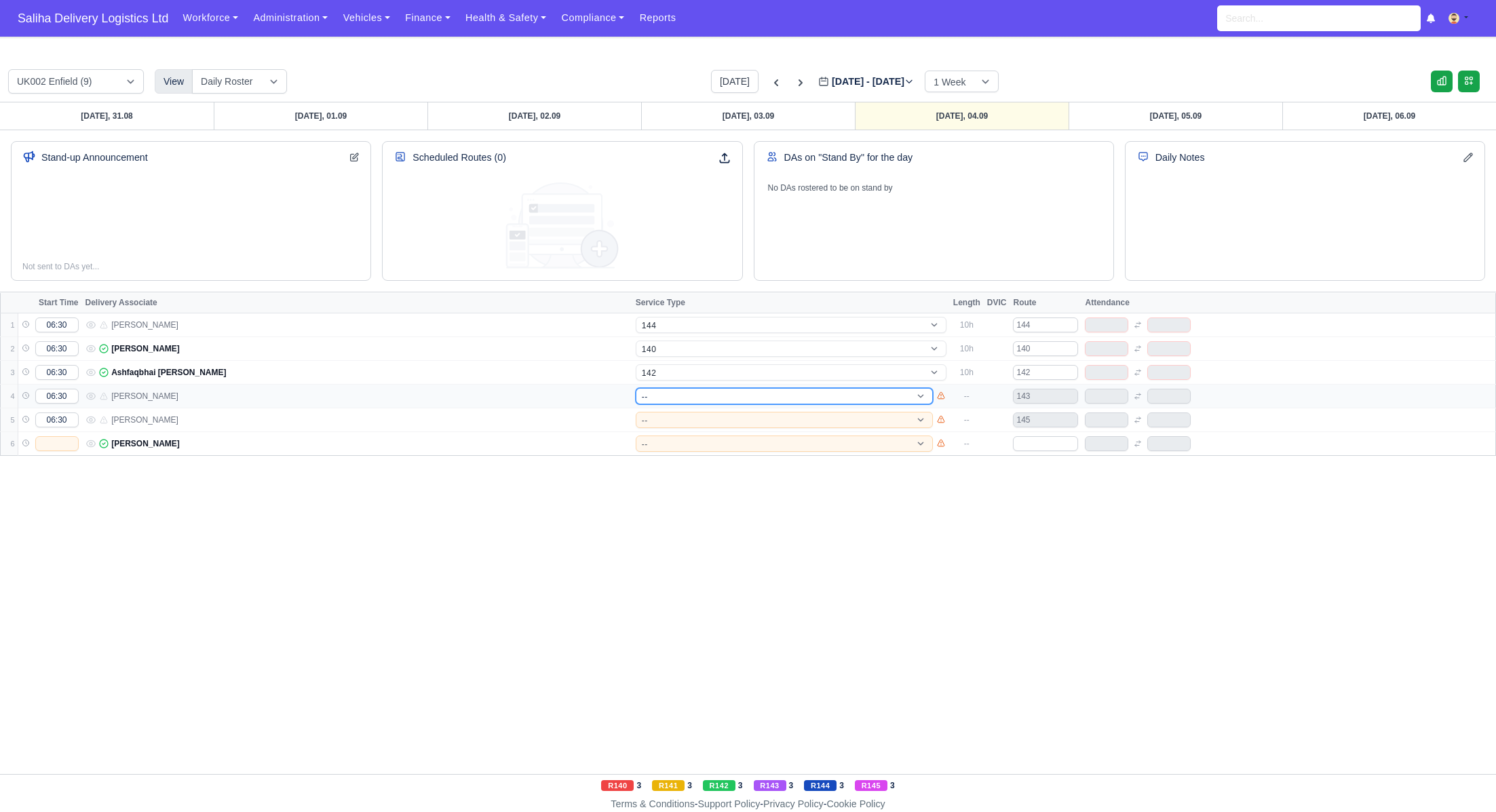
select select "4"
click at [636, 388] on select "-- 141 143 144 AdHoc 142 140 Supervisor 145" at bounding box center [784, 396] width 297 height 16
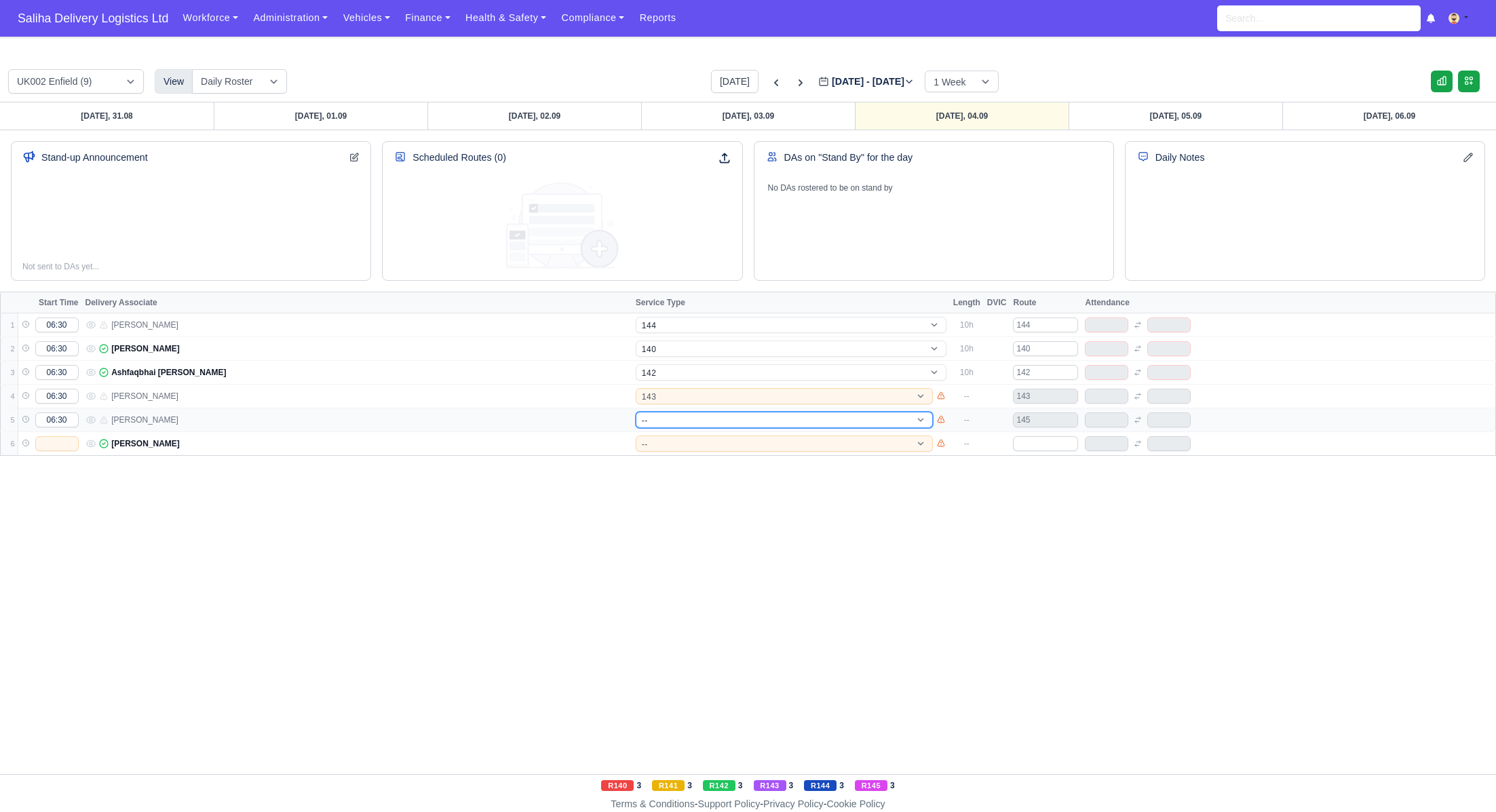
click at [667, 420] on select "-- 141 143 144 AdHoc 142 140 Supervisor 145" at bounding box center [784, 419] width 297 height 16
select select "4"
select select "16"
click at [636, 411] on select "-- 141 143 144 AdHoc 142 140 Supervisor 145" at bounding box center [784, 419] width 297 height 16
click at [676, 420] on select "-- 141 143 144 AdHoc 142 140 Supervisor 145" at bounding box center [784, 419] width 297 height 16
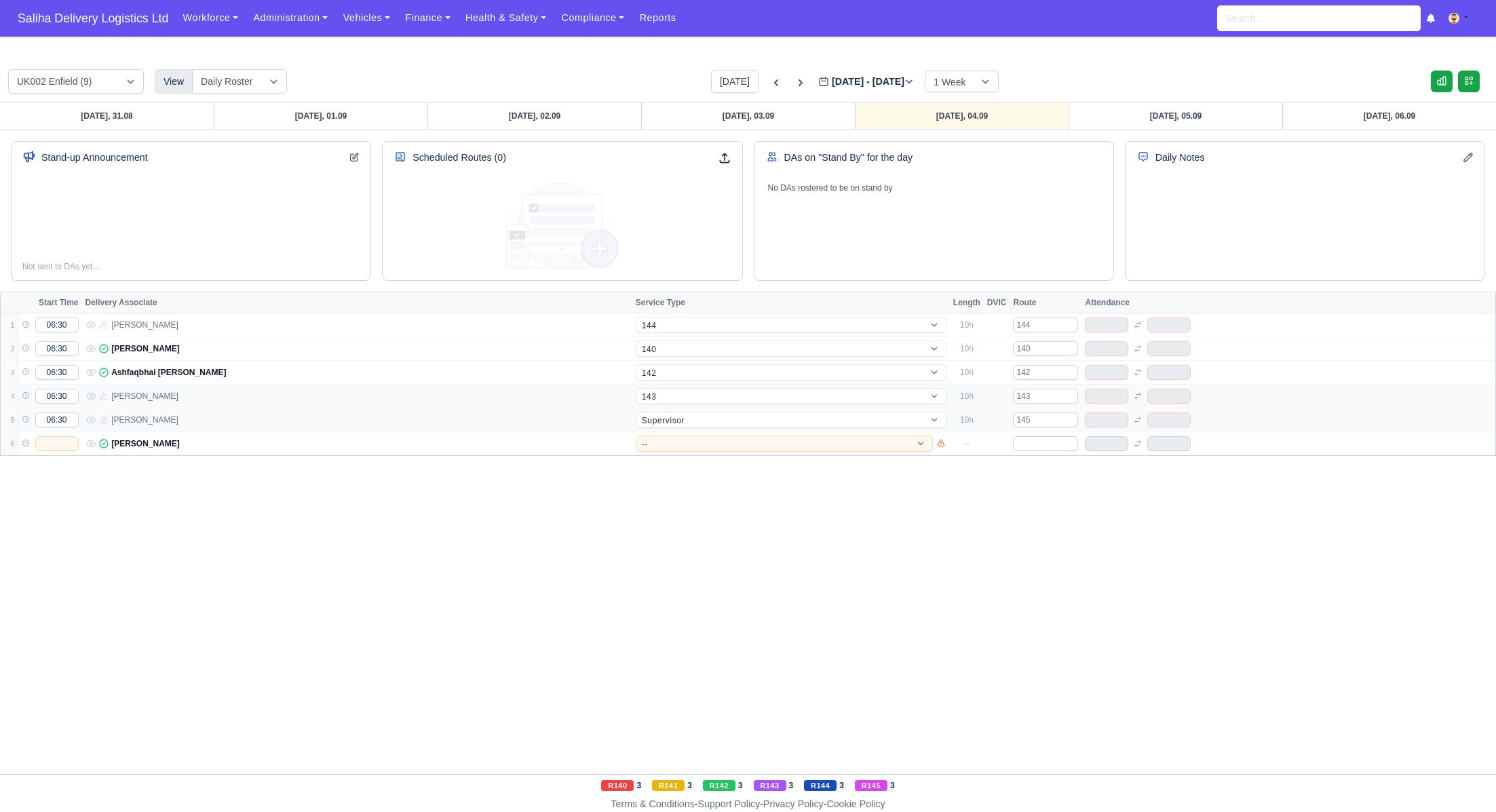
click at [679, 402] on td "-- 141 143 144 AdHoc 142 140 Supervisor 145" at bounding box center [791, 396] width 317 height 23
click at [667, 416] on select "-- 141 143 144 AdHoc 142 140 Supervisor 145" at bounding box center [791, 419] width 311 height 16
select select "17"
click at [636, 411] on select "-- 141 143 144 AdHoc 142 140 Supervisor 145" at bounding box center [791, 419] width 311 height 16
click at [666, 436] on select "-- 141 143 144 AdHoc 142 140 Supervisor 145" at bounding box center [784, 443] width 297 height 16
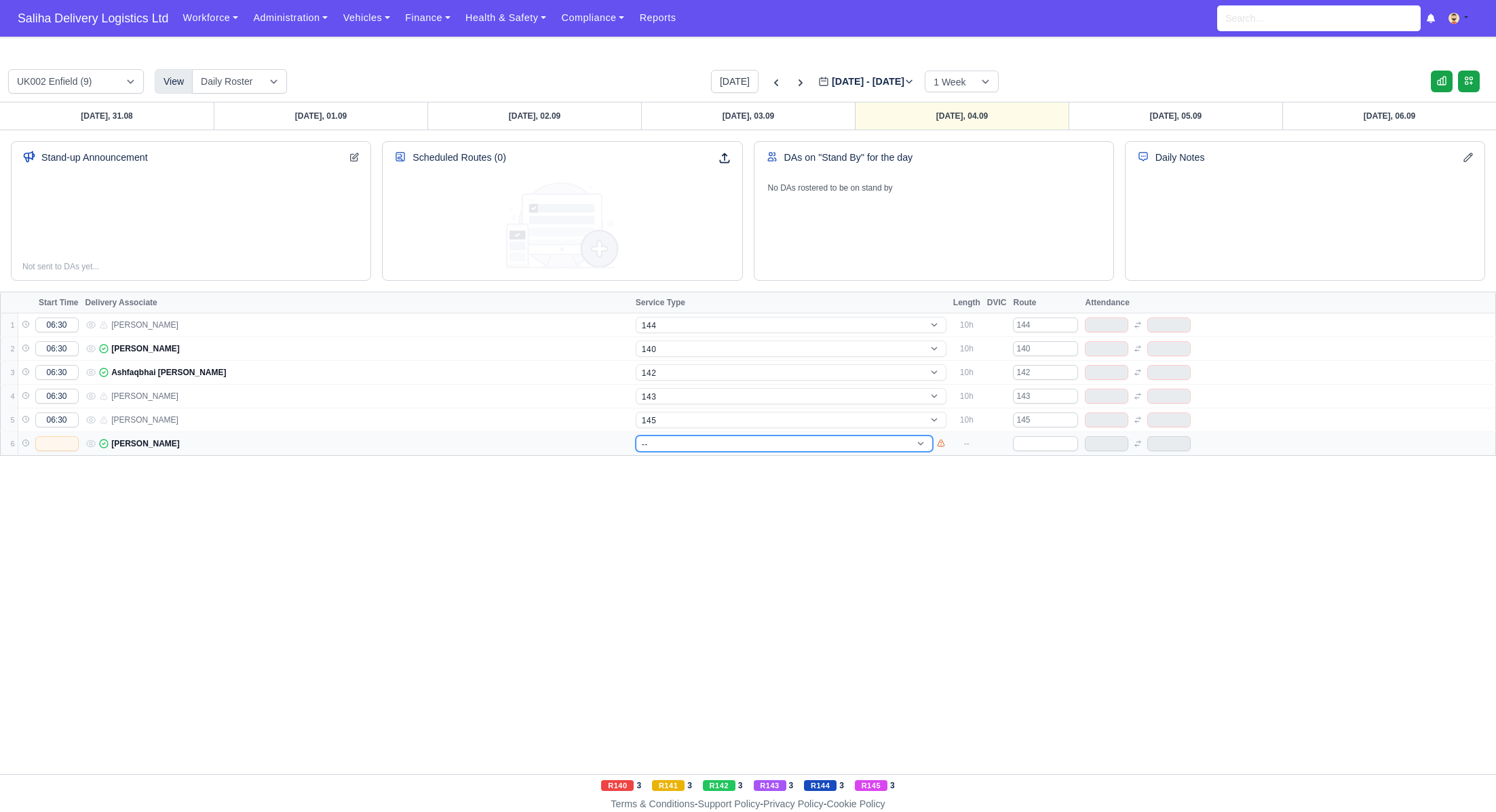
select select "1"
click at [636, 435] on select "-- 141 143 144 AdHoc 142 140 Supervisor 145" at bounding box center [784, 443] width 297 height 16
click at [68, 446] on input "text" at bounding box center [57, 443] width 43 height 15
select select "1"
click at [68, 448] on input "text" at bounding box center [57, 443] width 43 height 15
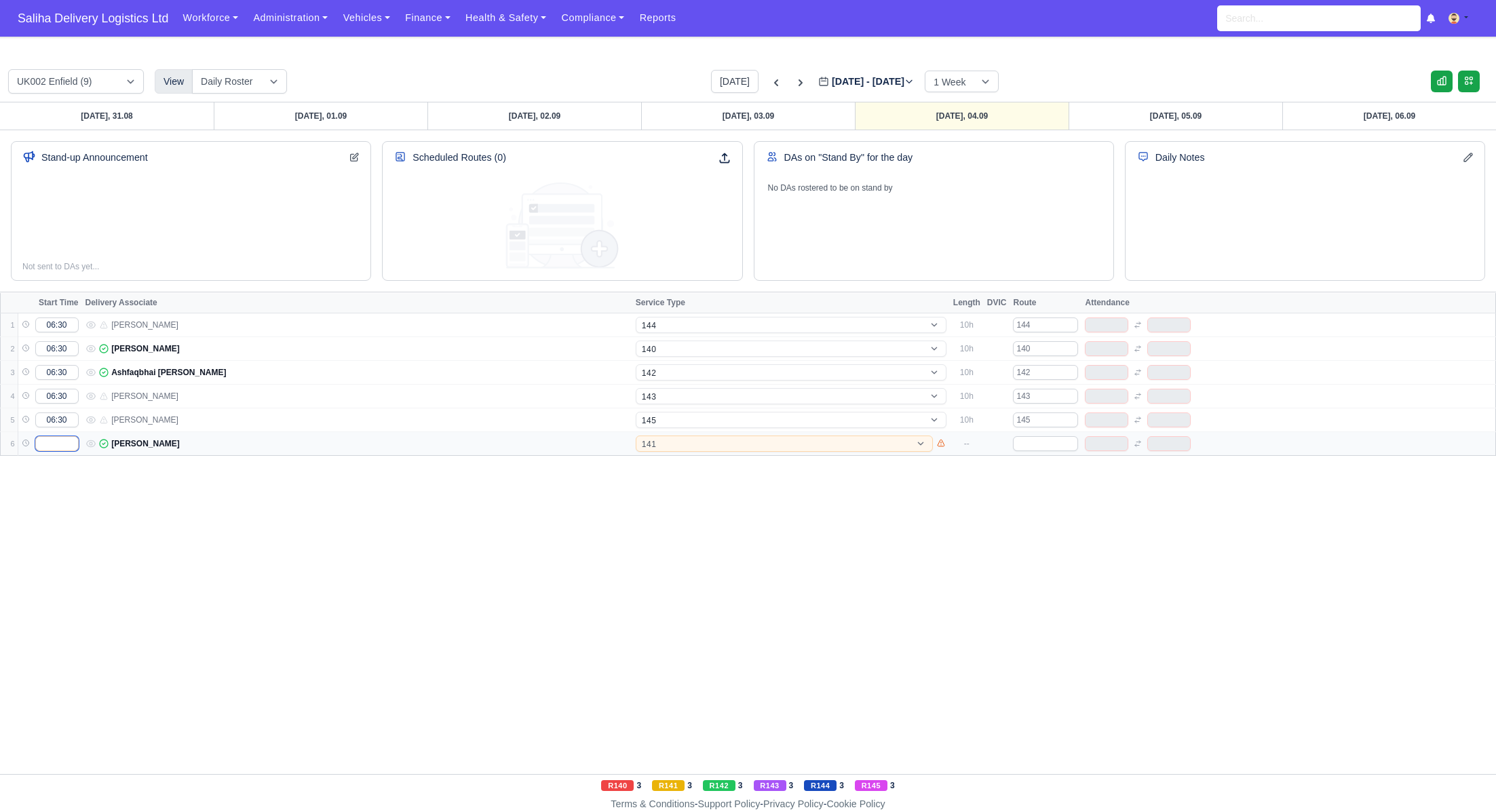
type input "06:30"
click at [1043, 447] on input "text" at bounding box center [1045, 443] width 65 height 15
type input "141"
click at [1157, 116] on link "[DATE], 05.09" at bounding box center [1175, 116] width 213 height 27
type input "[DATE]"
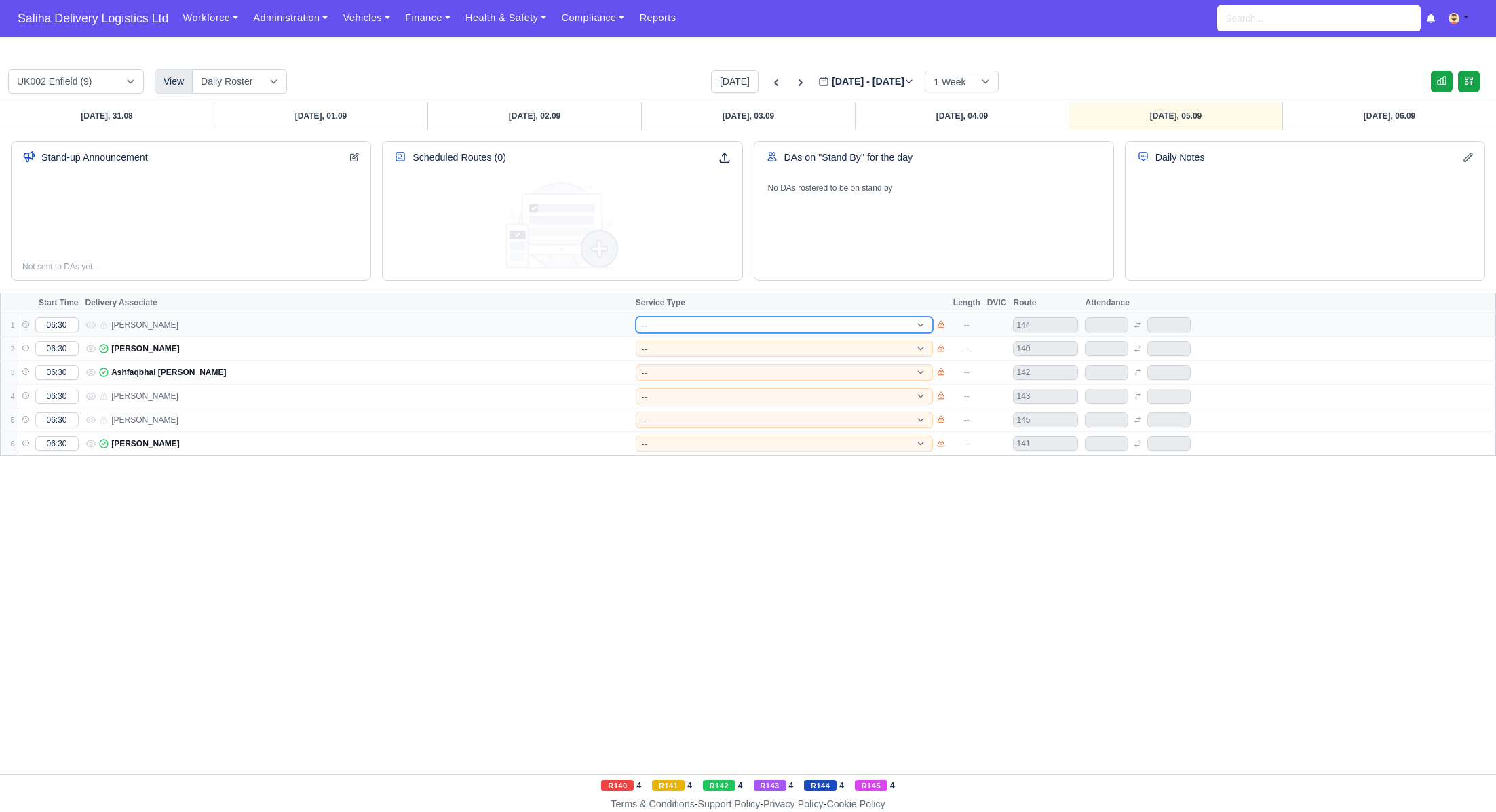
click at [658, 328] on select "-- 141 143 144 AdHoc 142 140 Supervisor 145" at bounding box center [784, 324] width 297 height 16
select select "5"
click at [636, 316] on select "-- 141 143 144 AdHoc 142 140 Supervisor 145" at bounding box center [784, 324] width 297 height 16
click at [654, 346] on select "-- 141 143 144 AdHoc 142 140 Supervisor 145" at bounding box center [784, 348] width 297 height 16
select select "5"
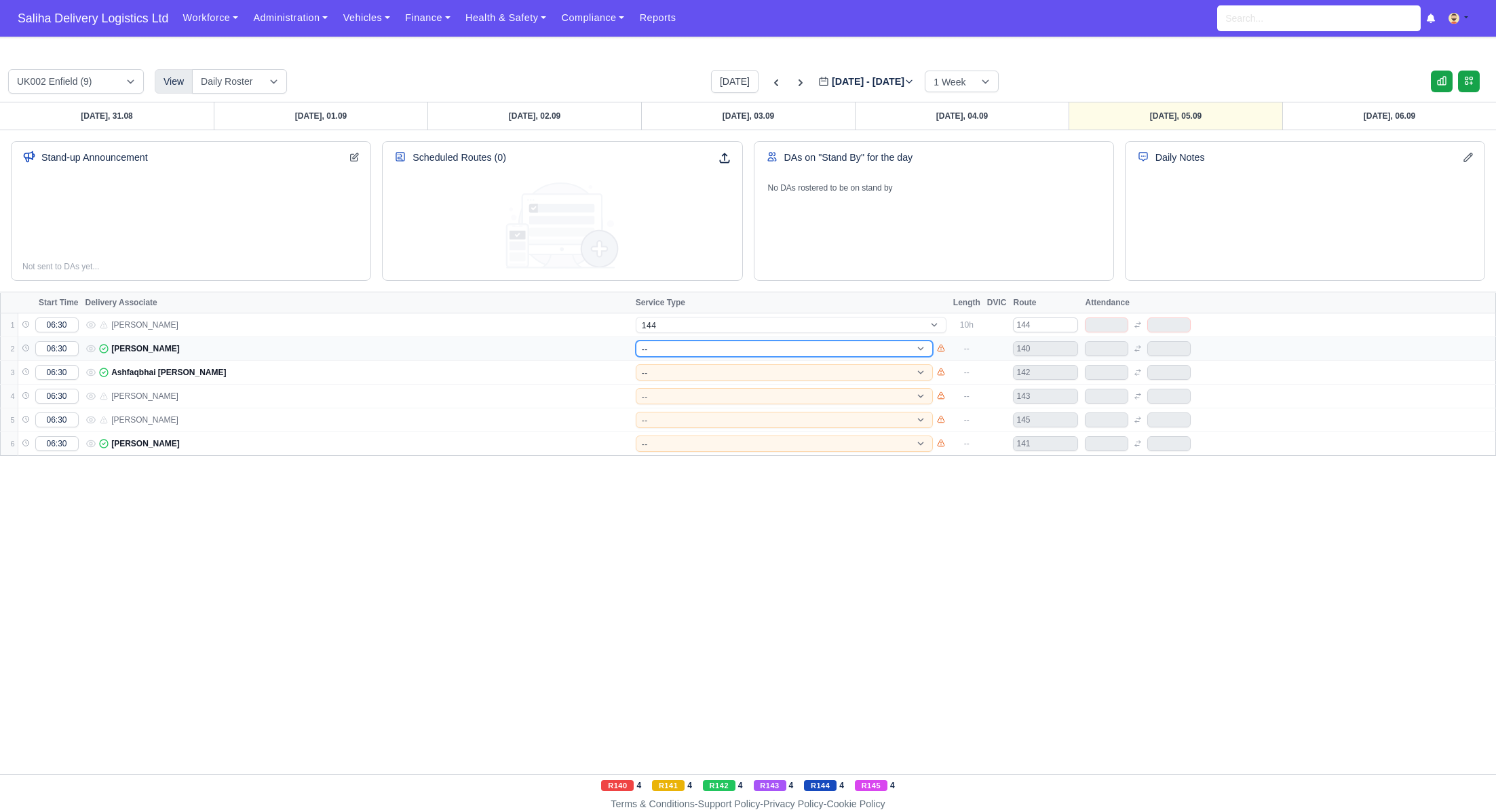
select select "15"
click at [636, 340] on select "-- 141 143 144 AdHoc 142 140 Supervisor 145" at bounding box center [784, 348] width 297 height 16
select select "15"
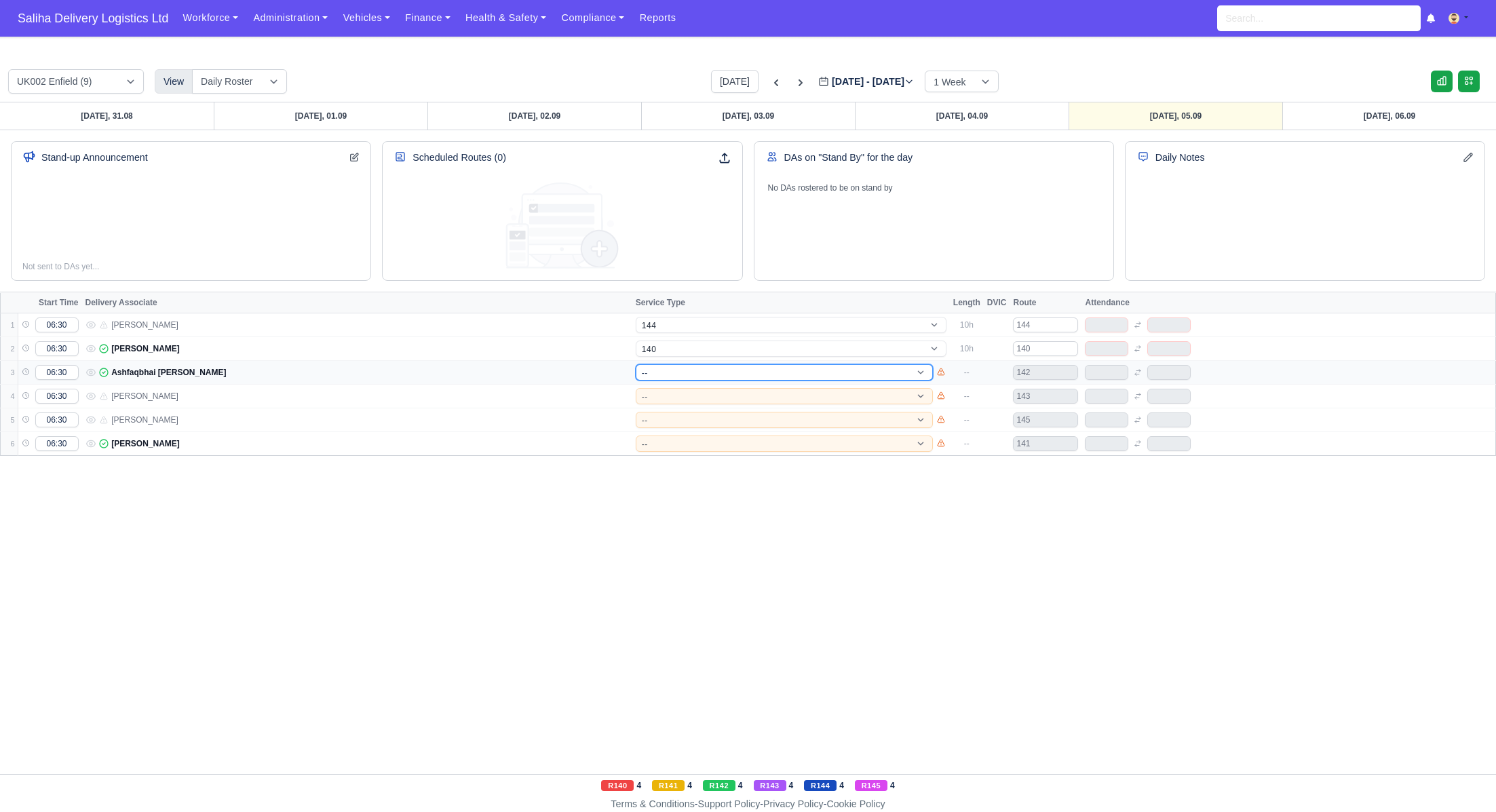
click at [653, 369] on select "-- 141 143 144 AdHoc 142 140 Supervisor 145" at bounding box center [784, 372] width 297 height 16
select select "12"
click at [636, 364] on select "-- 141 143 144 AdHoc 142 140 Supervisor 145" at bounding box center [784, 372] width 297 height 16
select select "12"
click at [649, 389] on select "-- 141 143 144 AdHoc 142 140 Supervisor 145" at bounding box center [784, 396] width 297 height 16
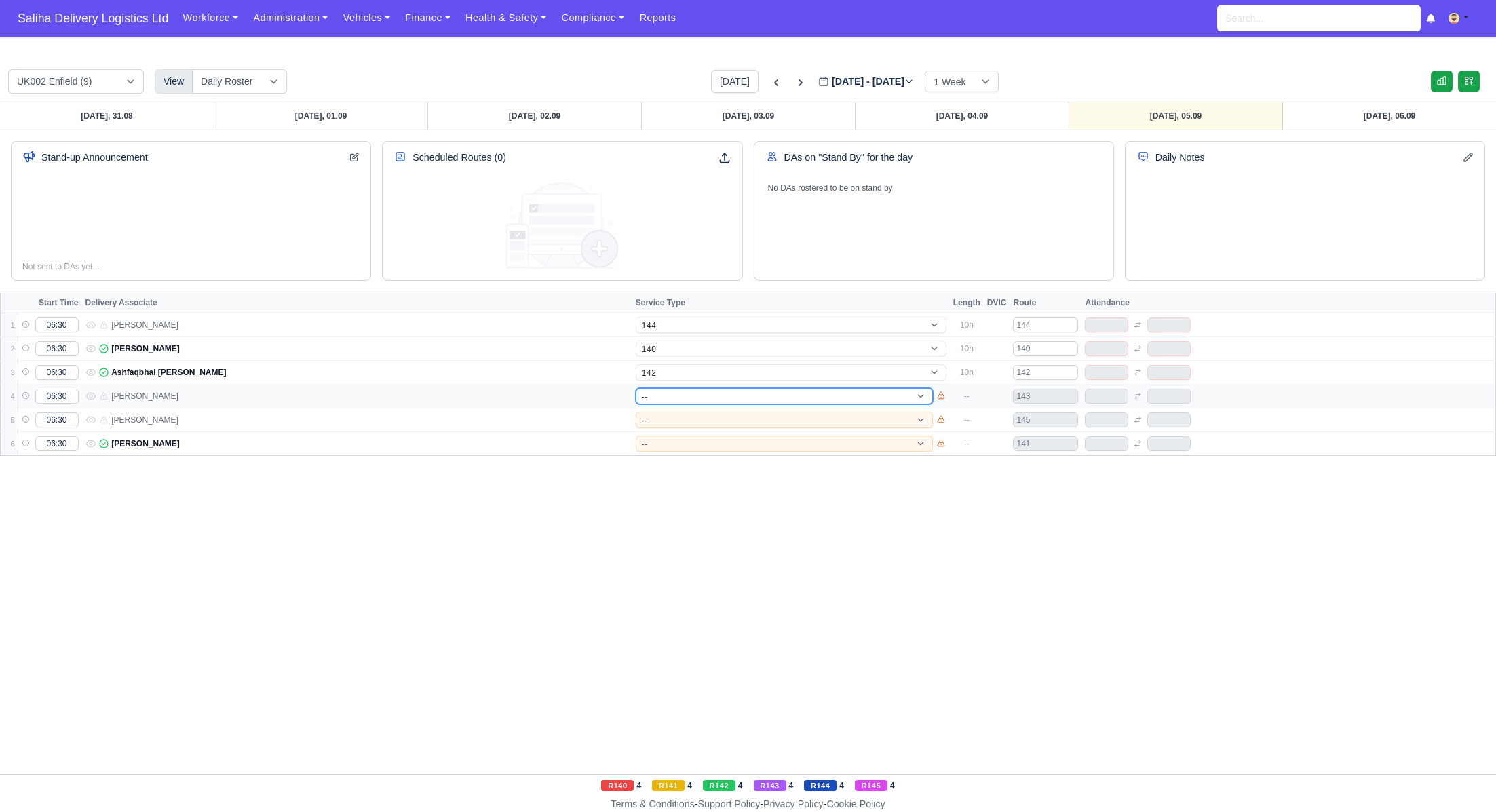
select select "4"
click at [636, 388] on select "-- 141 143 144 AdHoc 142 140 Supervisor 145" at bounding box center [784, 396] width 297 height 16
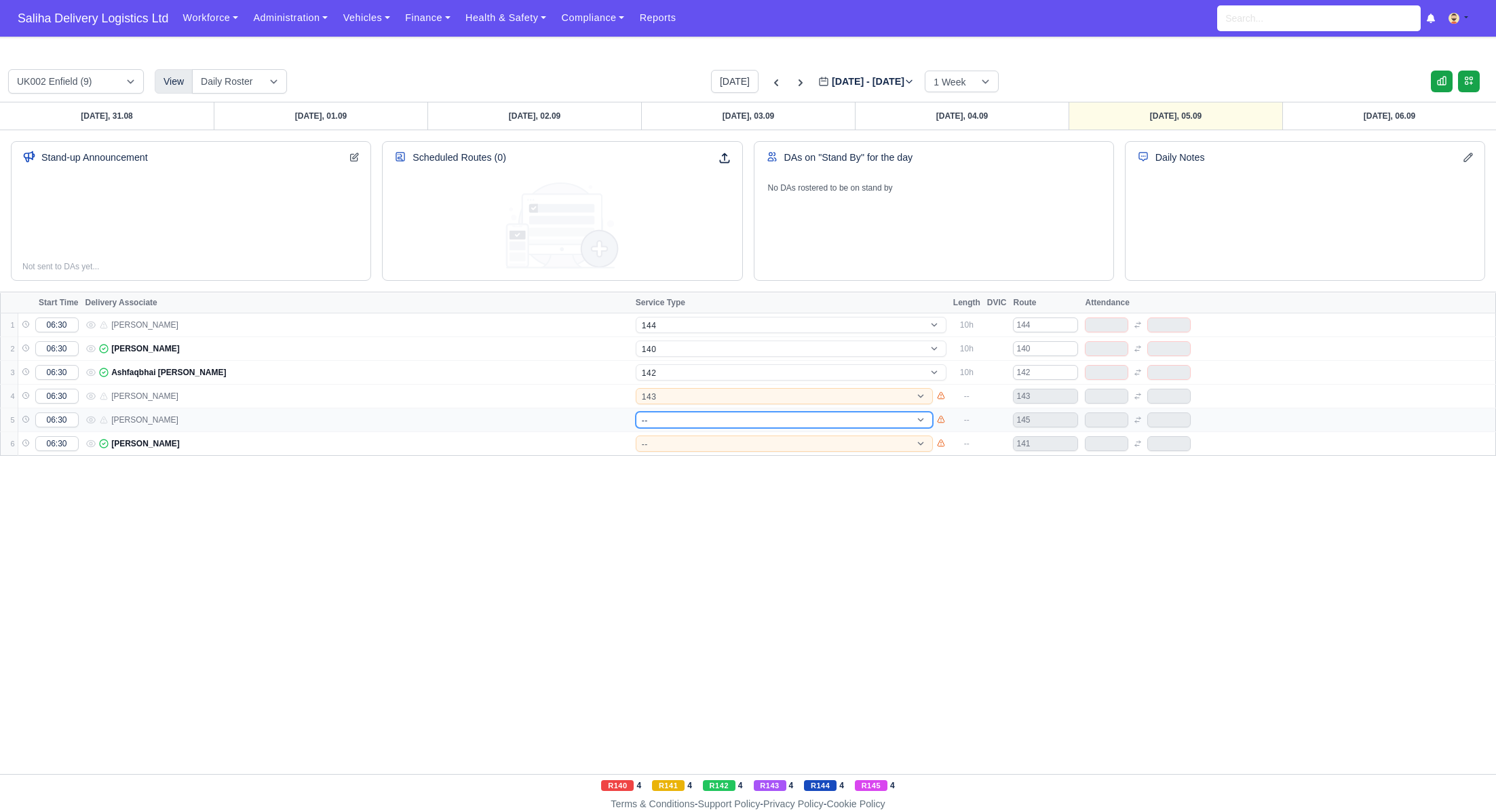
click at [663, 416] on select "-- 141 143 144 AdHoc 142 140 Supervisor 145" at bounding box center [784, 419] width 297 height 16
select select "4"
select select "17"
click at [636, 411] on select "-- 141 143 144 AdHoc 142 140 Supervisor 145" at bounding box center [784, 419] width 297 height 16
click at [676, 446] on select "-- 141 143 144 AdHoc 142 140 Supervisor 145" at bounding box center [784, 443] width 297 height 16
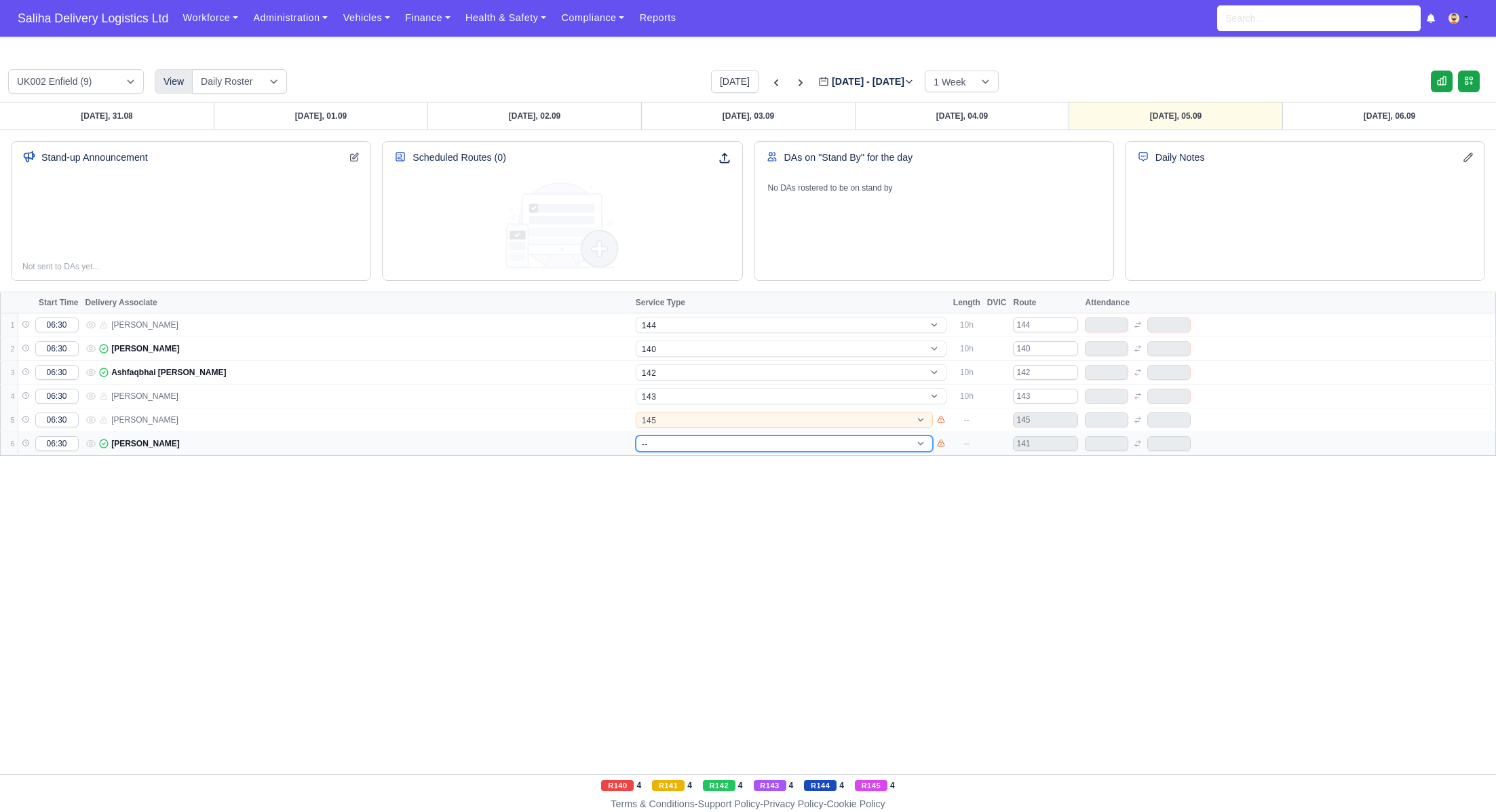
select select "17"
select select "1"
click at [636, 435] on select "-- 141 143 144 AdHoc 142 140 Supervisor 145" at bounding box center [784, 443] width 297 height 16
select select "1"
click at [794, 80] on icon at bounding box center [800, 82] width 14 height 14
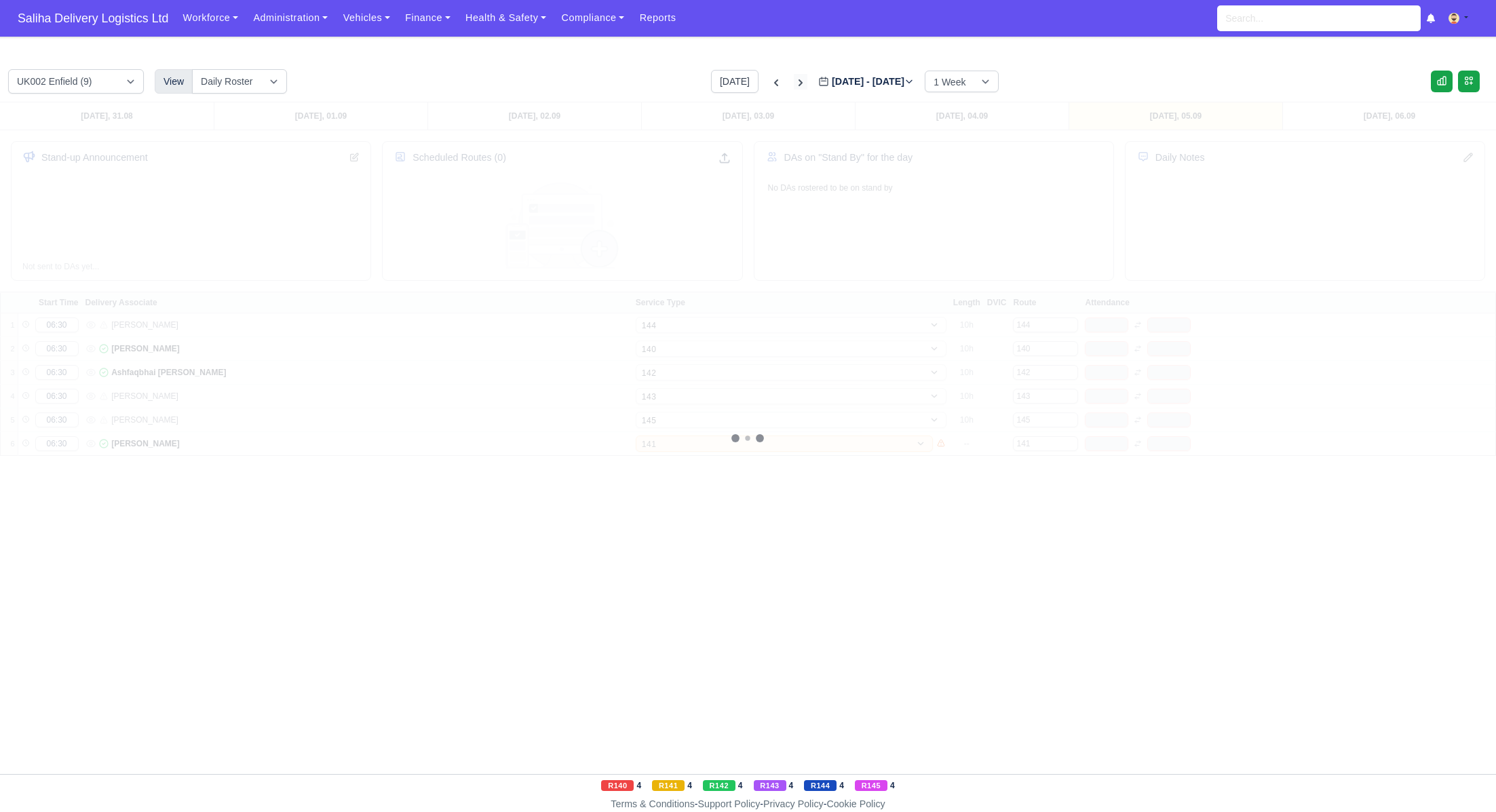
type input "[DATE]"
